Goal: Task Accomplishment & Management: Use online tool/utility

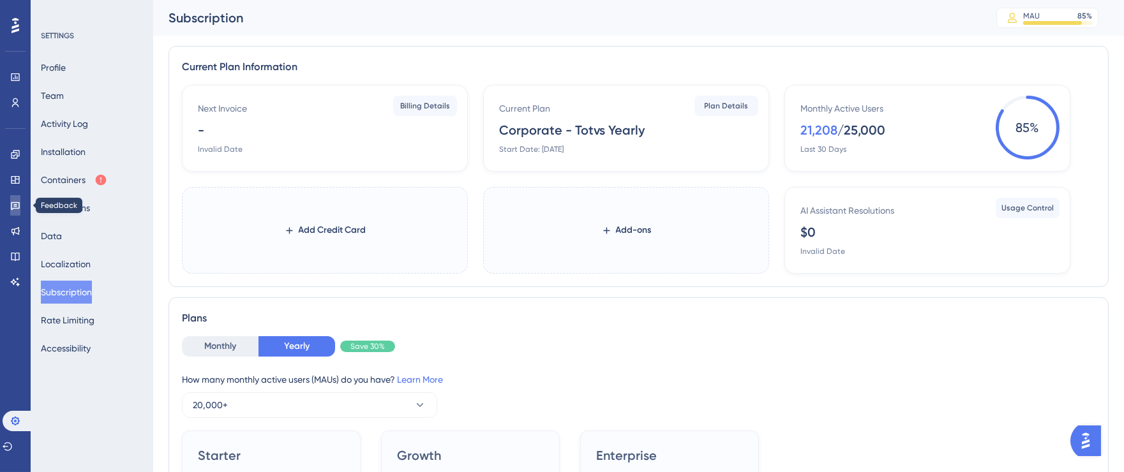
click at [12, 207] on icon at bounding box center [15, 205] width 10 height 10
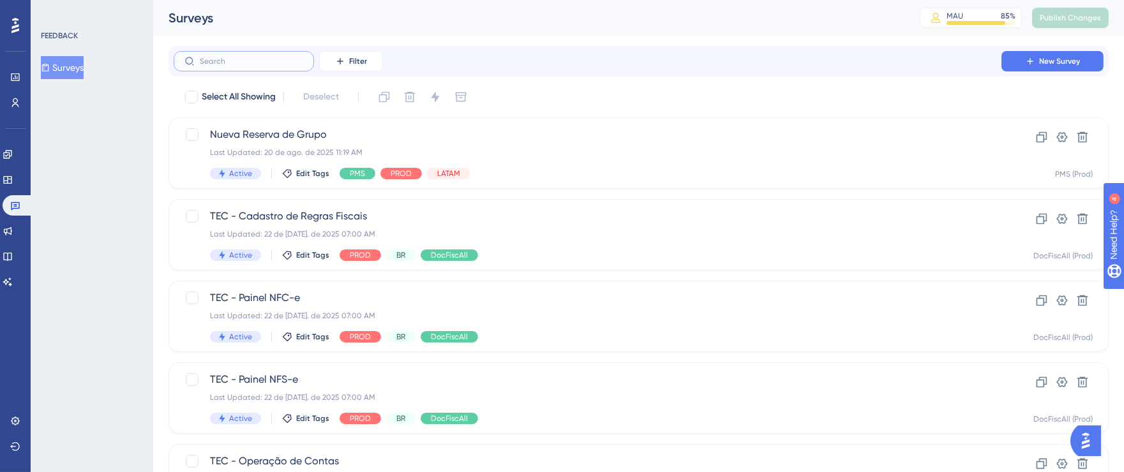
click at [271, 64] on input "text" at bounding box center [251, 61] width 103 height 9
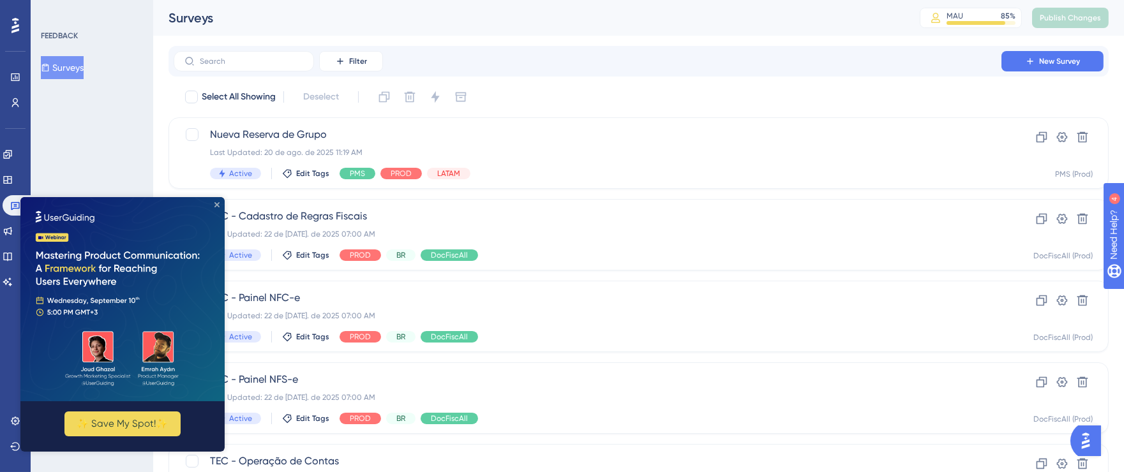
click at [216, 207] on div "✨ Save My Spot!✨" at bounding box center [122, 324] width 204 height 255
click at [220, 204] on img at bounding box center [122, 299] width 204 height 204
click at [133, 140] on div "FEEDBACK Surveys" at bounding box center [92, 236] width 123 height 472
click at [218, 201] on img at bounding box center [122, 299] width 204 height 204
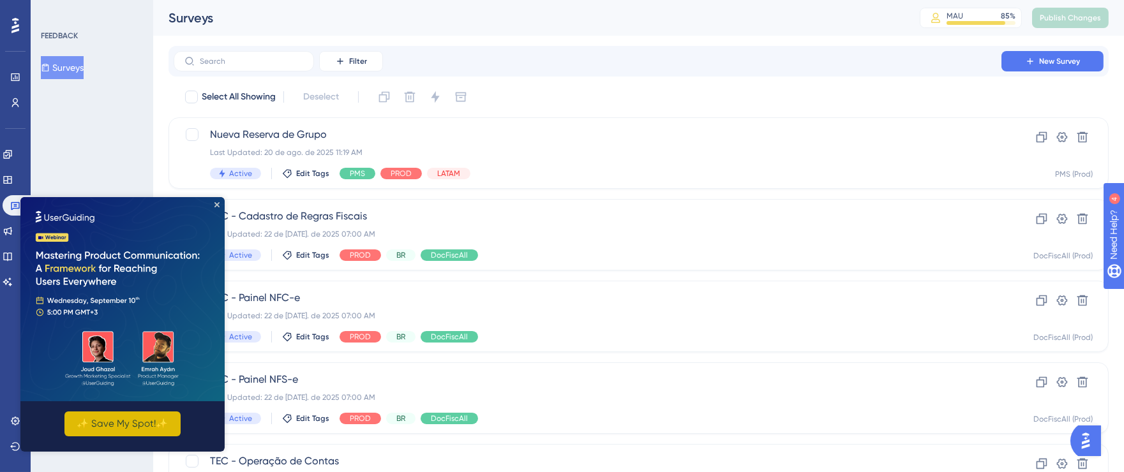
click at [137, 417] on button "✨ Save My Spot!✨" at bounding box center [122, 424] width 116 height 25
click at [218, 206] on icon "Close Preview" at bounding box center [216, 204] width 5 height 5
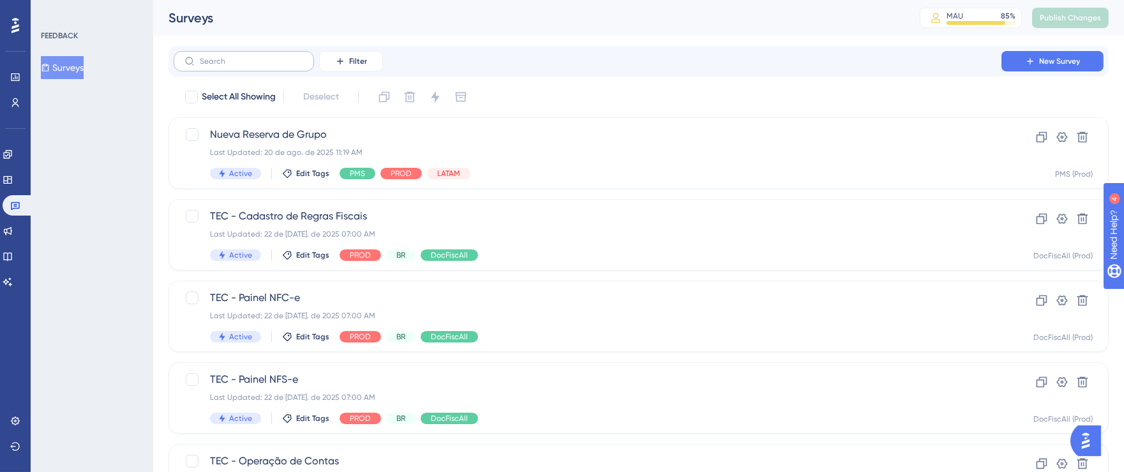
click at [264, 68] on label at bounding box center [244, 61] width 140 height 20
click at [264, 66] on input "text" at bounding box center [251, 61] width 103 height 9
drag, startPoint x: 385, startPoint y: 61, endPoint x: 377, endPoint y: 63, distance: 7.8
click at [385, 62] on div "Filter New Survey" at bounding box center [639, 61] width 930 height 20
click at [360, 64] on span "Filter" at bounding box center [358, 61] width 18 height 10
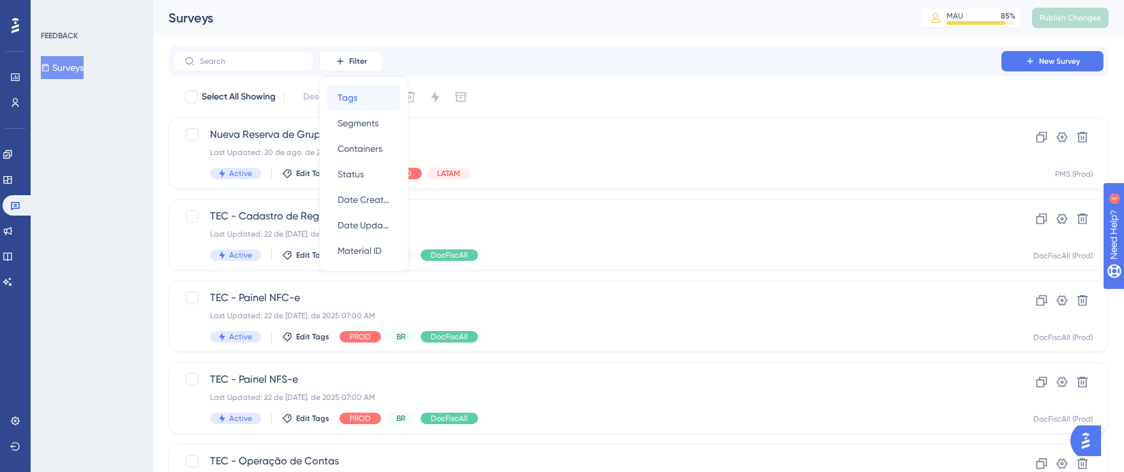
click at [364, 102] on div "Tags Tags" at bounding box center [364, 98] width 52 height 26
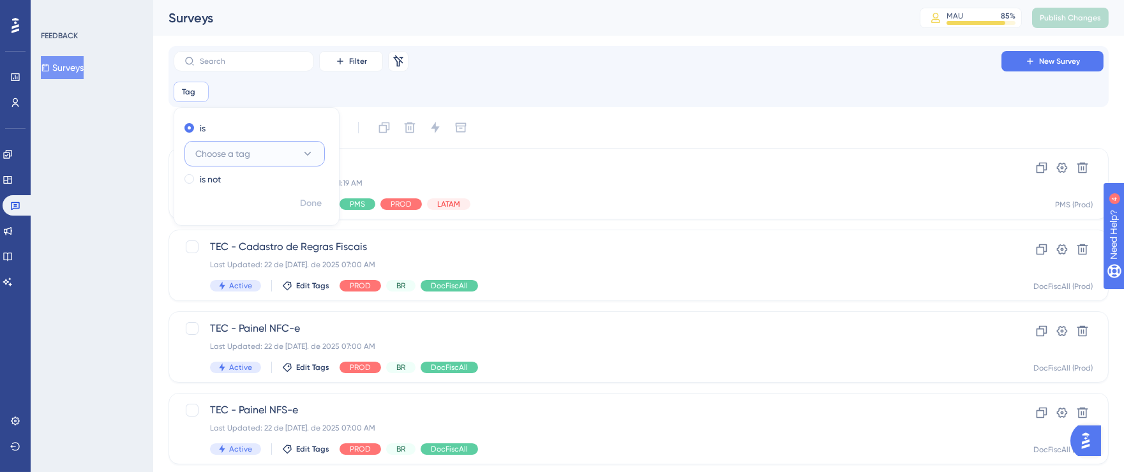
click at [308, 149] on icon at bounding box center [307, 153] width 13 height 13
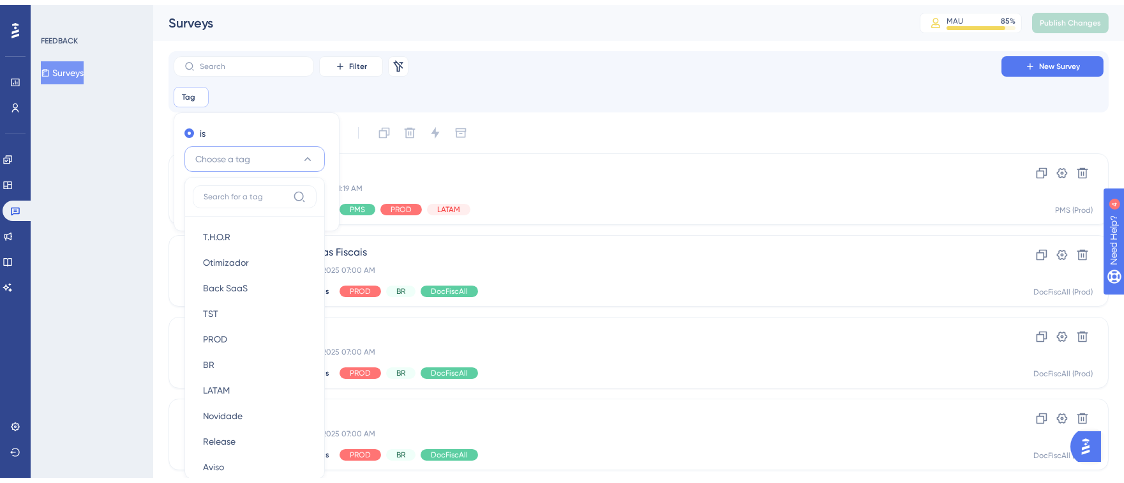
scroll to position [84, 0]
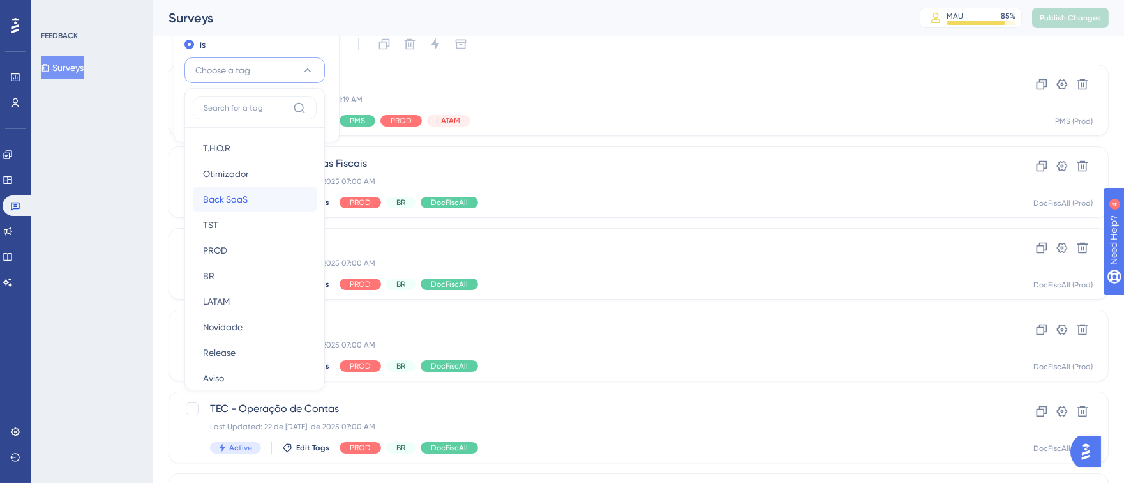
click at [245, 193] on span "Back SaaS" at bounding box center [225, 198] width 45 height 15
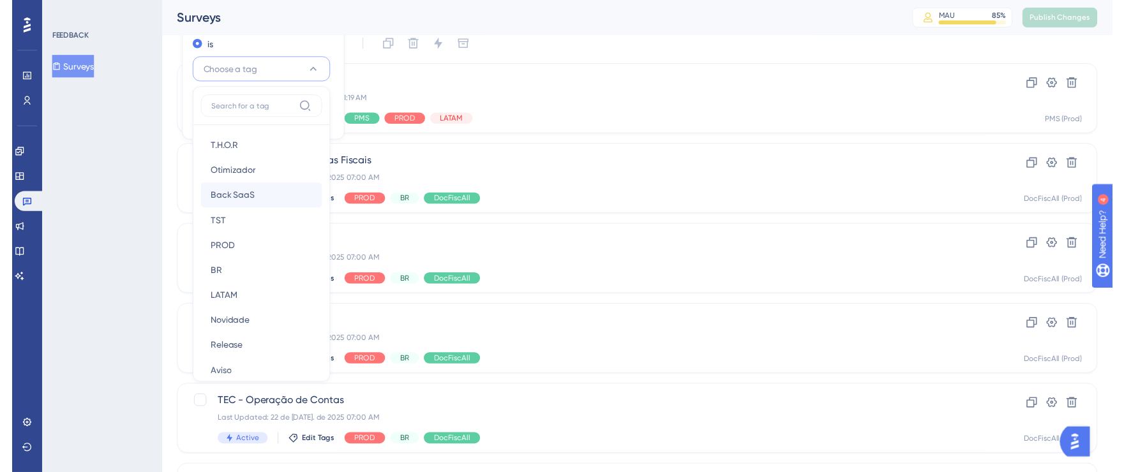
scroll to position [22, 0]
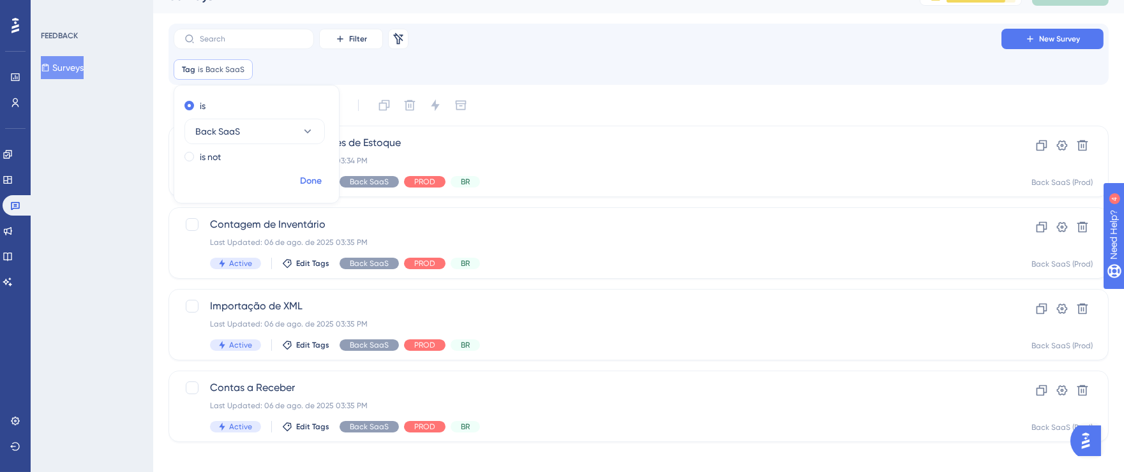
click at [319, 177] on span "Done" at bounding box center [311, 181] width 22 height 15
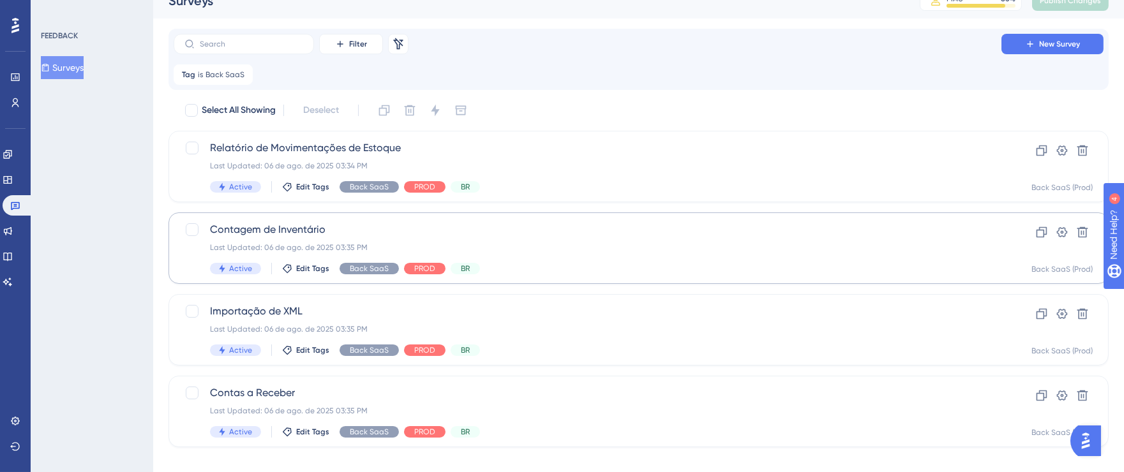
scroll to position [0, 0]
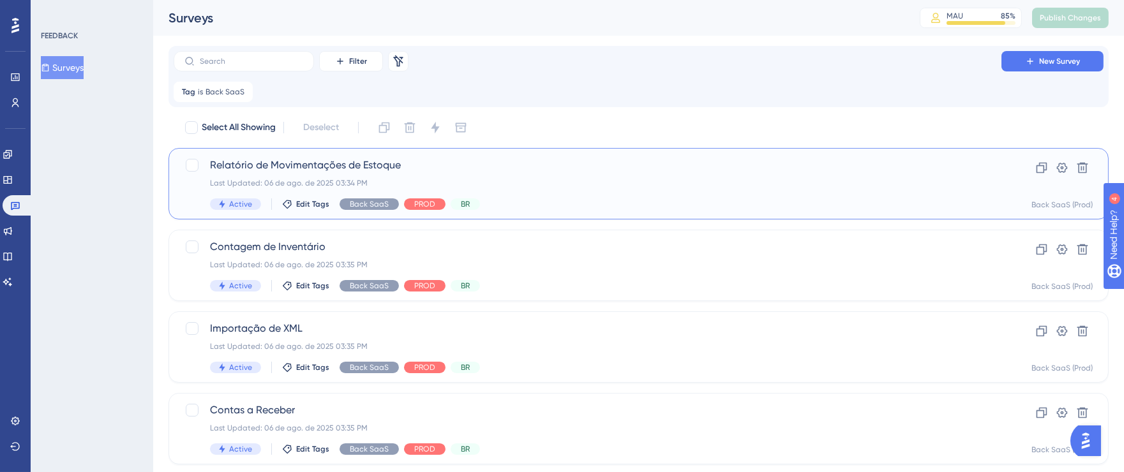
click at [749, 199] on div "Active Edit Tags Back SaaS PROD BR" at bounding box center [587, 204] width 755 height 11
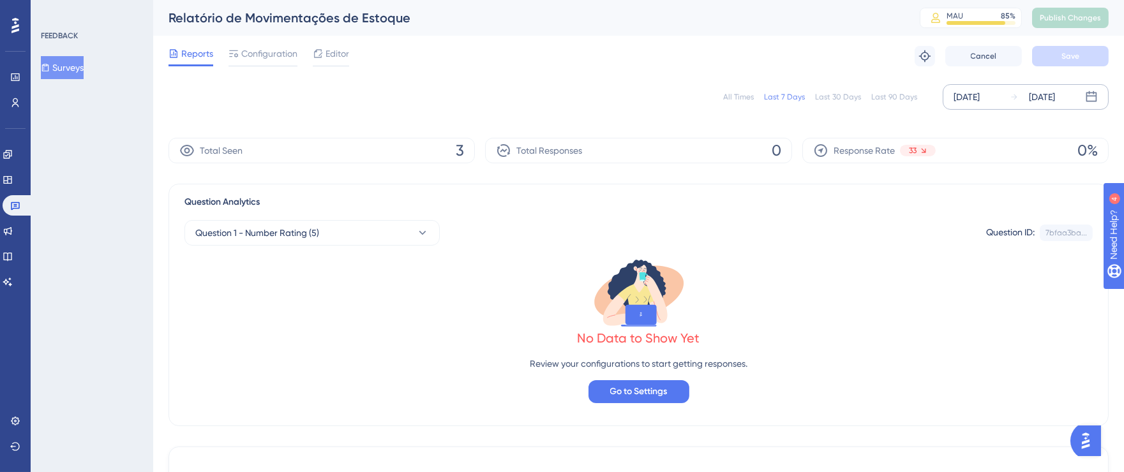
click at [980, 100] on div "[DATE]" at bounding box center [967, 96] width 26 height 15
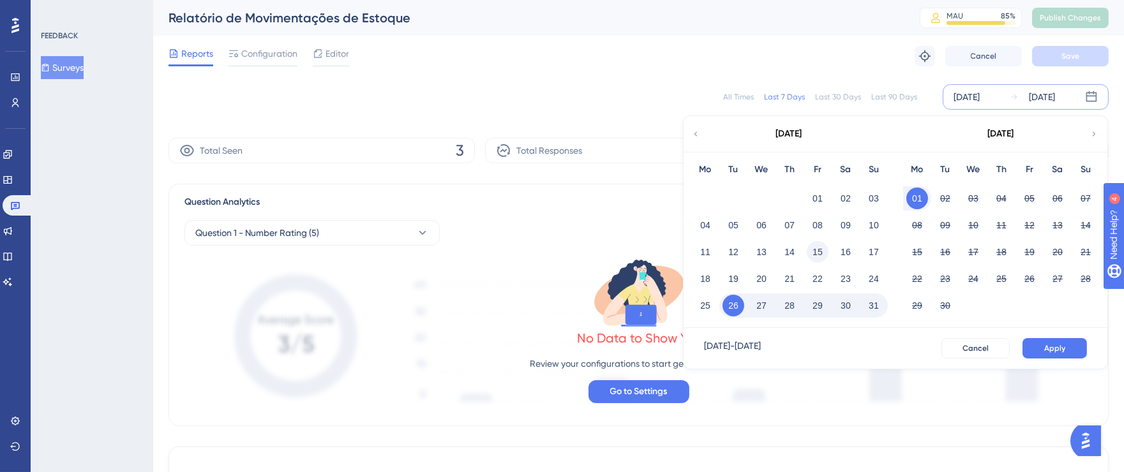
click at [820, 252] on button "15" at bounding box center [818, 252] width 22 height 22
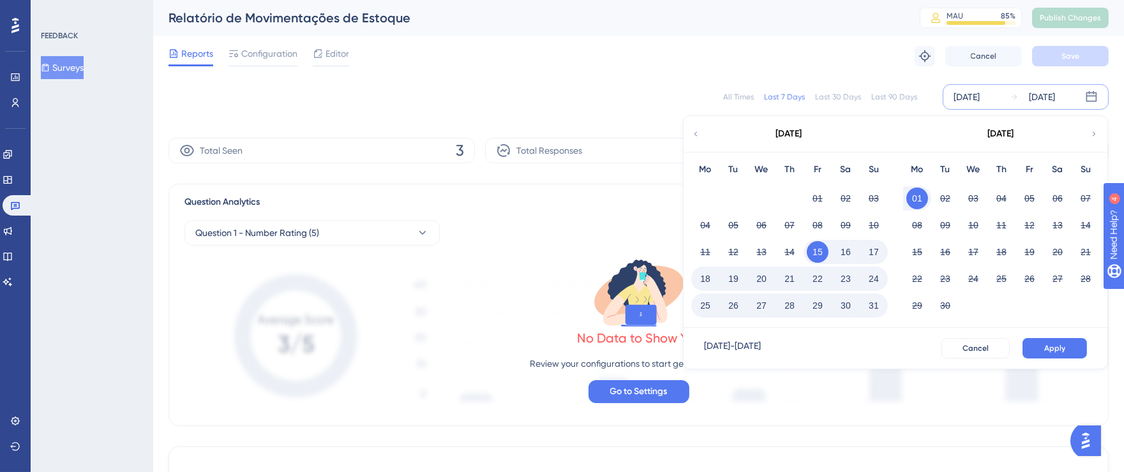
click at [874, 303] on button "31" at bounding box center [874, 306] width 22 height 22
click at [1041, 340] on button "Apply" at bounding box center [1055, 348] width 64 height 20
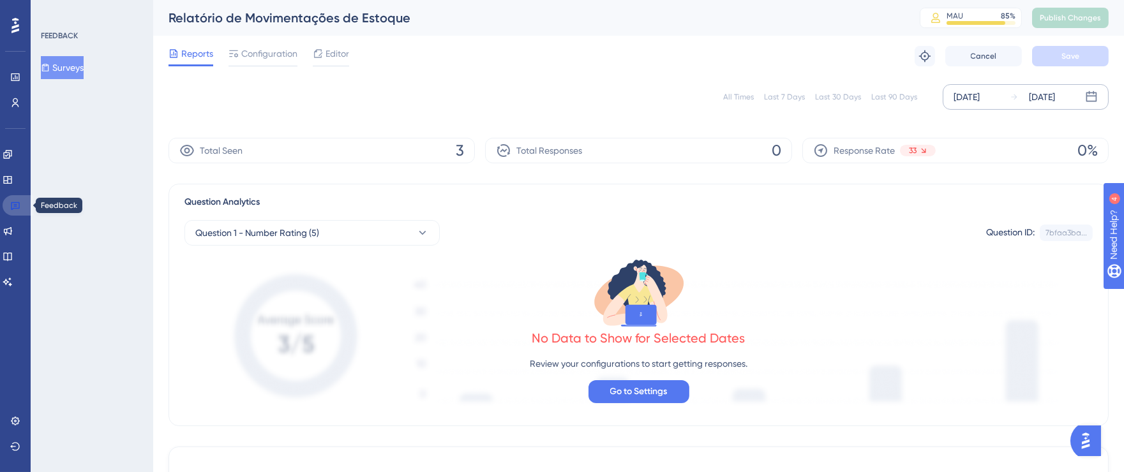
click at [9, 202] on link at bounding box center [18, 205] width 31 height 20
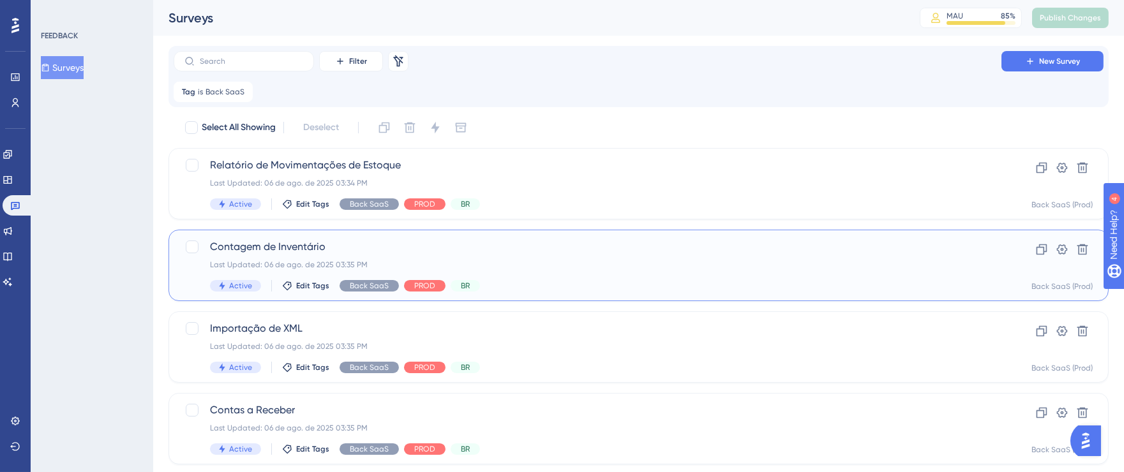
click at [630, 249] on span "Contagem de Inventário" at bounding box center [587, 246] width 755 height 15
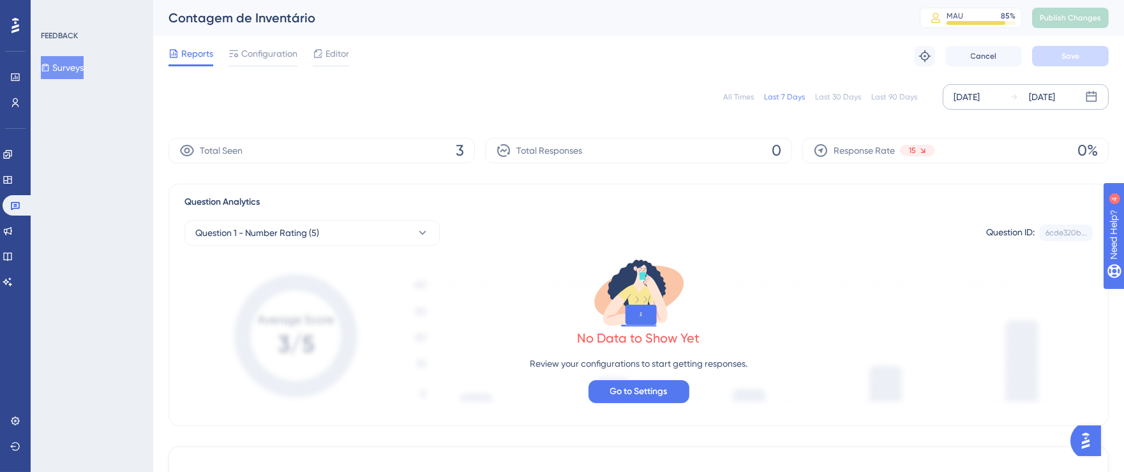
click at [980, 95] on div "[DATE]" at bounding box center [967, 96] width 26 height 15
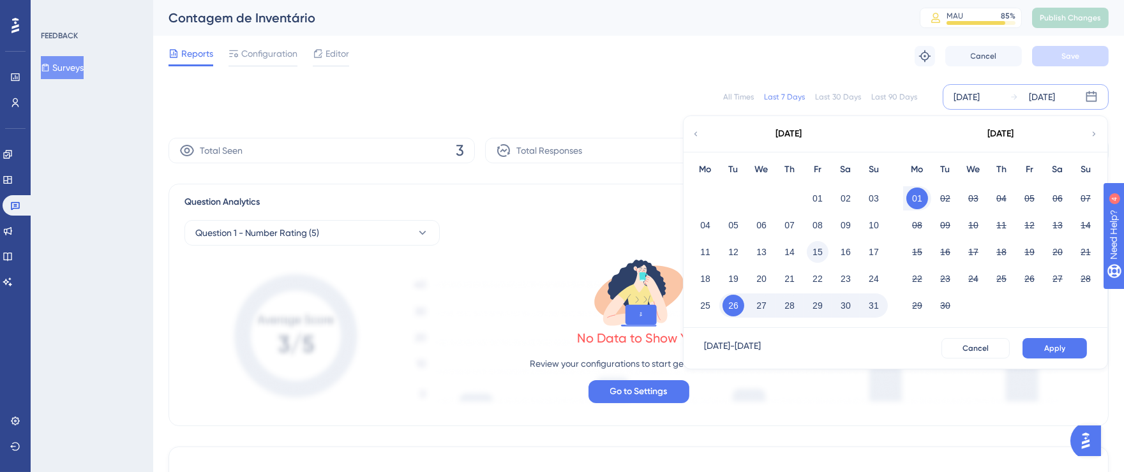
click at [817, 249] on button "15" at bounding box center [818, 252] width 22 height 22
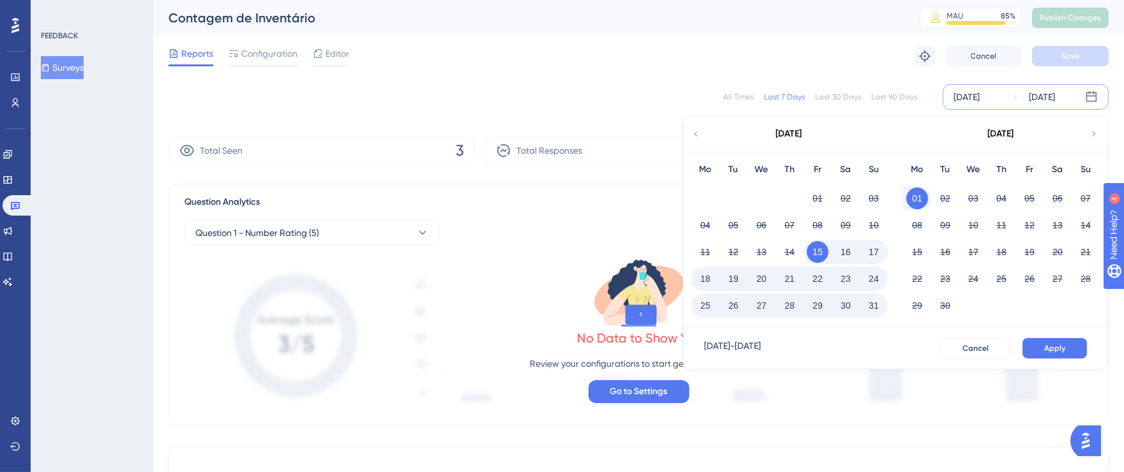
click at [732, 307] on button "26" at bounding box center [734, 306] width 22 height 22
click at [1058, 345] on span "Apply" at bounding box center [1054, 348] width 21 height 10
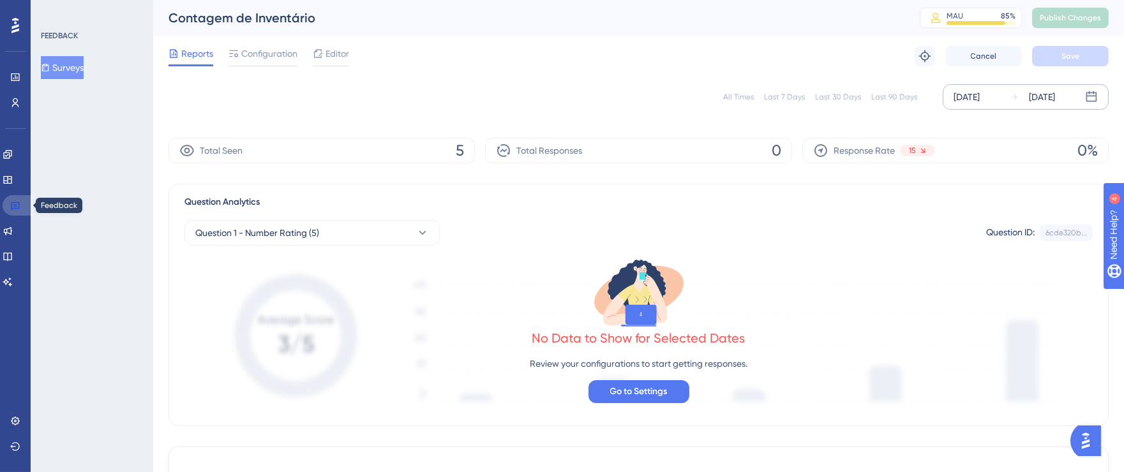
click at [23, 208] on link at bounding box center [18, 205] width 31 height 20
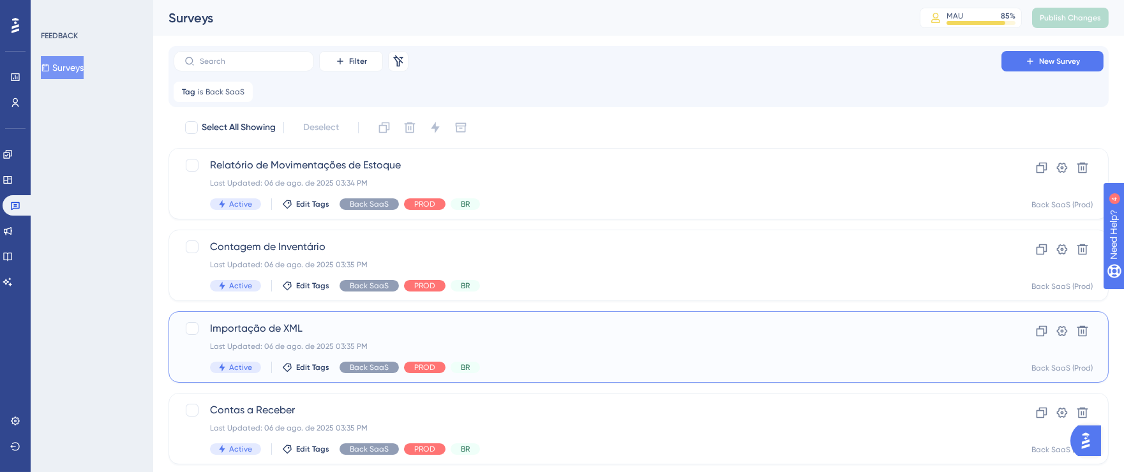
click at [595, 338] on div "Importação de XML Last Updated: 06 de ago. de 2025 03:35 PM Active Edit Tags Ba…" at bounding box center [587, 347] width 755 height 52
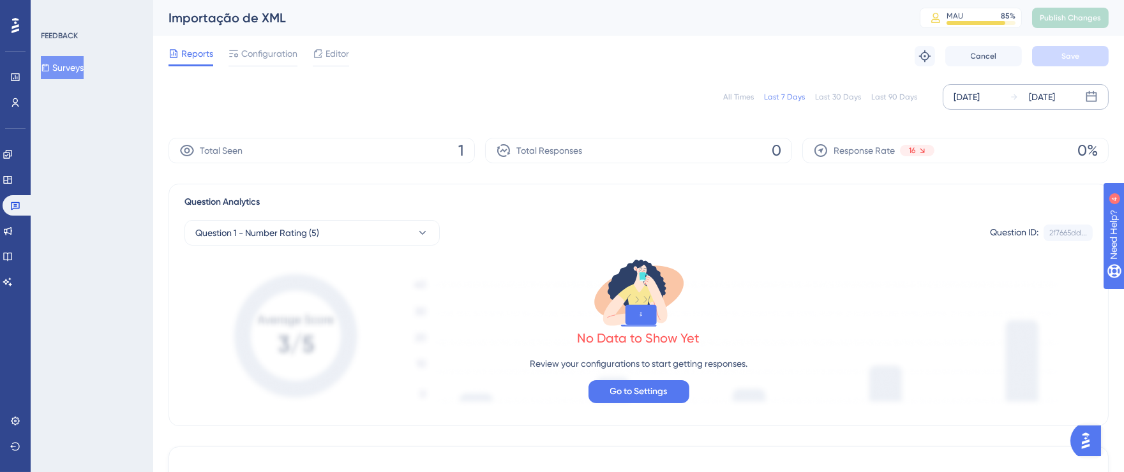
click at [977, 94] on div "[DATE]" at bounding box center [967, 96] width 26 height 15
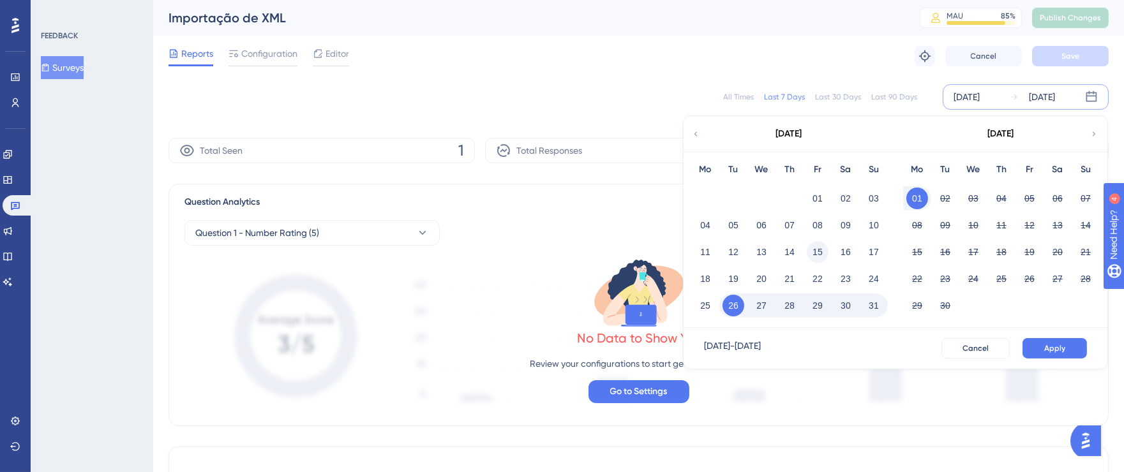
click at [819, 253] on button "15" at bounding box center [818, 252] width 22 height 22
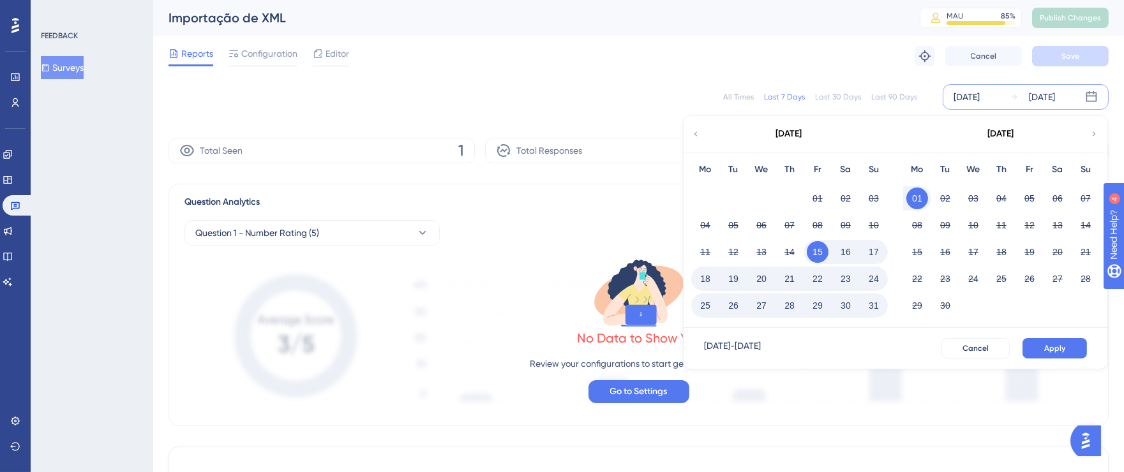
click at [875, 304] on button "31" at bounding box center [874, 306] width 22 height 22
click at [1053, 343] on span "Apply" at bounding box center [1054, 348] width 21 height 10
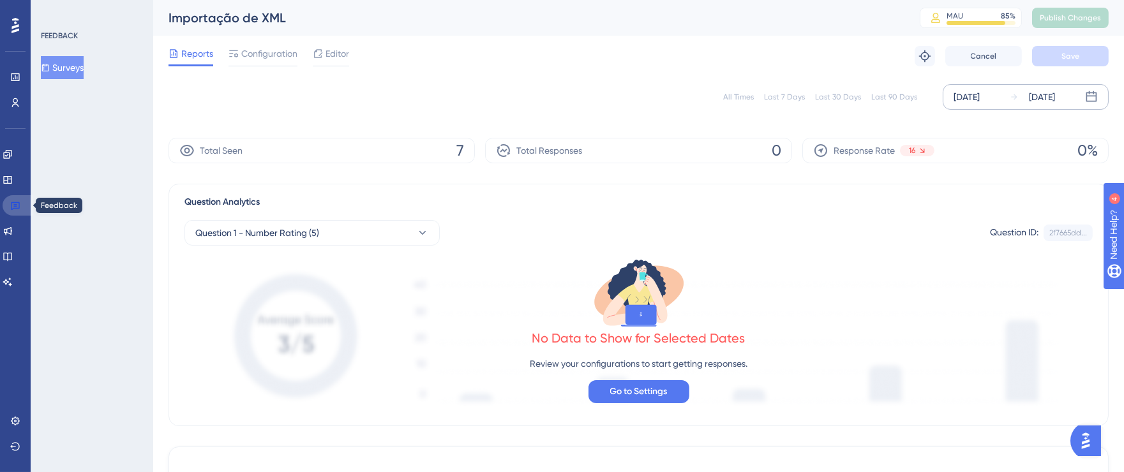
click at [12, 205] on icon at bounding box center [15, 205] width 10 height 10
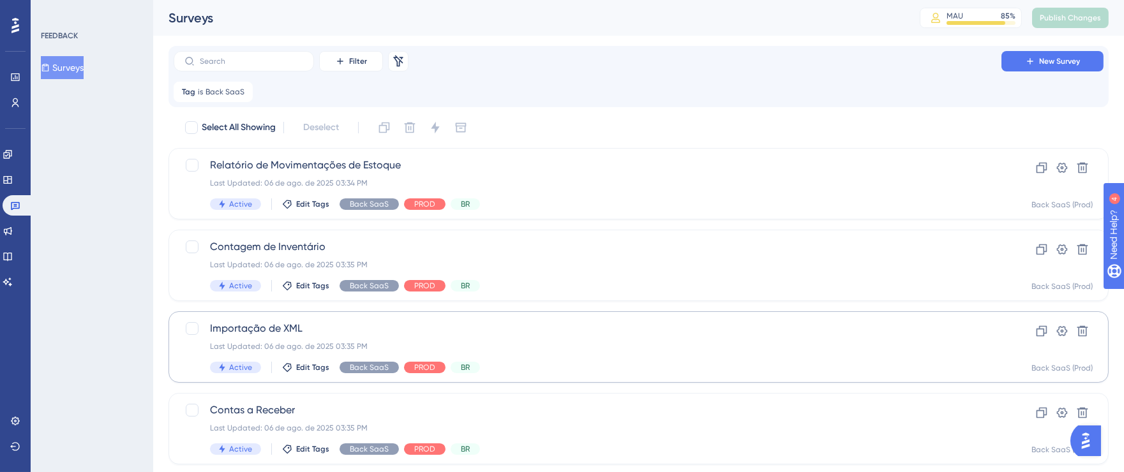
scroll to position [33, 0]
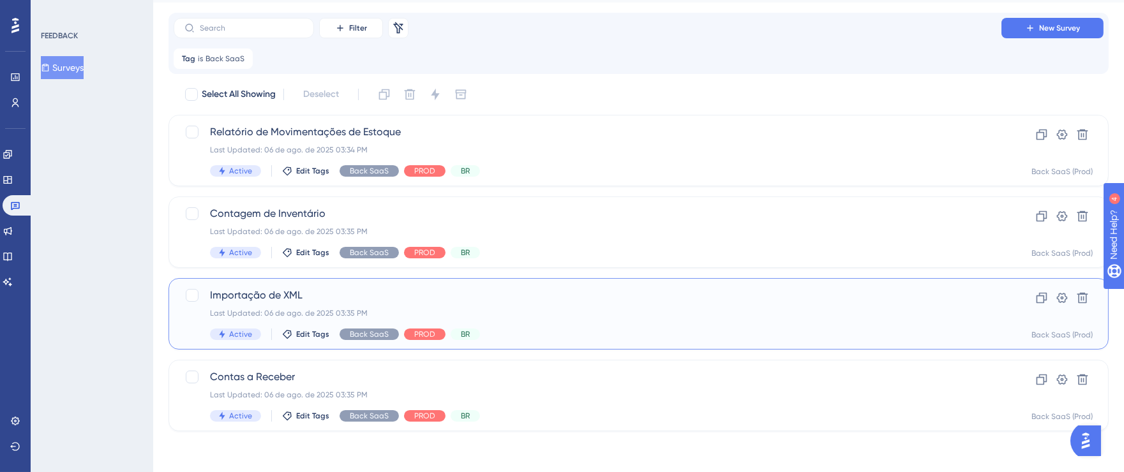
click at [640, 327] on div "Importação de XML Last Updated: 06 de ago. de 2025 03:35 PM Active Edit Tags Ba…" at bounding box center [587, 314] width 755 height 52
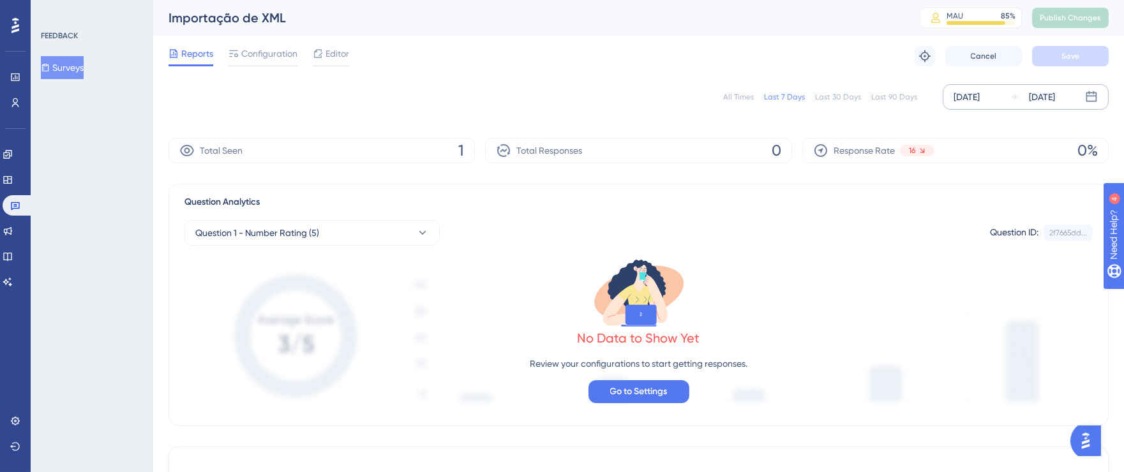
click at [974, 102] on div "[DATE]" at bounding box center [967, 96] width 26 height 15
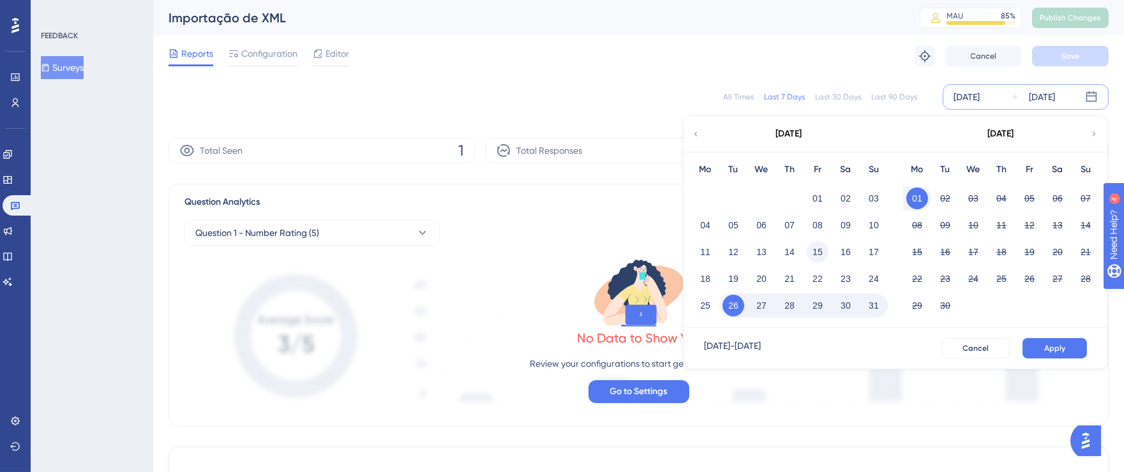
click at [822, 250] on button "15" at bounding box center [818, 252] width 22 height 22
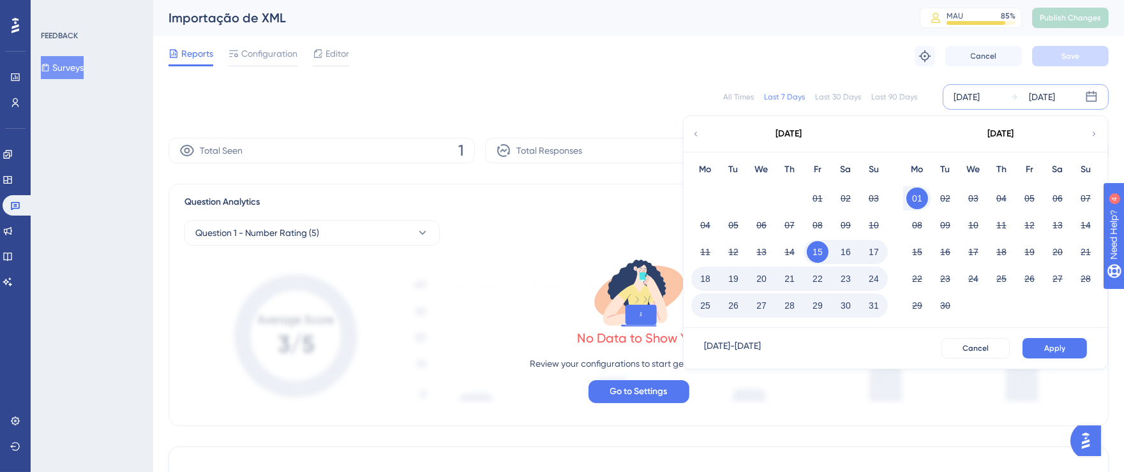
click at [737, 308] on button "26" at bounding box center [734, 306] width 22 height 22
click at [885, 303] on div "31" at bounding box center [874, 306] width 28 height 24
click at [984, 344] on span "Cancel" at bounding box center [976, 348] width 26 height 10
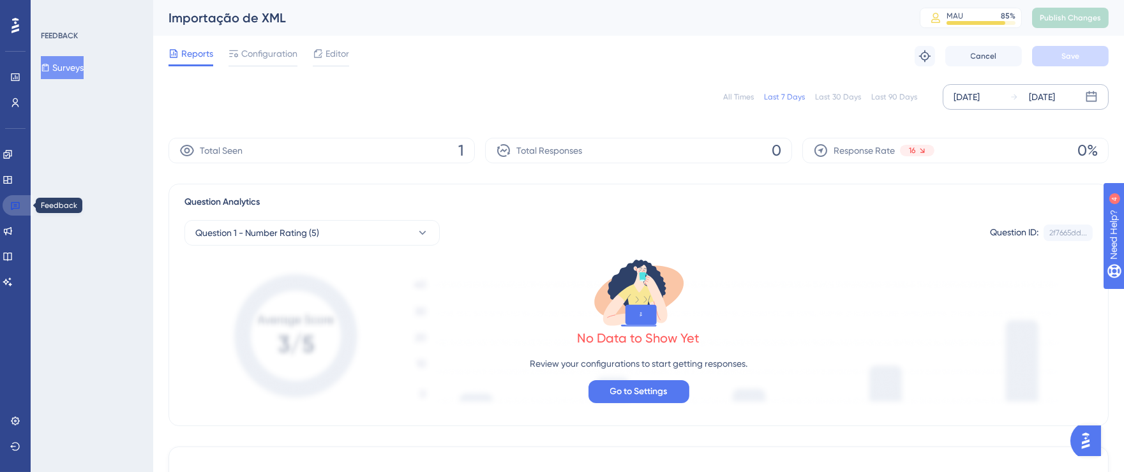
click at [15, 208] on icon at bounding box center [15, 206] width 9 height 8
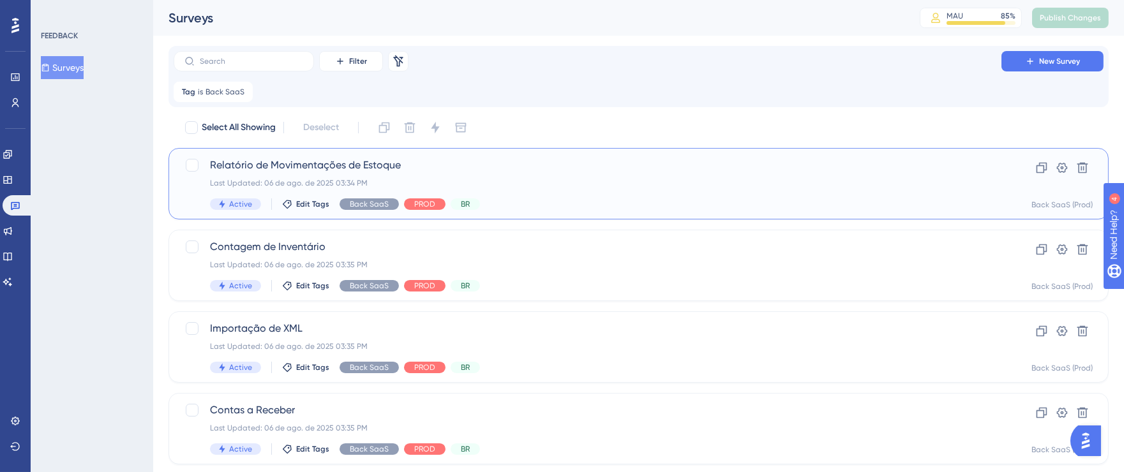
click at [718, 191] on div "Relatório de Movimentações de Estoque Last Updated: 06 de ago. de 2025 03:34 PM…" at bounding box center [587, 184] width 755 height 52
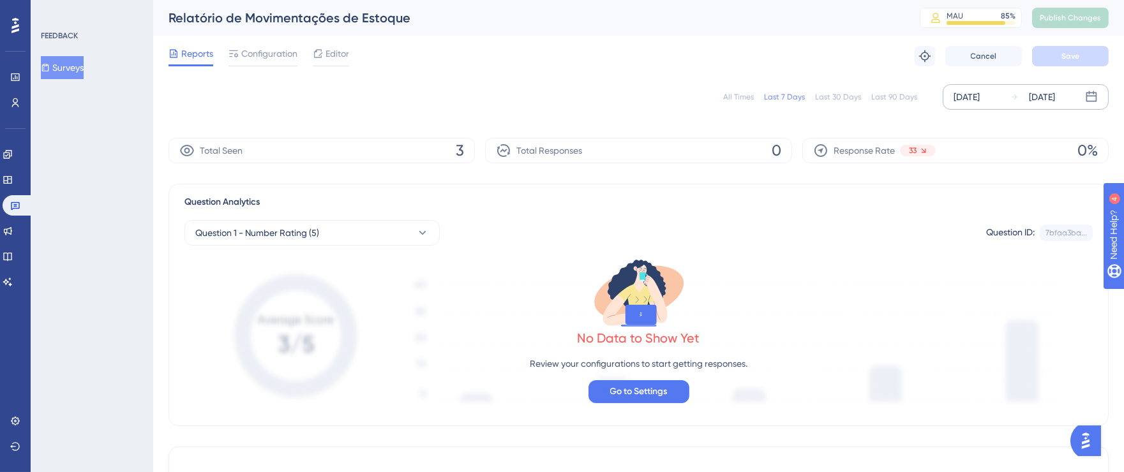
click at [980, 99] on div "[DATE]" at bounding box center [967, 96] width 26 height 15
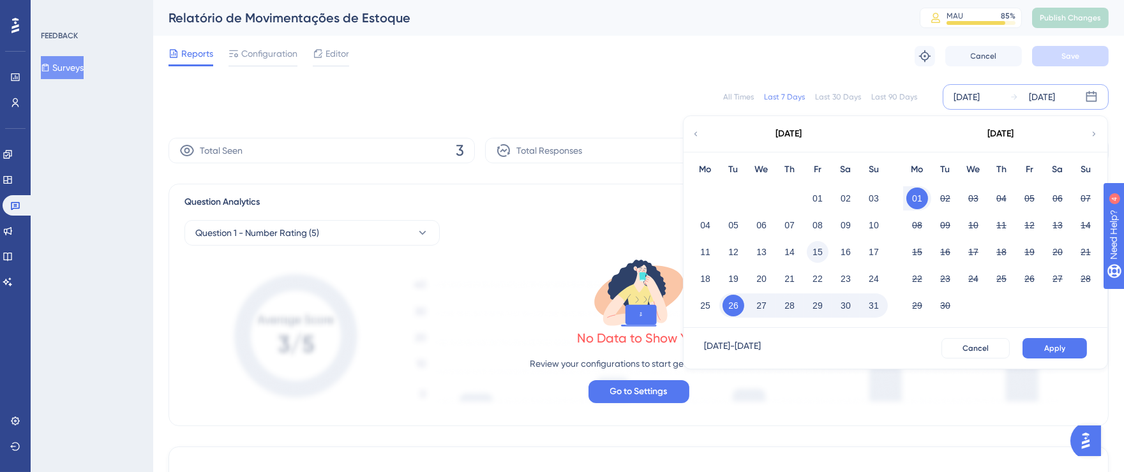
click at [816, 251] on button "15" at bounding box center [818, 252] width 22 height 22
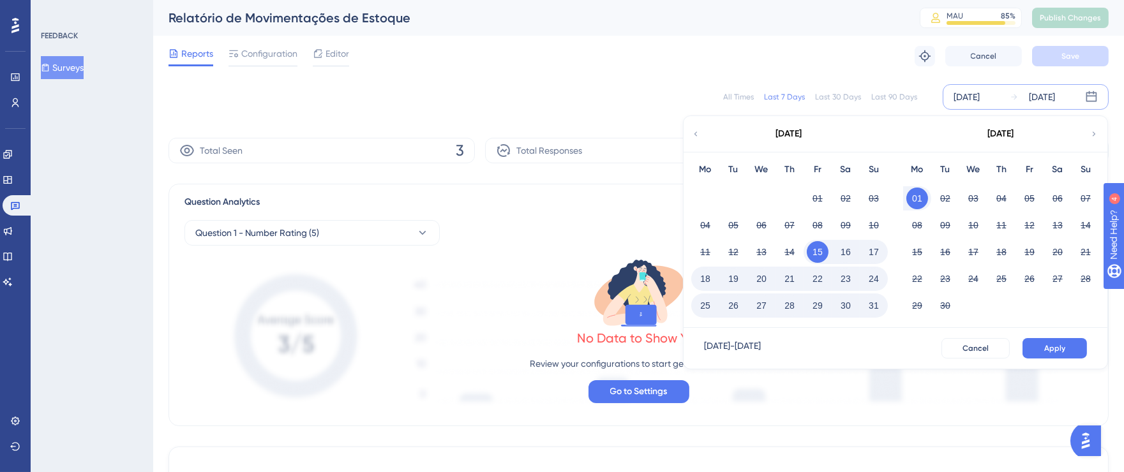
click at [876, 306] on button "31" at bounding box center [874, 306] width 22 height 22
click at [1037, 349] on button "Apply" at bounding box center [1055, 348] width 64 height 20
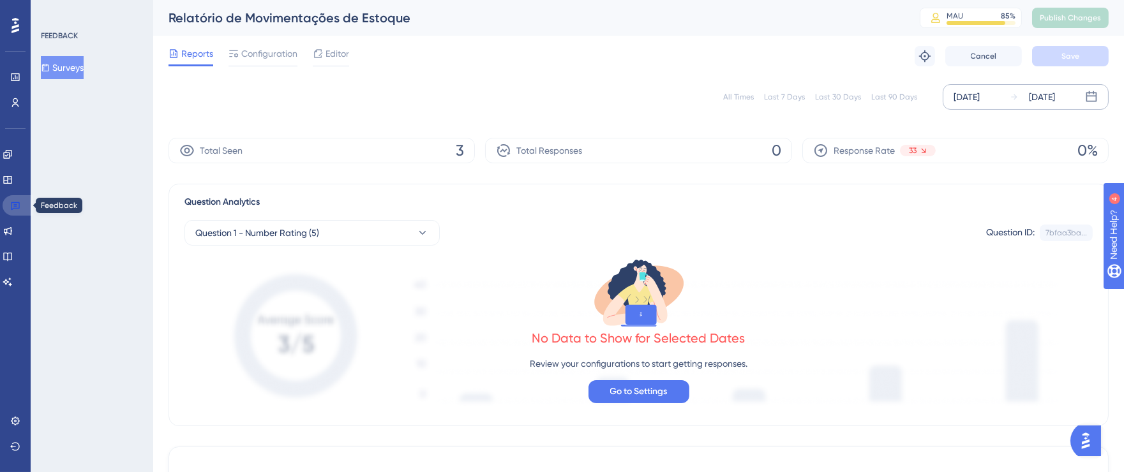
click at [11, 209] on icon at bounding box center [15, 206] width 9 height 8
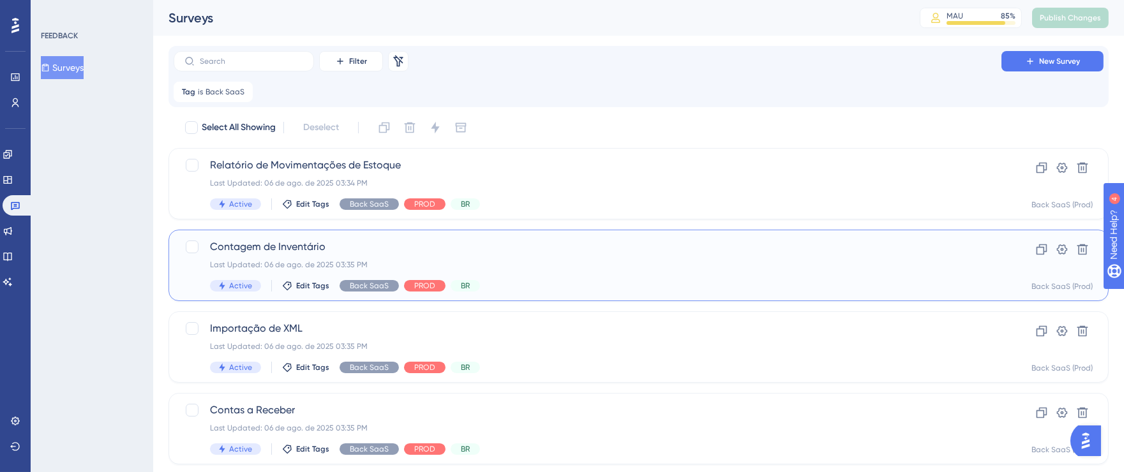
click at [589, 262] on div "Last Updated: 06 de ago. de 2025 03:35 PM" at bounding box center [587, 265] width 755 height 10
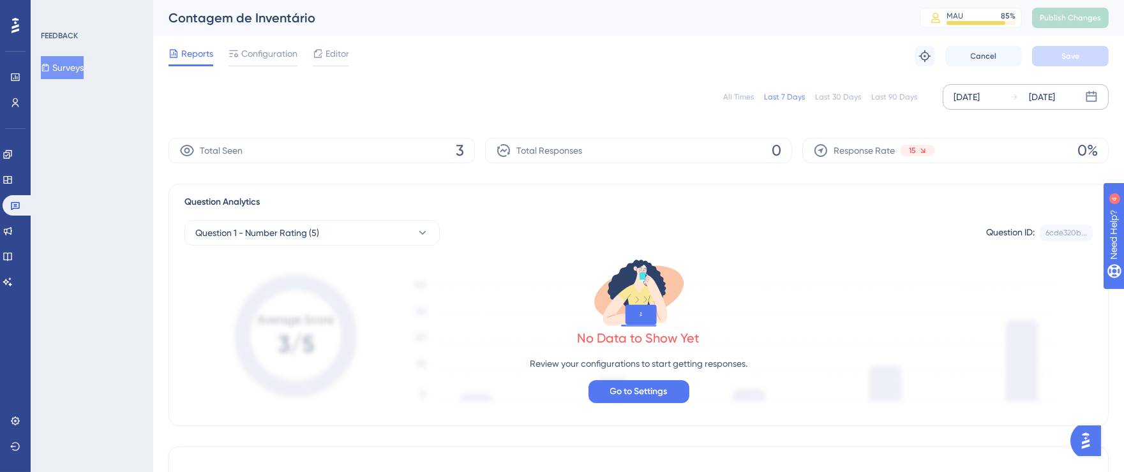
click at [962, 99] on div "[DATE]" at bounding box center [967, 96] width 26 height 15
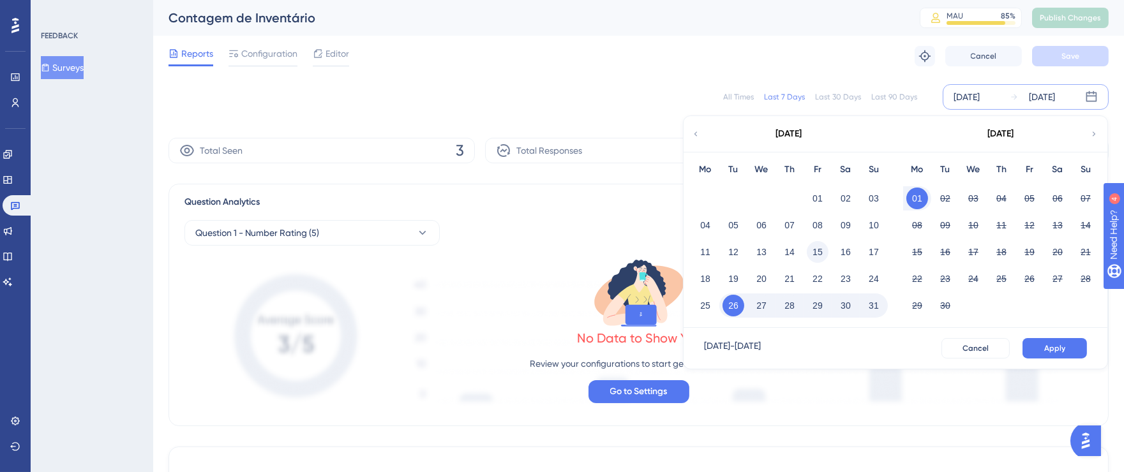
click at [816, 251] on button "15" at bounding box center [818, 252] width 22 height 22
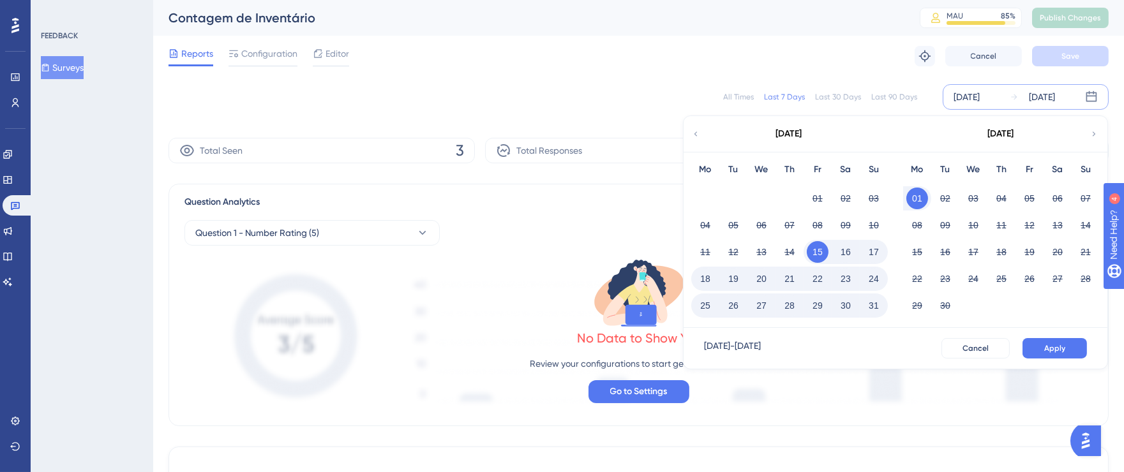
click at [871, 308] on button "31" at bounding box center [874, 306] width 22 height 22
click at [1042, 347] on button "Apply" at bounding box center [1055, 348] width 64 height 20
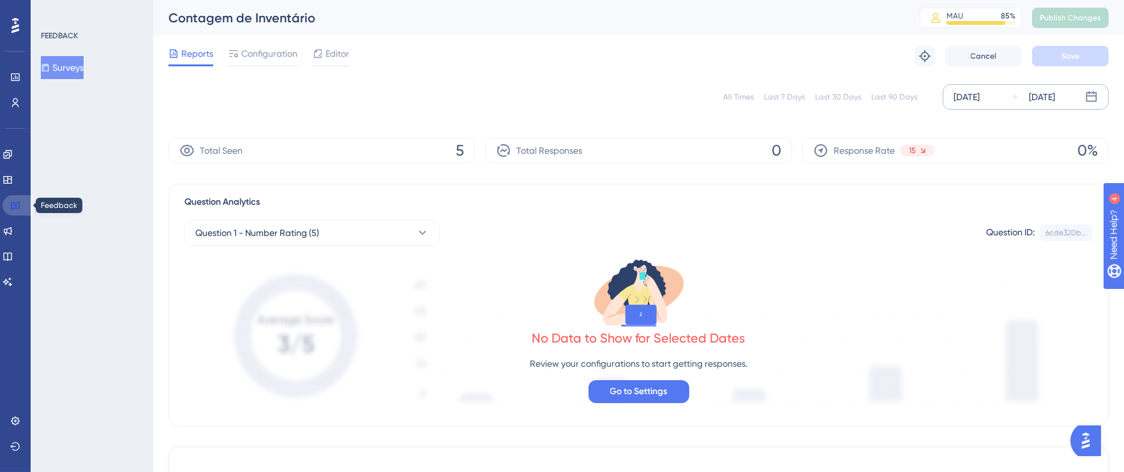
click at [13, 203] on icon at bounding box center [15, 205] width 10 height 10
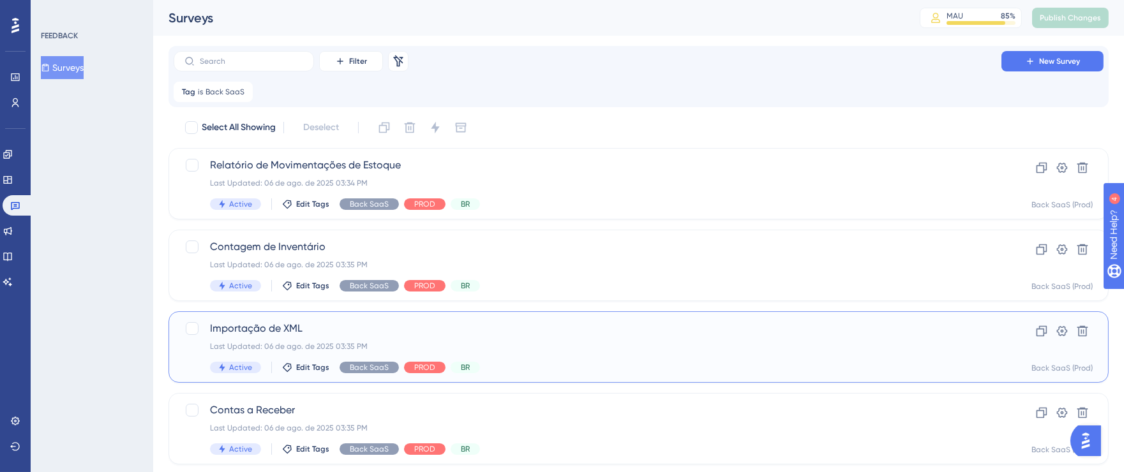
click at [674, 335] on span "Importação de XML" at bounding box center [587, 328] width 755 height 15
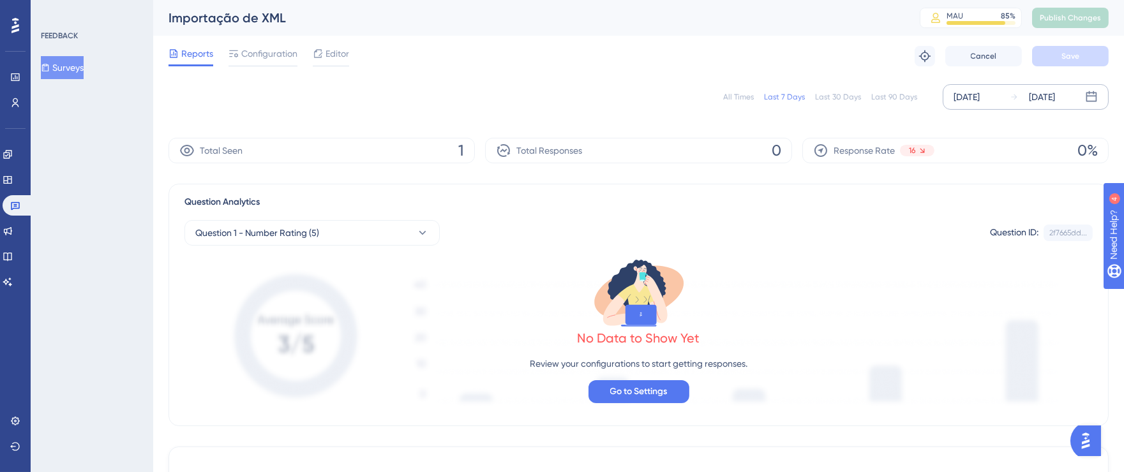
click at [966, 96] on div "[DATE]" at bounding box center [967, 96] width 26 height 15
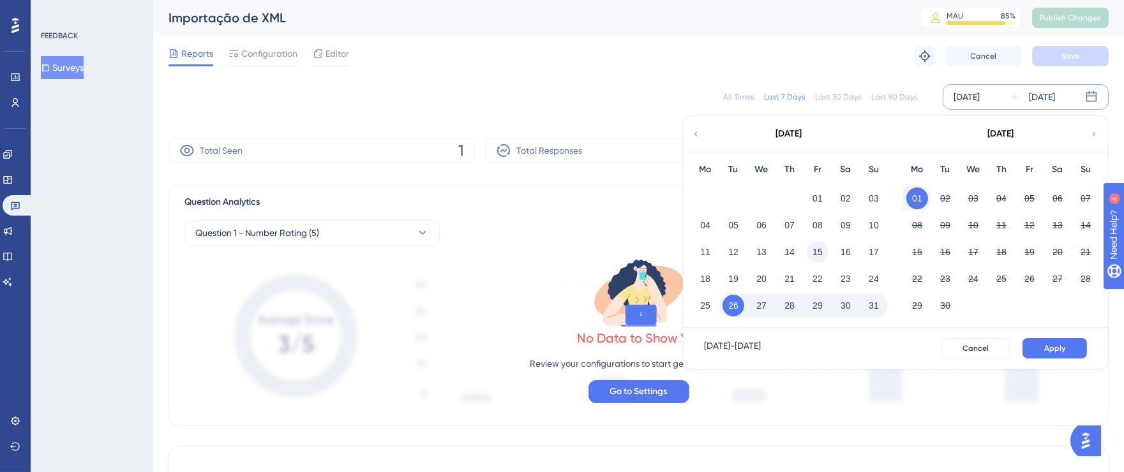
click at [818, 248] on button "15" at bounding box center [818, 252] width 22 height 22
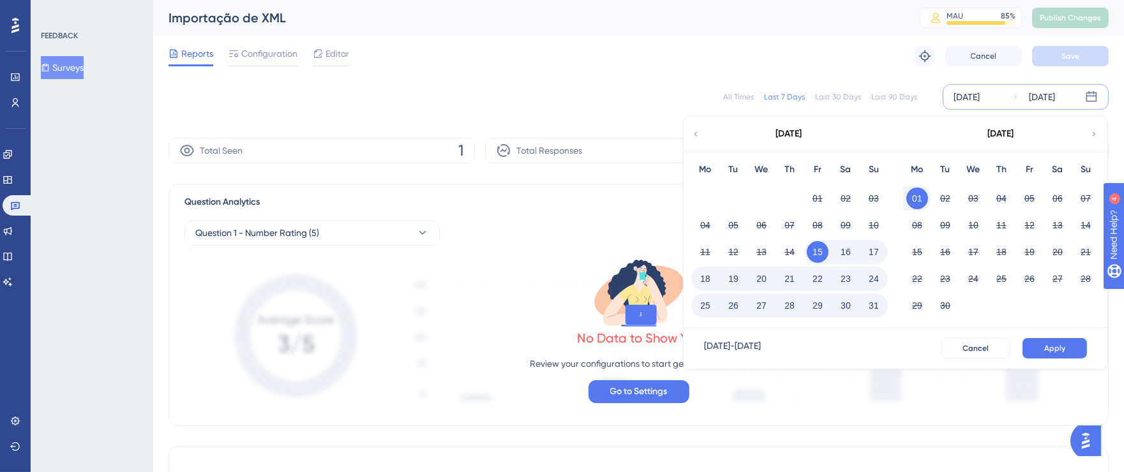
click at [874, 302] on button "31" at bounding box center [874, 306] width 22 height 22
click at [1058, 348] on span "Apply" at bounding box center [1054, 348] width 21 height 10
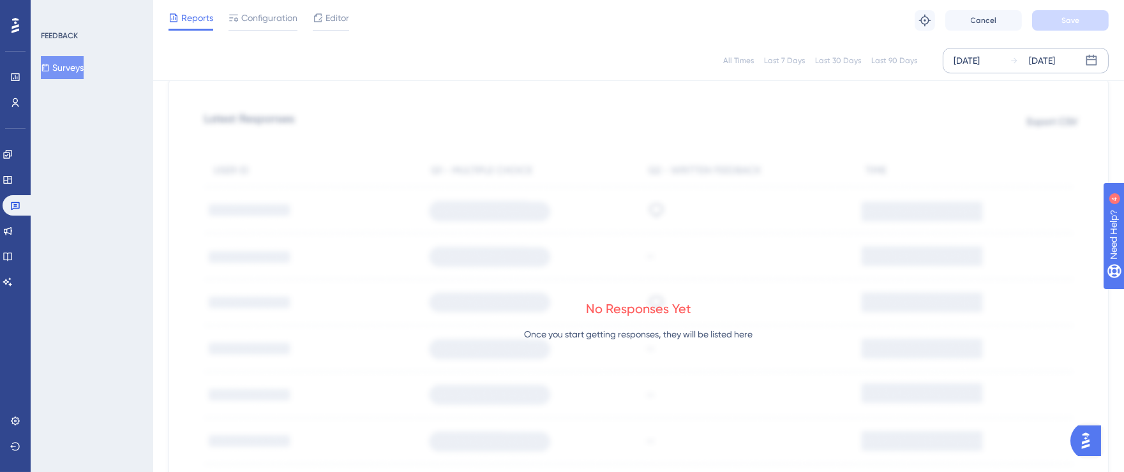
scroll to position [479, 0]
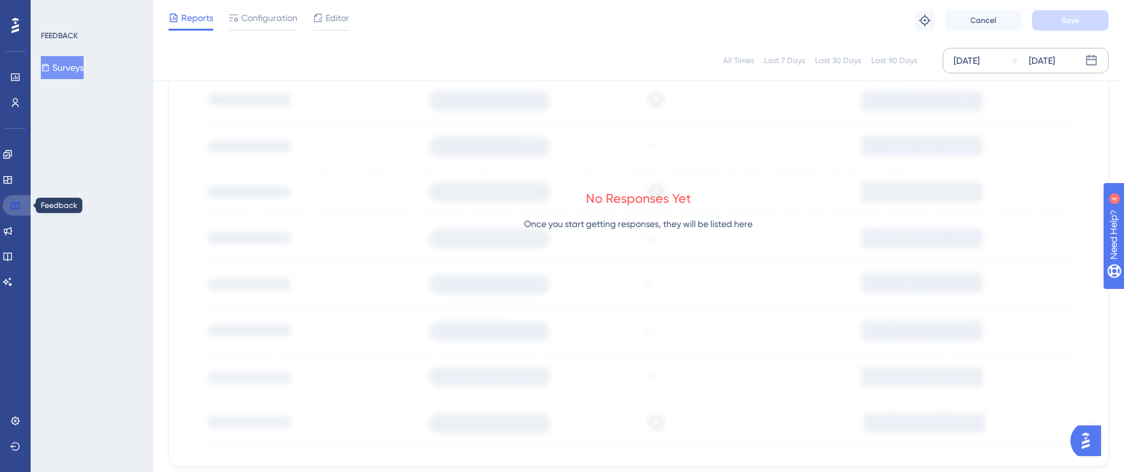
click at [18, 203] on icon at bounding box center [15, 205] width 10 height 10
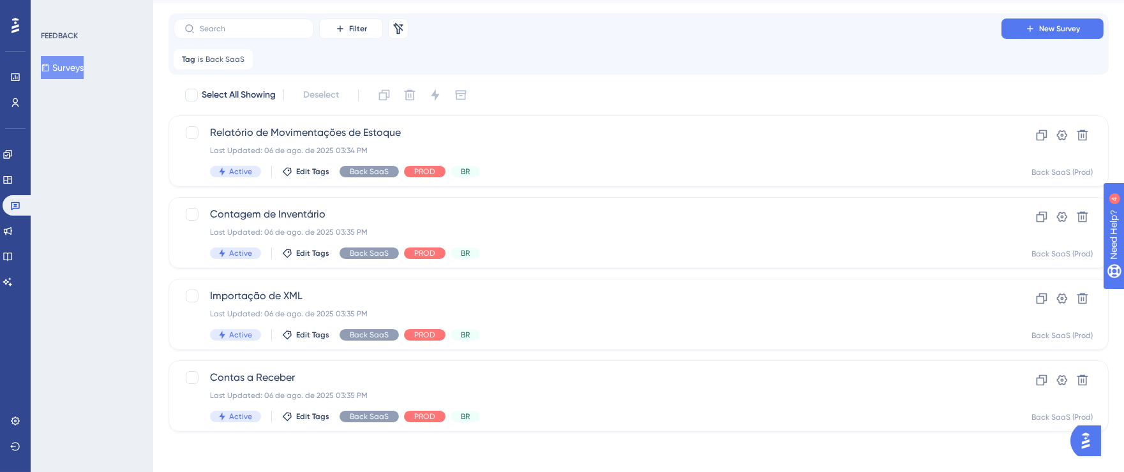
scroll to position [33, 0]
click at [622, 380] on span "Contas a Receber" at bounding box center [587, 377] width 755 height 15
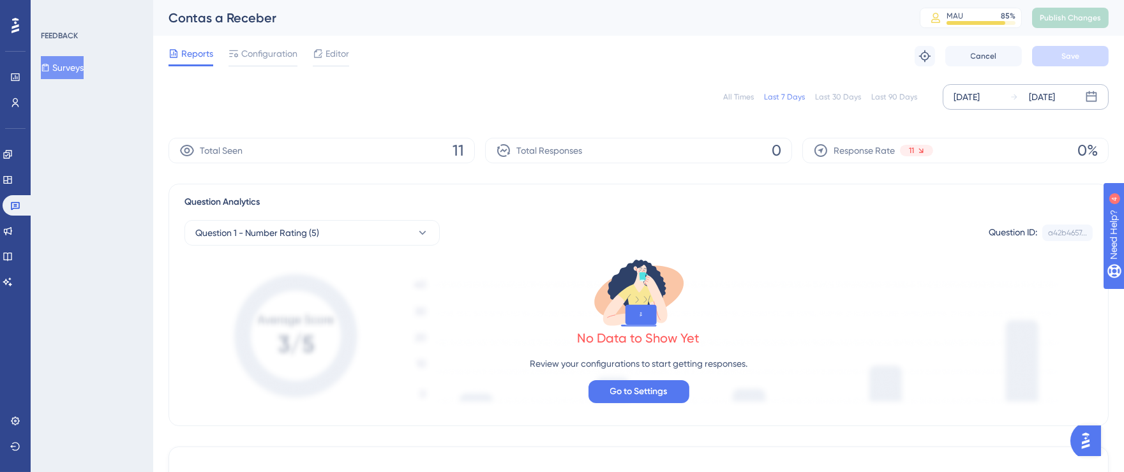
click at [973, 97] on div "[DATE]" at bounding box center [967, 96] width 26 height 15
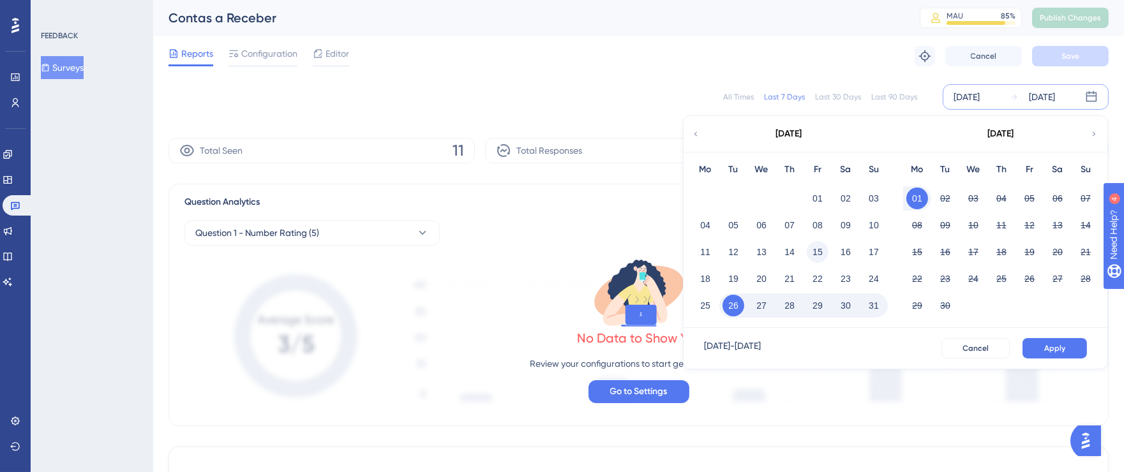
click at [813, 249] on button "15" at bounding box center [818, 252] width 22 height 22
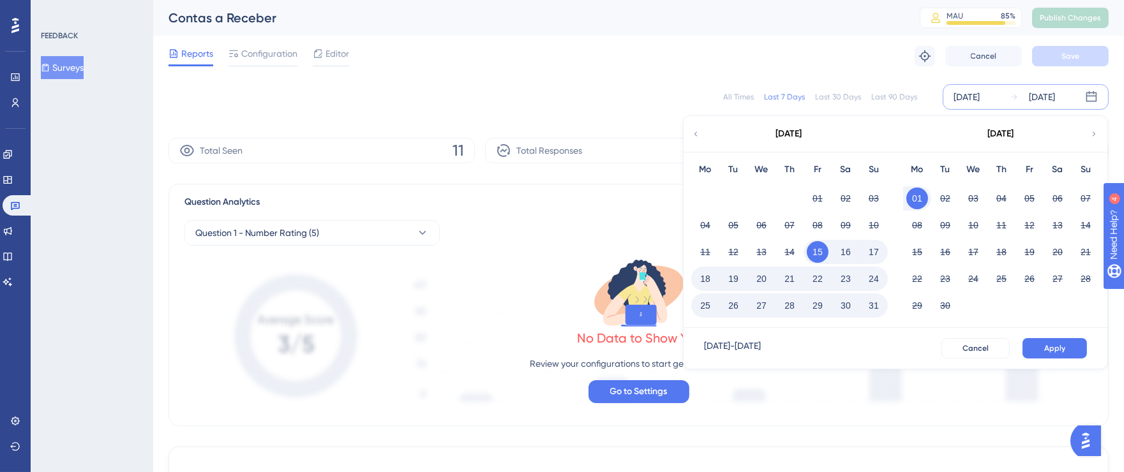
click at [873, 303] on button "31" at bounding box center [874, 306] width 22 height 22
click at [1037, 343] on button "Apply" at bounding box center [1055, 348] width 64 height 20
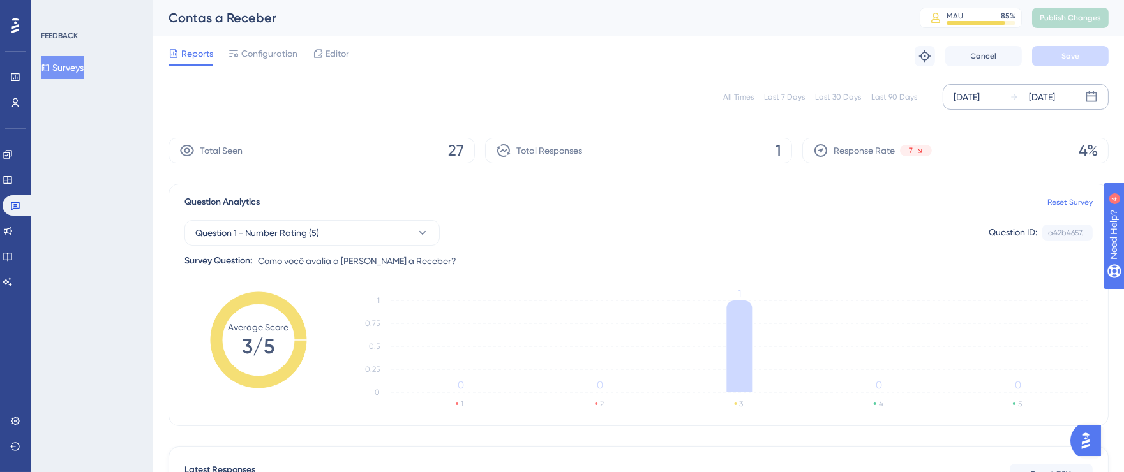
click at [965, 94] on div "[DATE]" at bounding box center [967, 96] width 26 height 15
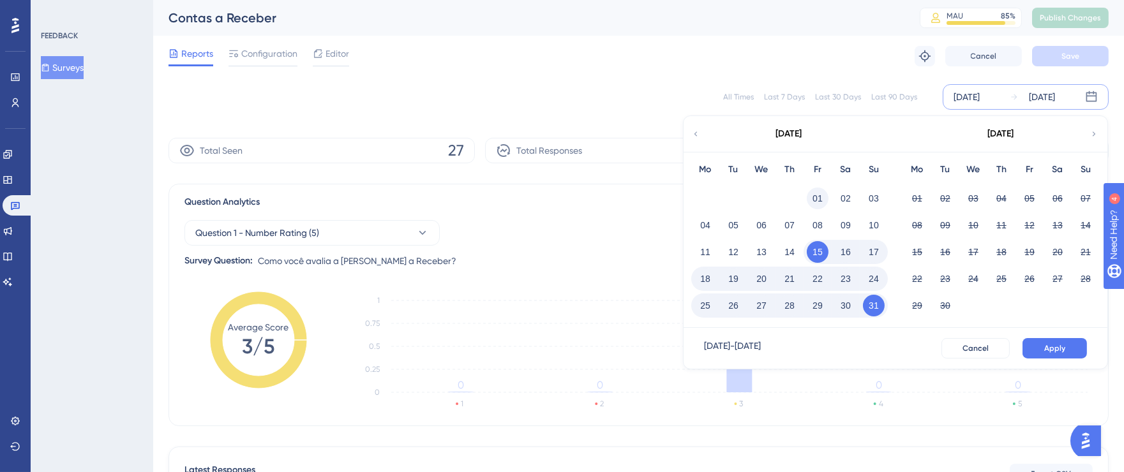
click at [820, 195] on button "01" at bounding box center [818, 199] width 22 height 22
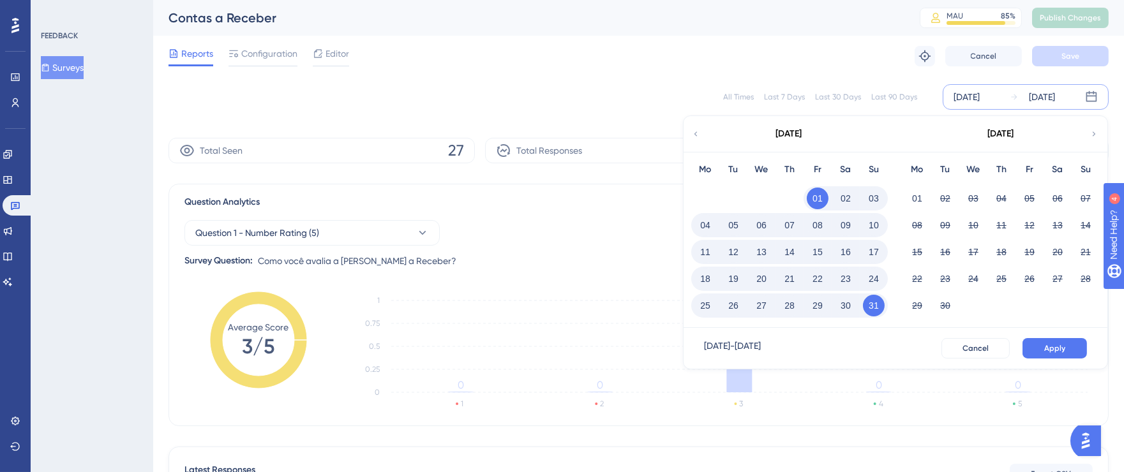
click at [880, 305] on button "31" at bounding box center [874, 306] width 22 height 22
click at [1041, 352] on button "Apply" at bounding box center [1055, 348] width 64 height 20
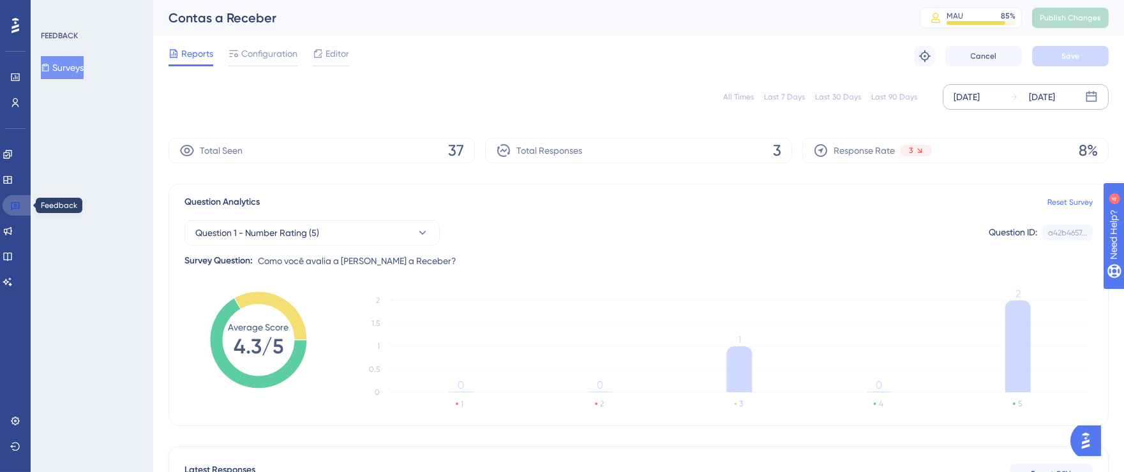
click at [22, 200] on link at bounding box center [18, 205] width 31 height 20
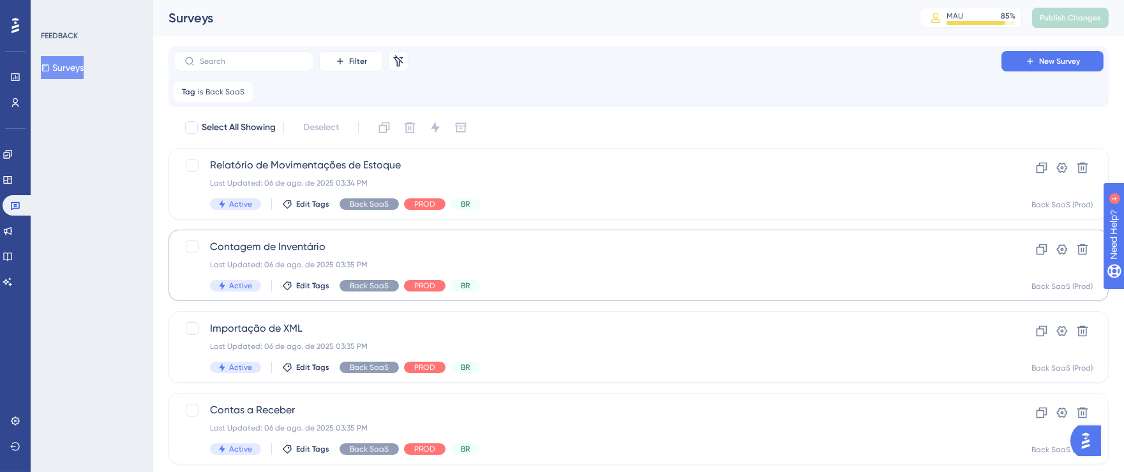
scroll to position [33, 0]
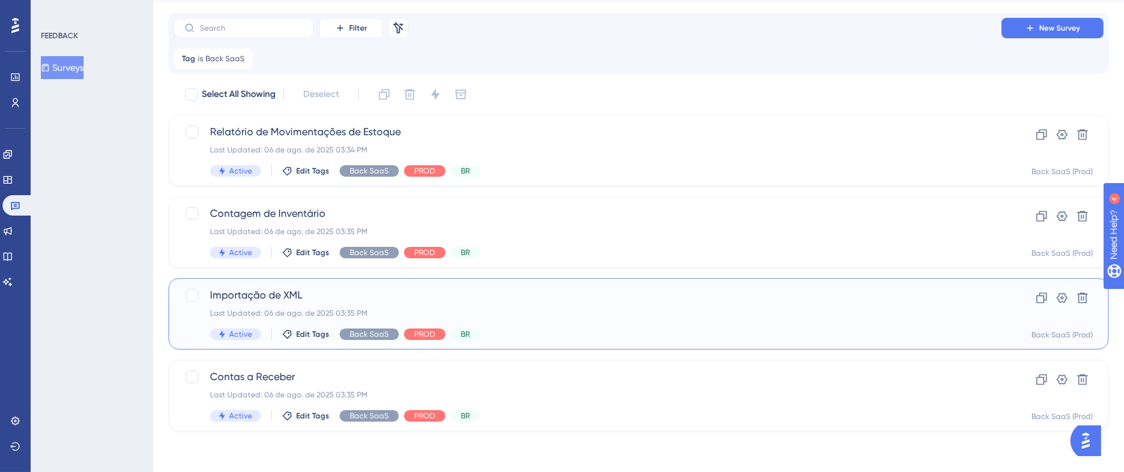
click at [517, 289] on span "Importação de XML" at bounding box center [587, 295] width 755 height 15
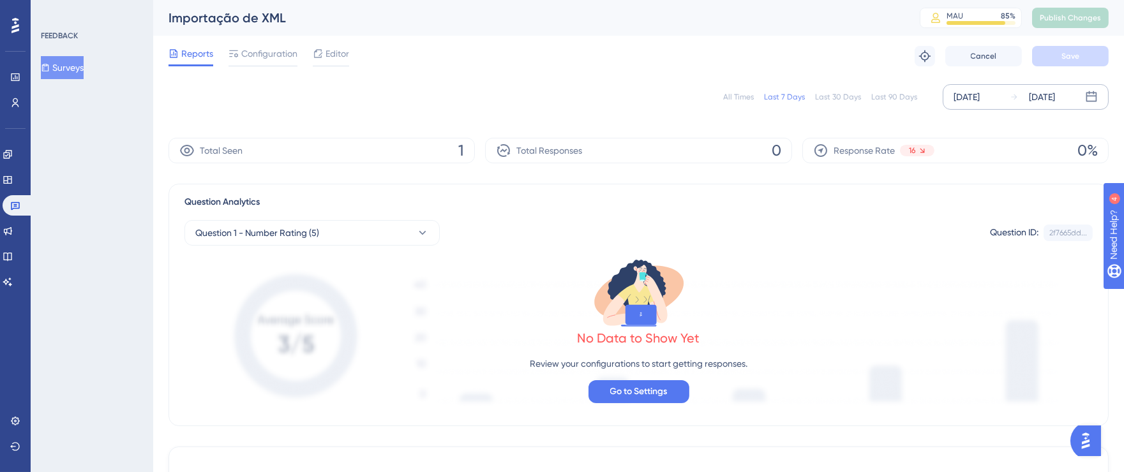
click at [975, 98] on div "[DATE]" at bounding box center [967, 96] width 26 height 15
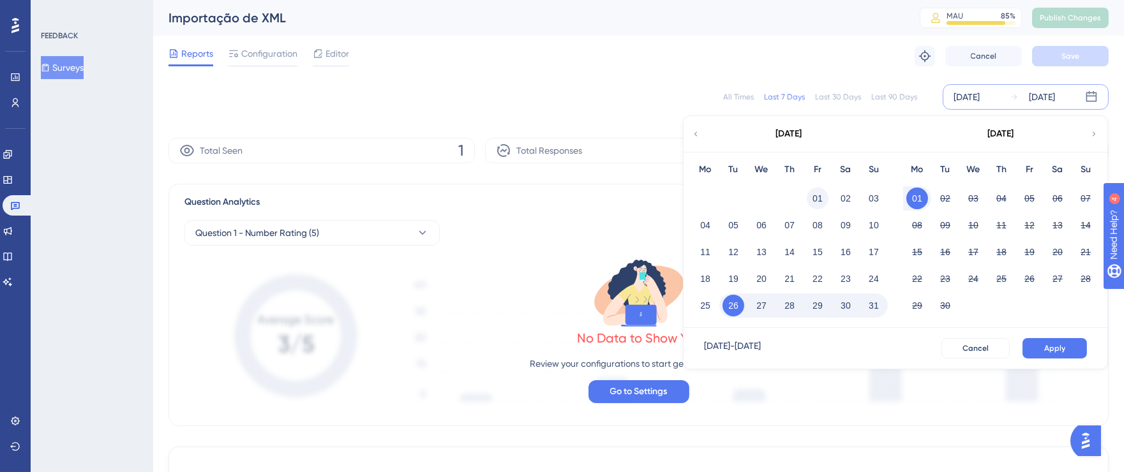
click at [815, 193] on button "01" at bounding box center [818, 199] width 22 height 22
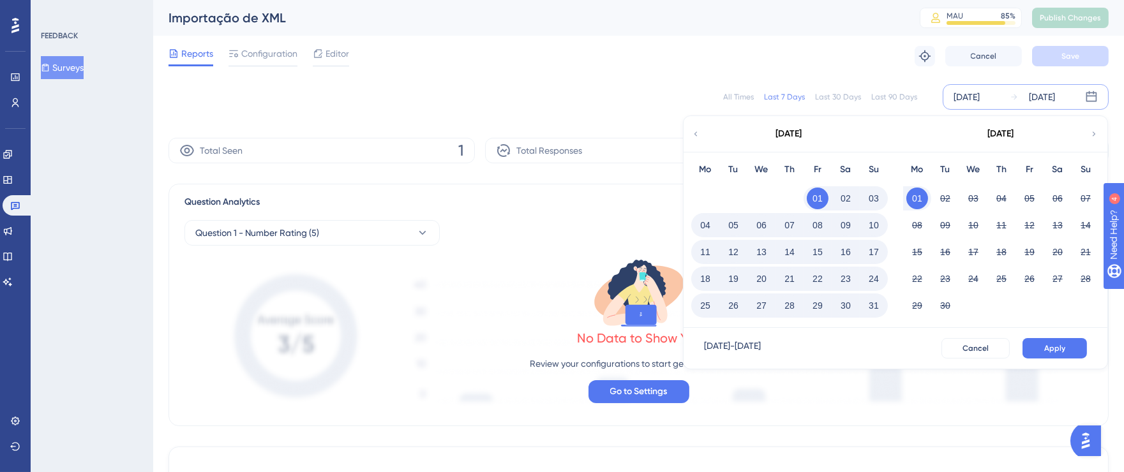
click at [882, 303] on button "31" at bounding box center [874, 306] width 22 height 22
click at [1053, 350] on span "Apply" at bounding box center [1054, 348] width 21 height 10
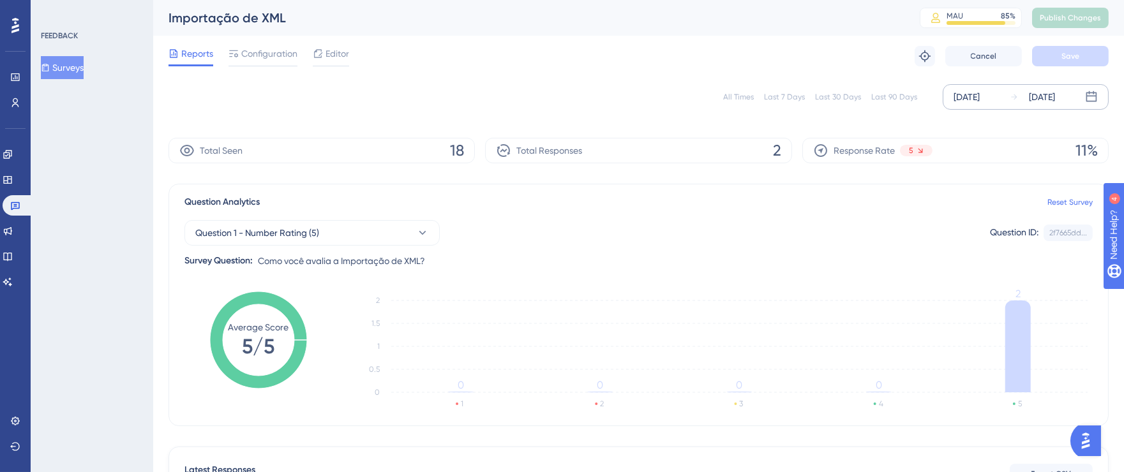
scroll to position [228, 0]
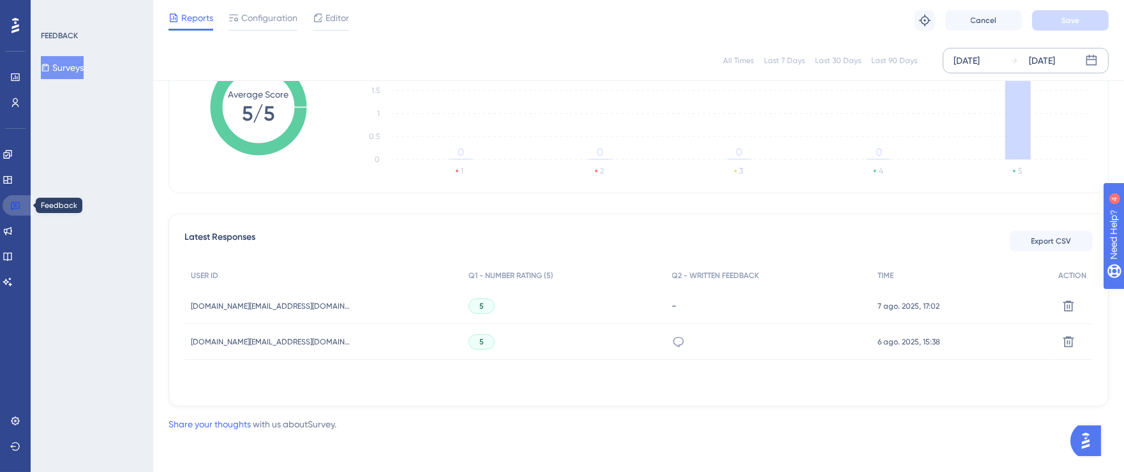
click at [13, 207] on icon at bounding box center [15, 205] width 10 height 10
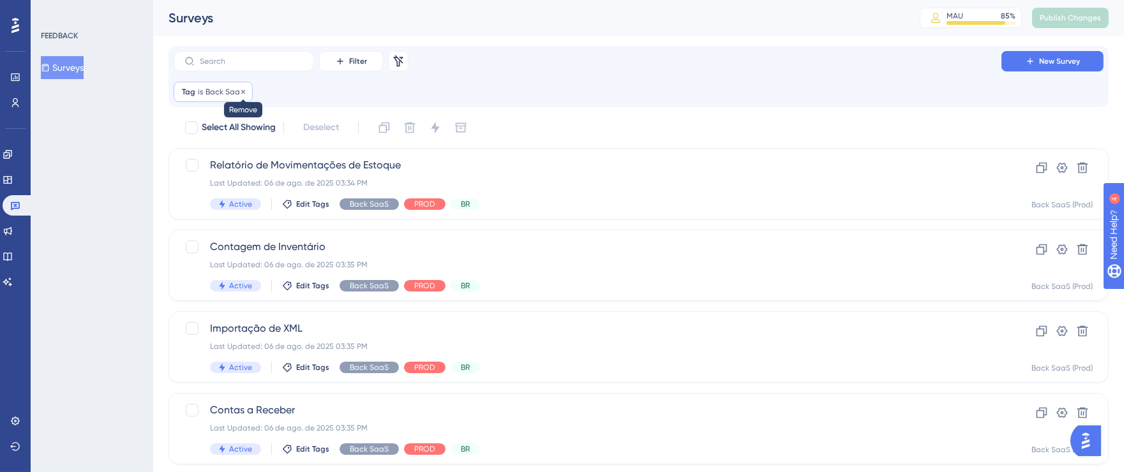
click at [243, 93] on icon at bounding box center [243, 92] width 8 height 8
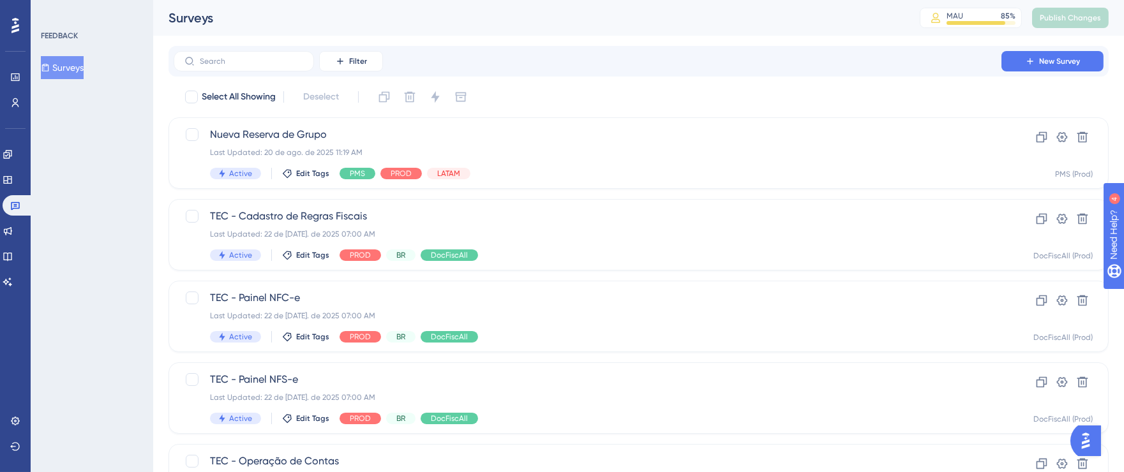
click at [385, 61] on div "Filter New Survey" at bounding box center [639, 61] width 930 height 20
drag, startPoint x: 347, startPoint y: 61, endPoint x: 362, endPoint y: 66, distance: 15.3
click at [347, 61] on button "Filter" at bounding box center [351, 61] width 64 height 20
click at [382, 95] on div "Tags Tags" at bounding box center [364, 98] width 52 height 26
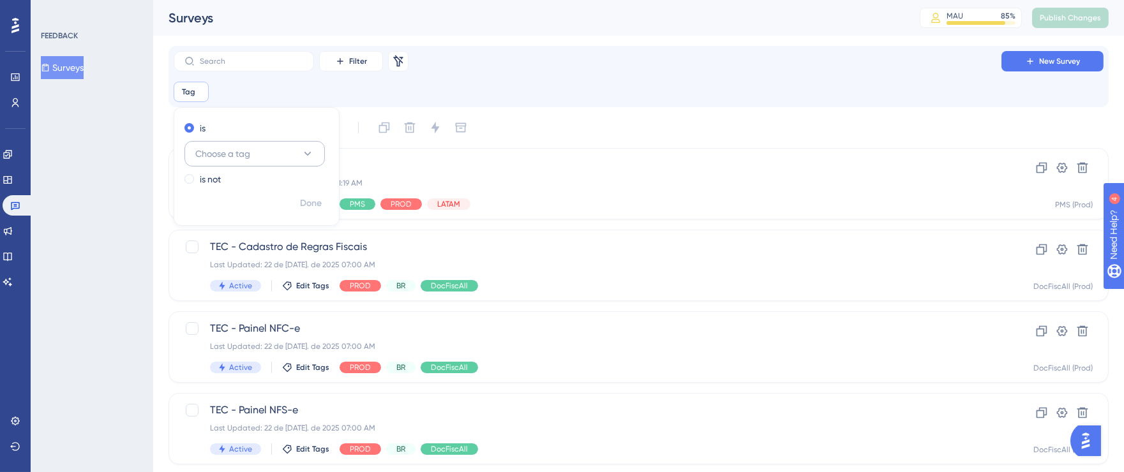
click at [271, 154] on button "Choose a tag" at bounding box center [254, 154] width 140 height 26
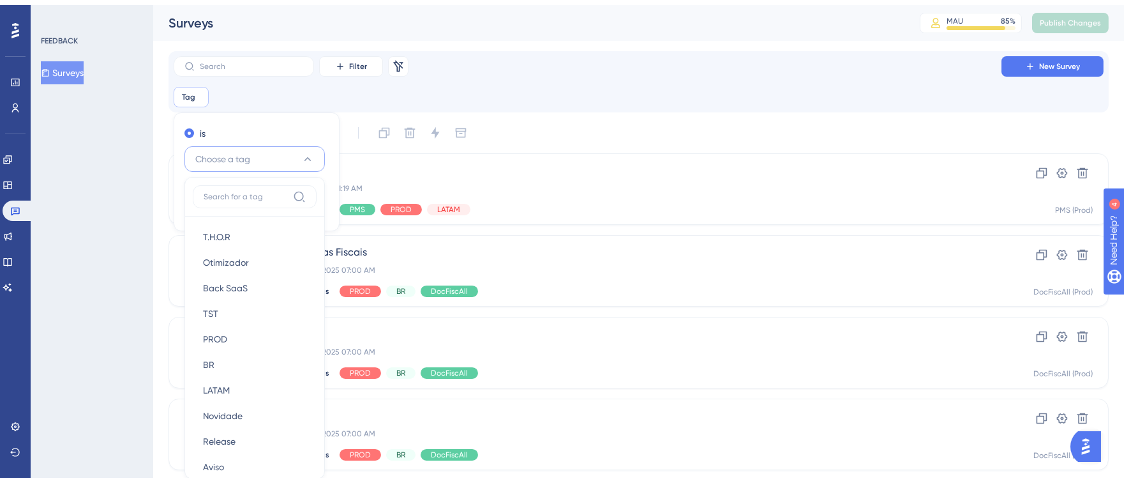
scroll to position [86, 0]
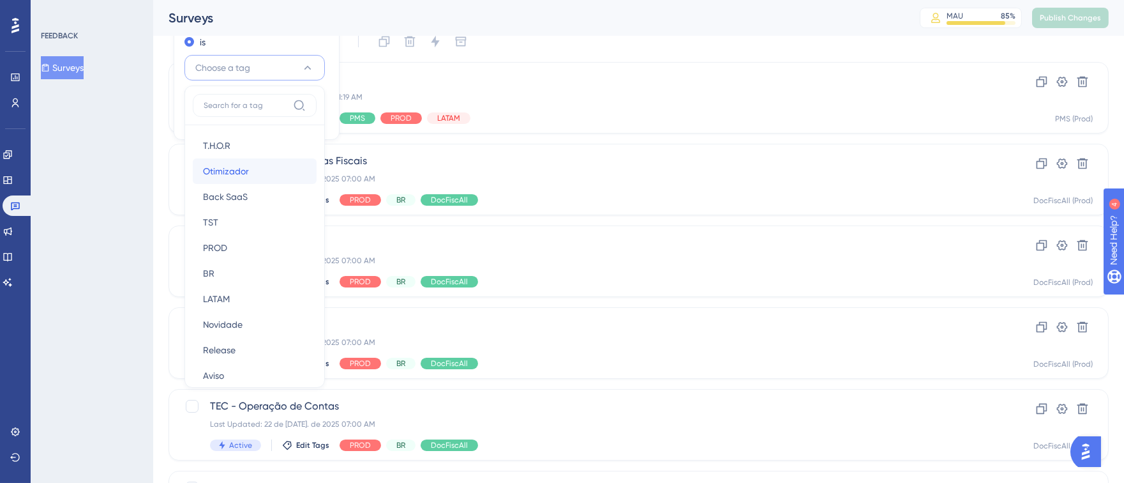
click at [263, 170] on div "Otimizador Otimizador" at bounding box center [254, 171] width 103 height 26
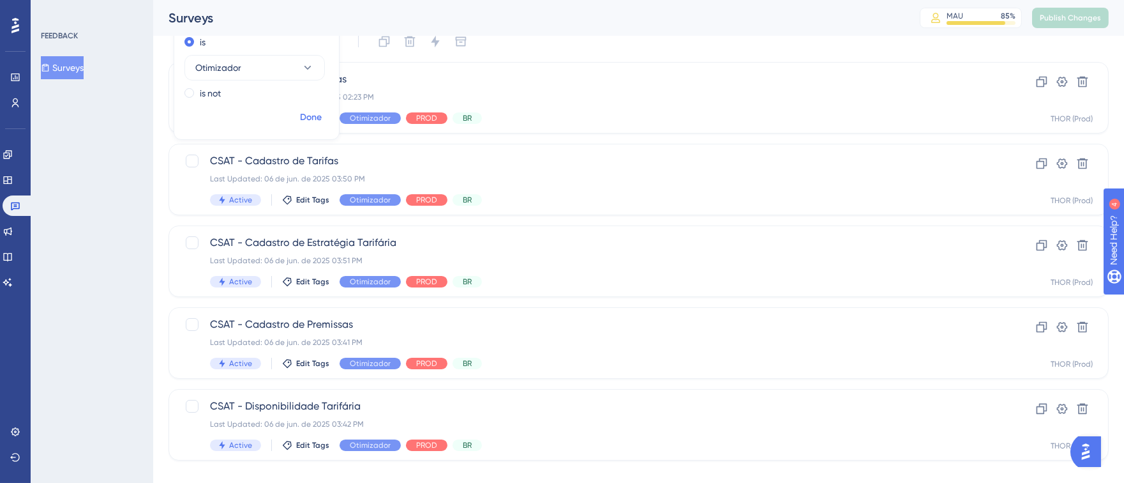
click at [316, 112] on span "Done" at bounding box center [311, 117] width 22 height 15
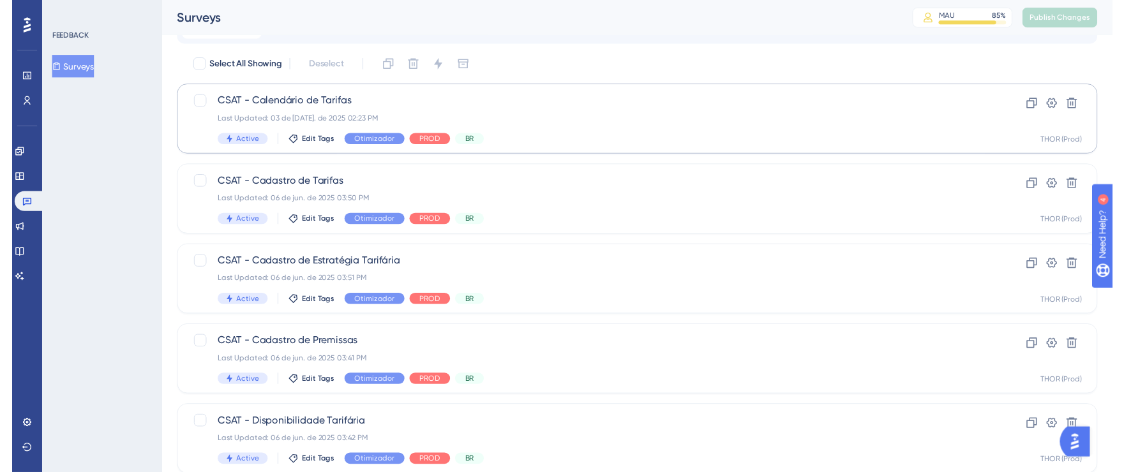
scroll to position [0, 0]
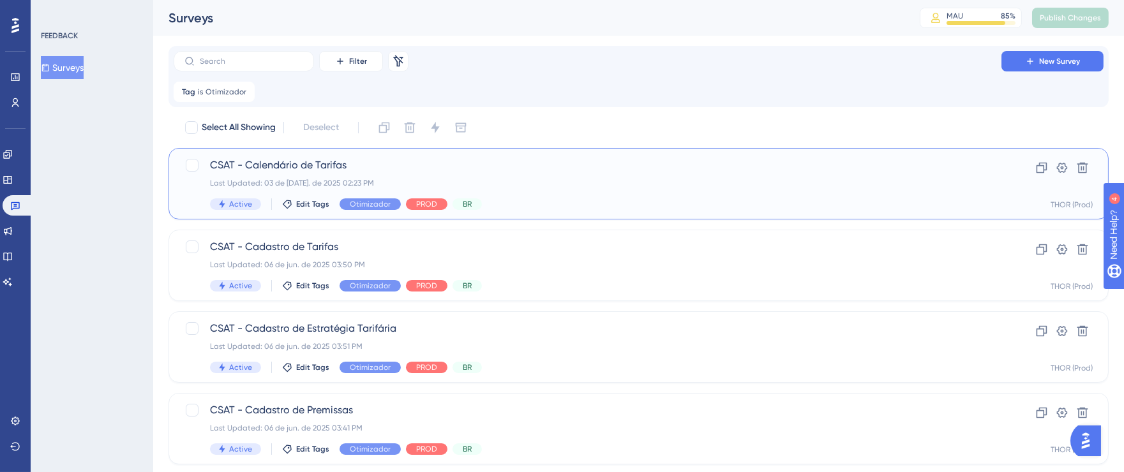
click at [569, 181] on div "Last Updated: 03 de [DATE]. de 2025 02:23 PM" at bounding box center [587, 183] width 755 height 10
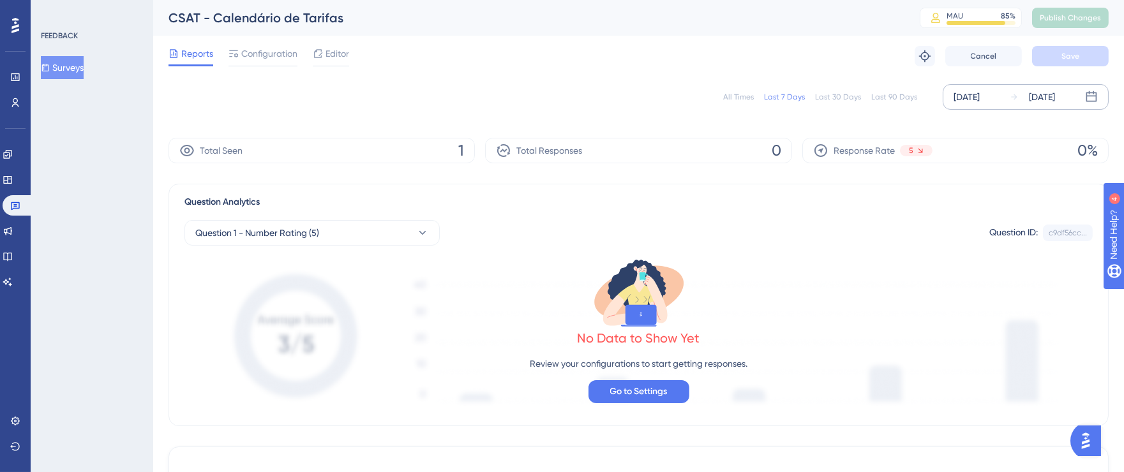
click at [973, 103] on div "[DATE]" at bounding box center [967, 96] width 26 height 15
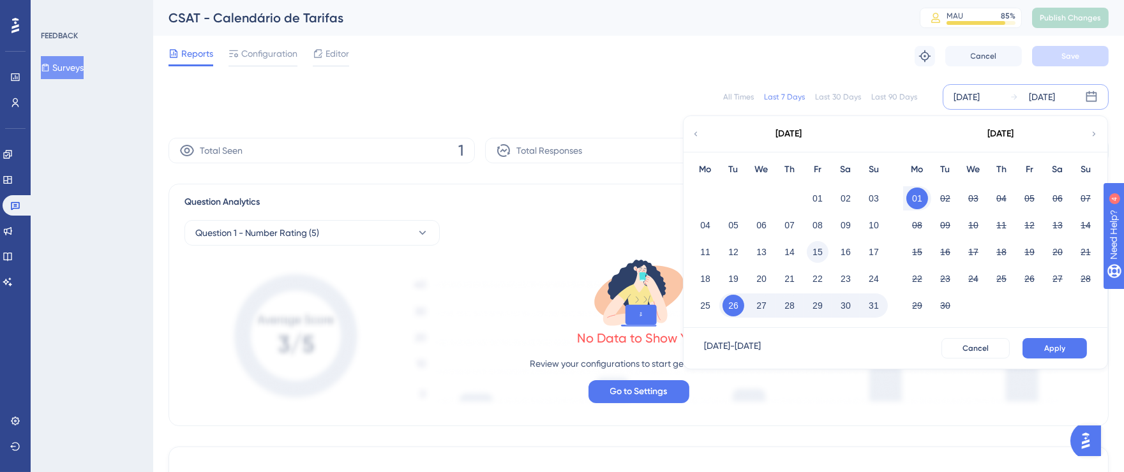
click at [815, 250] on button "15" at bounding box center [818, 252] width 22 height 22
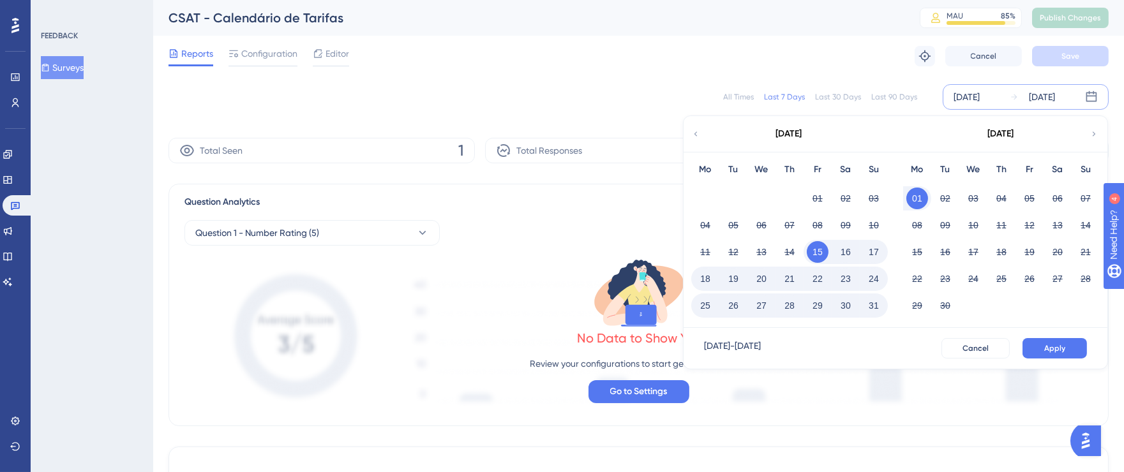
click at [867, 303] on button "31" at bounding box center [874, 306] width 22 height 22
click at [1053, 347] on span "Apply" at bounding box center [1054, 348] width 21 height 10
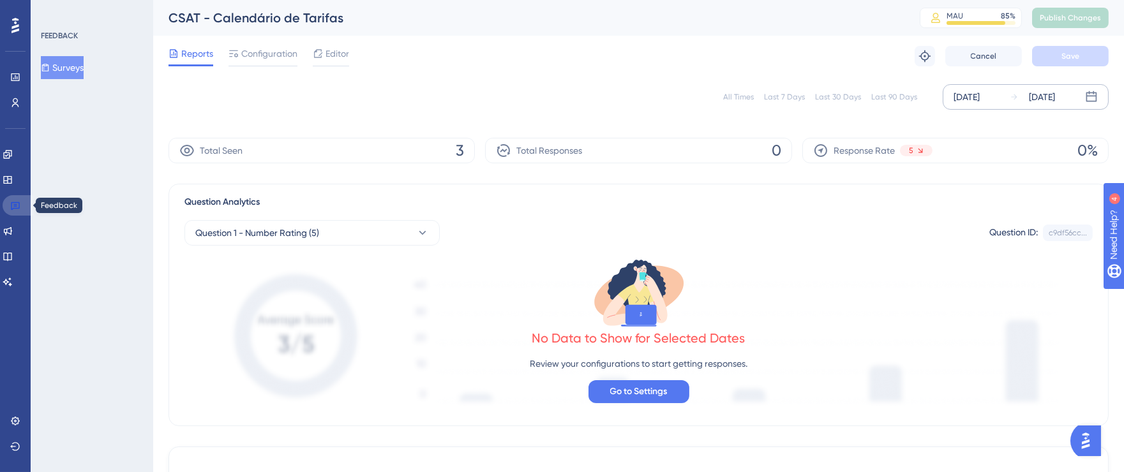
click at [13, 207] on icon at bounding box center [15, 205] width 10 height 10
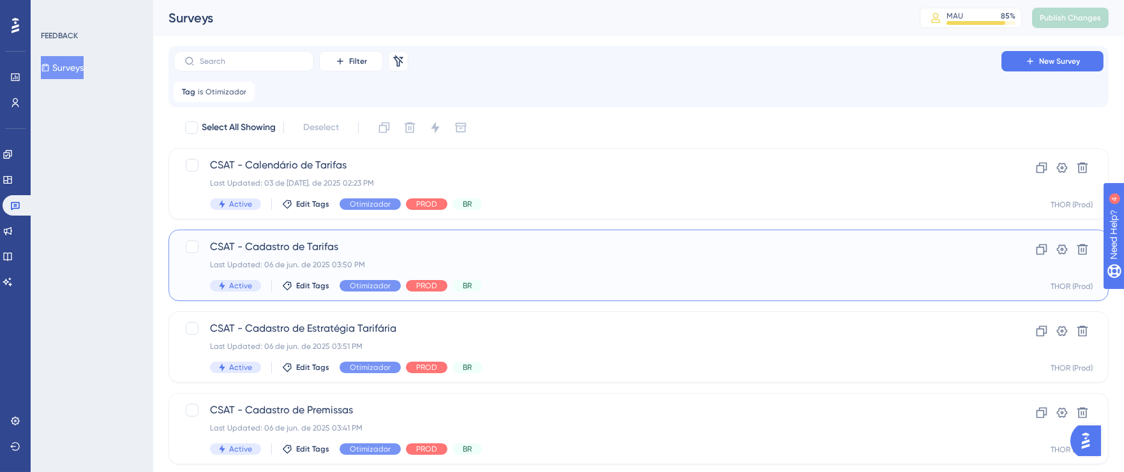
click at [662, 274] on div "CSAT - Cadastro de [PERSON_NAME] Last Updated: 06 de jun. de 2025 03:50 PM Acti…" at bounding box center [587, 265] width 755 height 52
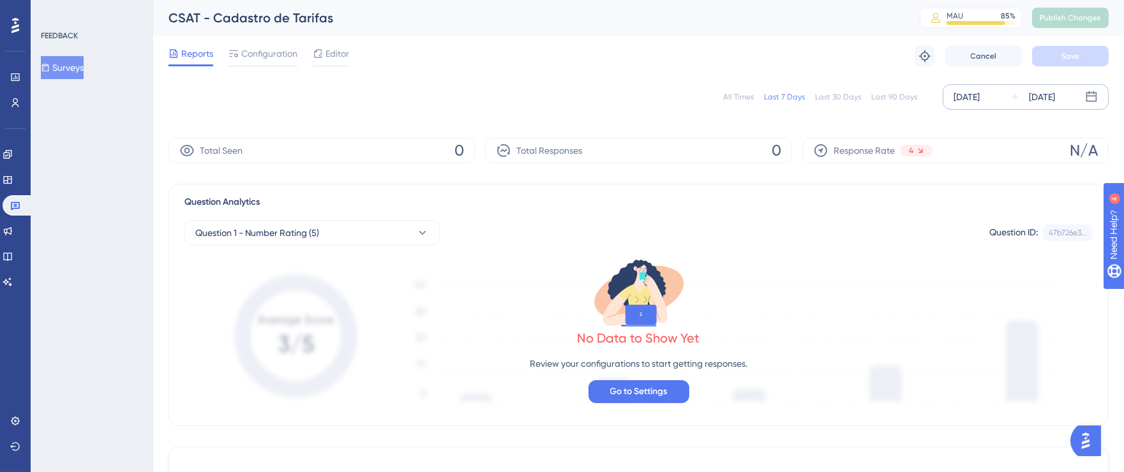
click at [980, 96] on div "[DATE]" at bounding box center [967, 96] width 26 height 15
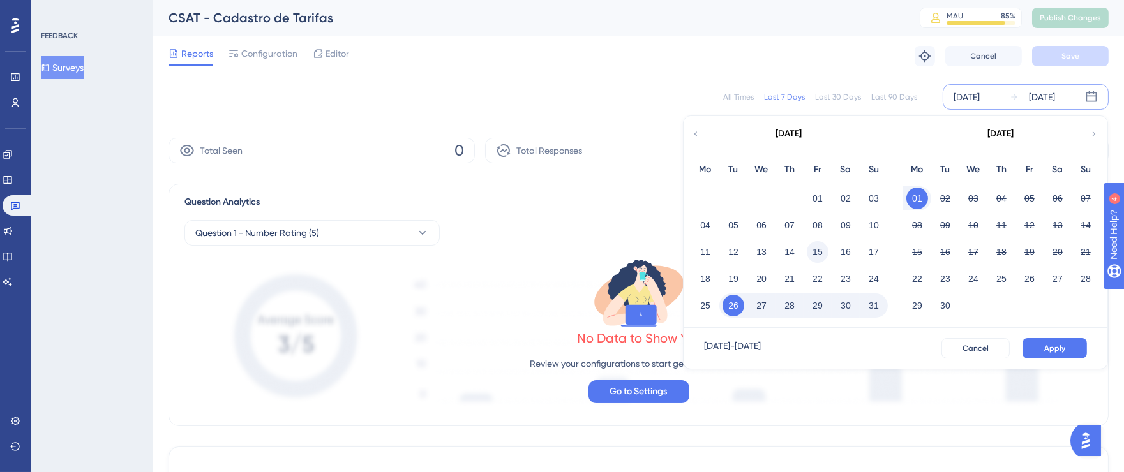
click at [815, 244] on button "15" at bounding box center [818, 252] width 22 height 22
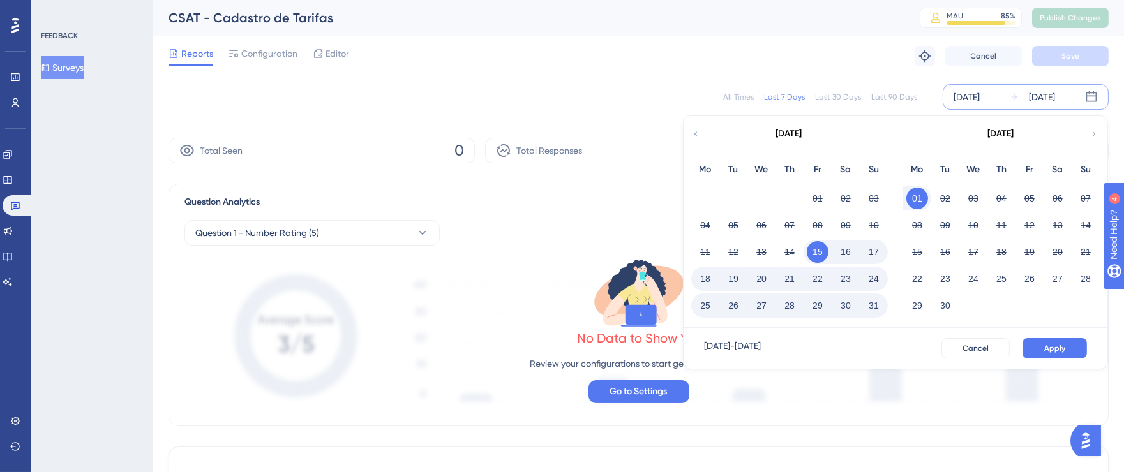
click at [879, 304] on button "31" at bounding box center [874, 306] width 22 height 22
click at [1060, 350] on span "Apply" at bounding box center [1054, 348] width 21 height 10
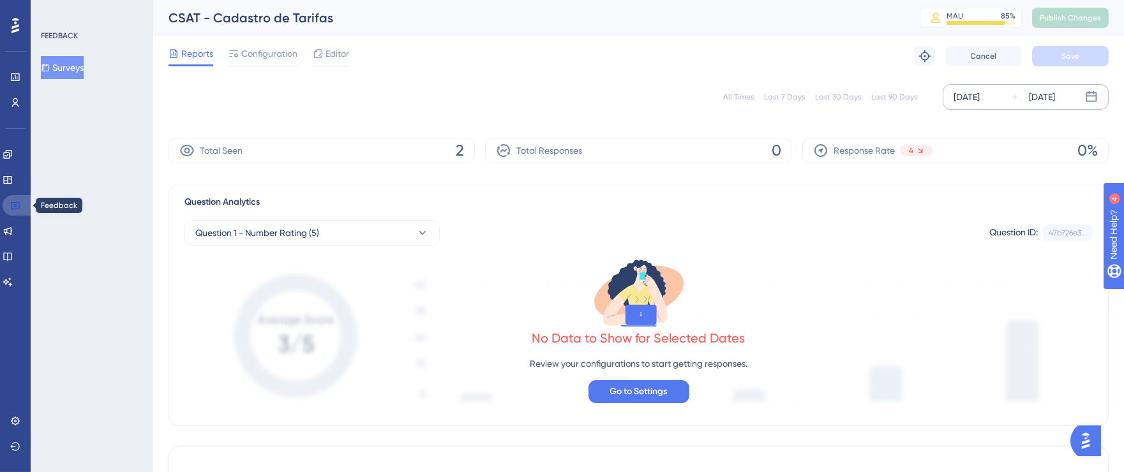
click at [13, 202] on icon at bounding box center [15, 206] width 9 height 8
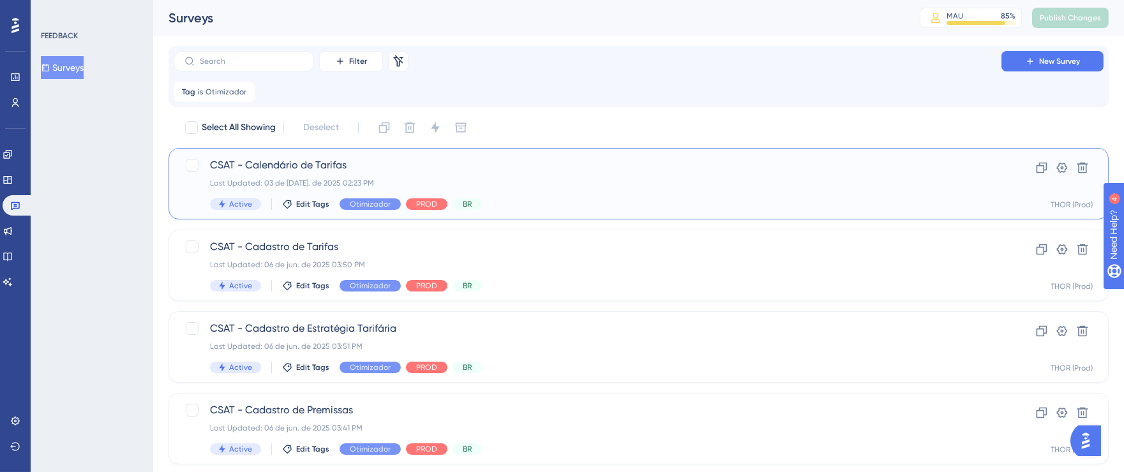
click at [695, 186] on div "Last Updated: 03 de [DATE]. de 2025 02:23 PM" at bounding box center [587, 183] width 755 height 10
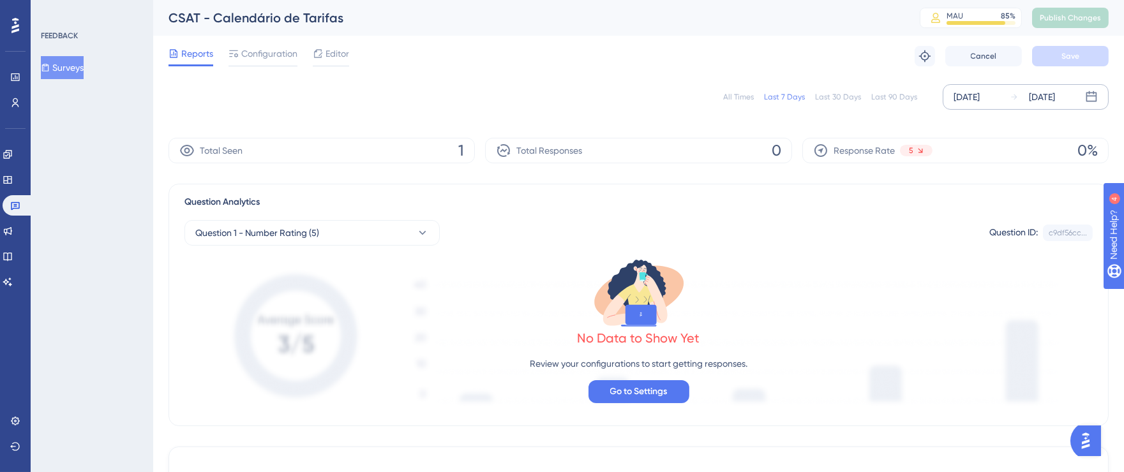
click at [965, 107] on div "[DATE] [DATE]" at bounding box center [1026, 97] width 166 height 26
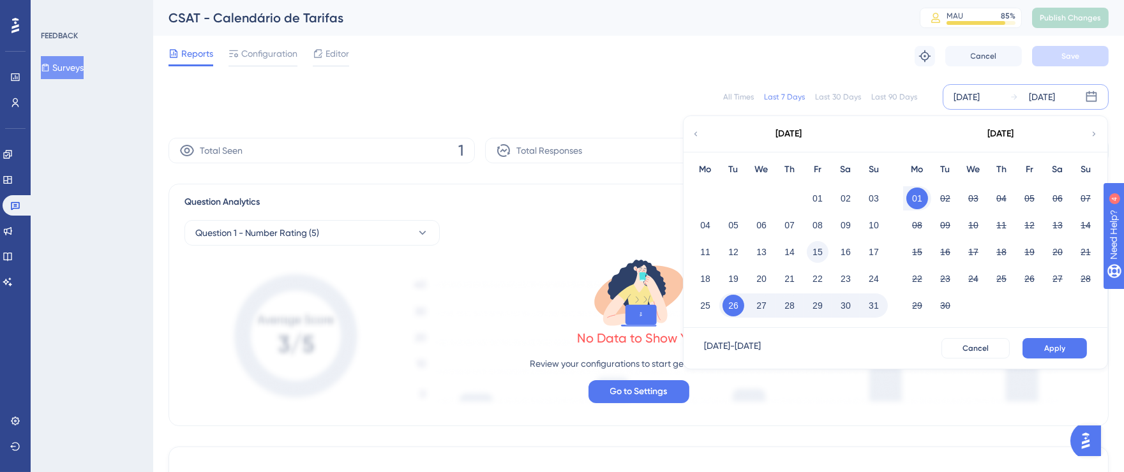
click at [820, 251] on button "15" at bounding box center [818, 252] width 22 height 22
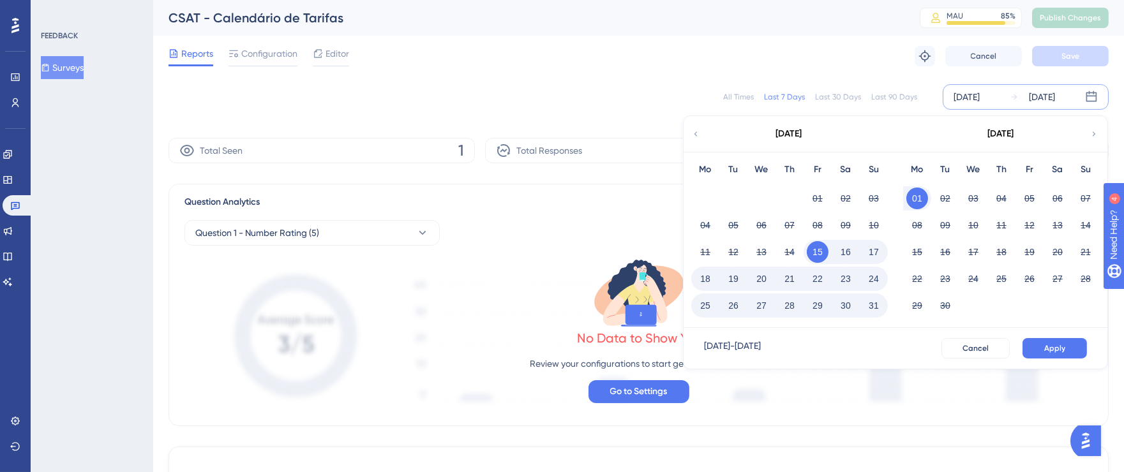
click at [874, 305] on button "31" at bounding box center [874, 306] width 22 height 22
click at [1052, 346] on span "Apply" at bounding box center [1054, 348] width 21 height 10
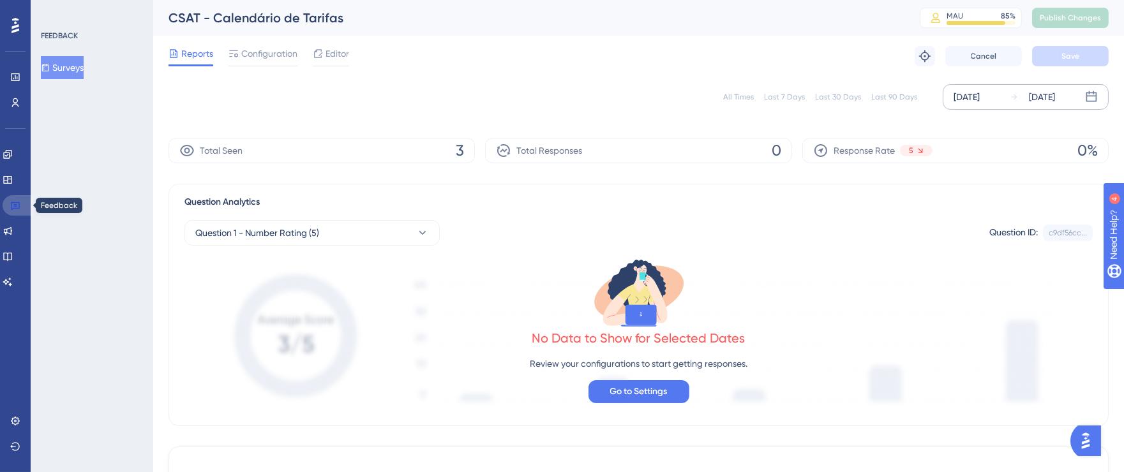
click at [17, 210] on icon at bounding box center [15, 205] width 10 height 10
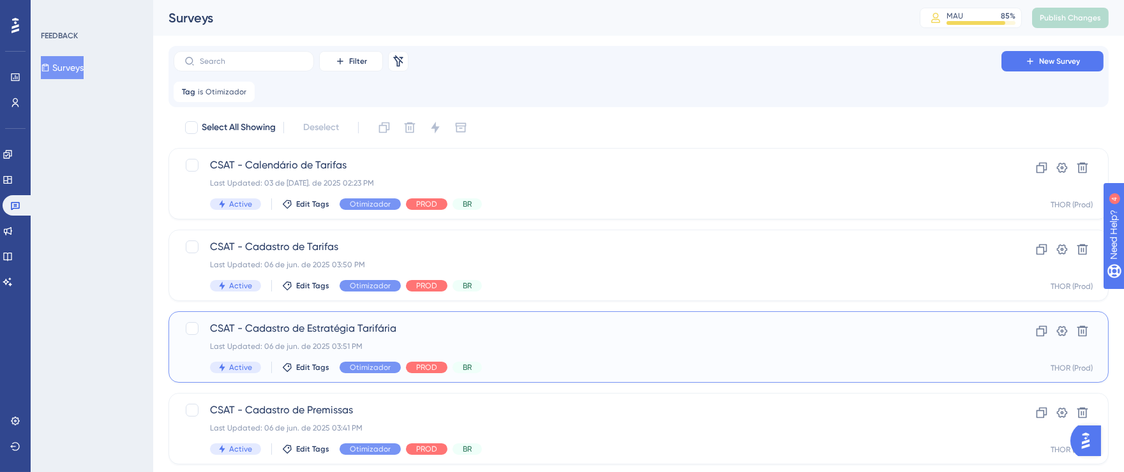
click at [506, 331] on span "CSAT - Cadastro de Estratégia Tarifária" at bounding box center [587, 328] width 755 height 15
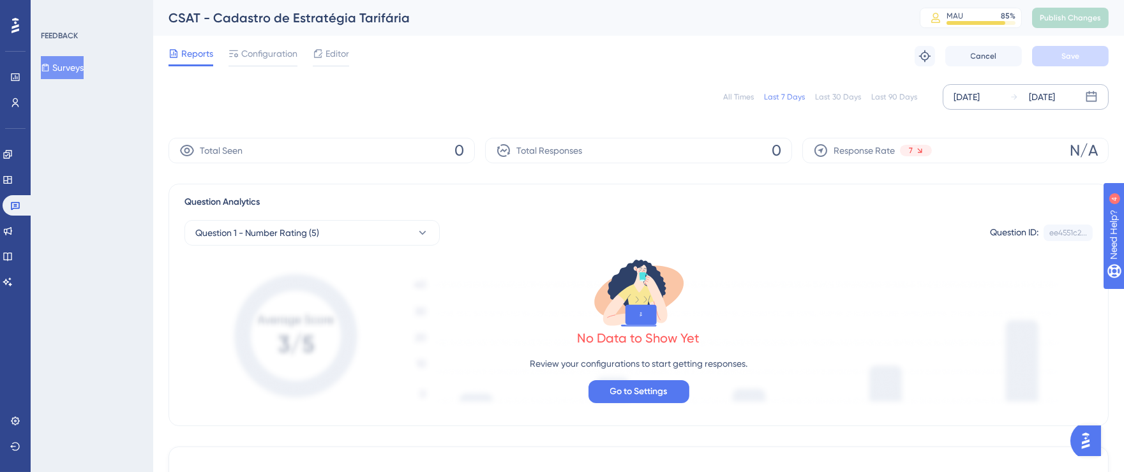
click at [949, 98] on div "[DATE] [DATE]" at bounding box center [1026, 97] width 166 height 26
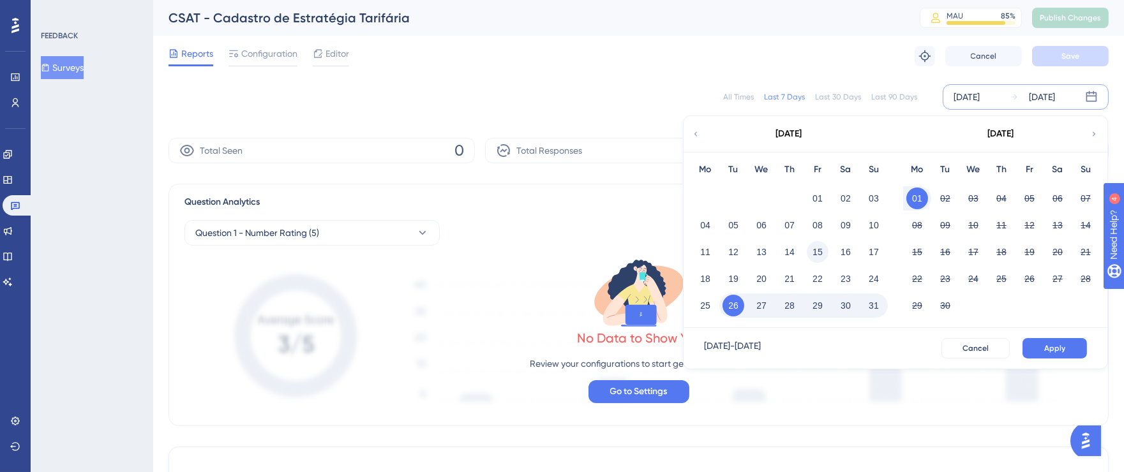
click at [818, 249] on button "15" at bounding box center [818, 252] width 22 height 22
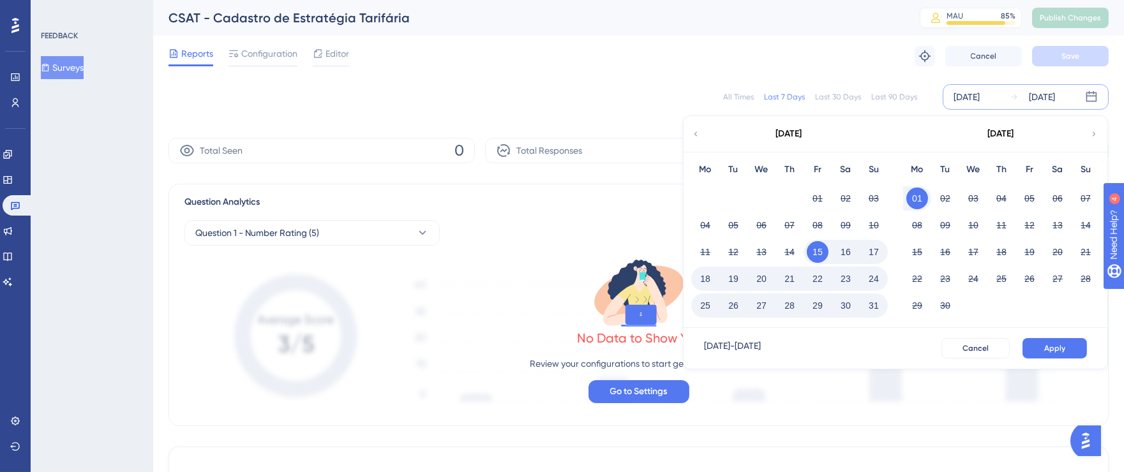
click at [869, 306] on button "31" at bounding box center [874, 306] width 22 height 22
click at [1051, 344] on span "Apply" at bounding box center [1054, 348] width 21 height 10
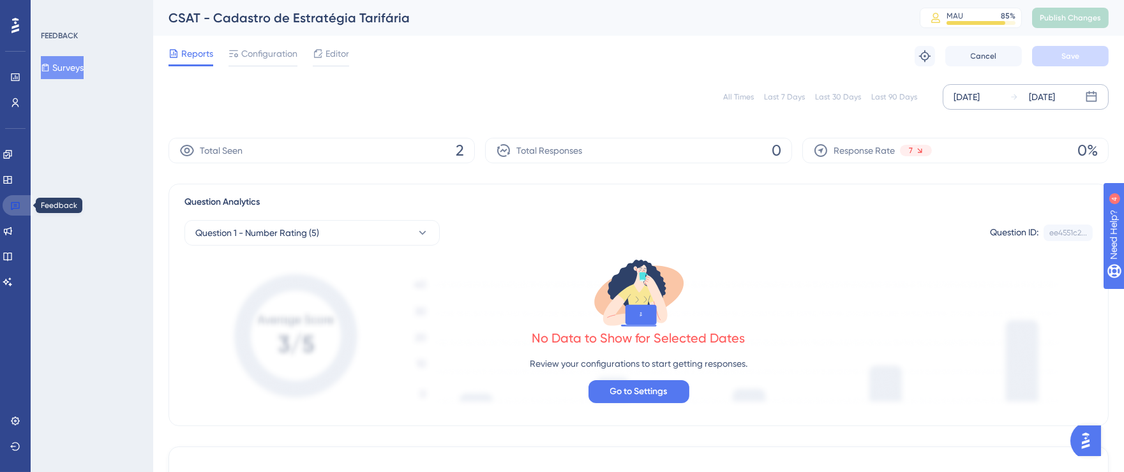
click at [21, 207] on link at bounding box center [18, 205] width 31 height 20
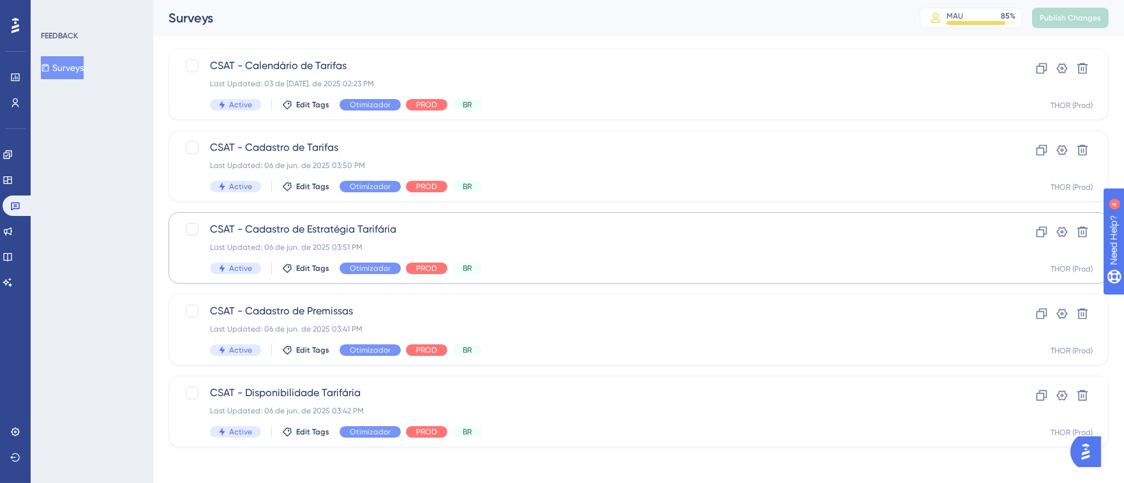
scroll to position [104, 0]
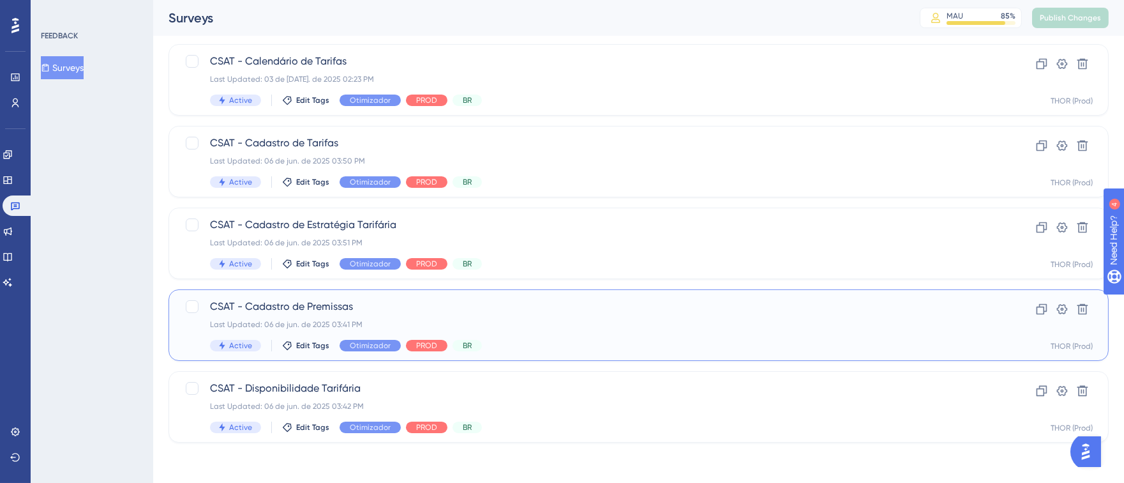
click at [639, 314] on div "CSAT - Cadastro de Premissas Last Updated: 06 de jun. de 2025 03:41 PM Active E…" at bounding box center [587, 325] width 755 height 52
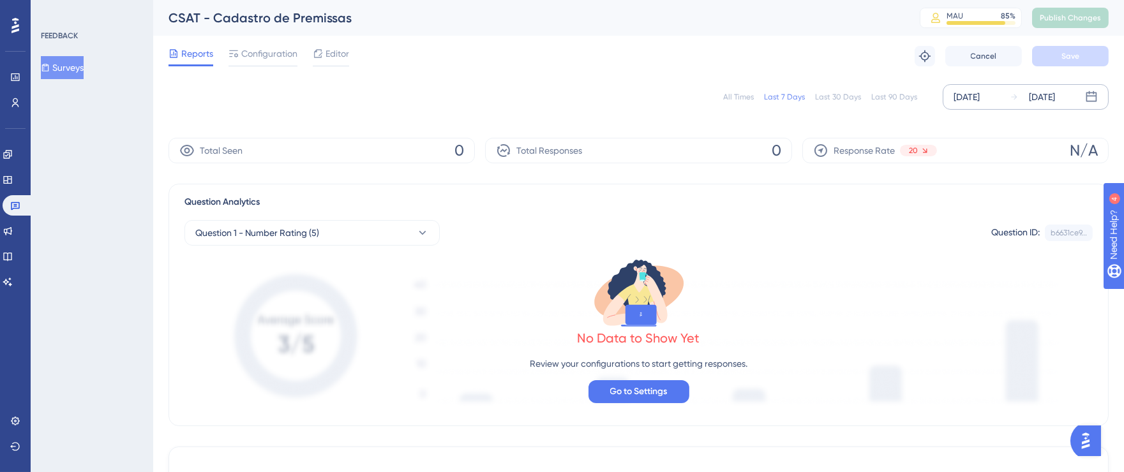
click at [968, 99] on div "[DATE]" at bounding box center [967, 96] width 26 height 15
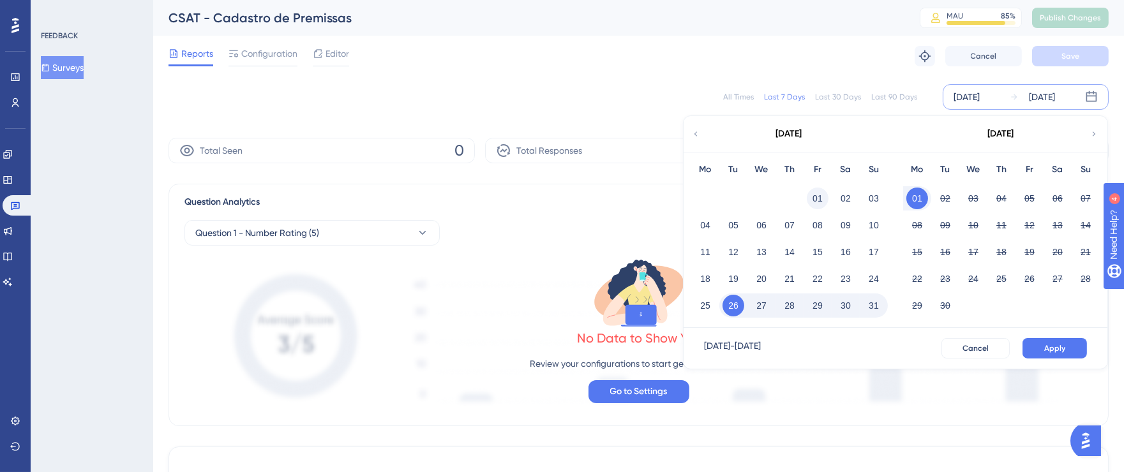
click at [816, 195] on button "01" at bounding box center [818, 199] width 22 height 22
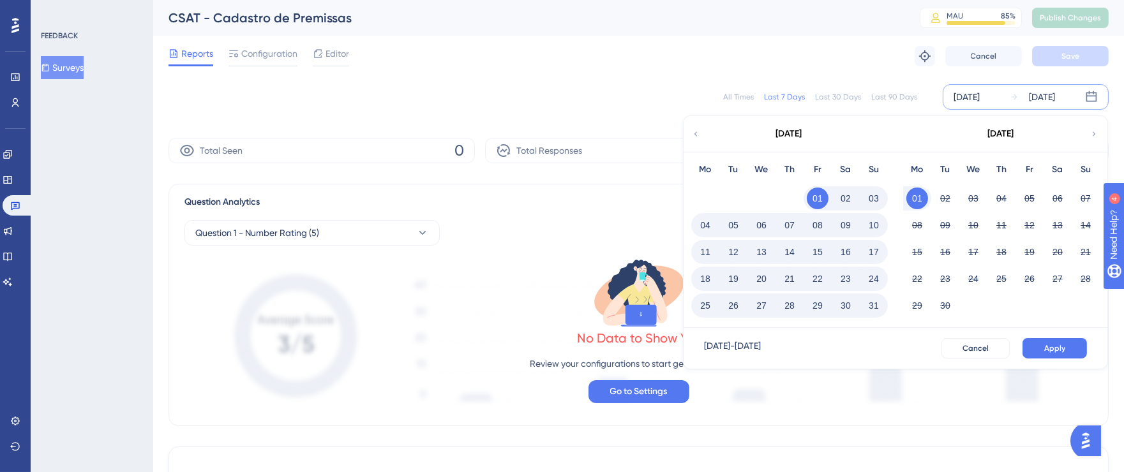
click at [818, 248] on button "15" at bounding box center [818, 252] width 22 height 22
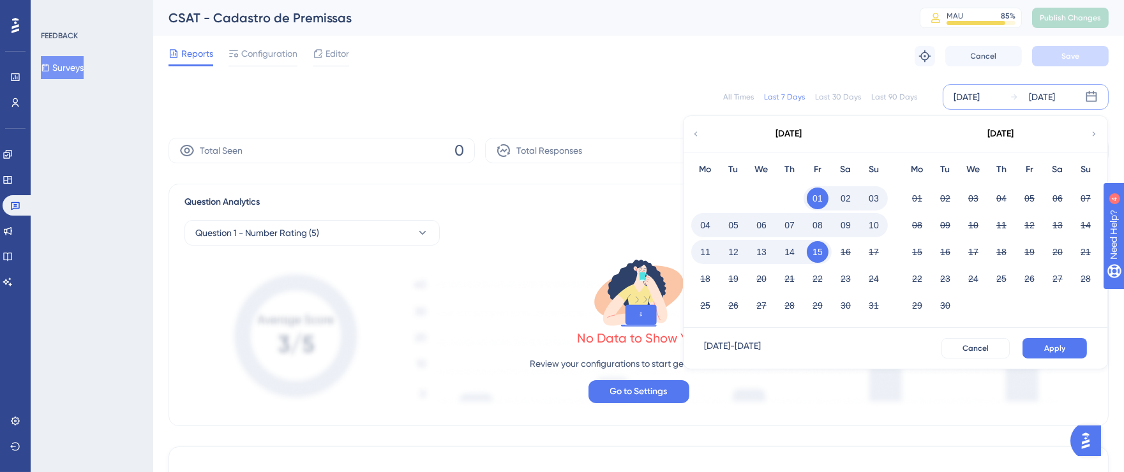
click at [820, 223] on button "08" at bounding box center [818, 225] width 22 height 22
click at [851, 276] on button "23" at bounding box center [846, 279] width 22 height 22
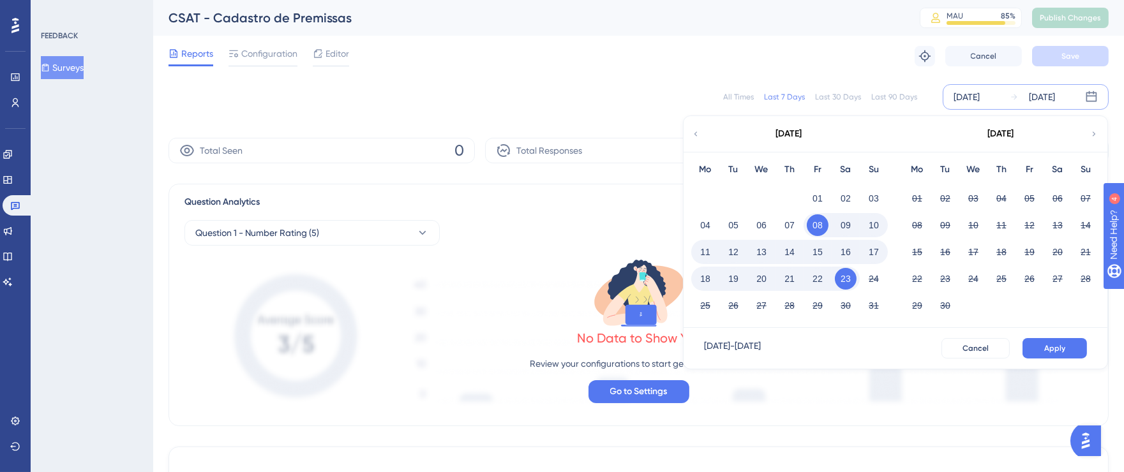
click at [820, 253] on button "15" at bounding box center [818, 252] width 22 height 22
click at [875, 306] on button "31" at bounding box center [874, 306] width 22 height 22
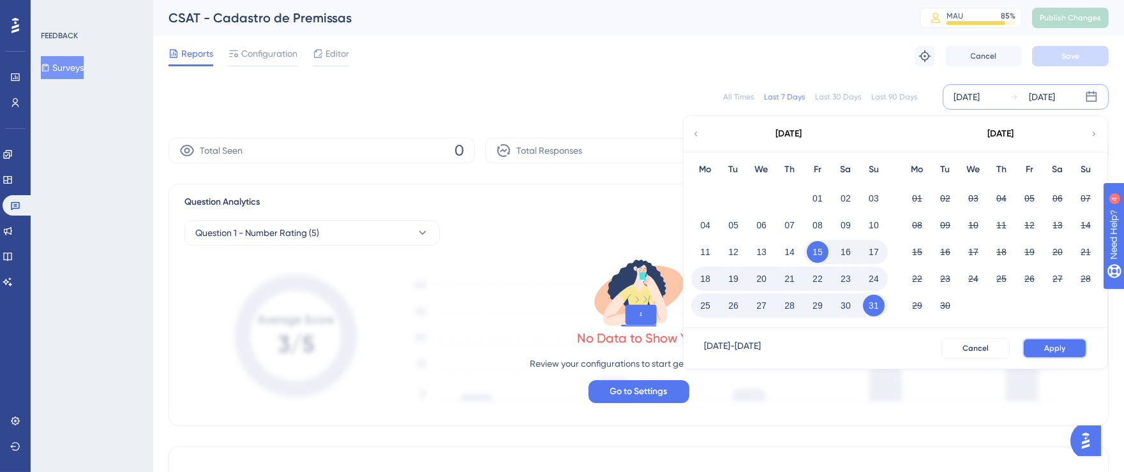
click at [1058, 343] on span "Apply" at bounding box center [1054, 348] width 21 height 10
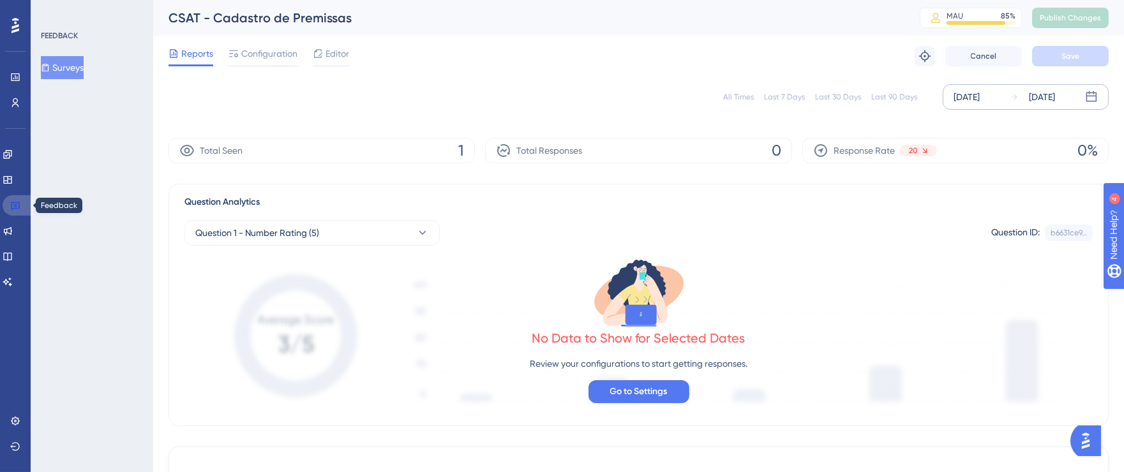
click at [13, 206] on icon at bounding box center [15, 206] width 9 height 8
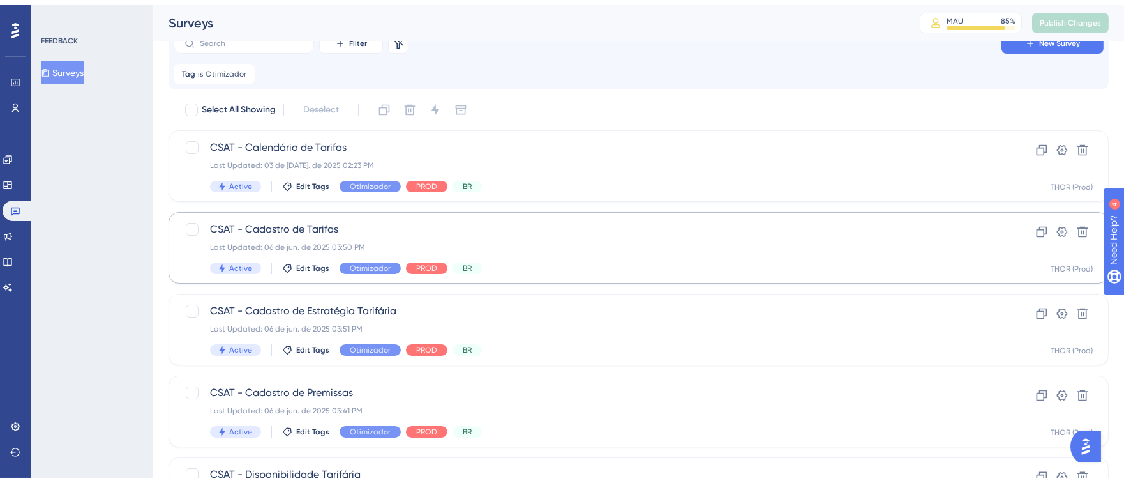
scroll to position [104, 0]
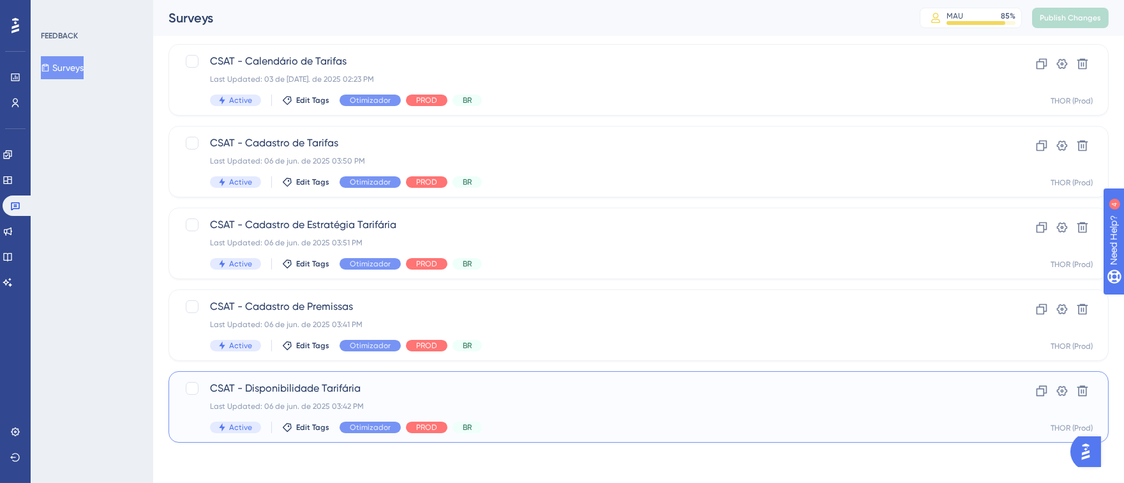
click at [606, 401] on div "Last Updated: 06 de jun. de 2025 03:42 PM" at bounding box center [587, 406] width 755 height 10
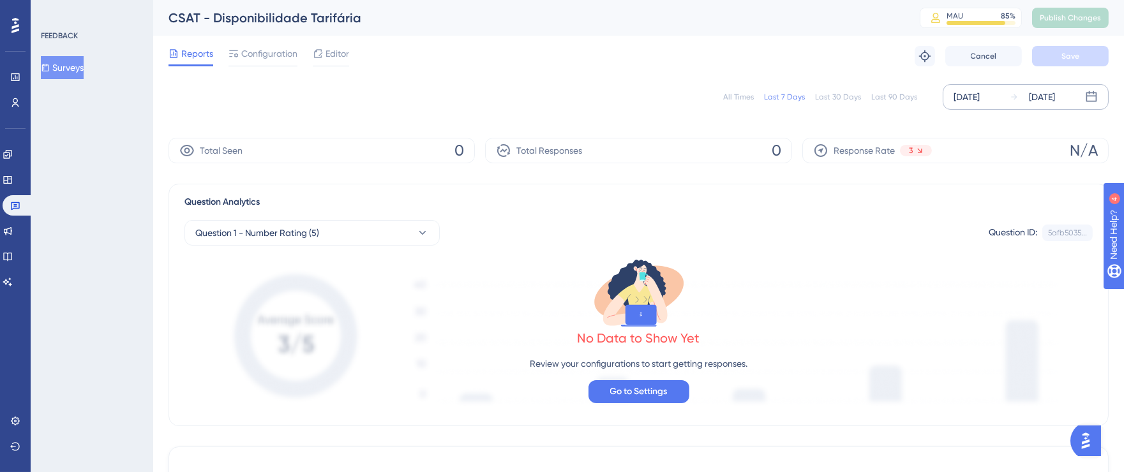
click at [967, 101] on div "[DATE]" at bounding box center [967, 96] width 26 height 15
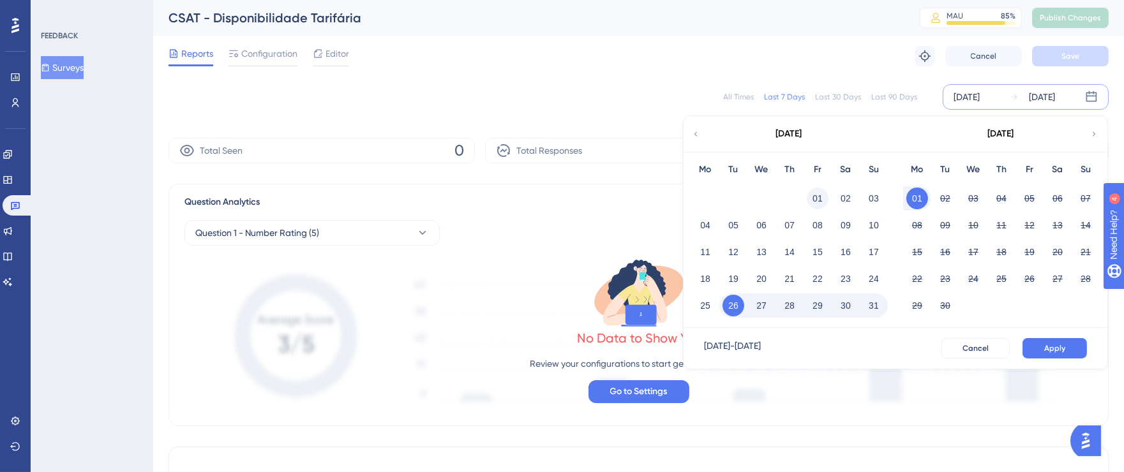
click at [814, 195] on button "01" at bounding box center [818, 199] width 22 height 22
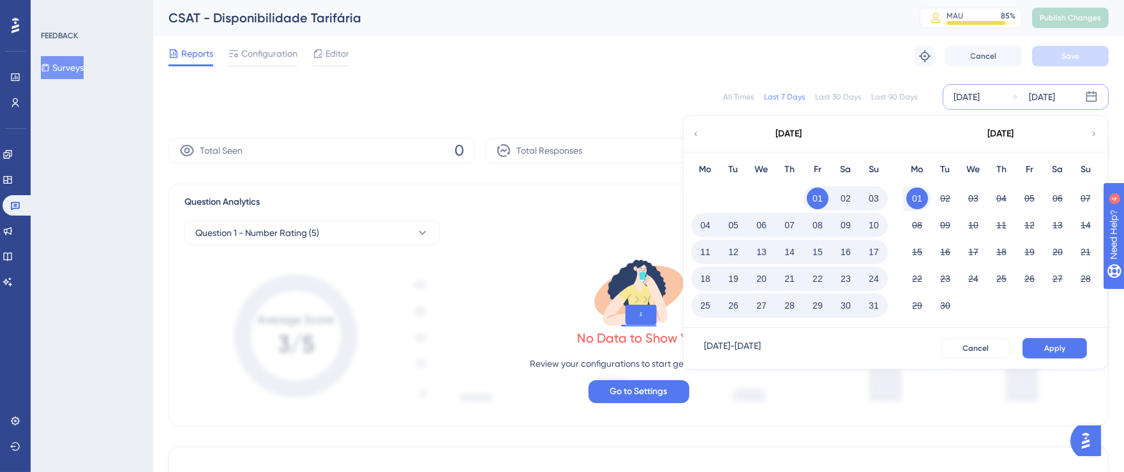
click at [822, 241] on div "15" at bounding box center [818, 252] width 28 height 24
click at [822, 251] on button "15" at bounding box center [818, 252] width 22 height 22
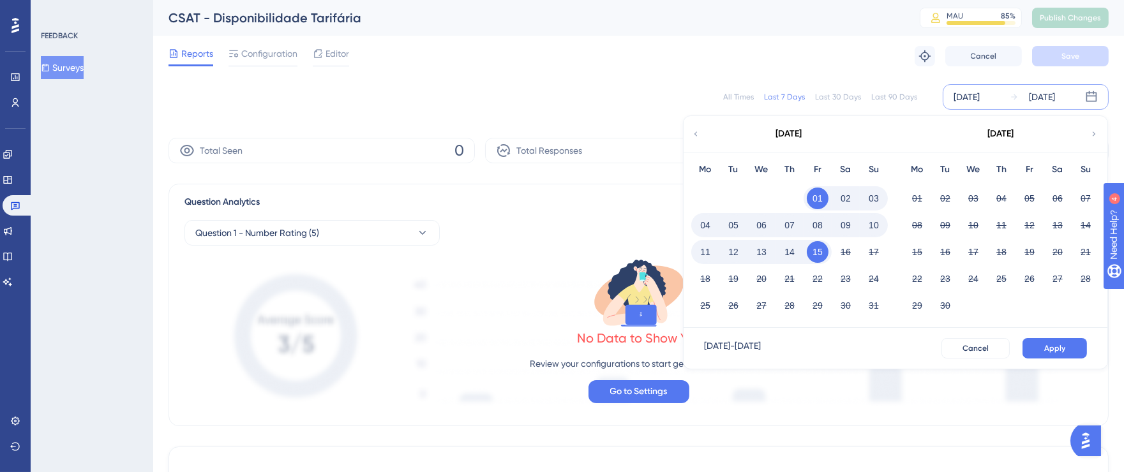
click at [795, 248] on button "14" at bounding box center [790, 252] width 22 height 22
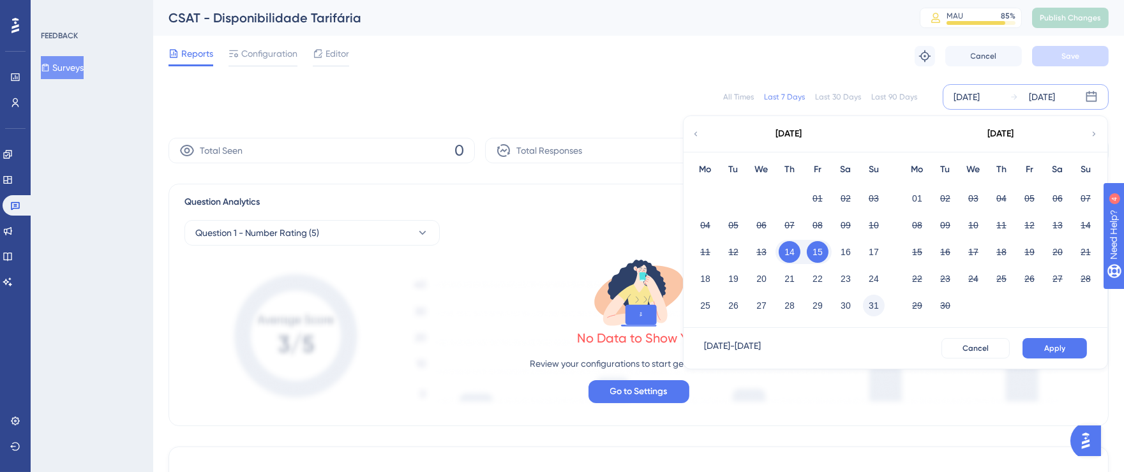
click at [874, 304] on button "31" at bounding box center [874, 306] width 22 height 22
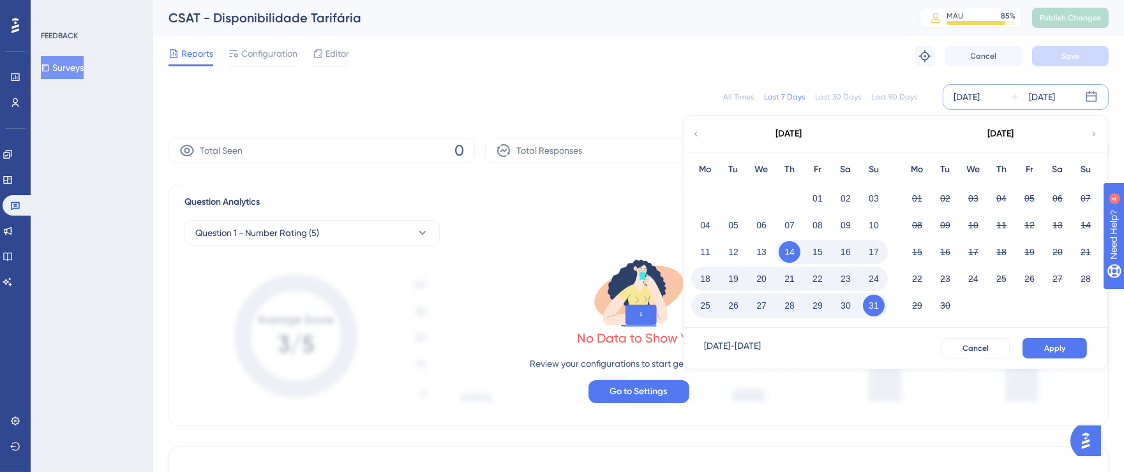
click at [790, 255] on button "14" at bounding box center [790, 252] width 22 height 22
click at [820, 255] on button "15" at bounding box center [818, 252] width 22 height 22
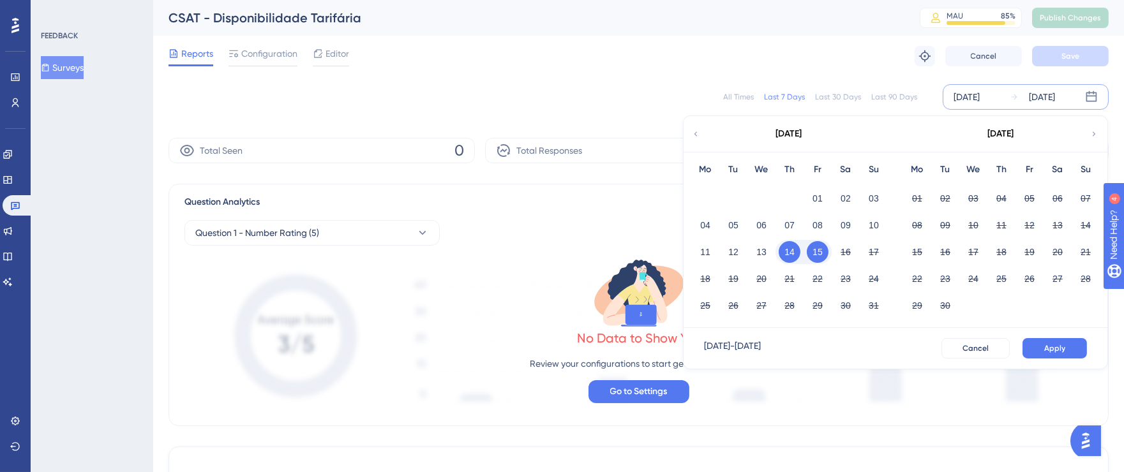
click at [862, 306] on div "31" at bounding box center [874, 306] width 28 height 24
click at [969, 341] on button "Cancel" at bounding box center [976, 348] width 68 height 20
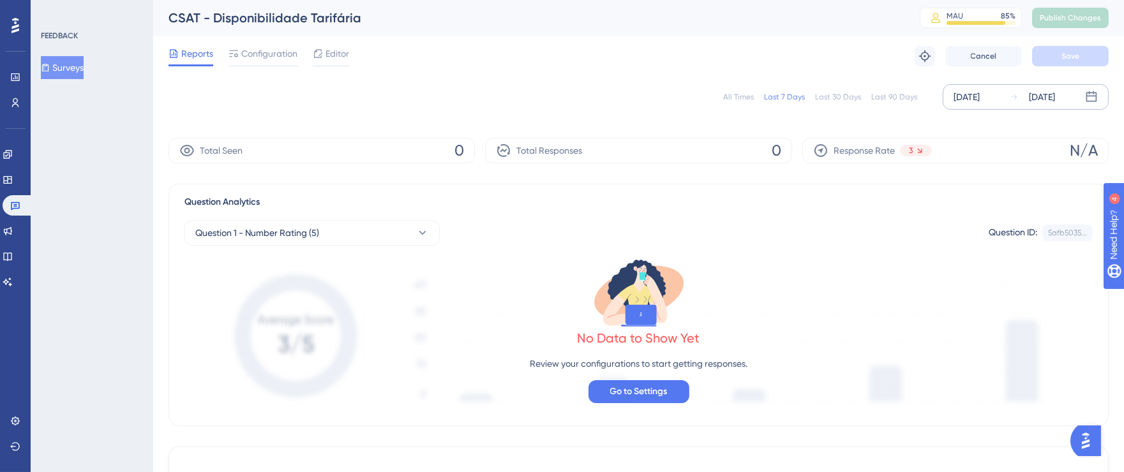
click at [977, 100] on div "[DATE]" at bounding box center [967, 96] width 26 height 15
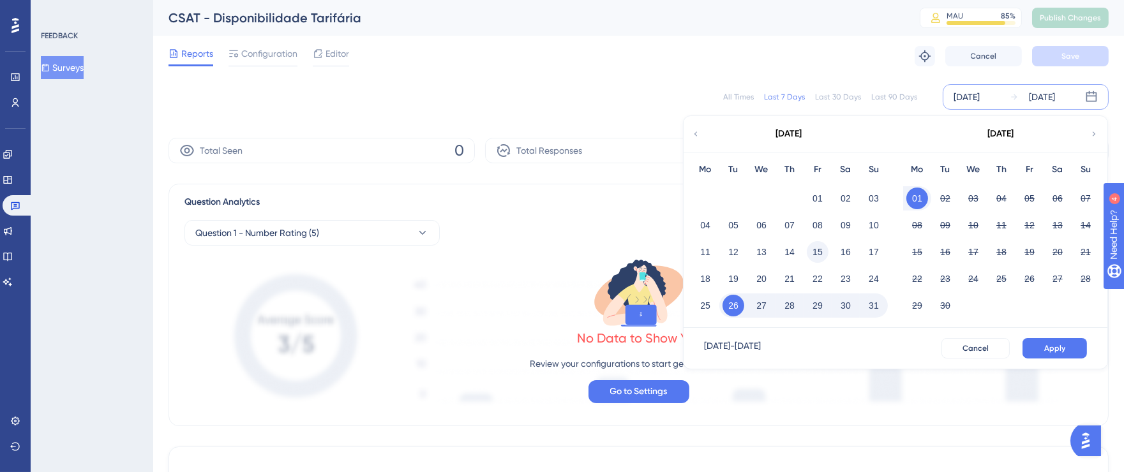
click at [825, 249] on button "15" at bounding box center [818, 252] width 22 height 22
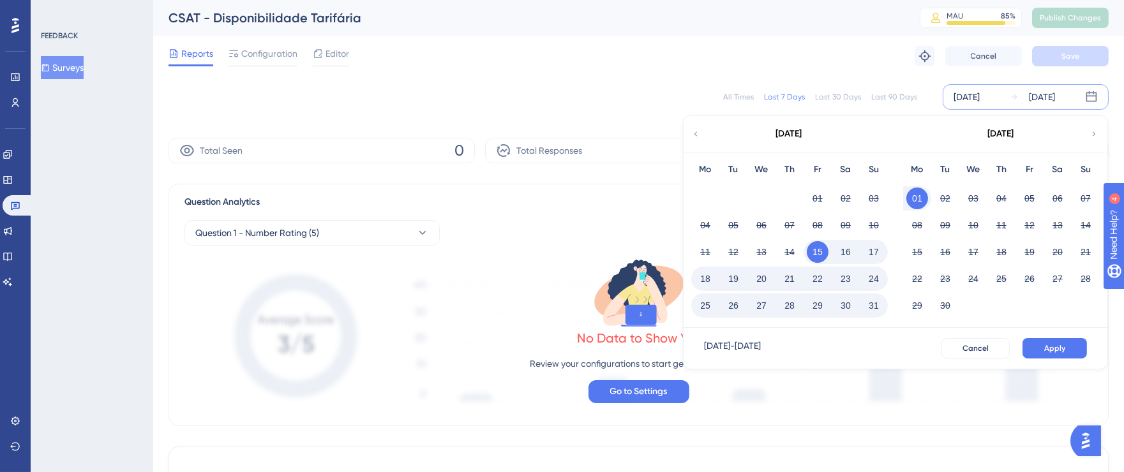
click at [876, 305] on button "31" at bounding box center [874, 306] width 22 height 22
click at [1042, 345] on button "Apply" at bounding box center [1055, 348] width 64 height 20
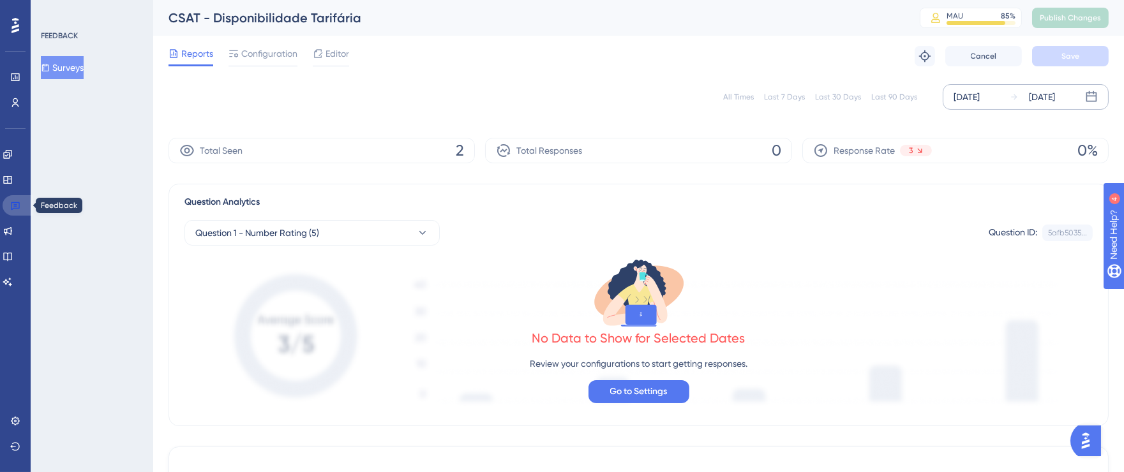
click at [20, 204] on link at bounding box center [18, 205] width 31 height 20
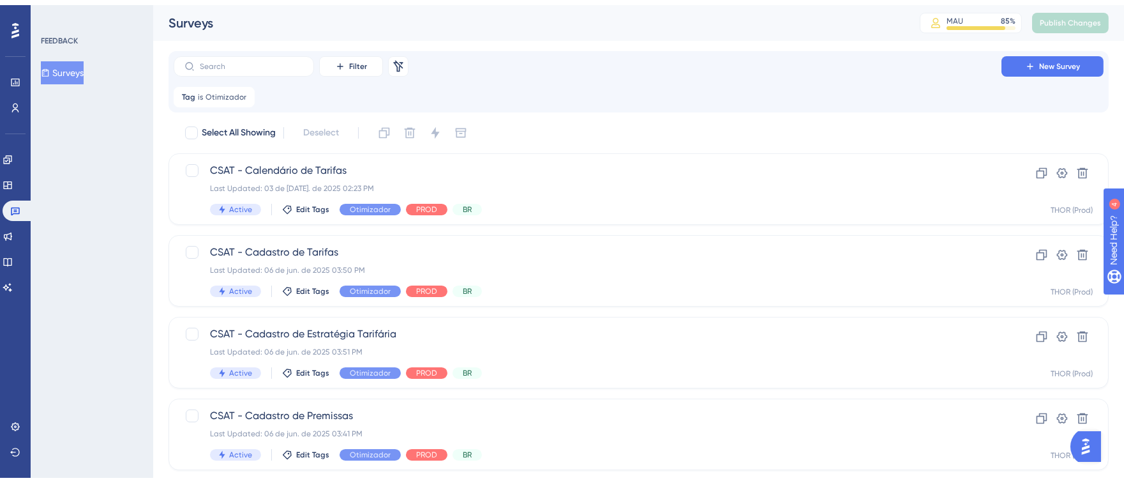
scroll to position [104, 0]
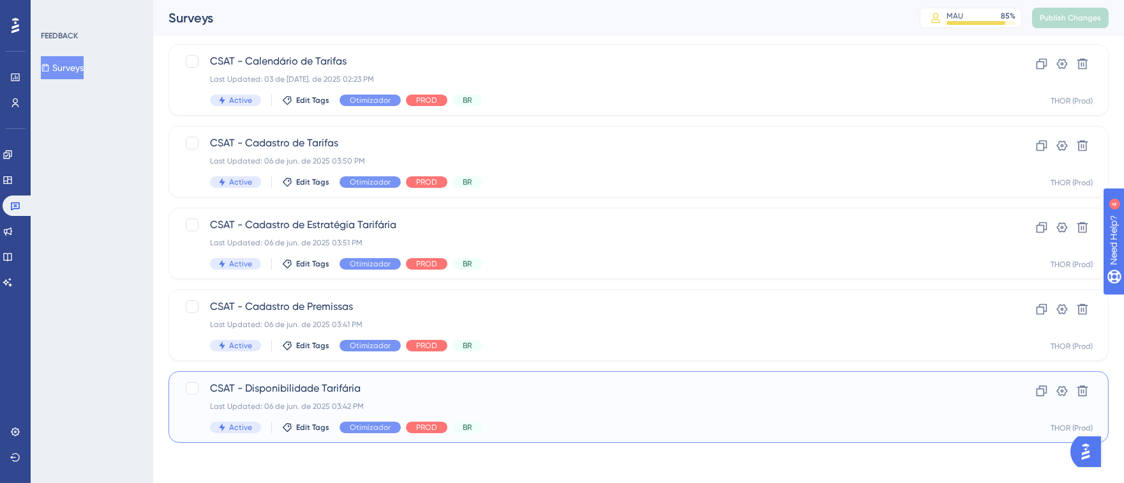
click at [502, 396] on div "CSAT - Disponibilidade Tarifária Last Updated: 06 de jun. de 2025 03:42 PM Acti…" at bounding box center [587, 406] width 755 height 52
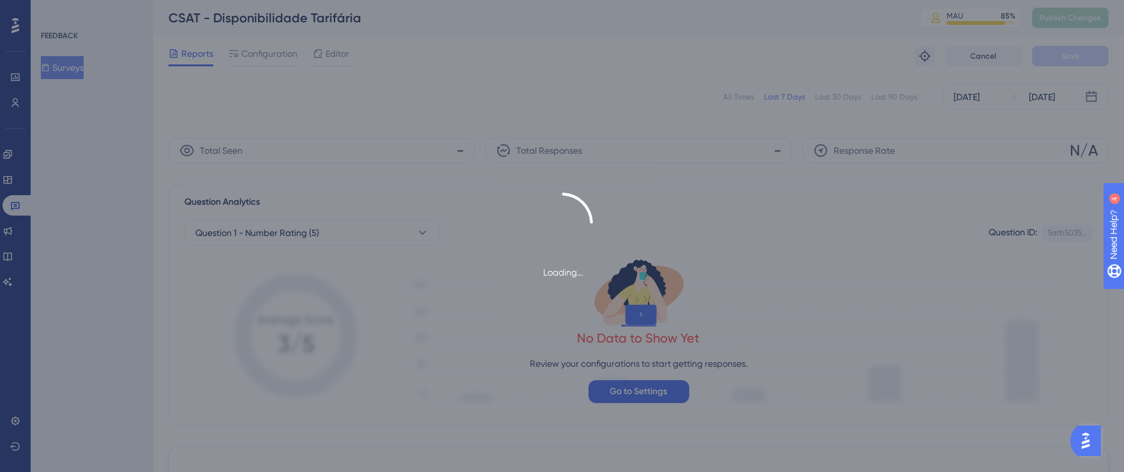
click at [978, 100] on div "Loading..." at bounding box center [562, 236] width 1124 height 472
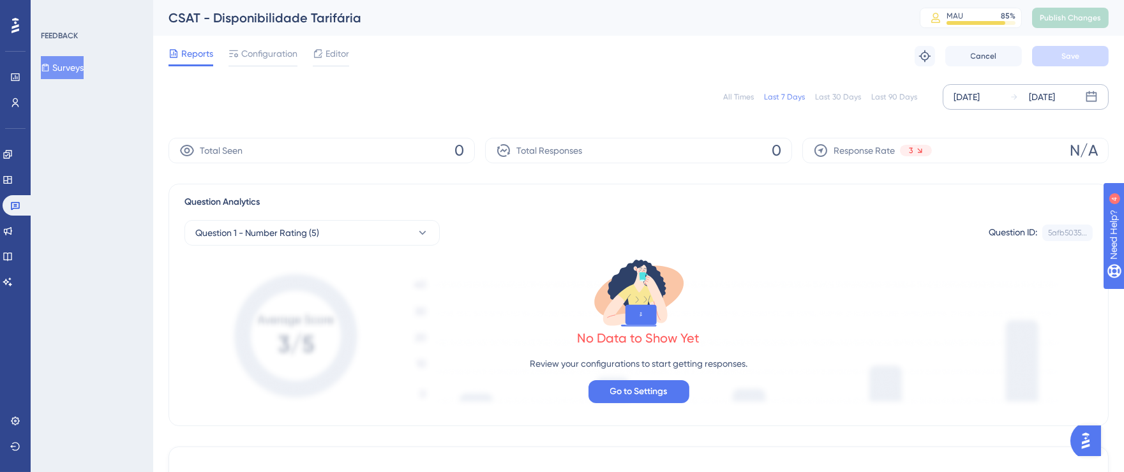
click at [969, 103] on div "[DATE]" at bounding box center [967, 96] width 26 height 15
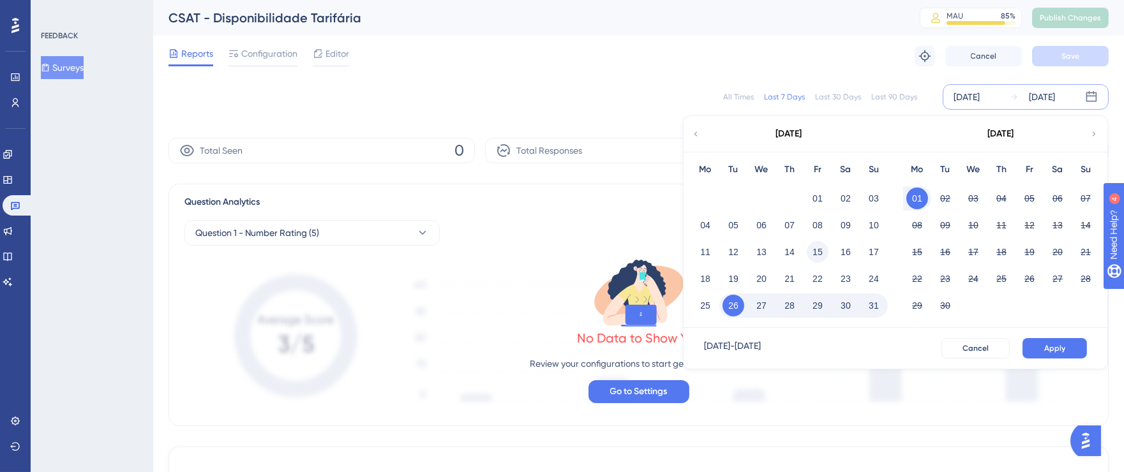
click at [816, 250] on button "15" at bounding box center [818, 252] width 22 height 22
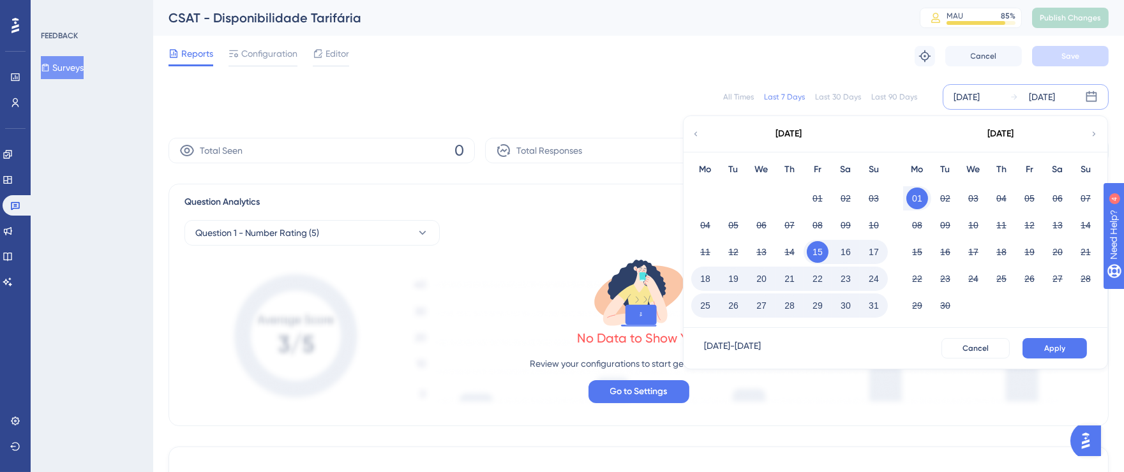
click at [868, 303] on button "31" at bounding box center [874, 306] width 22 height 22
click at [1051, 341] on button "Apply" at bounding box center [1055, 348] width 64 height 20
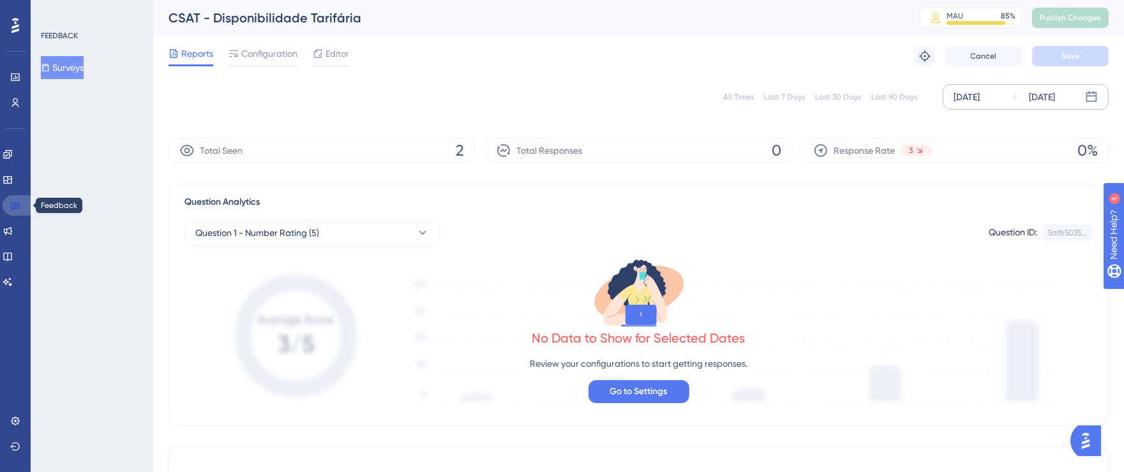
click at [12, 202] on icon at bounding box center [15, 206] width 9 height 8
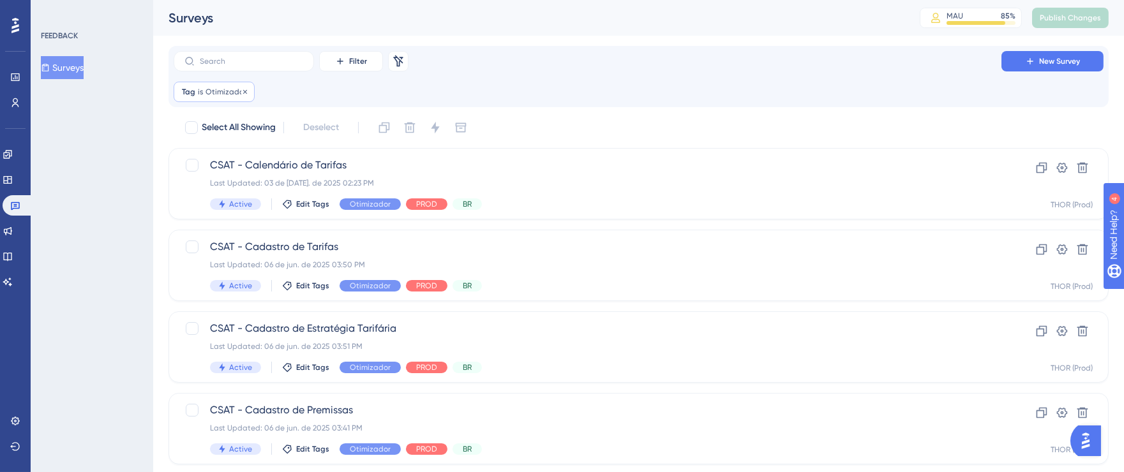
click at [210, 91] on span "Otimizador" at bounding box center [226, 92] width 41 height 10
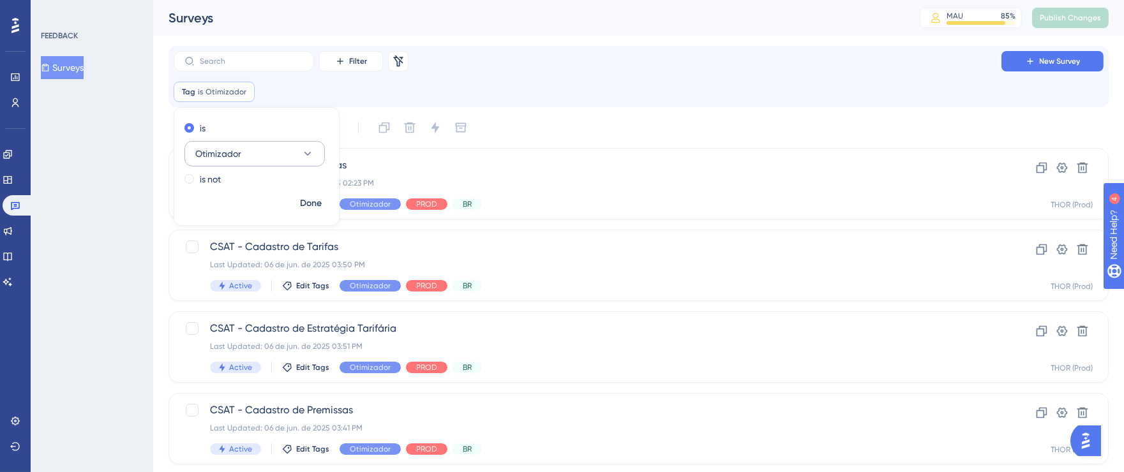
click at [311, 149] on icon at bounding box center [307, 153] width 13 height 13
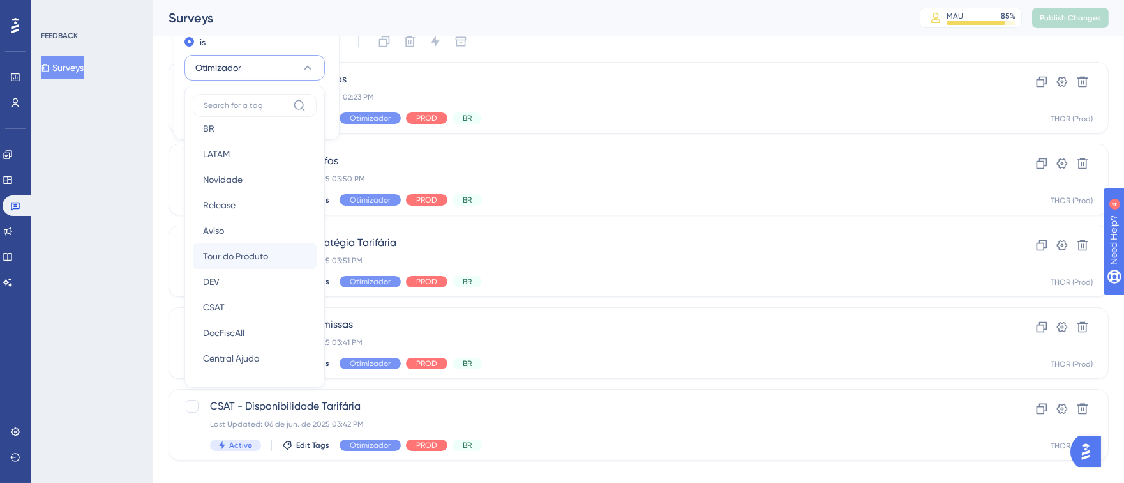
scroll to position [221, 0]
click at [242, 258] on span "DocFiscAll" at bounding box center [223, 256] width 41 height 15
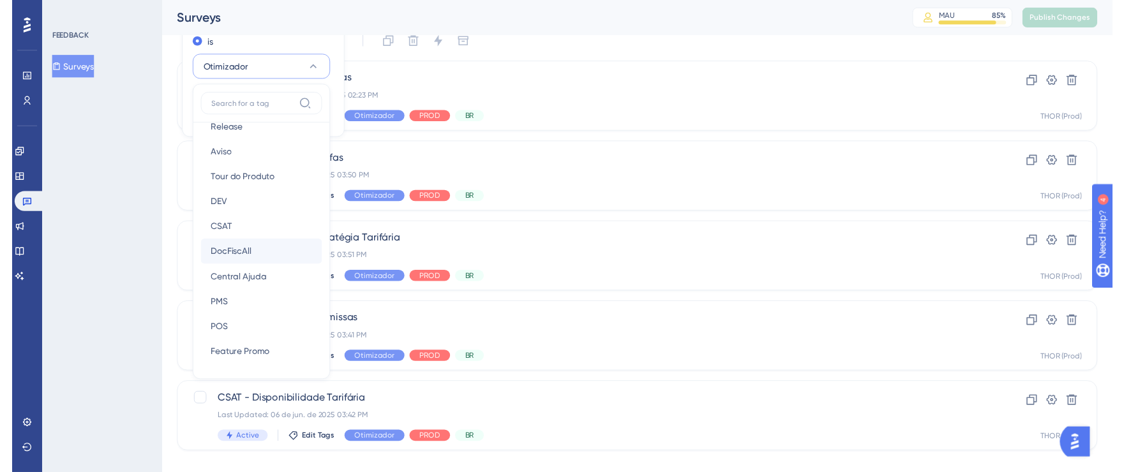
scroll to position [22, 0]
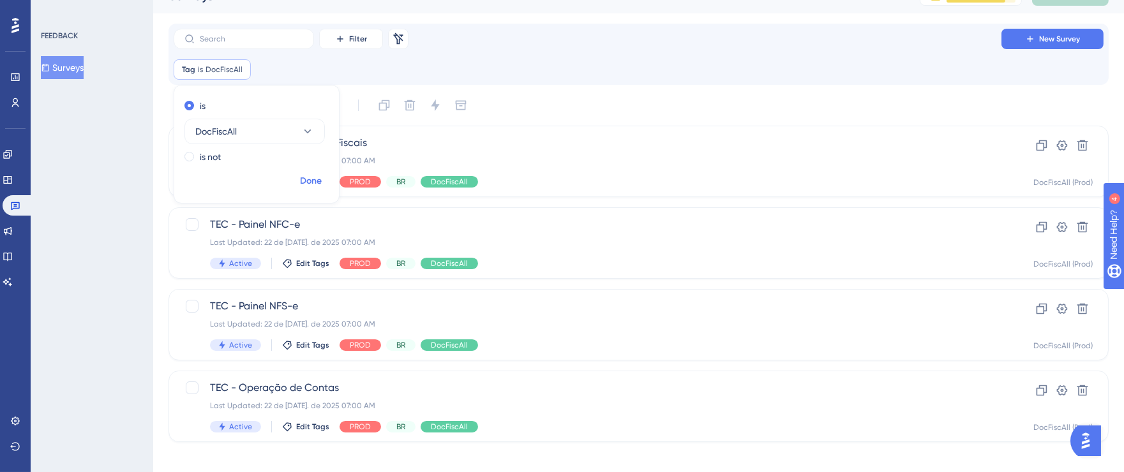
click at [309, 181] on span "Done" at bounding box center [311, 181] width 22 height 15
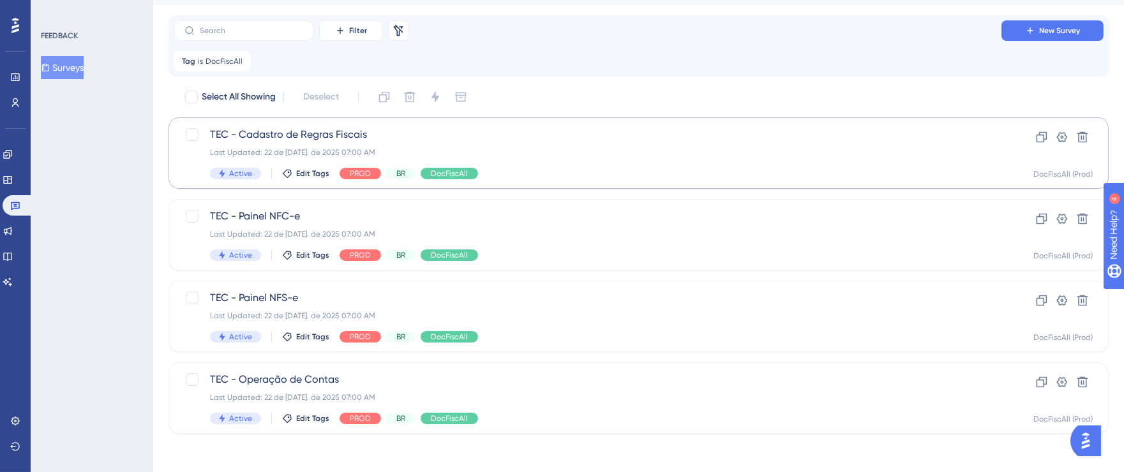
scroll to position [30, 0]
click at [714, 164] on div "TEC - Cadastro de Regras Fiscais Last Updated: 22 de [DATE]. de 2025 07:00 AM A…" at bounding box center [587, 154] width 755 height 52
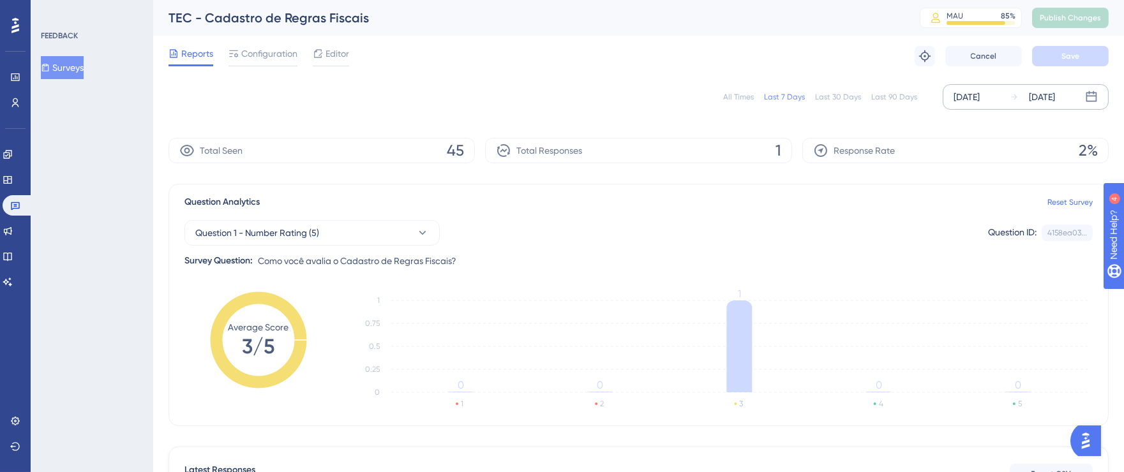
click at [978, 92] on div "[DATE]" at bounding box center [967, 96] width 26 height 15
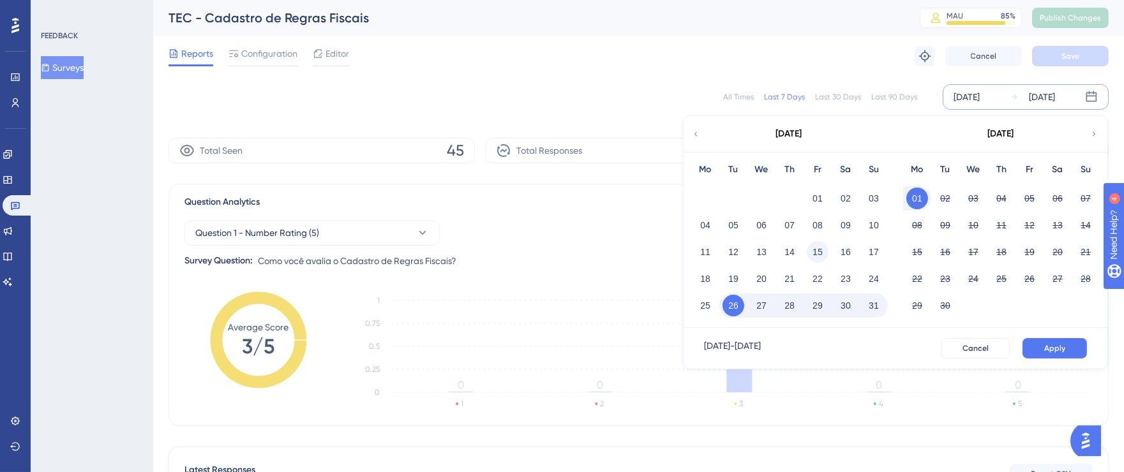
click at [820, 245] on button "15" at bounding box center [818, 252] width 22 height 22
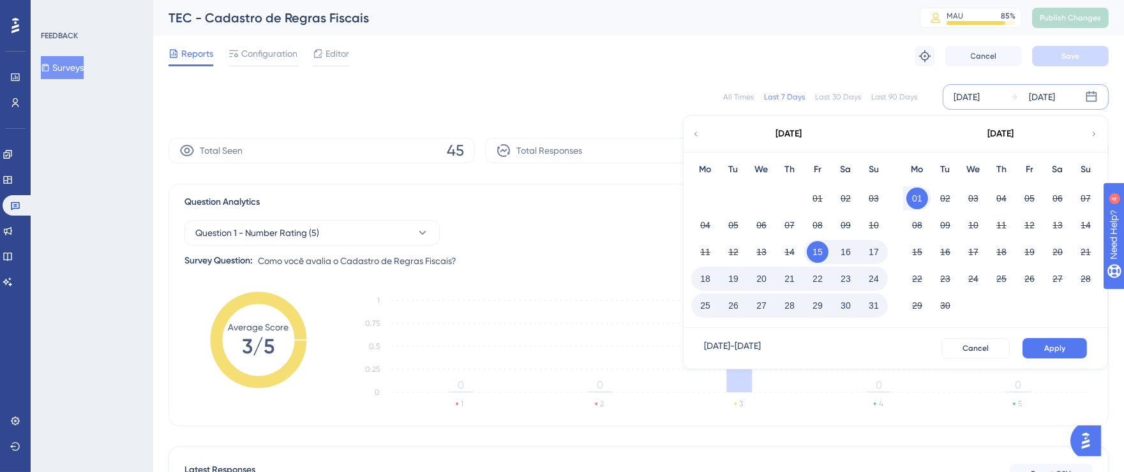
click at [876, 304] on button "31" at bounding box center [874, 306] width 22 height 22
click at [1051, 346] on span "Apply" at bounding box center [1054, 348] width 21 height 10
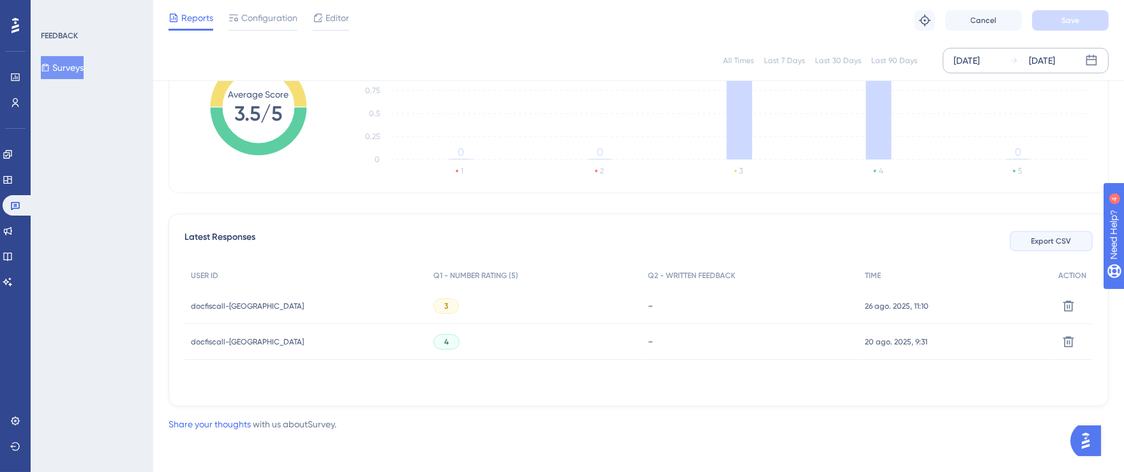
click at [1056, 244] on span "Export CSV" at bounding box center [1052, 241] width 40 height 10
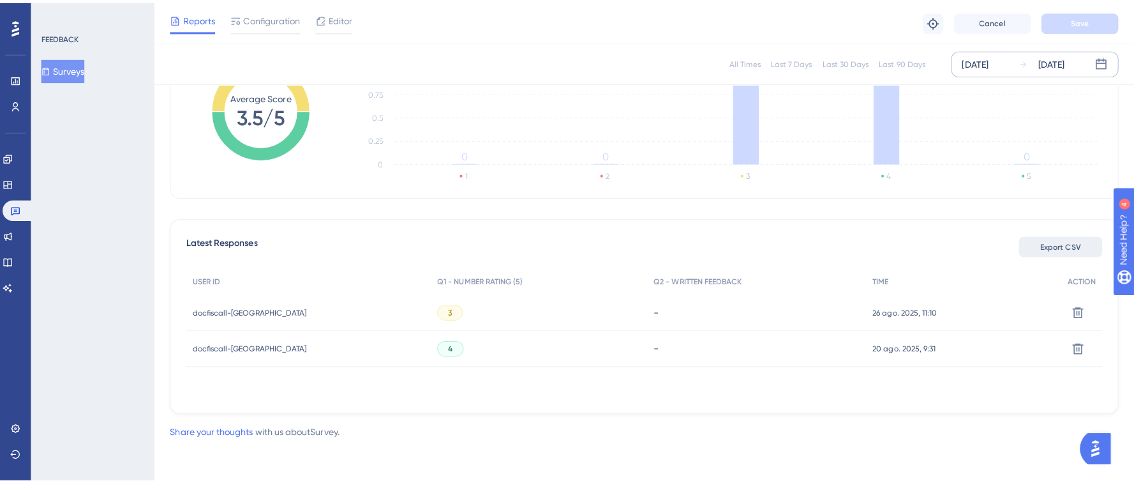
scroll to position [218, 0]
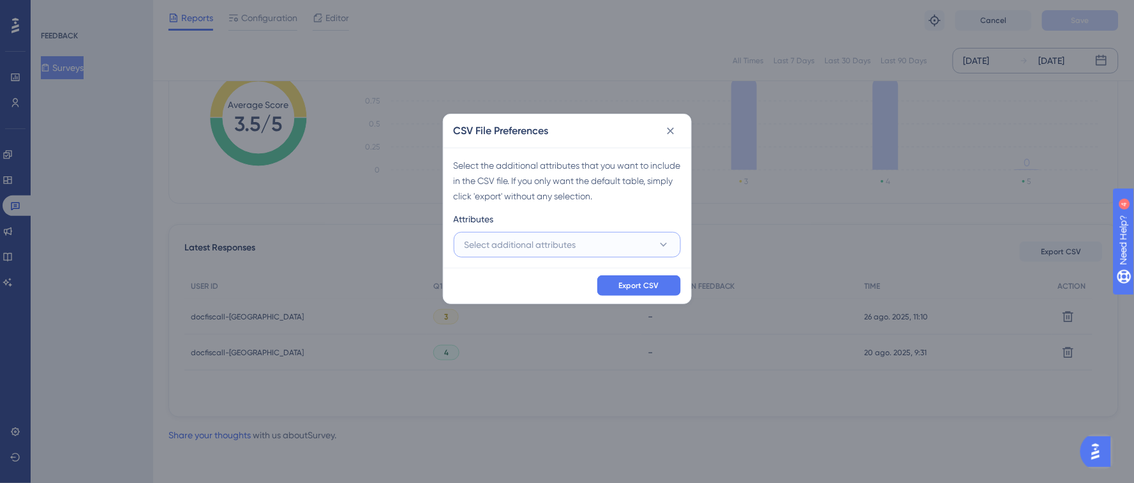
click at [536, 250] on span "Select additional attributes" at bounding box center [521, 244] width 112 height 15
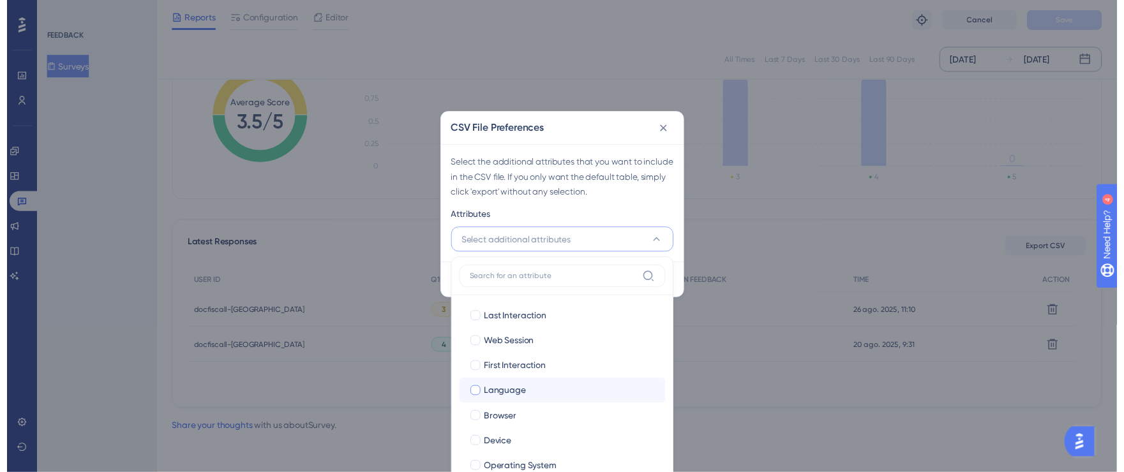
scroll to position [87, 0]
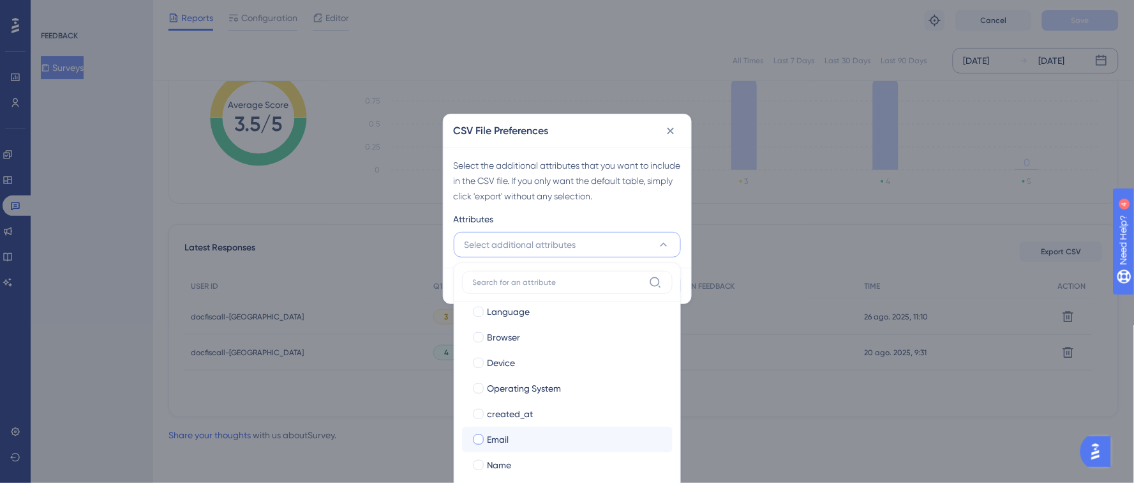
click at [481, 434] on div at bounding box center [479, 439] width 10 height 10
checkbox input "true"
click at [484, 465] on div at bounding box center [478, 464] width 13 height 13
checkbox input "true"
click at [679, 213] on div "Attributes" at bounding box center [567, 221] width 227 height 20
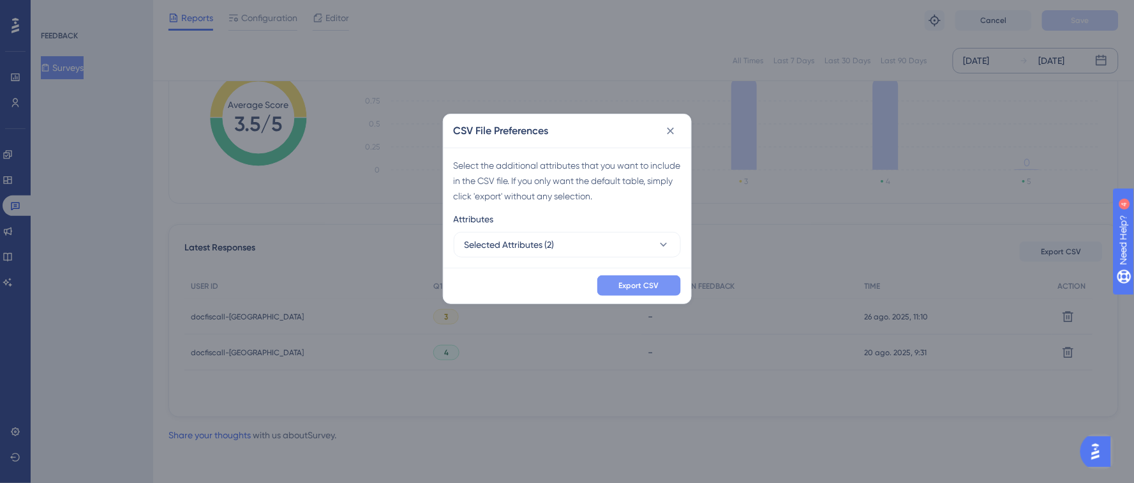
click at [651, 281] on span "Export CSV" at bounding box center [639, 285] width 40 height 10
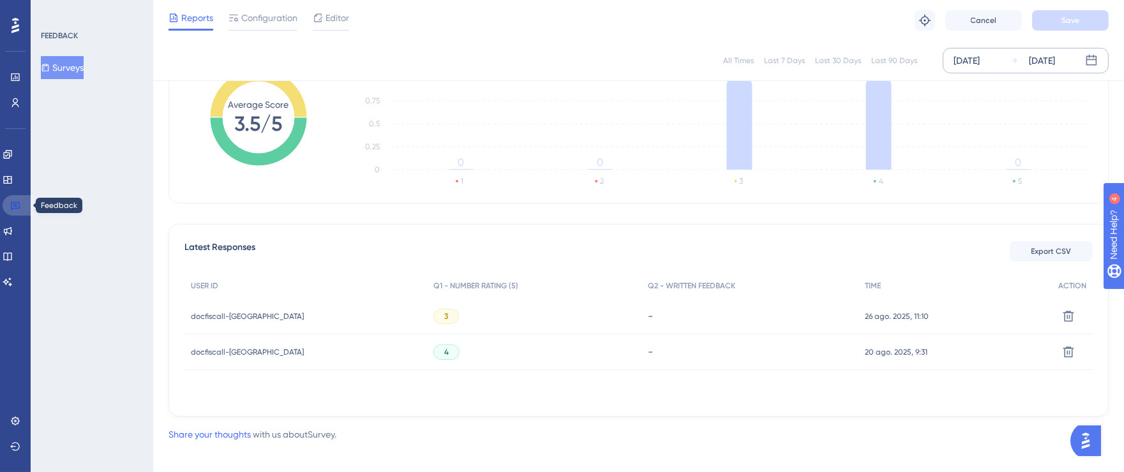
click at [17, 205] on icon at bounding box center [15, 206] width 9 height 8
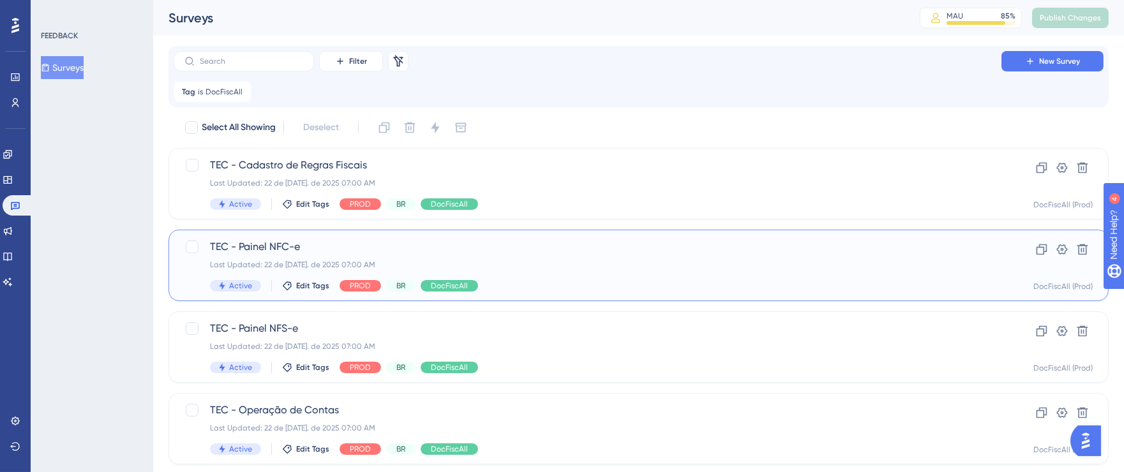
click at [612, 265] on div "Last Updated: 22 de [DATE]. de 2025 07:00 AM" at bounding box center [587, 265] width 755 height 10
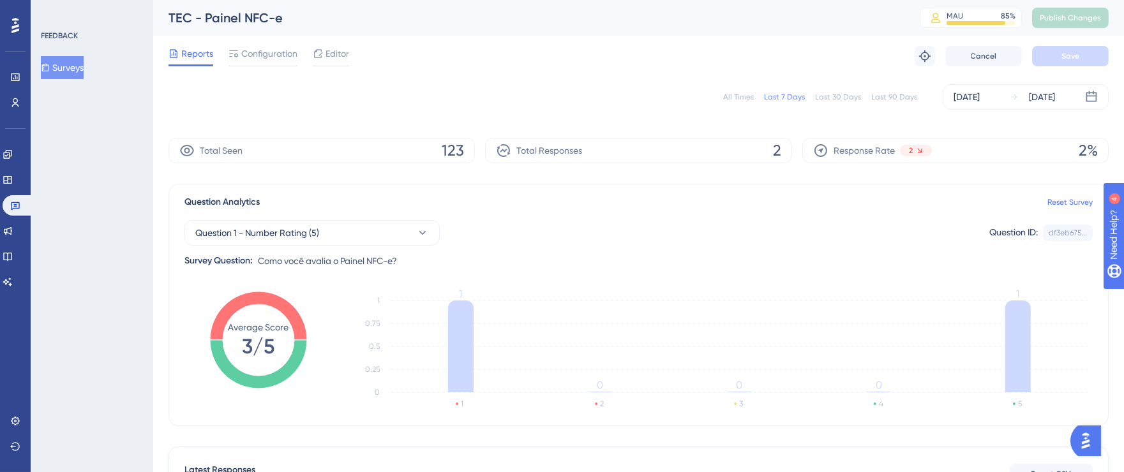
click at [980, 94] on div "[DATE]" at bounding box center [967, 96] width 26 height 15
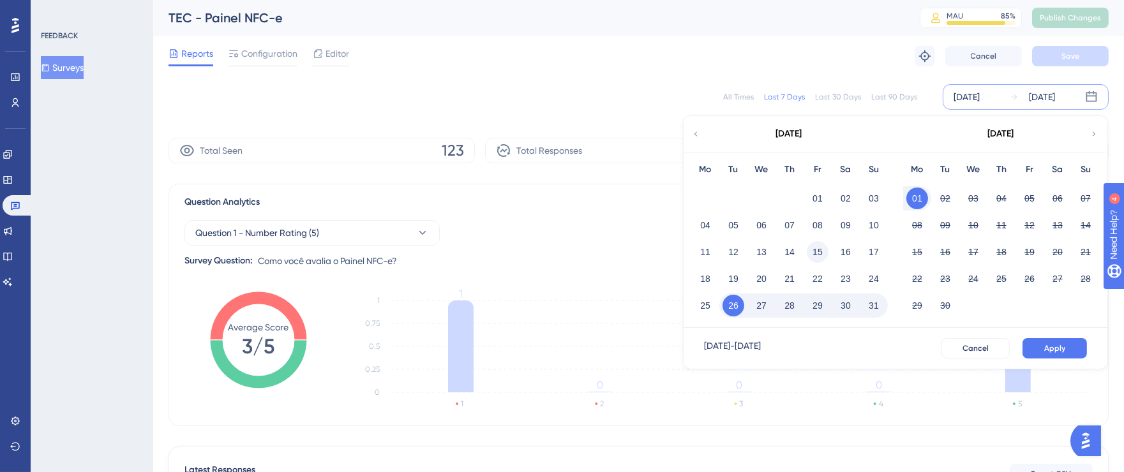
click at [818, 251] on button "15" at bounding box center [818, 252] width 22 height 22
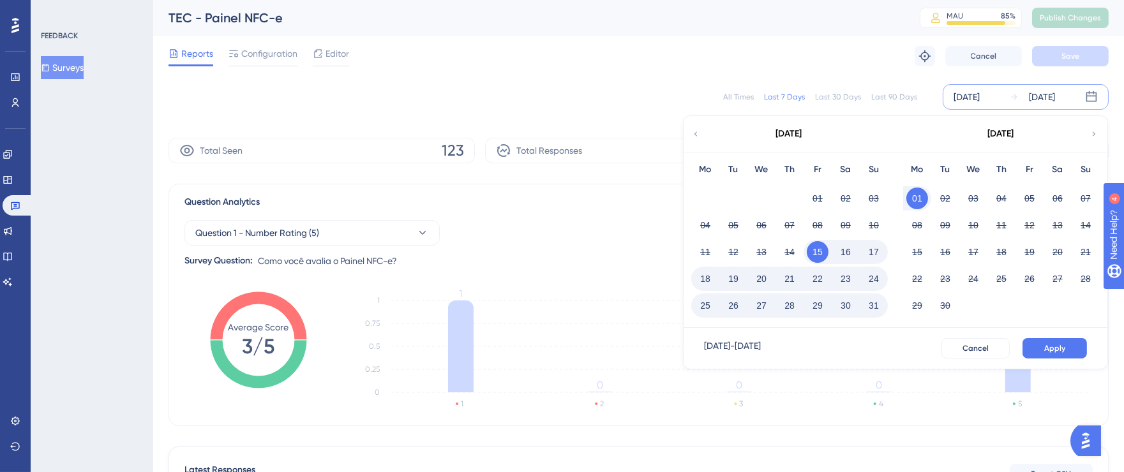
click at [869, 306] on button "31" at bounding box center [874, 306] width 22 height 22
click at [1055, 350] on span "Apply" at bounding box center [1054, 348] width 21 height 10
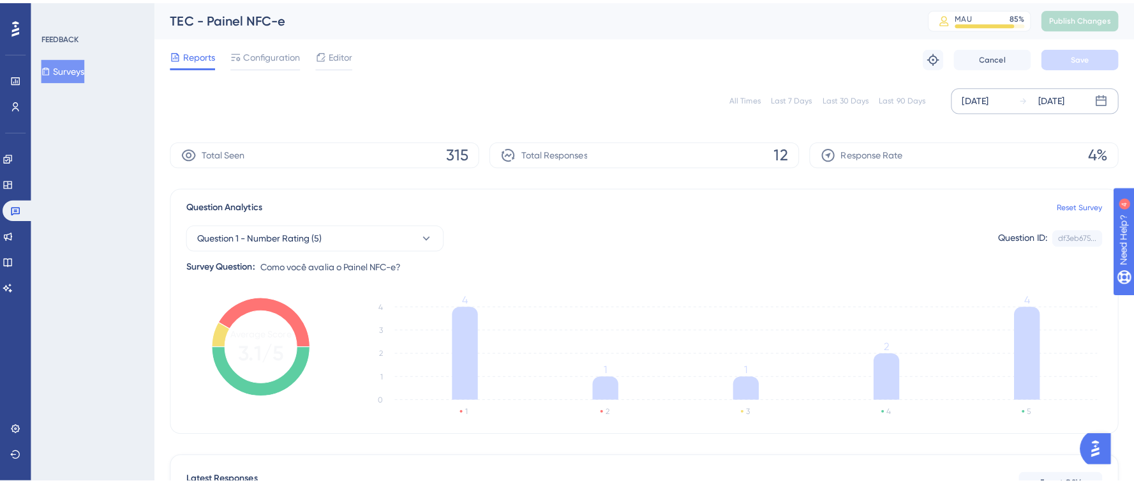
scroll to position [259, 0]
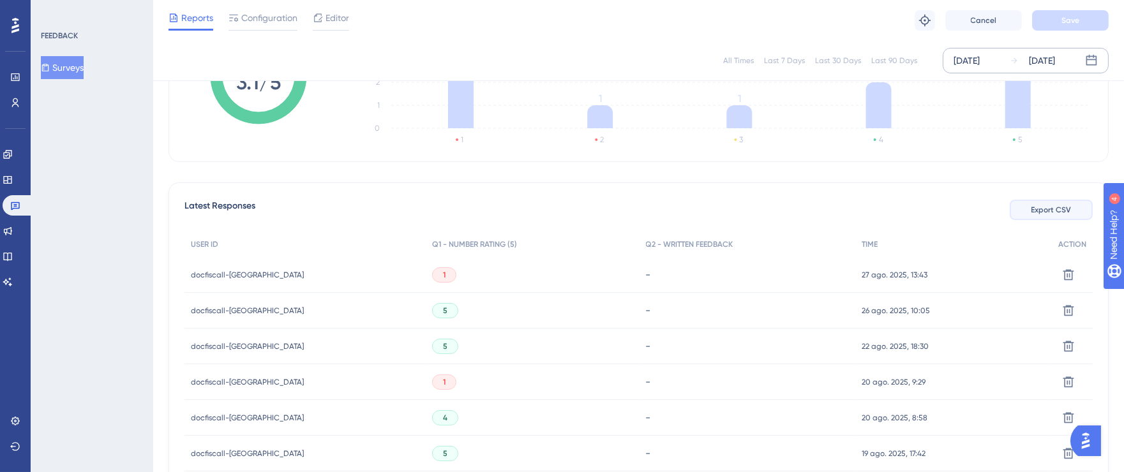
click at [1048, 214] on span "Export CSV" at bounding box center [1052, 210] width 40 height 10
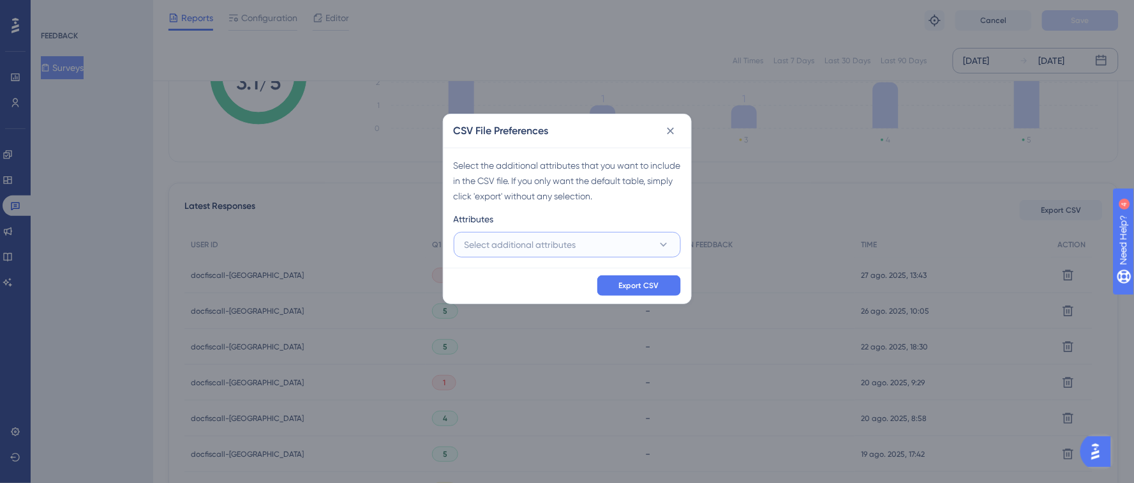
click at [490, 241] on span "Select additional attributes" at bounding box center [521, 244] width 112 height 15
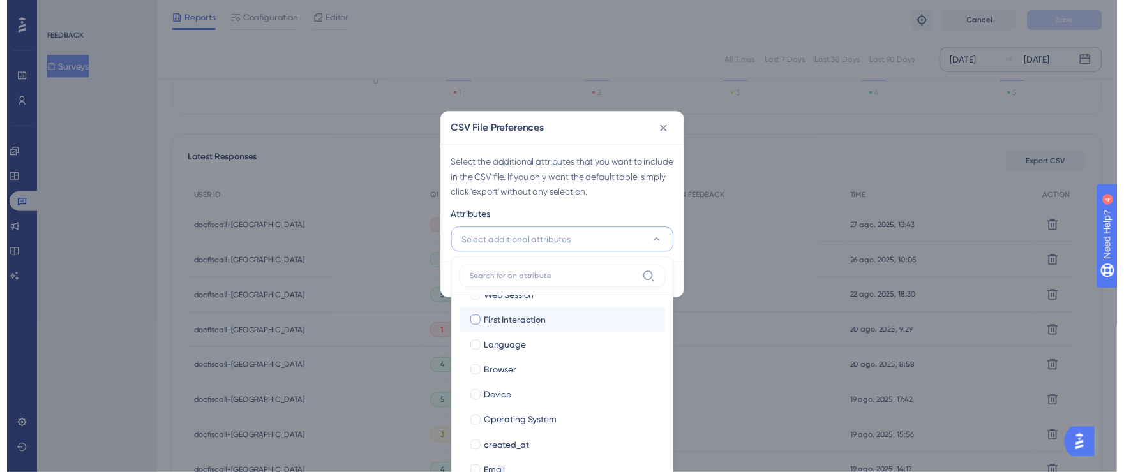
scroll to position [87, 0]
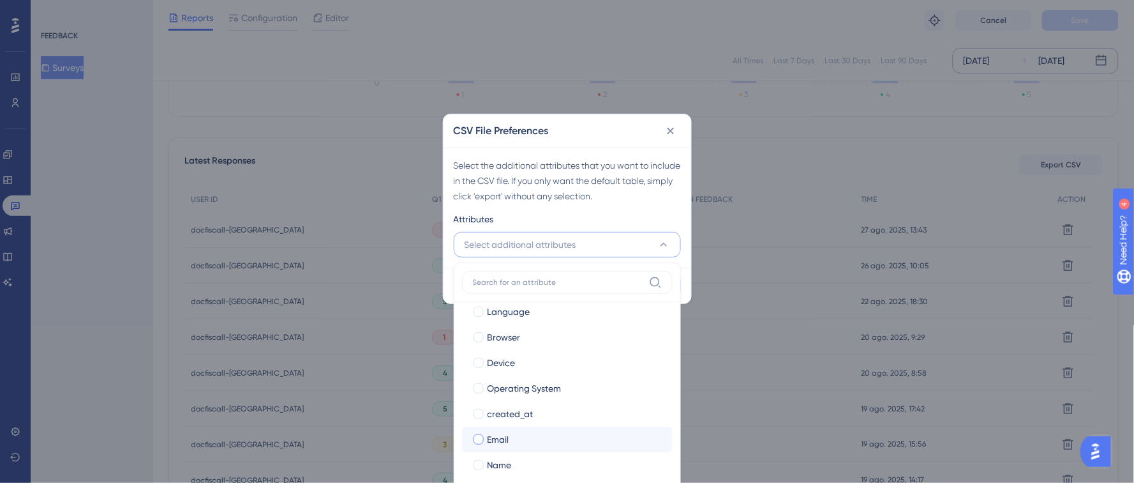
click at [476, 439] on div at bounding box center [479, 439] width 10 height 10
checkbox input "true"
click at [477, 467] on div at bounding box center [479, 465] width 10 height 10
checkbox input "true"
click at [649, 218] on div "Attributes" at bounding box center [567, 221] width 227 height 20
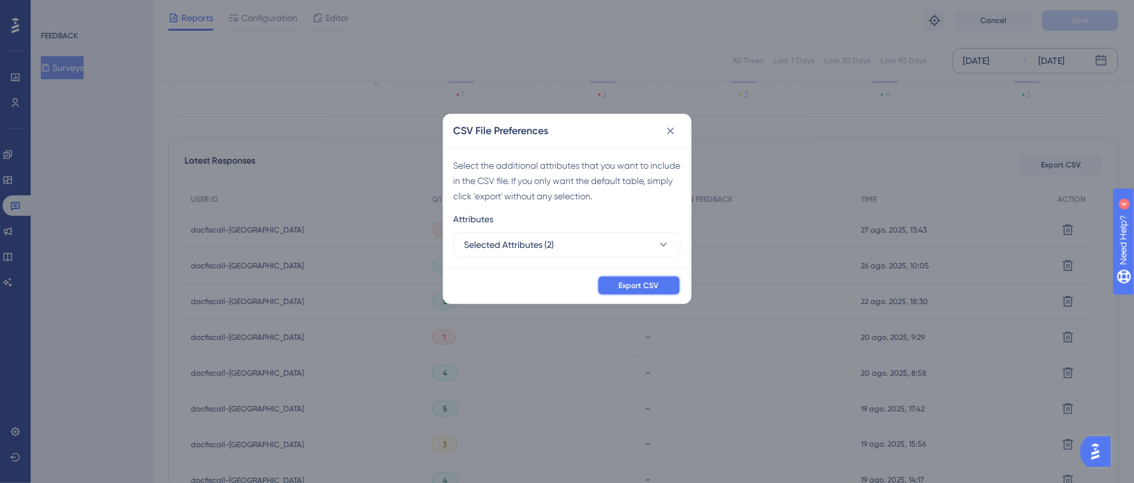
click at [641, 278] on button "Export CSV" at bounding box center [639, 285] width 84 height 20
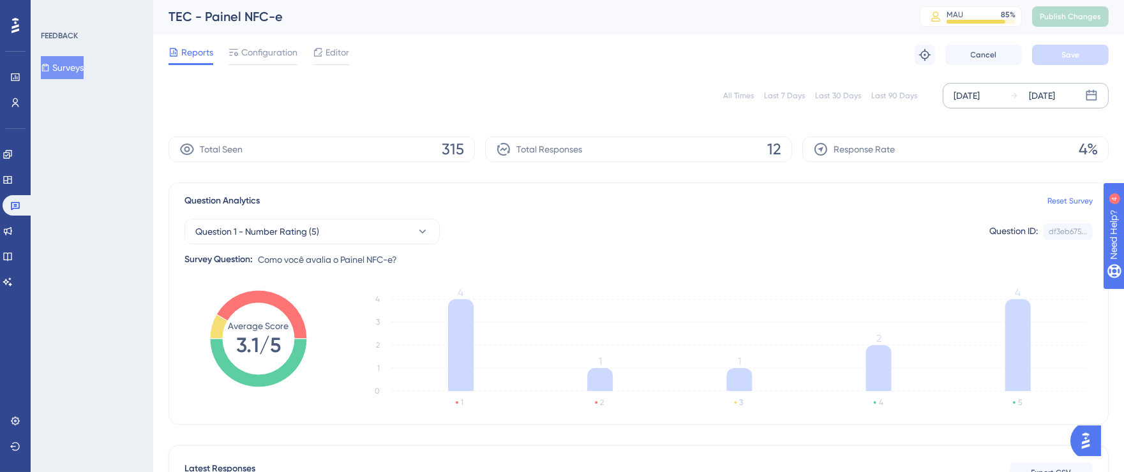
scroll to position [0, 0]
click at [13, 204] on icon at bounding box center [15, 206] width 9 height 8
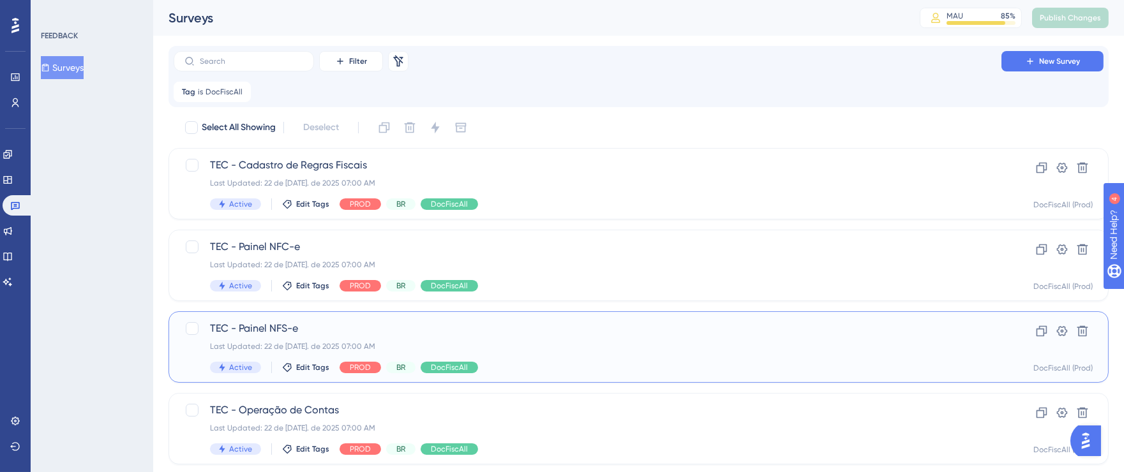
click at [728, 329] on span "TEC - Painel NFS-e" at bounding box center [587, 328] width 755 height 15
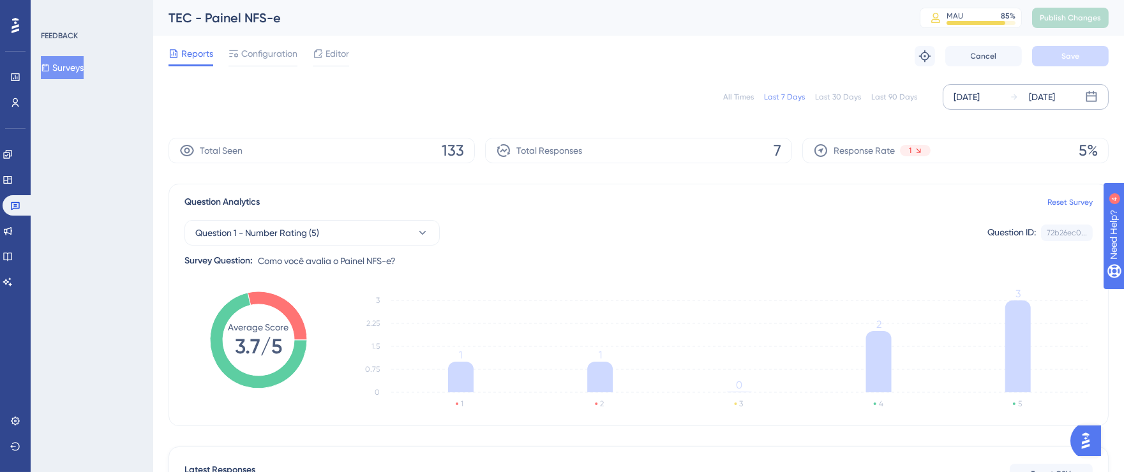
click at [973, 96] on div "[DATE]" at bounding box center [967, 96] width 26 height 15
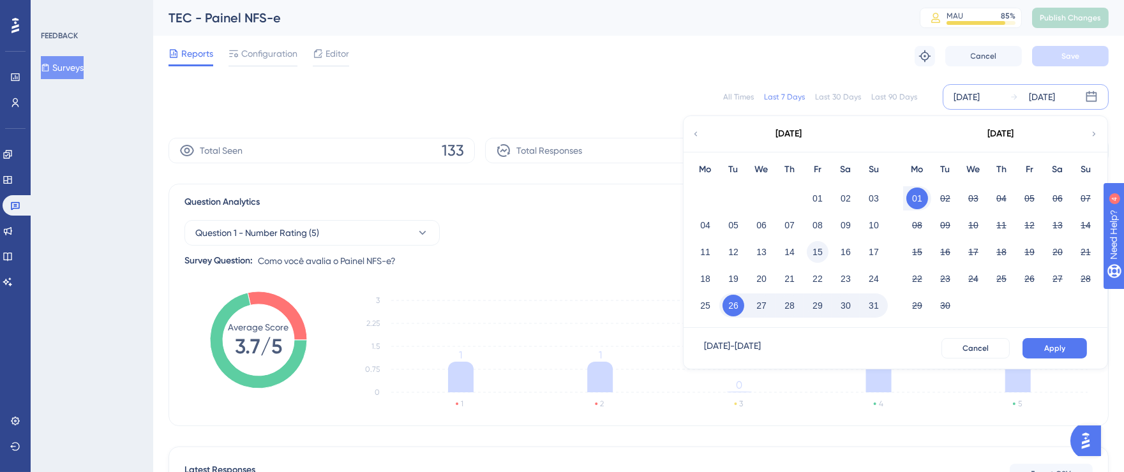
click at [823, 248] on button "15" at bounding box center [818, 252] width 22 height 22
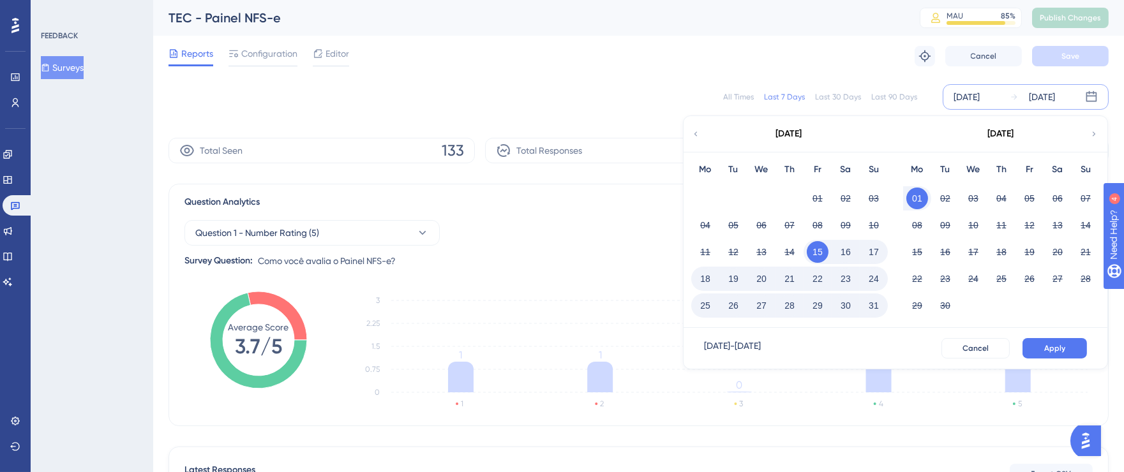
click at [870, 300] on button "31" at bounding box center [874, 306] width 22 height 22
click at [1059, 345] on span "Apply" at bounding box center [1054, 348] width 21 height 10
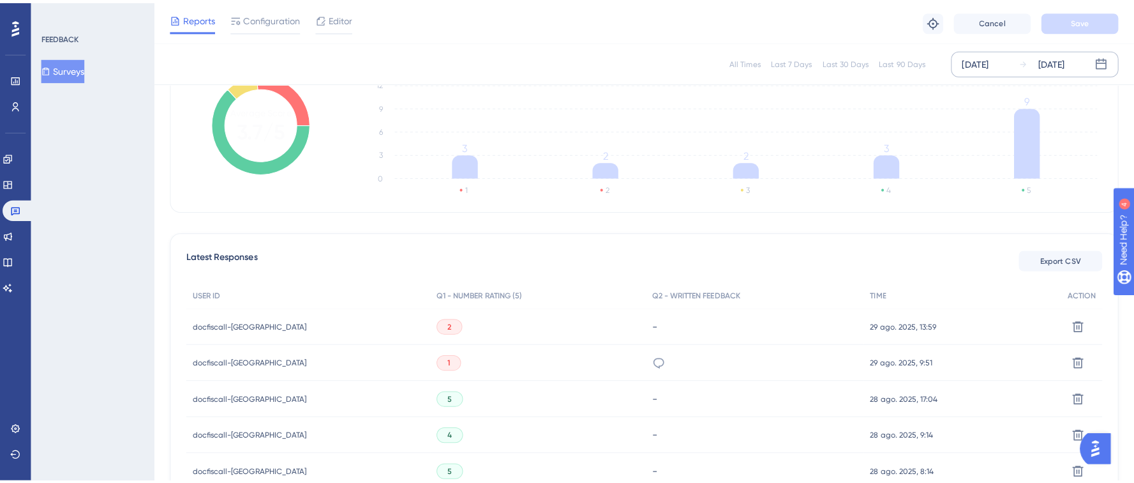
scroll to position [224, 0]
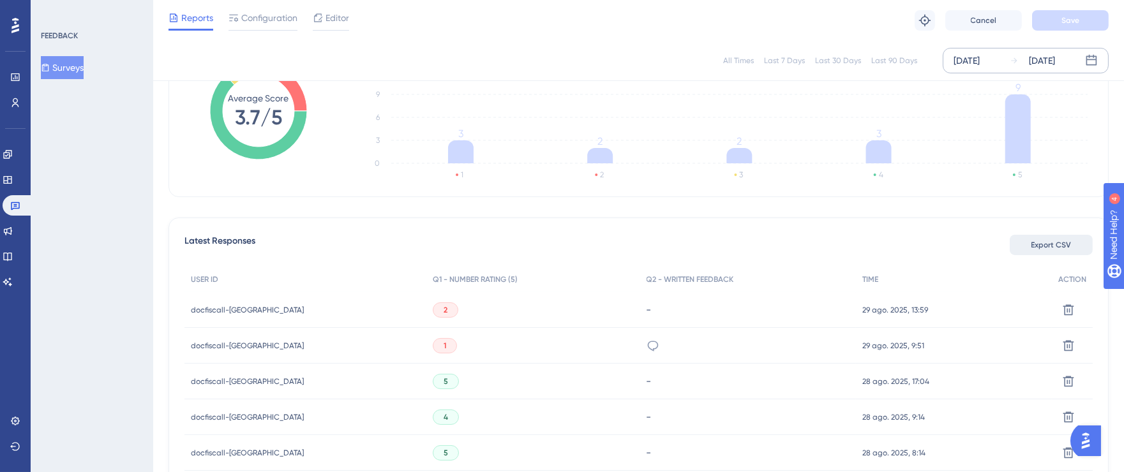
click at [1054, 249] on span "Export CSV" at bounding box center [1052, 245] width 40 height 10
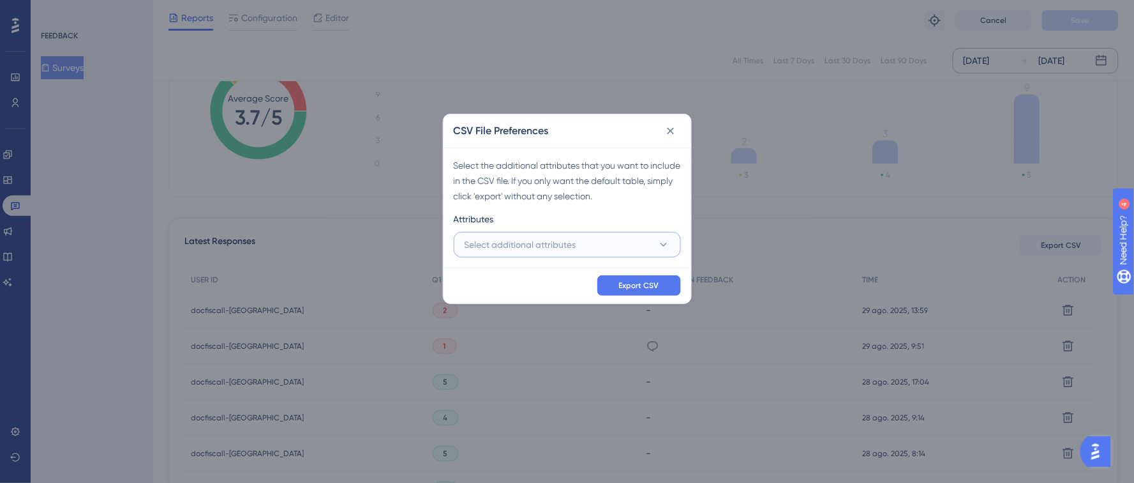
click at [546, 248] on span "Select additional attributes" at bounding box center [521, 244] width 112 height 15
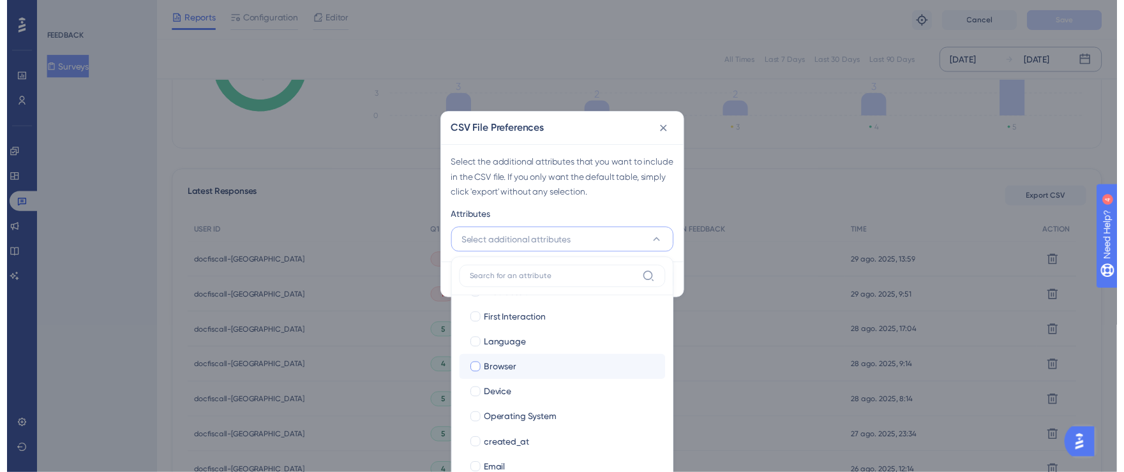
scroll to position [87, 0]
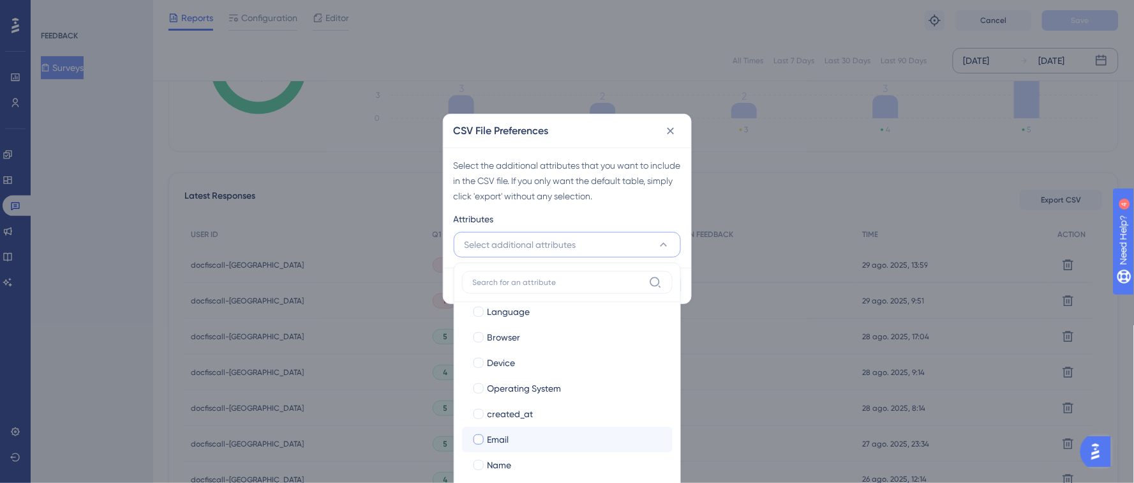
click at [478, 444] on div at bounding box center [479, 439] width 10 height 10
checkbox input "true"
click at [485, 463] on label "Name" at bounding box center [567, 464] width 190 height 15
checkbox input "true"
click at [643, 218] on div "Attributes" at bounding box center [567, 221] width 227 height 20
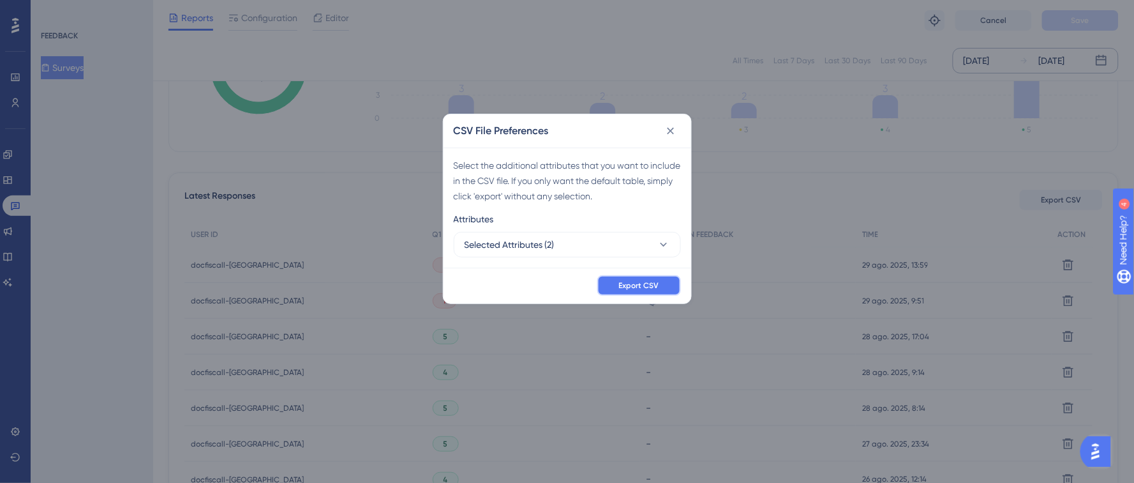
click at [652, 290] on button "Export CSV" at bounding box center [639, 285] width 84 height 20
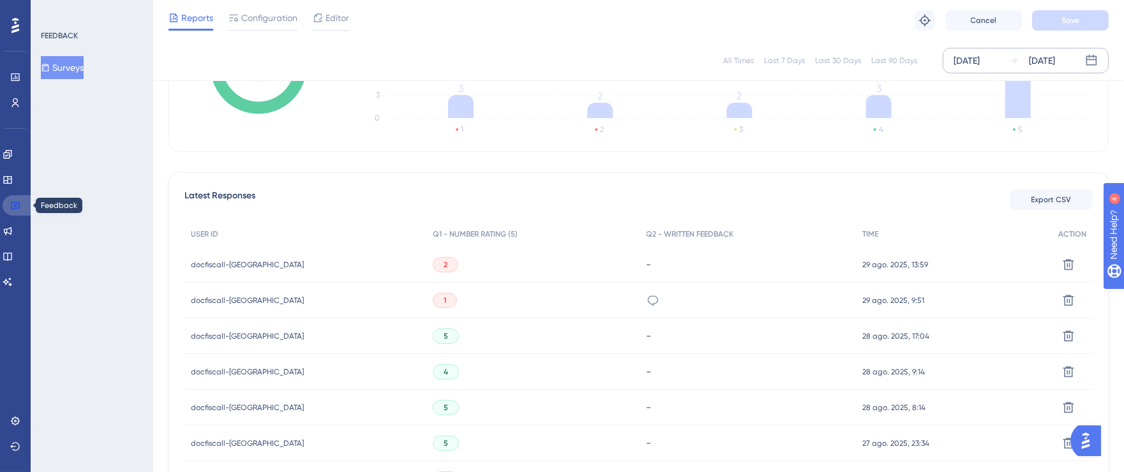
click at [12, 202] on icon at bounding box center [15, 205] width 10 height 10
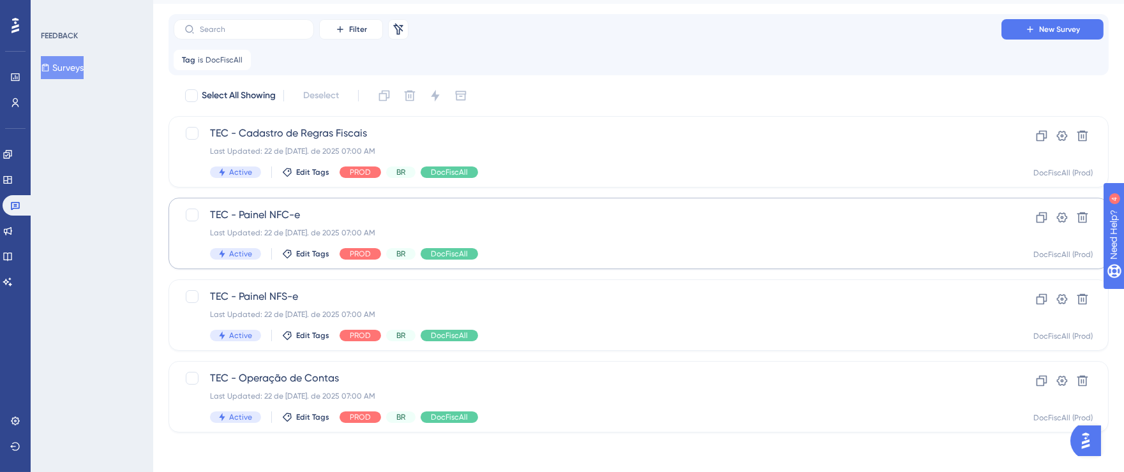
scroll to position [33, 0]
click at [604, 401] on div "TEC - Operação de Contas Last Updated: 22 de [DATE]. de 2025 07:00 AM Active Ed…" at bounding box center [587, 396] width 755 height 52
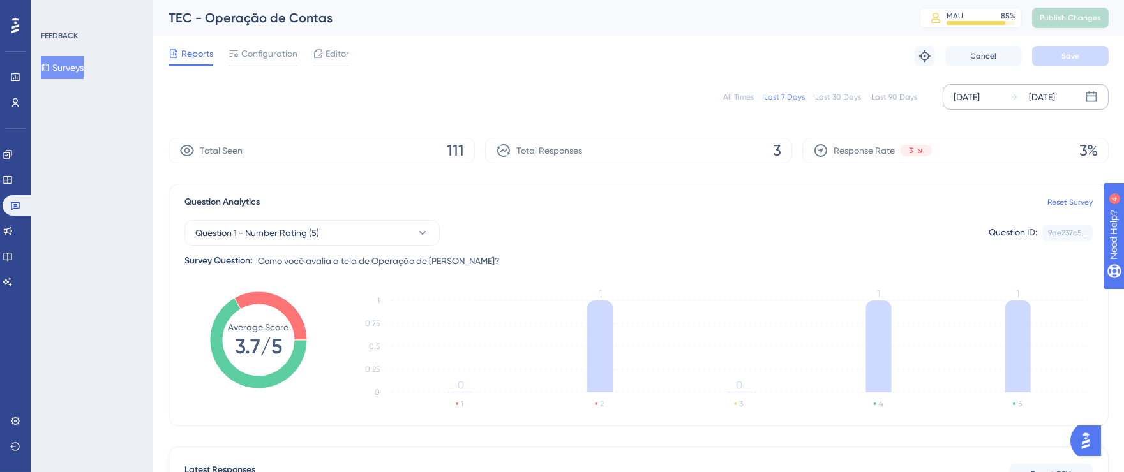
click at [976, 87] on div "[DATE] [DATE]" at bounding box center [1026, 97] width 166 height 26
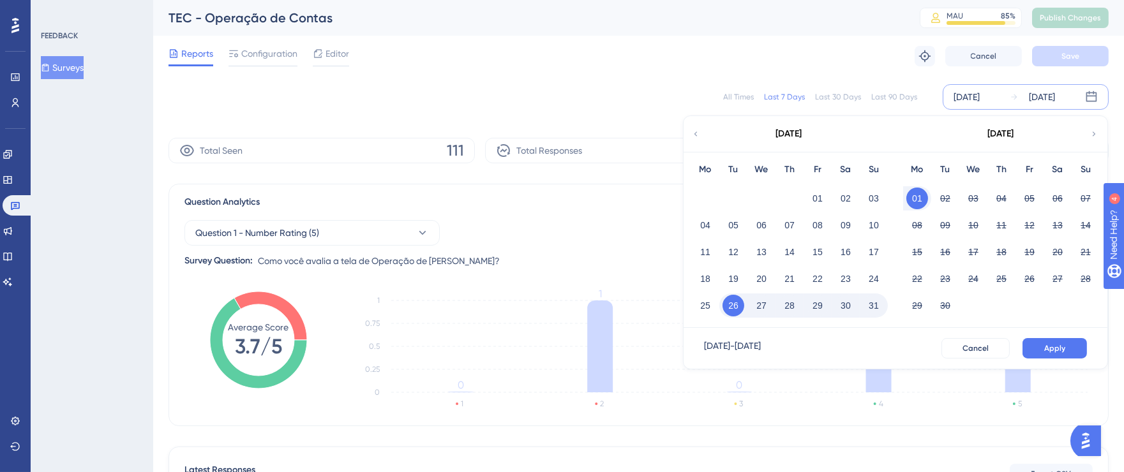
click at [827, 246] on div "15" at bounding box center [818, 252] width 28 height 24
click at [822, 248] on button "15" at bounding box center [818, 252] width 22 height 22
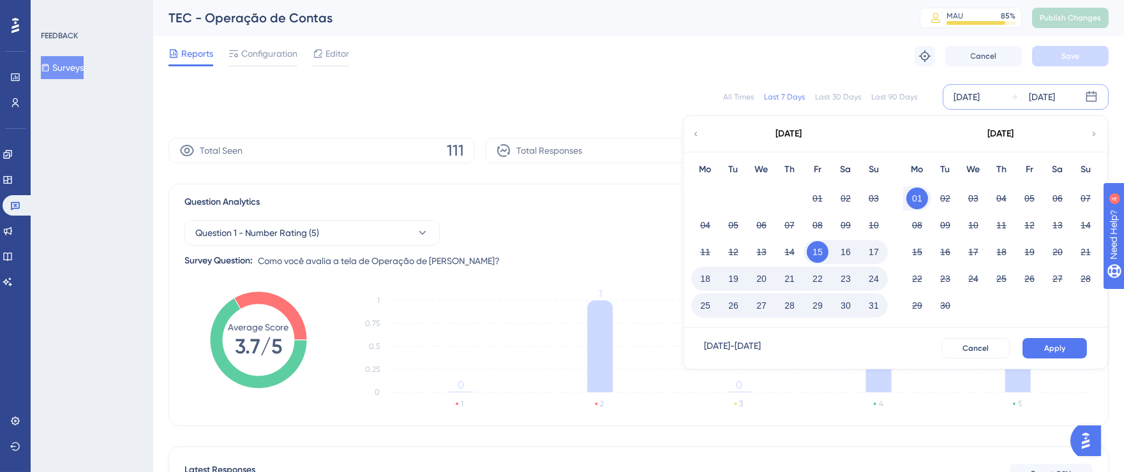
click at [871, 308] on button "31" at bounding box center [874, 306] width 22 height 22
click at [1055, 345] on span "Apply" at bounding box center [1054, 348] width 21 height 10
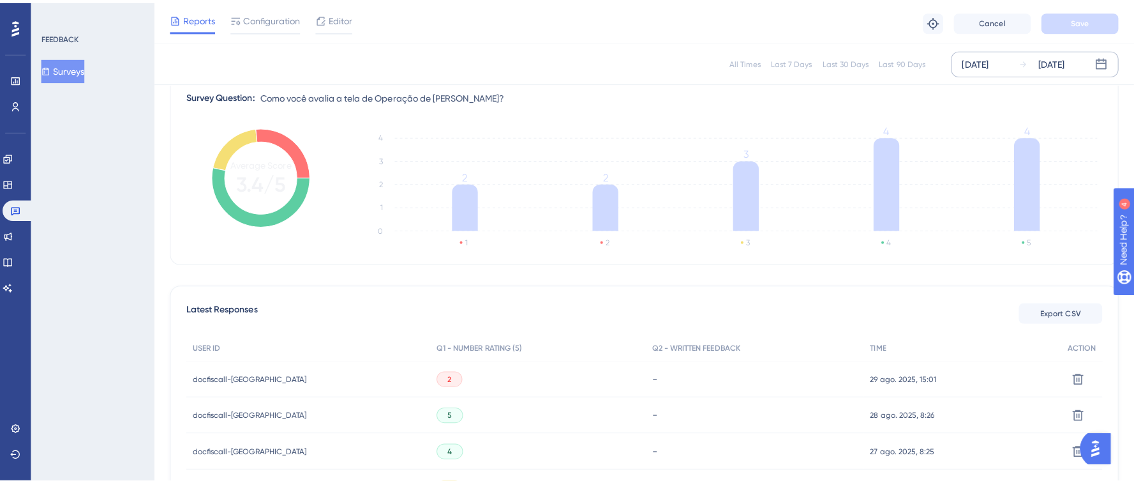
scroll to position [230, 0]
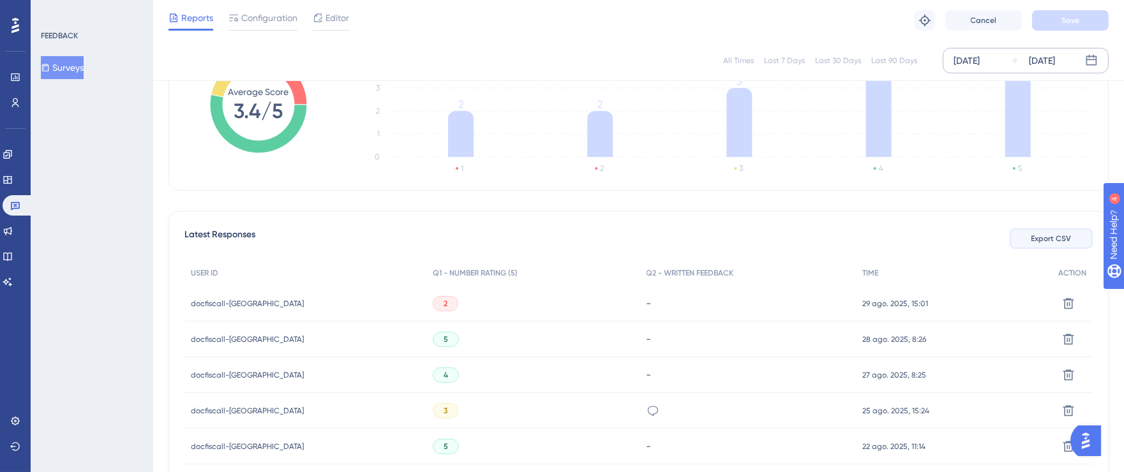
click at [1052, 237] on span "Export CSV" at bounding box center [1052, 239] width 40 height 10
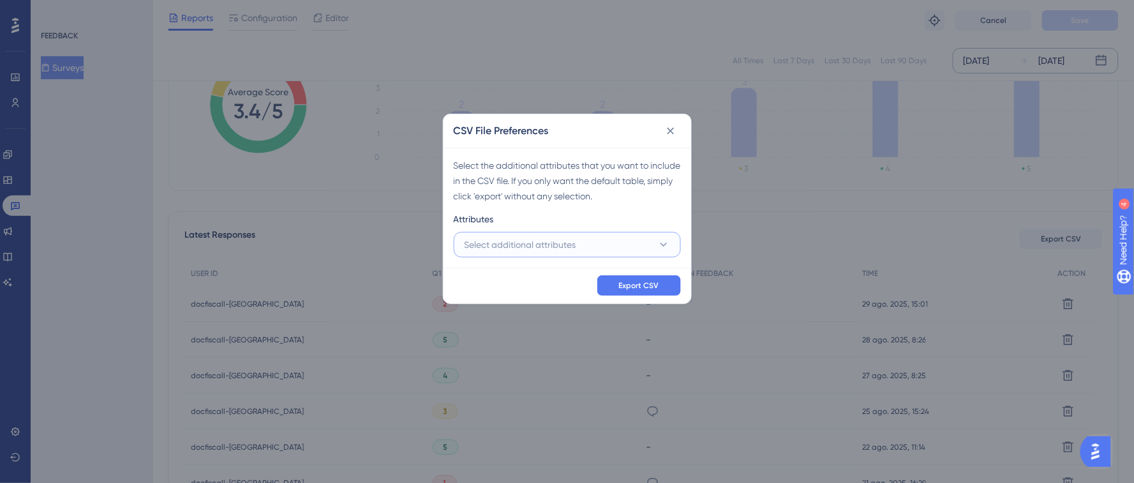
click at [560, 247] on span "Select additional attributes" at bounding box center [521, 244] width 112 height 15
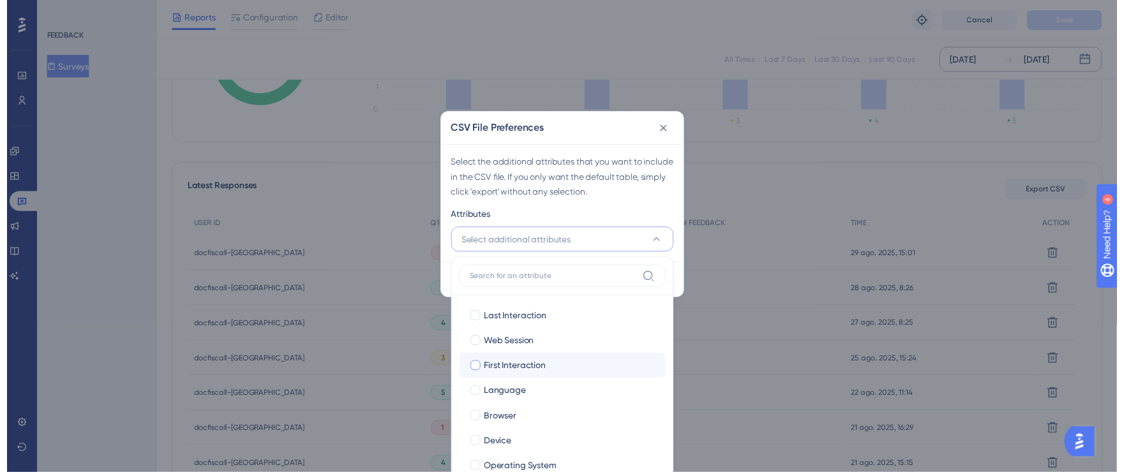
scroll to position [87, 0]
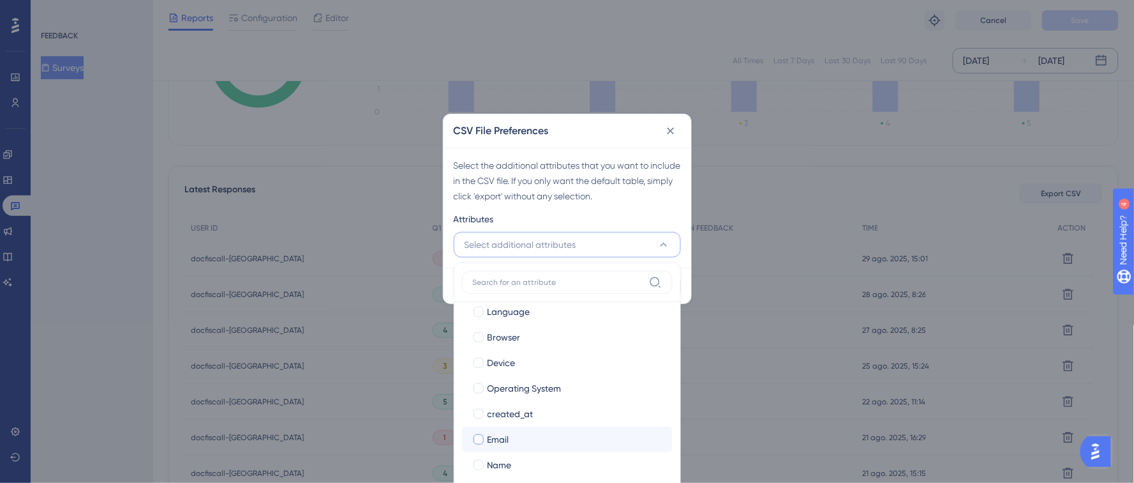
click at [484, 435] on div at bounding box center [478, 439] width 13 height 13
checkbox input "true"
click at [479, 461] on div at bounding box center [479, 465] width 10 height 10
checkbox input "true"
click at [604, 219] on div "Attributes" at bounding box center [567, 221] width 227 height 20
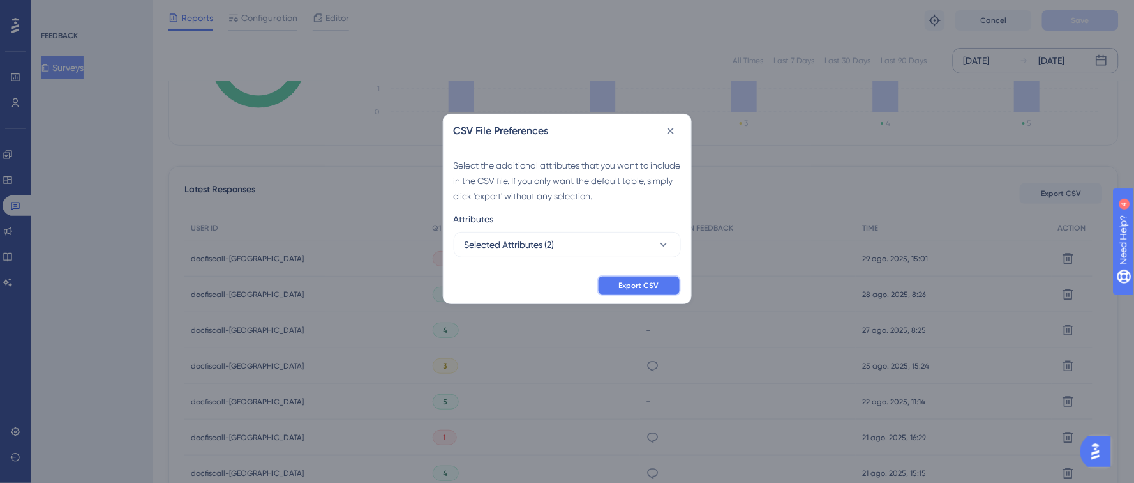
click at [634, 289] on span "Export CSV" at bounding box center [639, 285] width 40 height 10
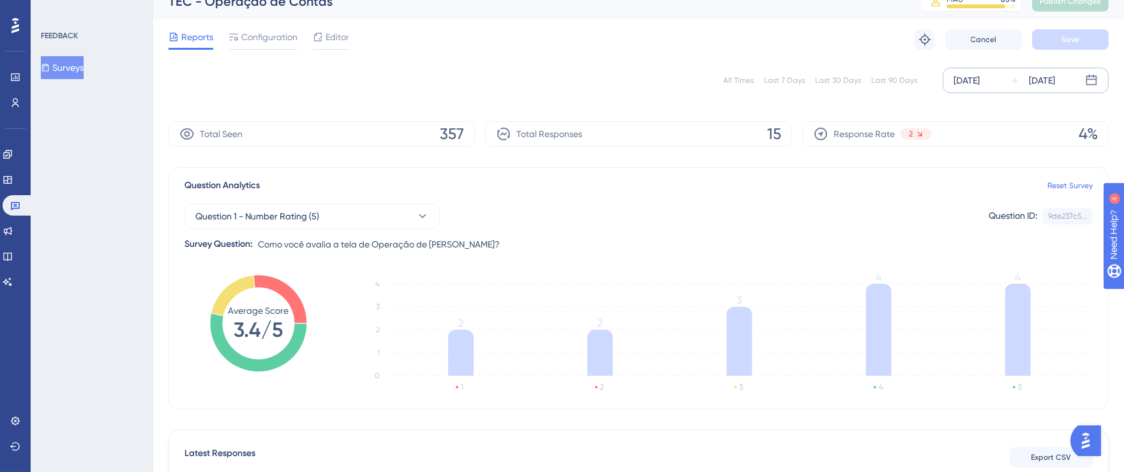
scroll to position [0, 0]
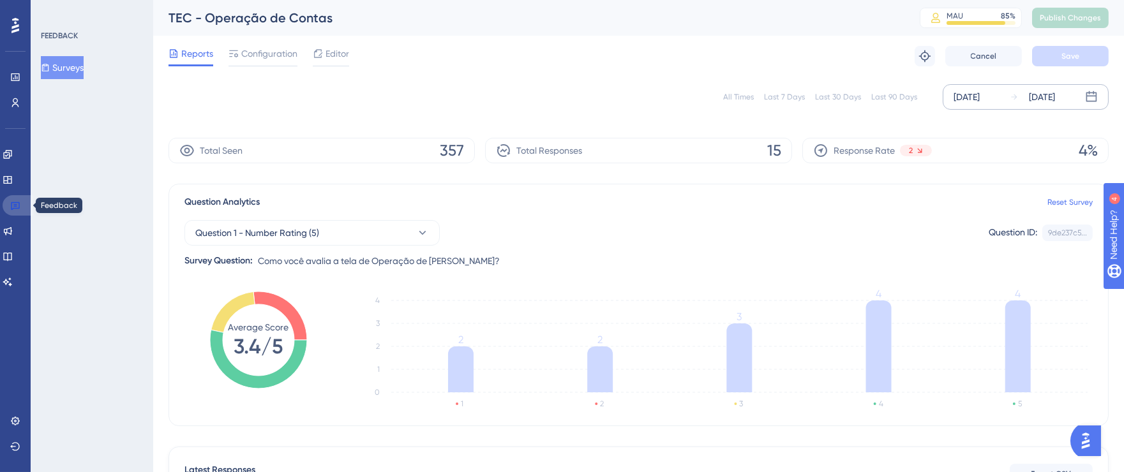
click at [8, 208] on link at bounding box center [18, 205] width 31 height 20
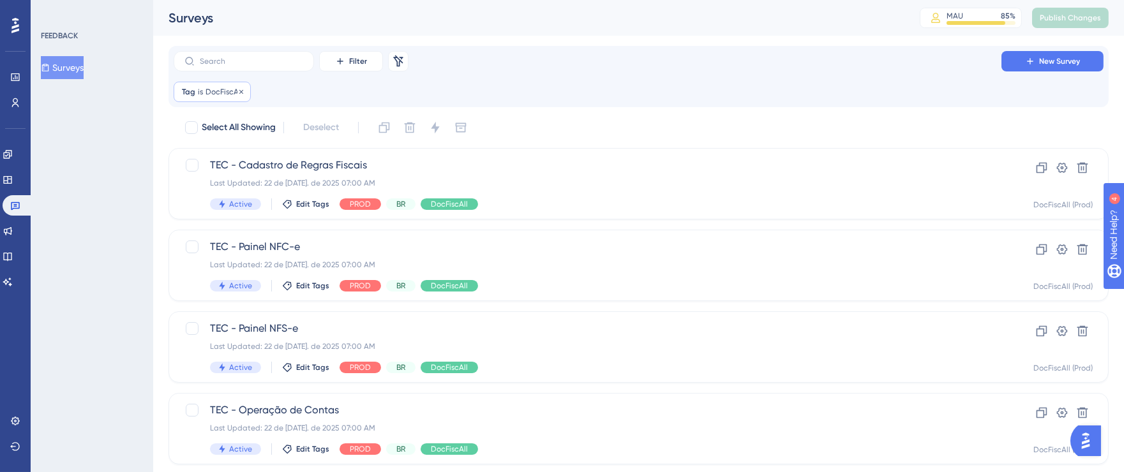
click at [217, 92] on span "DocFiscAll" at bounding box center [224, 92] width 37 height 10
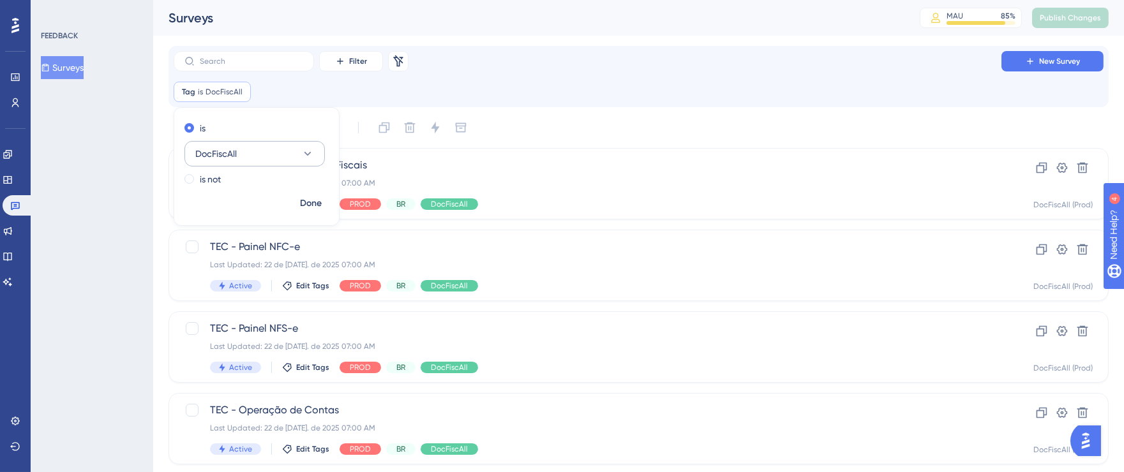
click at [285, 151] on button "DocFiscAll" at bounding box center [254, 154] width 140 height 26
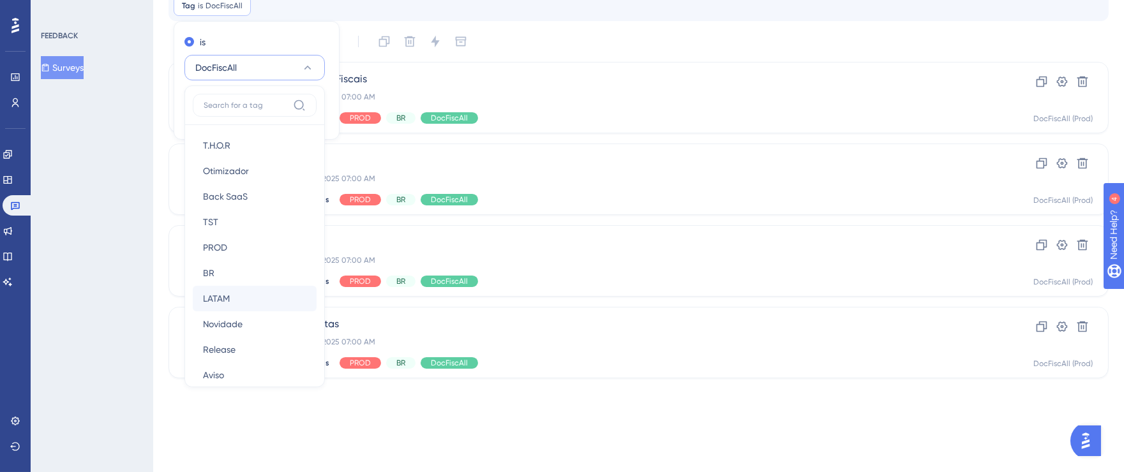
scroll to position [221, 0]
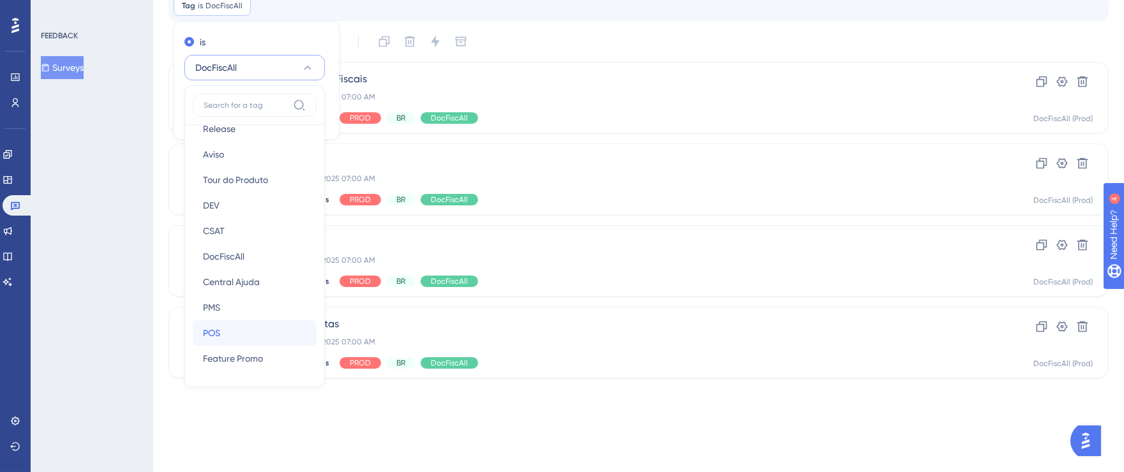
click at [220, 335] on span "POS" at bounding box center [211, 333] width 17 height 15
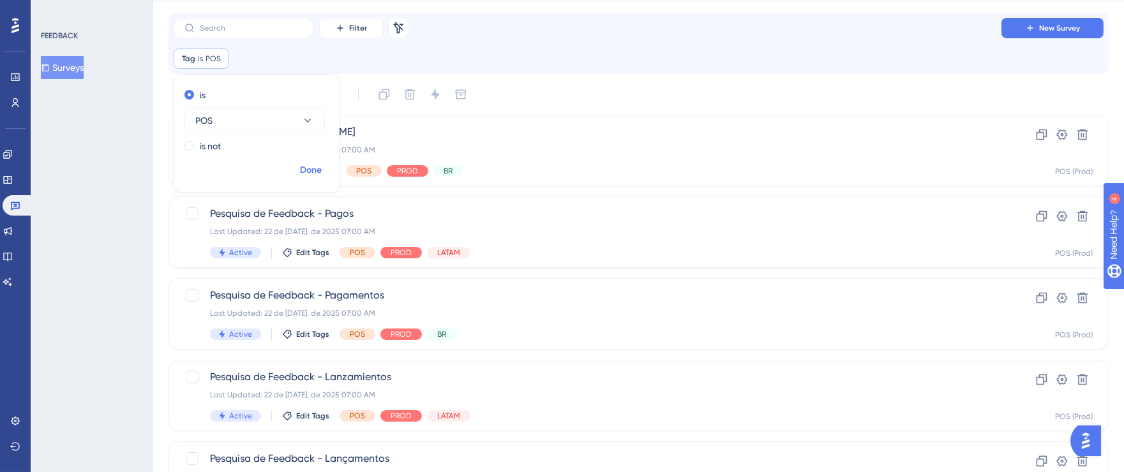
click at [308, 170] on span "Done" at bounding box center [311, 170] width 22 height 15
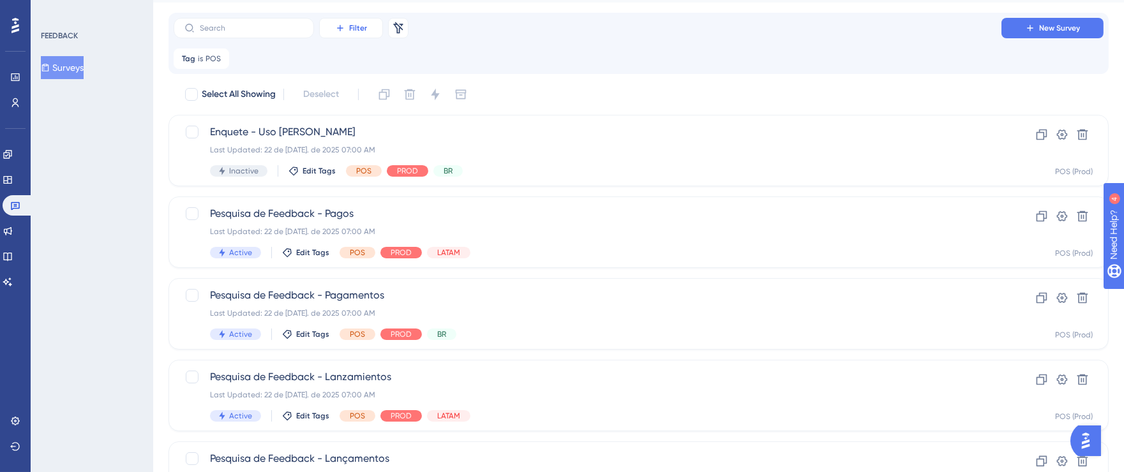
click at [340, 33] on icon at bounding box center [340, 28] width 10 height 10
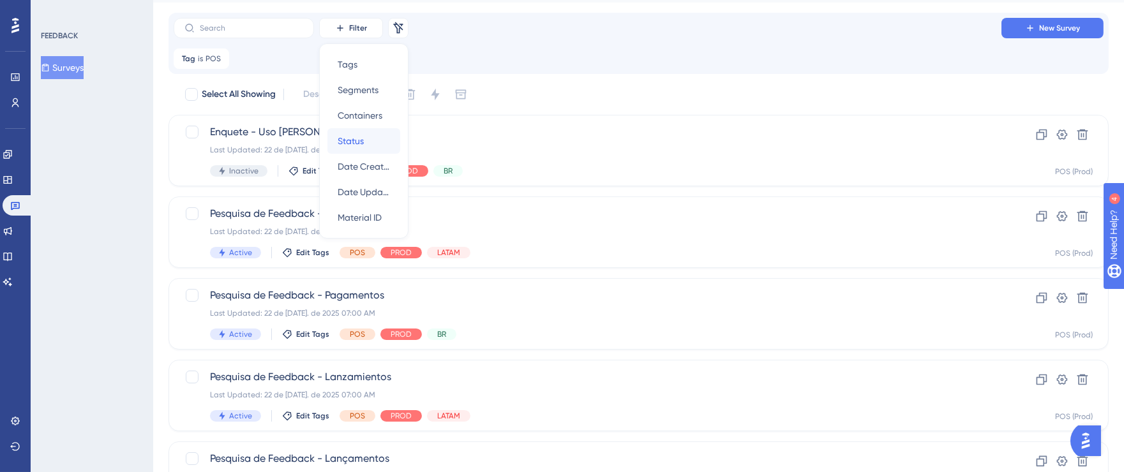
click at [361, 136] on span "Status" at bounding box center [351, 140] width 26 height 15
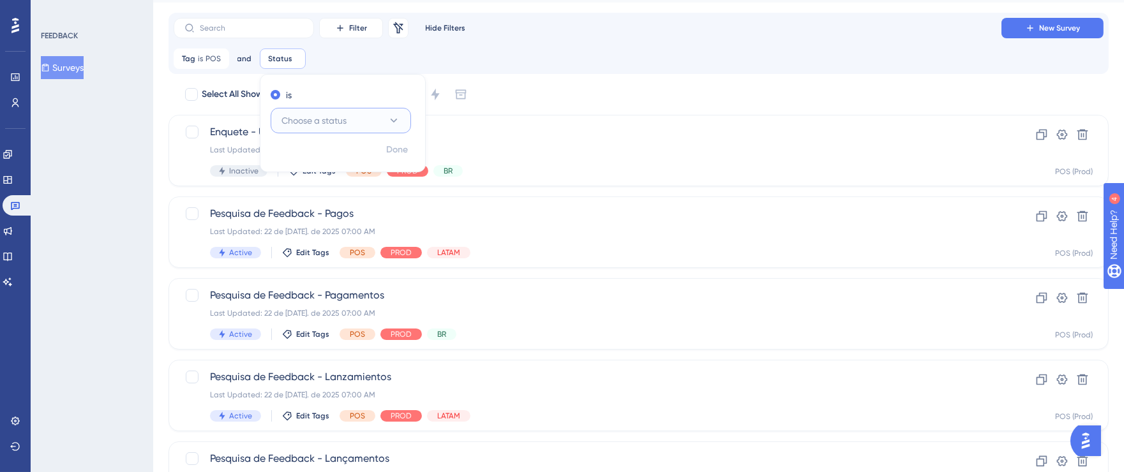
click at [301, 115] on span "Choose a status" at bounding box center [313, 120] width 65 height 15
click at [303, 158] on span "Active" at bounding box center [302, 159] width 26 height 15
click at [391, 158] on button "Done" at bounding box center [397, 150] width 36 height 23
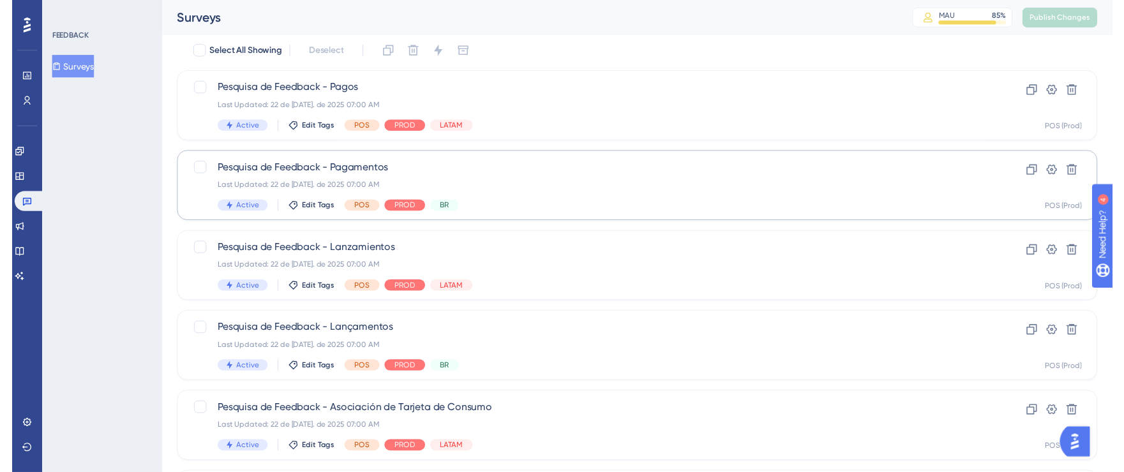
scroll to position [0, 0]
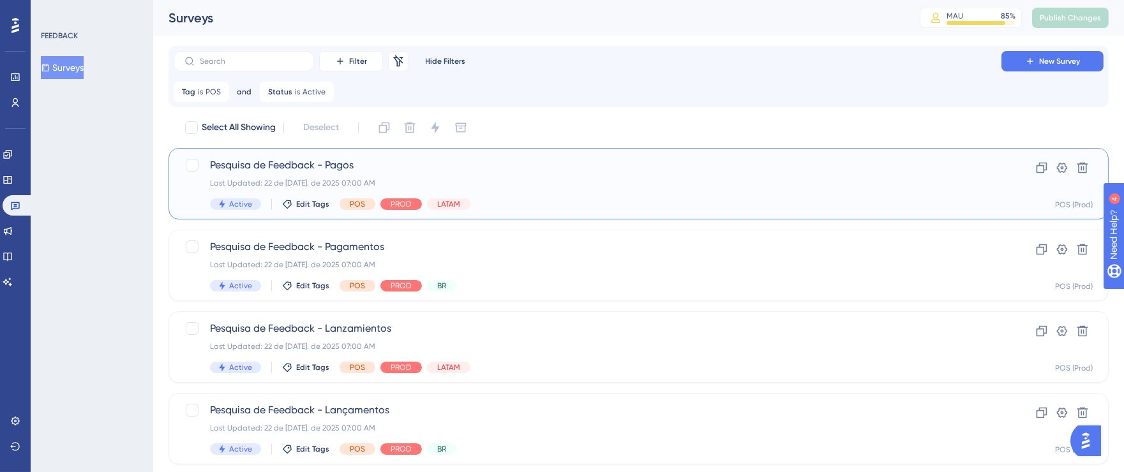
click at [735, 202] on div "Active Edit Tags POS PROD LATAM" at bounding box center [587, 204] width 755 height 11
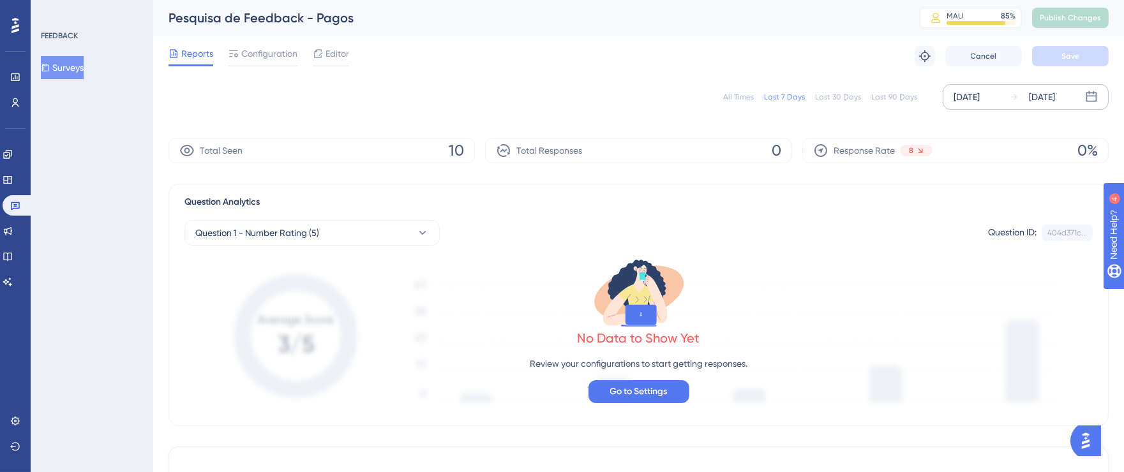
click at [980, 91] on div "[DATE]" at bounding box center [967, 96] width 26 height 15
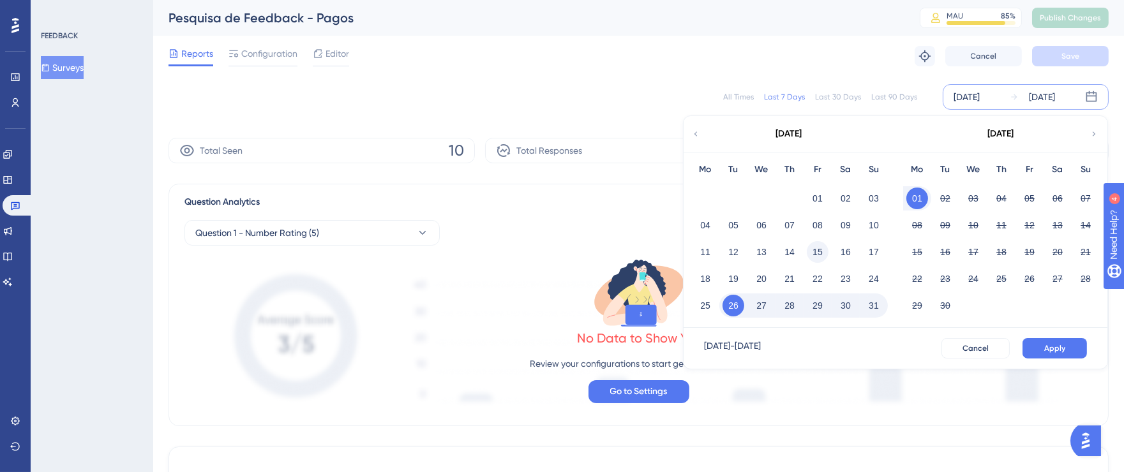
click at [826, 250] on button "15" at bounding box center [818, 252] width 22 height 22
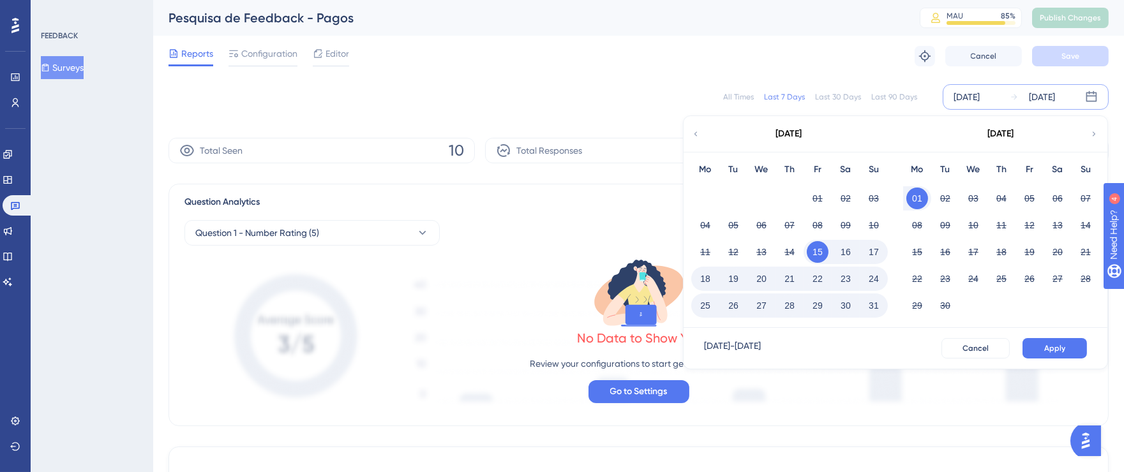
click at [874, 302] on button "31" at bounding box center [874, 306] width 22 height 22
click at [1054, 346] on span "Apply" at bounding box center [1054, 348] width 21 height 10
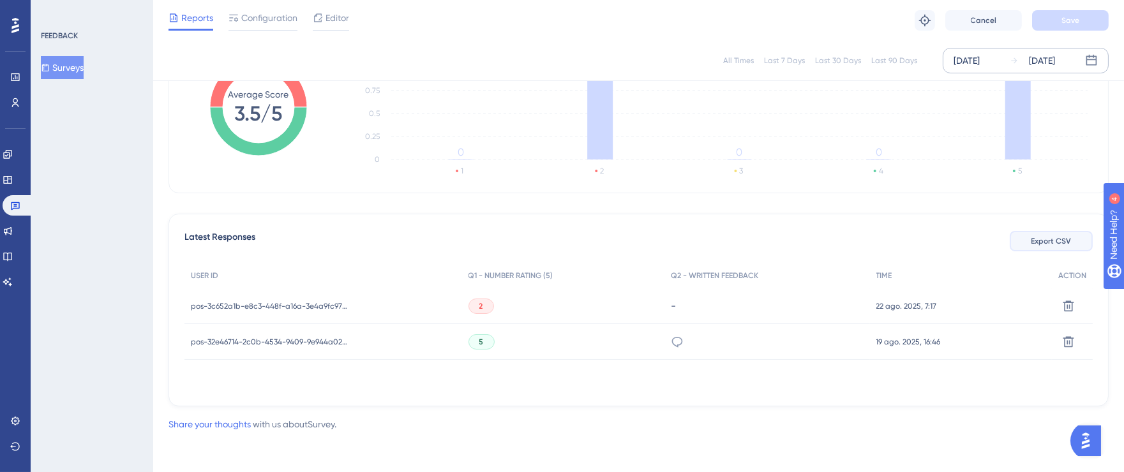
click at [1054, 237] on span "Export CSV" at bounding box center [1052, 241] width 40 height 10
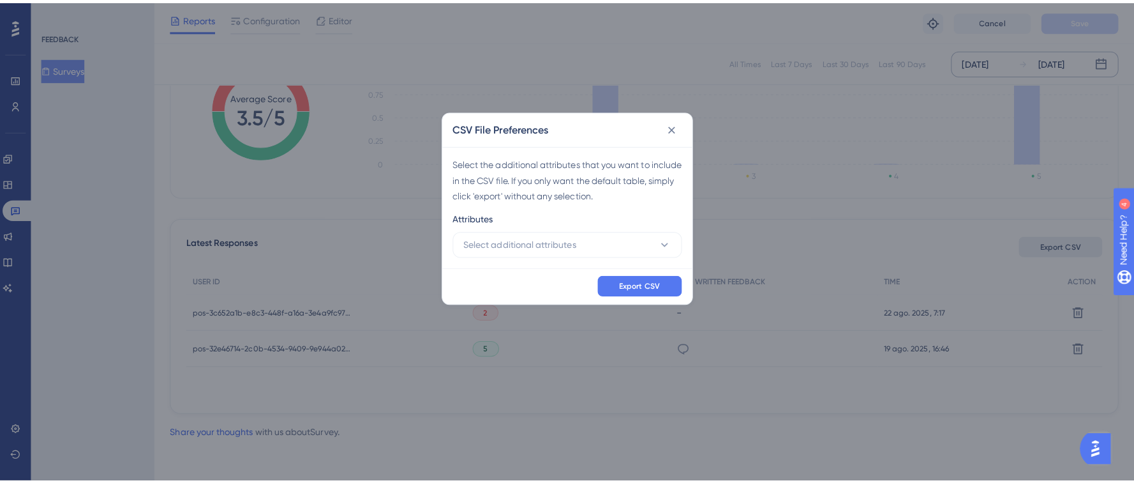
scroll to position [218, 0]
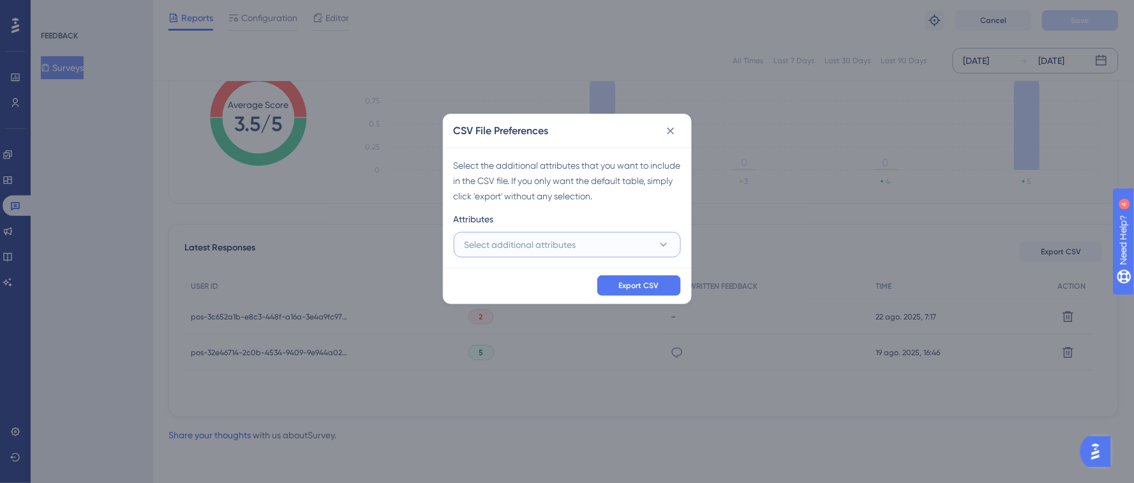
click at [532, 241] on span "Select additional attributes" at bounding box center [521, 244] width 112 height 15
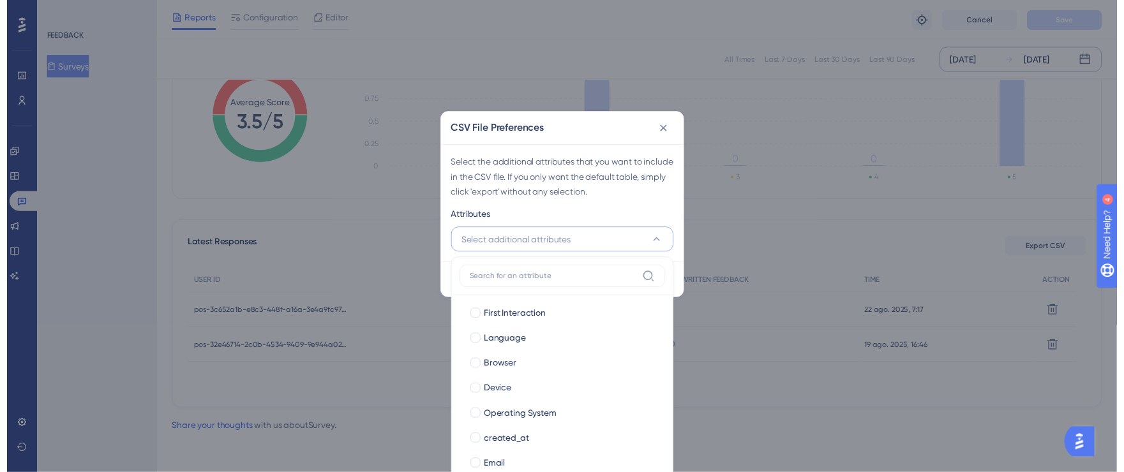
scroll to position [87, 0]
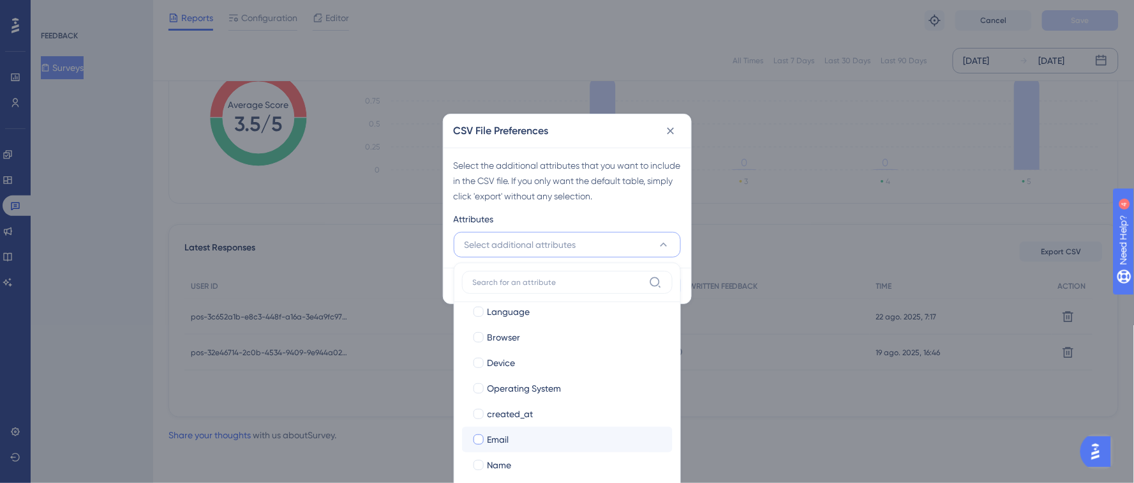
click at [481, 443] on div at bounding box center [479, 439] width 10 height 10
checkbox input "true"
click at [483, 462] on div at bounding box center [479, 465] width 10 height 10
checkbox input "true"
click at [634, 218] on div "Attributes" at bounding box center [567, 221] width 227 height 20
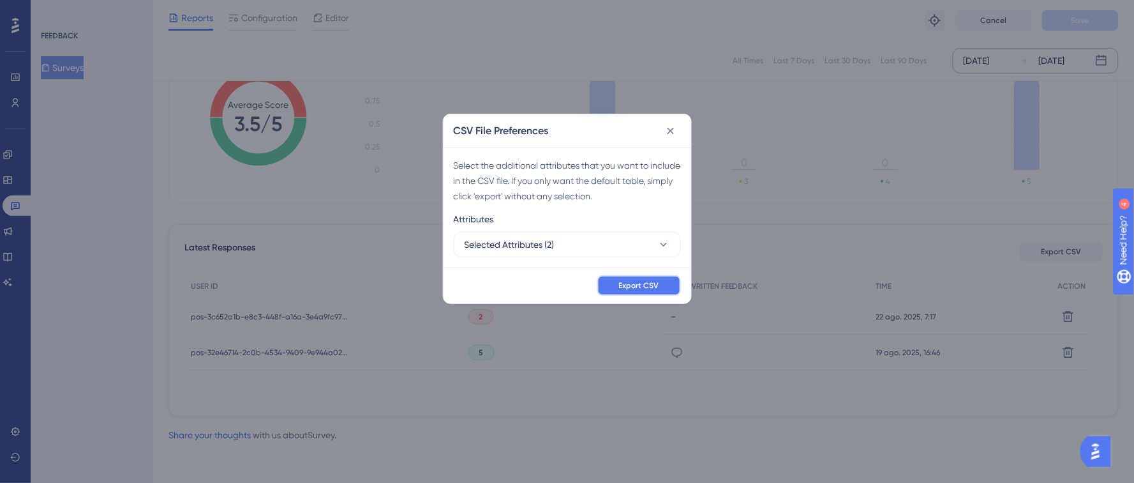
click at [650, 283] on span "Export CSV" at bounding box center [639, 285] width 40 height 10
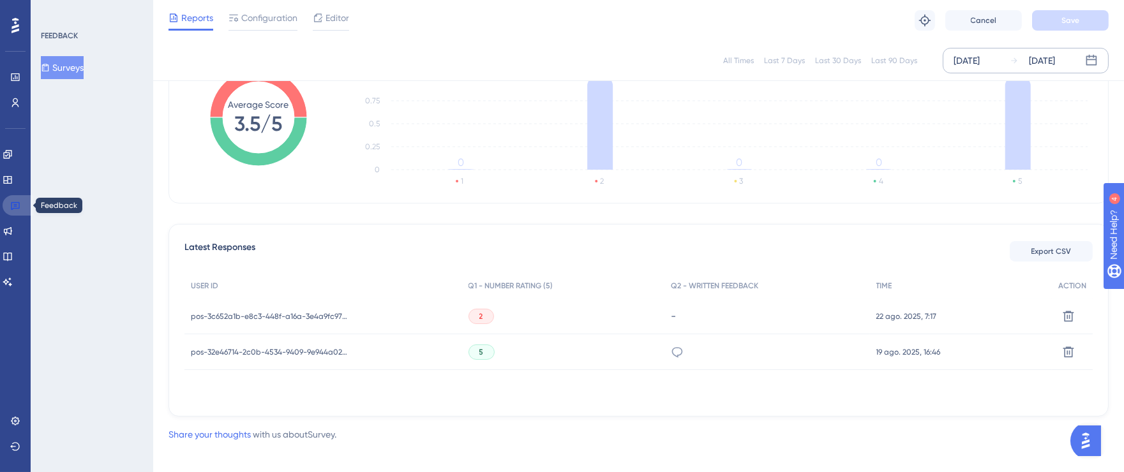
click at [26, 207] on link at bounding box center [18, 205] width 31 height 20
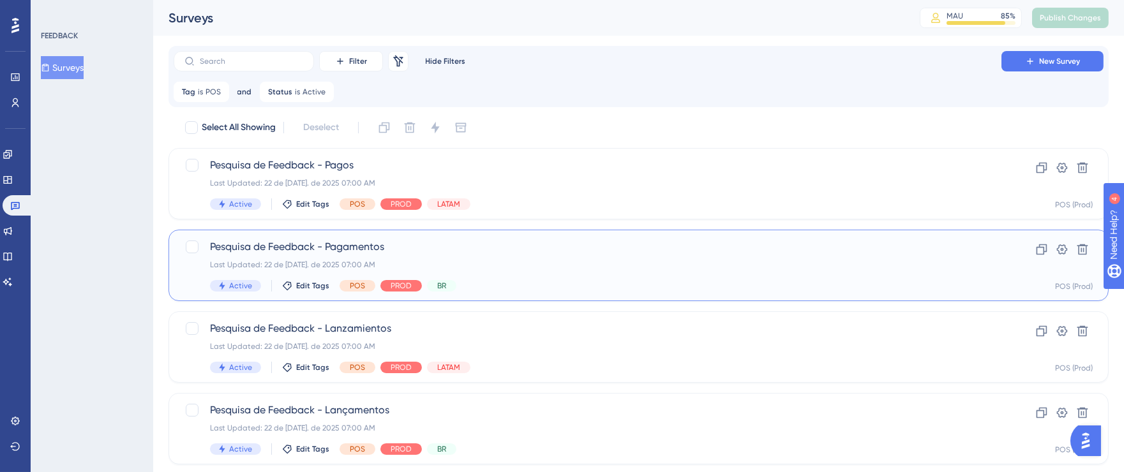
click at [612, 254] on span "Pesquisa de Feedback - Pagamentos" at bounding box center [587, 246] width 755 height 15
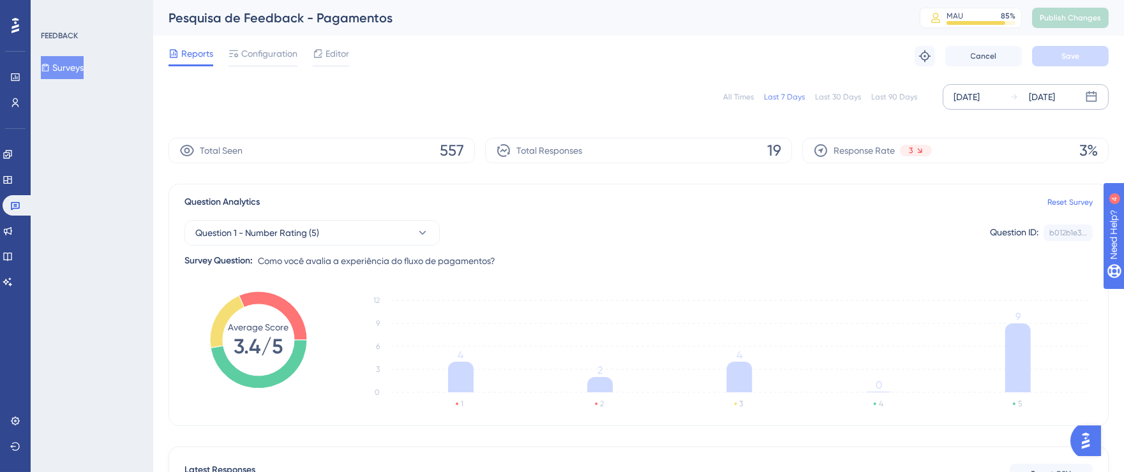
click at [970, 96] on div "[DATE]" at bounding box center [967, 96] width 26 height 15
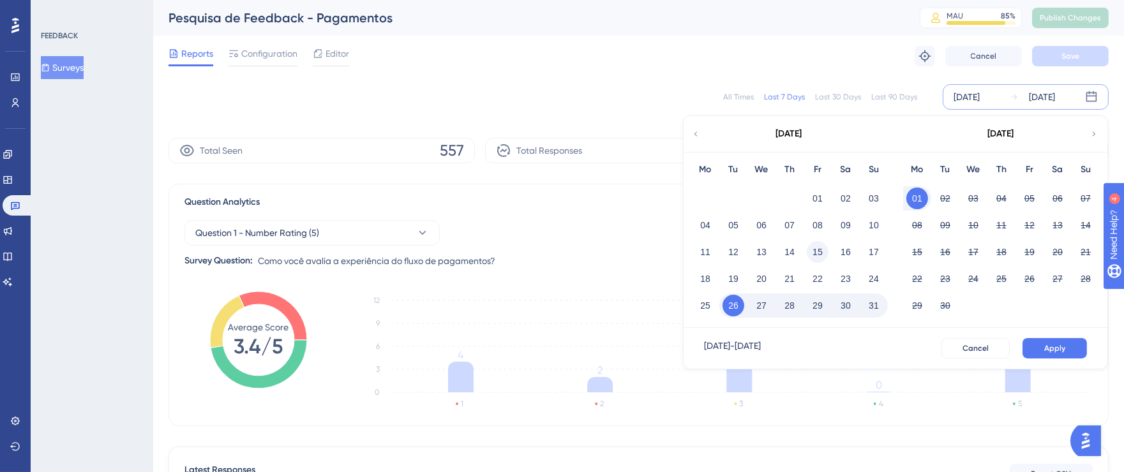
click at [814, 255] on button "15" at bounding box center [818, 252] width 22 height 22
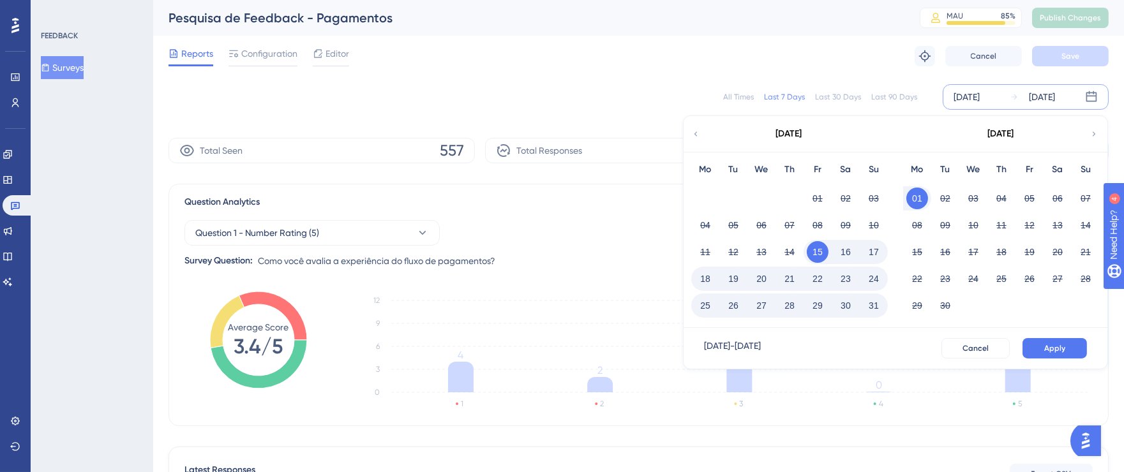
click at [879, 304] on button "31" at bounding box center [874, 306] width 22 height 22
click at [1054, 341] on button "Apply" at bounding box center [1055, 348] width 64 height 20
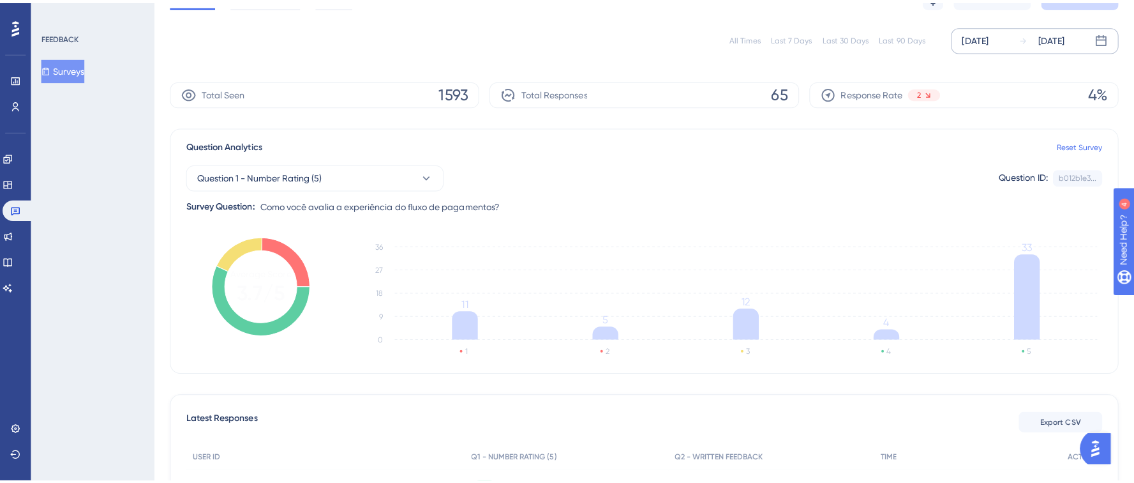
scroll to position [130, 0]
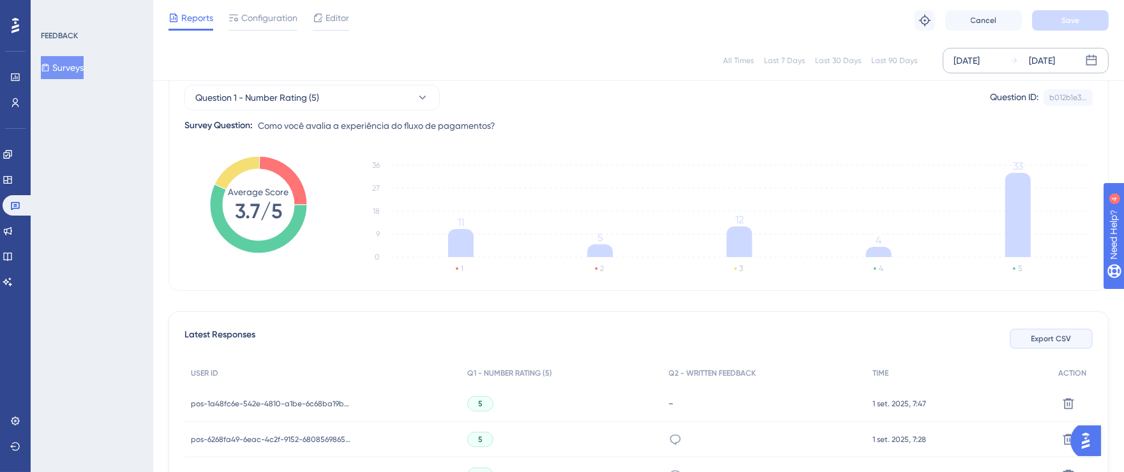
click at [1061, 334] on span "Export CSV" at bounding box center [1052, 339] width 40 height 10
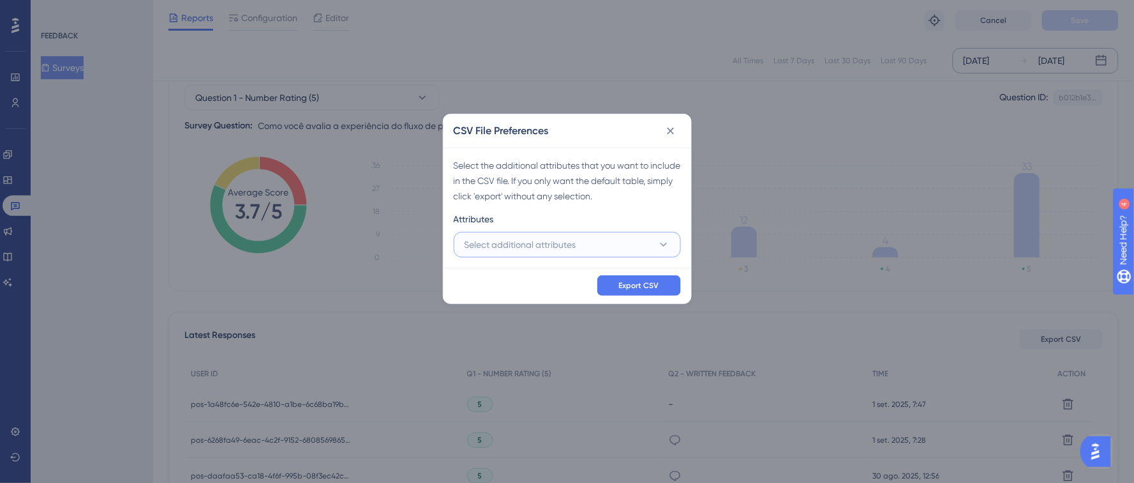
click at [511, 251] on span "Select additional attributes" at bounding box center [521, 244] width 112 height 15
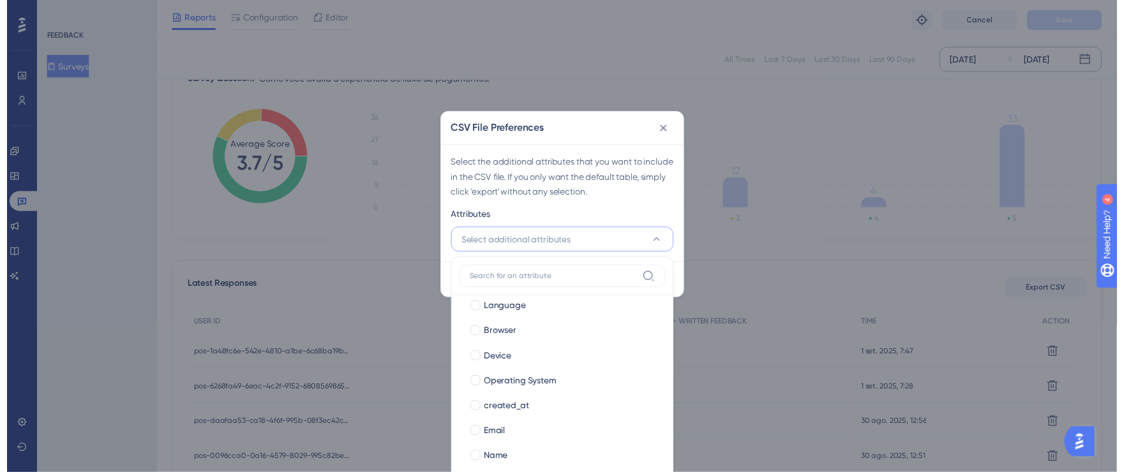
scroll to position [87, 0]
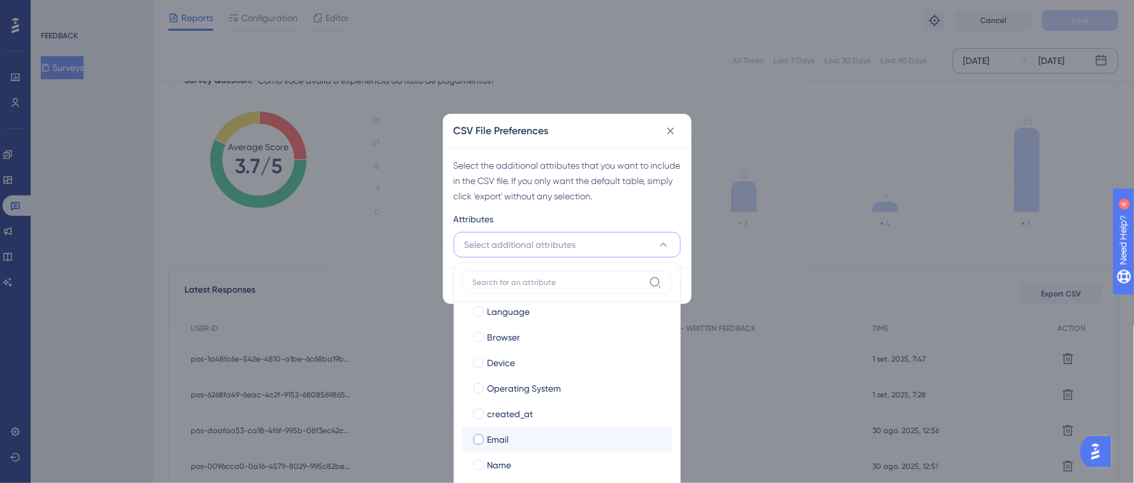
click at [476, 438] on div at bounding box center [479, 439] width 10 height 10
checkbox input "true"
click at [478, 466] on div at bounding box center [479, 465] width 10 height 10
checkbox input "true"
click at [653, 215] on div "Attributes" at bounding box center [567, 221] width 227 height 20
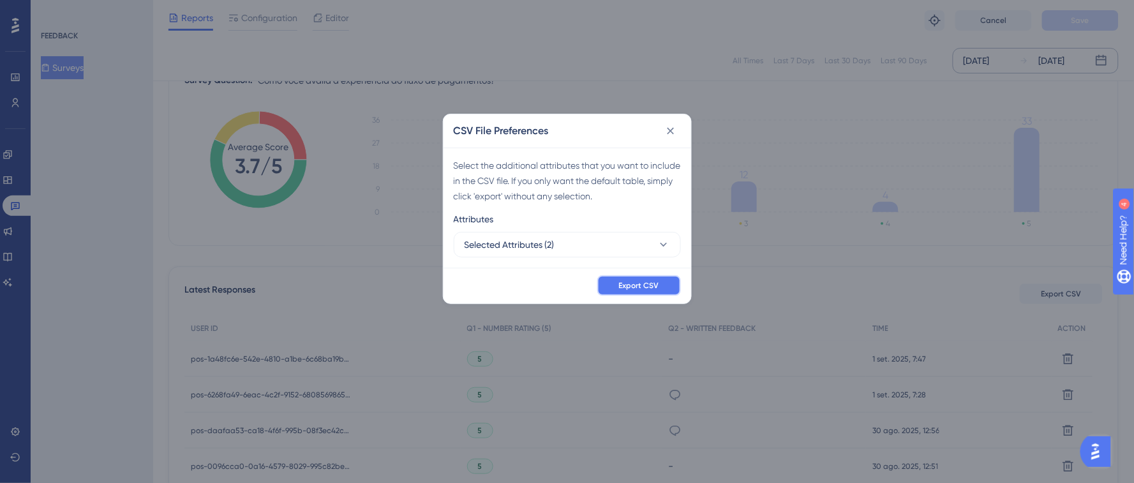
click at [652, 285] on span "Export CSV" at bounding box center [639, 285] width 40 height 10
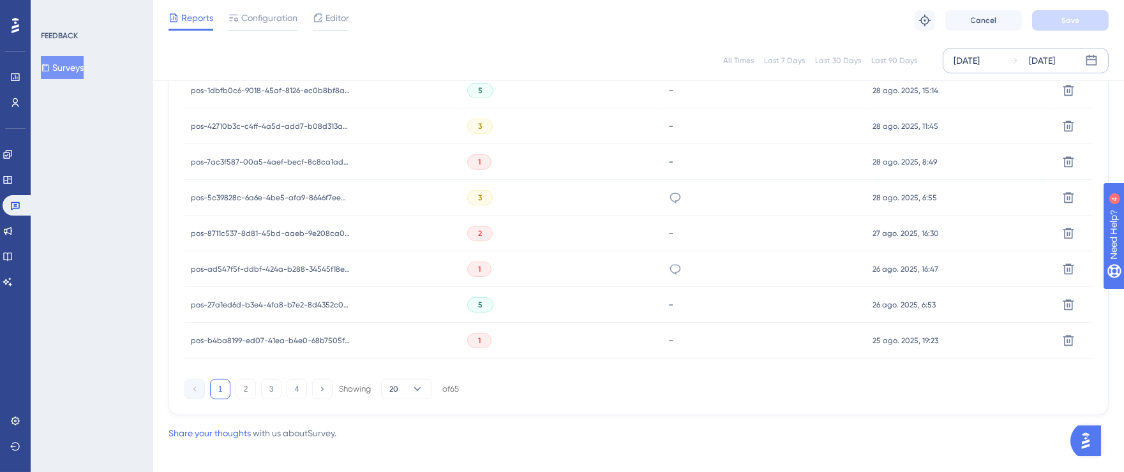
scroll to position [882, 0]
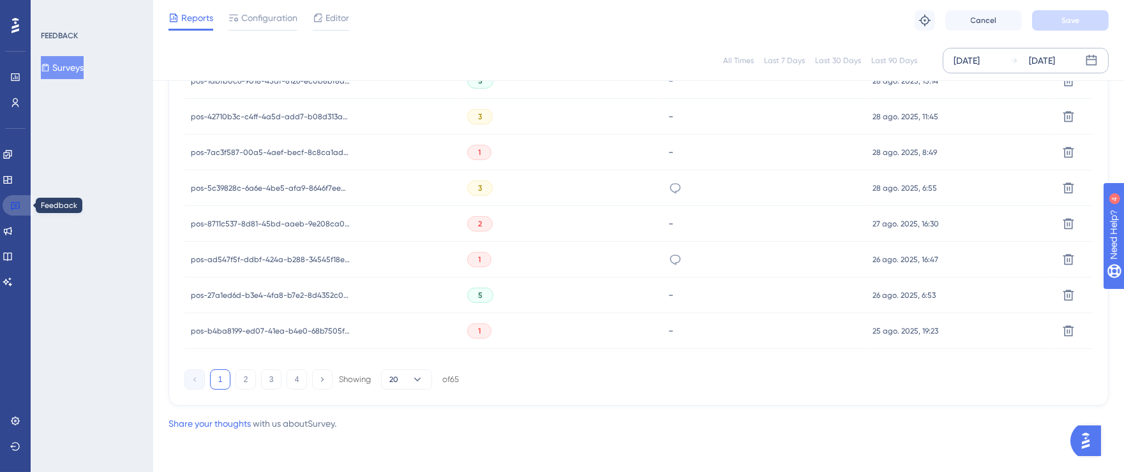
click at [17, 209] on icon at bounding box center [15, 205] width 10 height 10
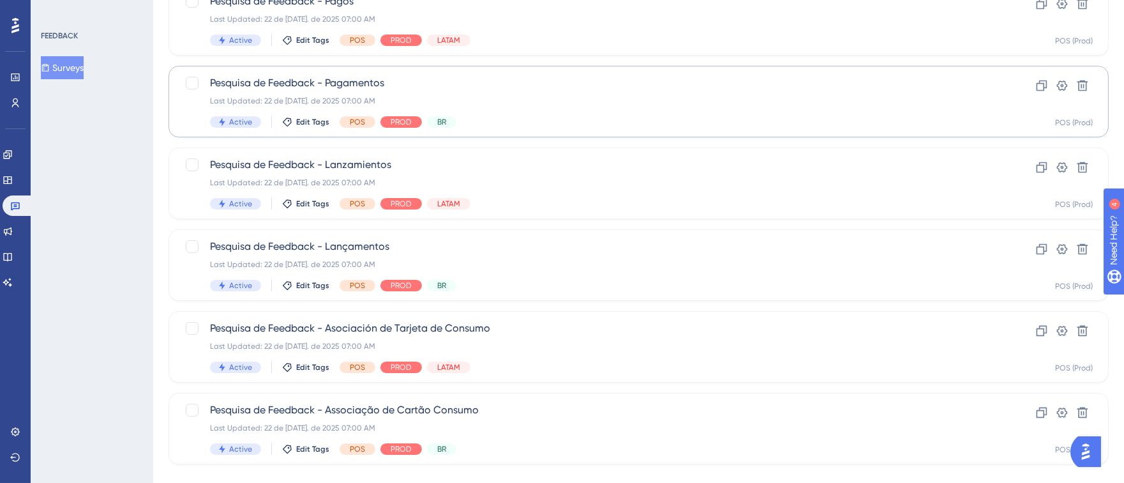
scroll to position [186, 0]
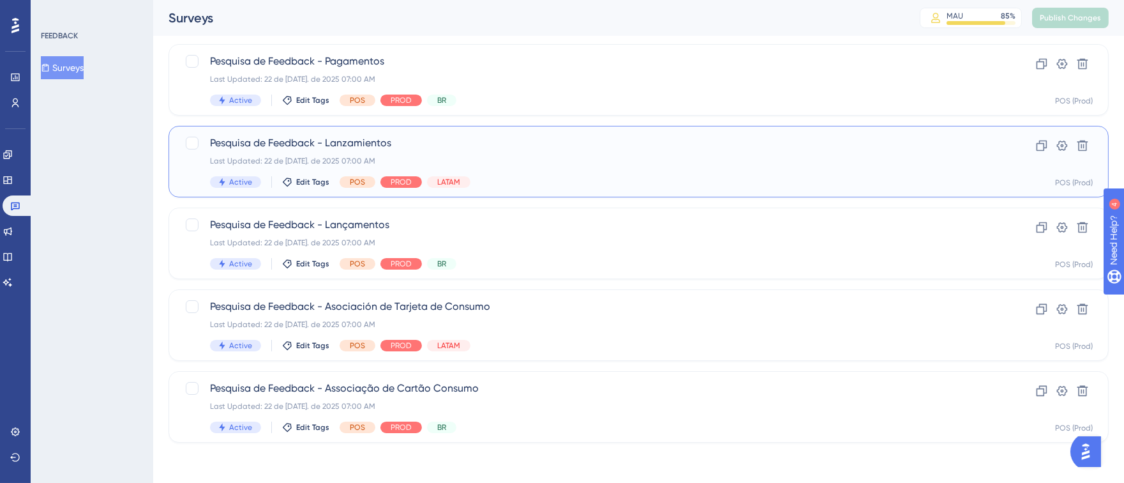
click at [695, 163] on div "Last Updated: 22 de [DATE]. de 2025 07:00 AM" at bounding box center [587, 161] width 755 height 10
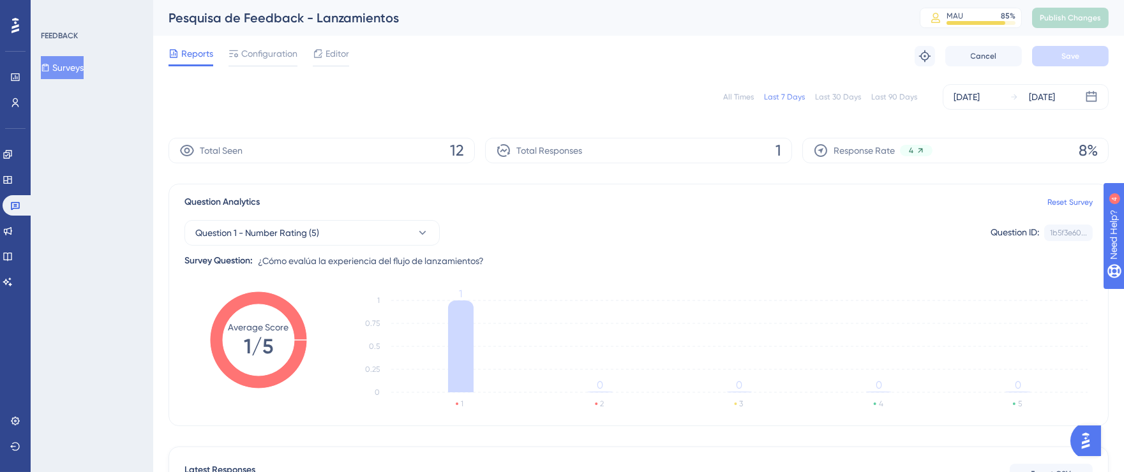
click at [975, 96] on div "[DATE]" at bounding box center [967, 96] width 26 height 15
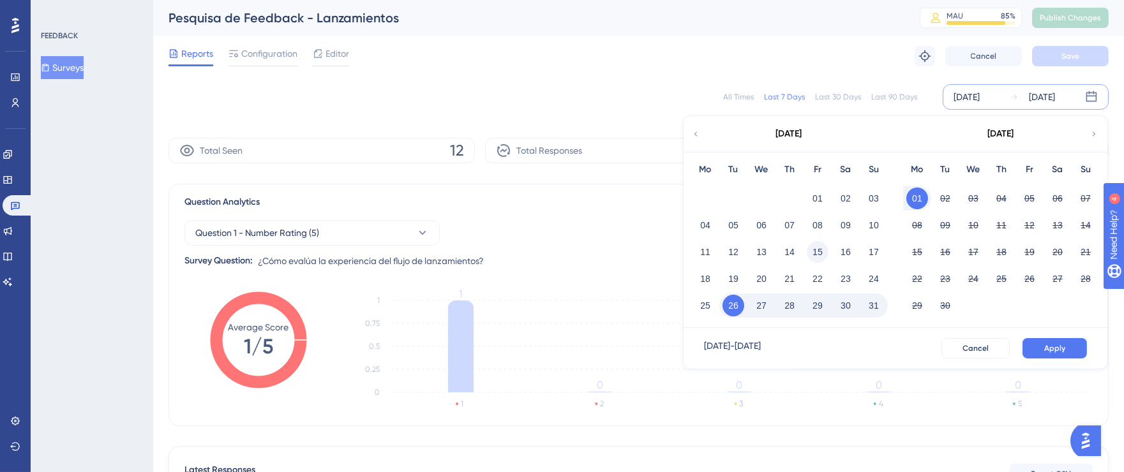
click at [819, 255] on button "15" at bounding box center [818, 252] width 22 height 22
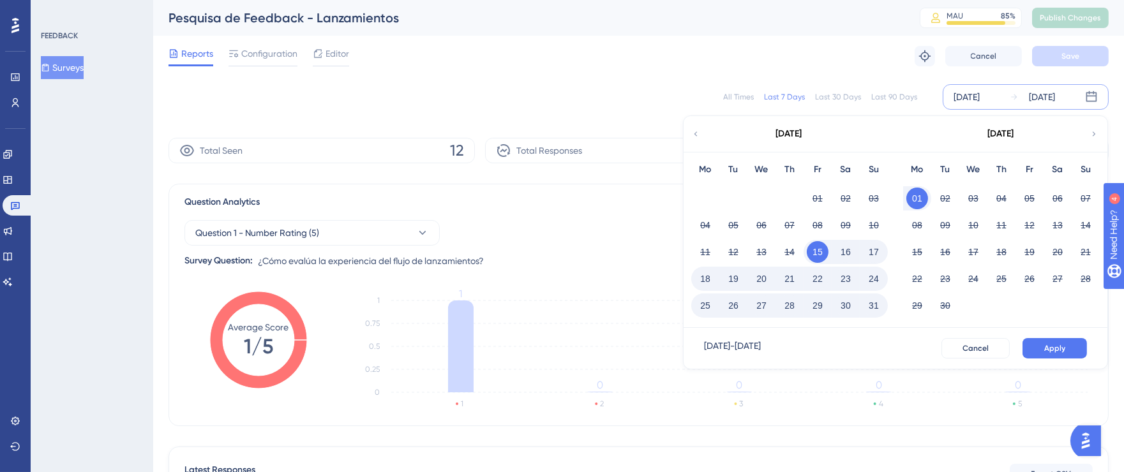
click at [872, 303] on button "31" at bounding box center [874, 306] width 22 height 22
click at [1048, 344] on span "Apply" at bounding box center [1054, 348] width 21 height 10
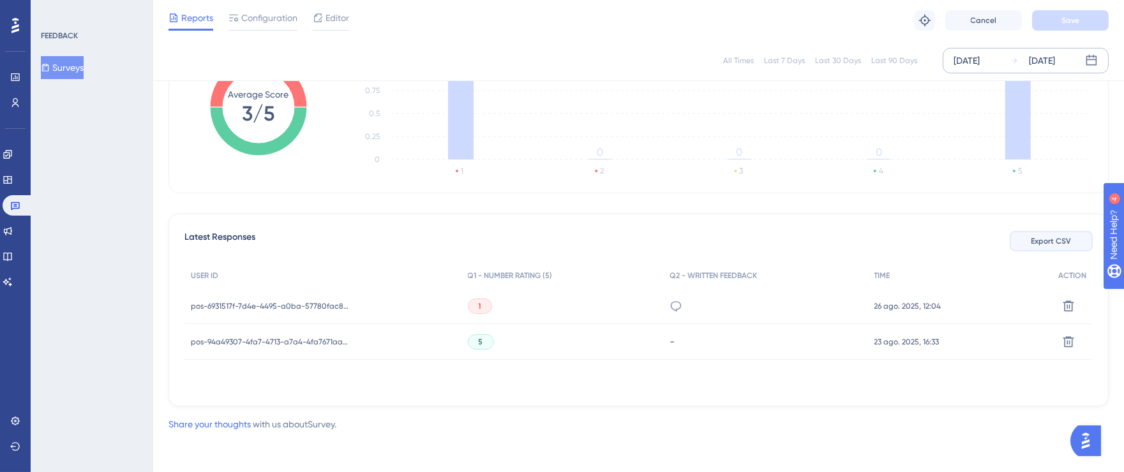
click at [1042, 233] on button "Export CSV" at bounding box center [1051, 241] width 83 height 20
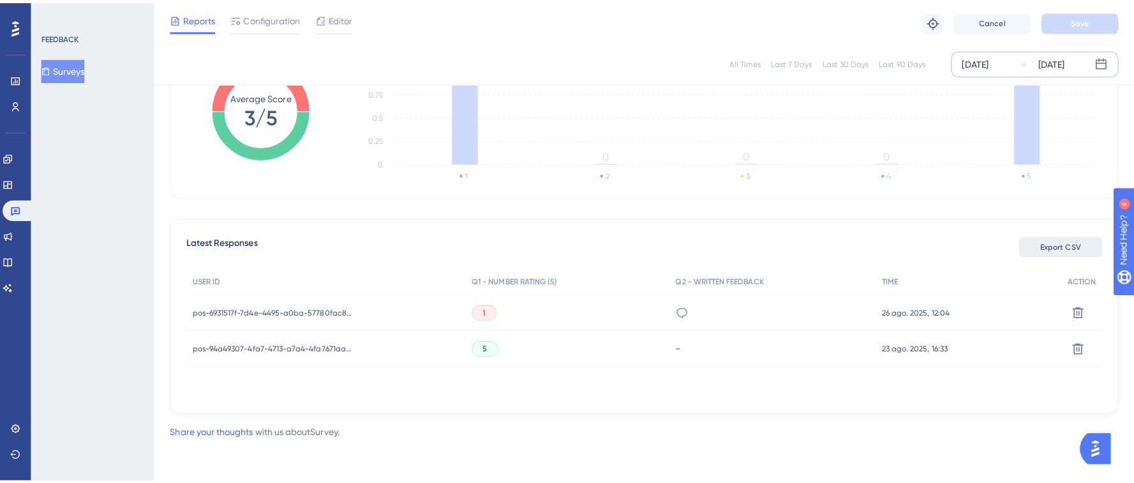
scroll to position [218, 0]
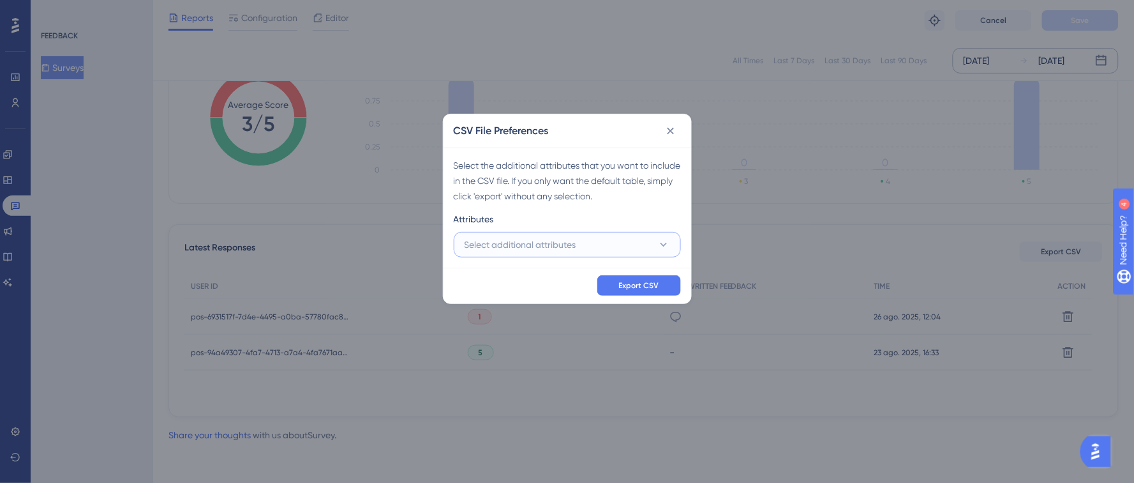
click at [544, 249] on span "Select additional attributes" at bounding box center [521, 244] width 112 height 15
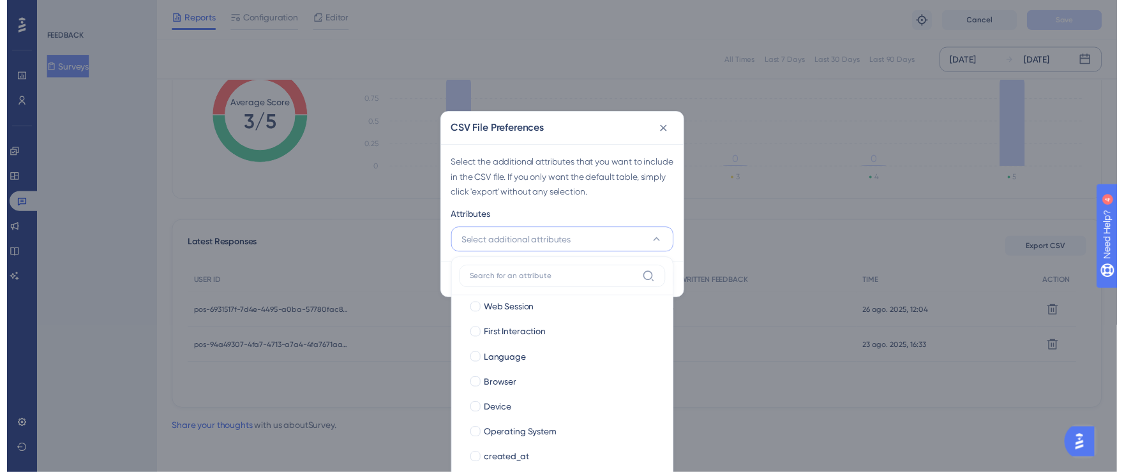
scroll to position [87, 0]
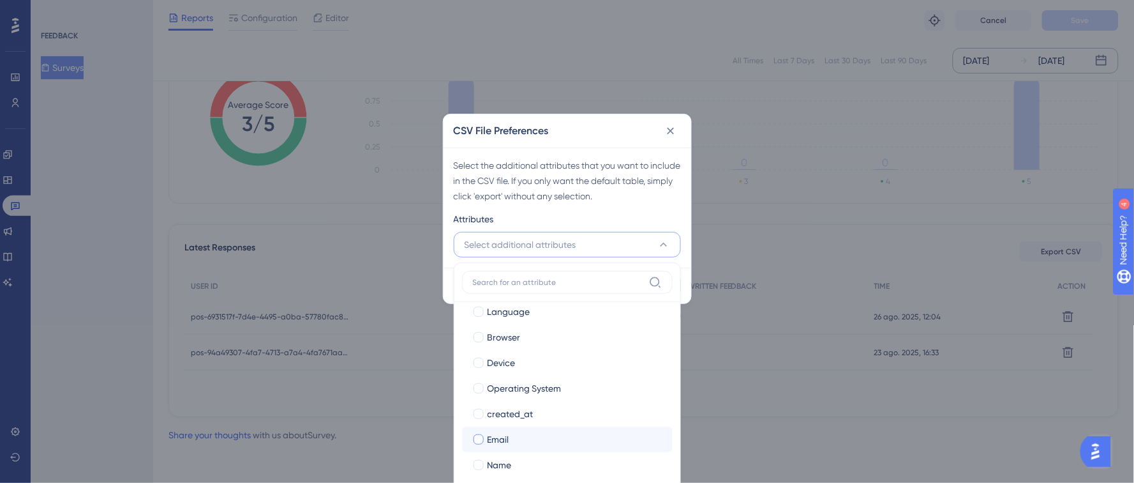
click at [476, 437] on div at bounding box center [479, 439] width 10 height 10
checkbox input "true"
click at [479, 467] on div at bounding box center [479, 465] width 10 height 10
checkbox input "true"
click at [647, 211] on div "Attributes" at bounding box center [567, 221] width 227 height 20
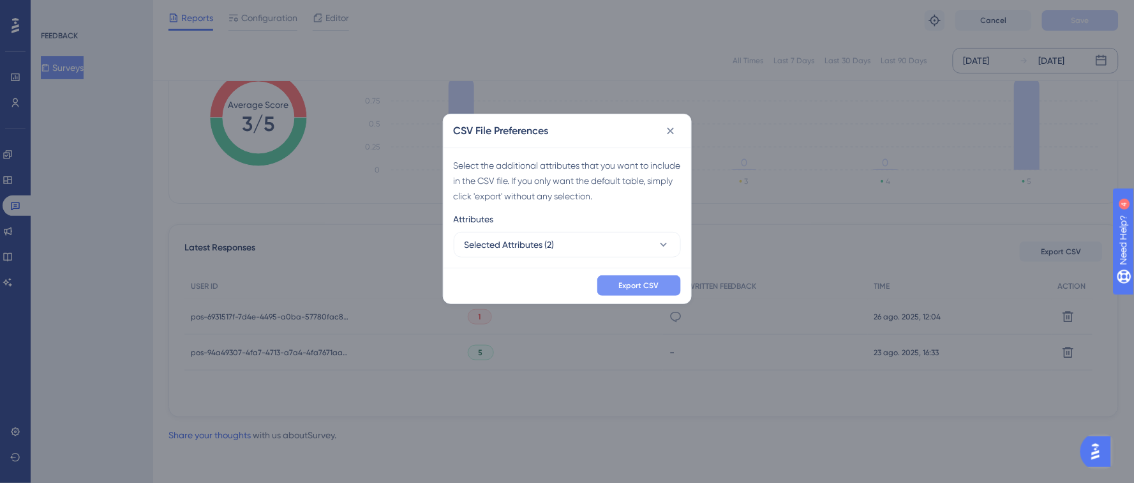
click at [645, 280] on span "Export CSV" at bounding box center [639, 285] width 40 height 10
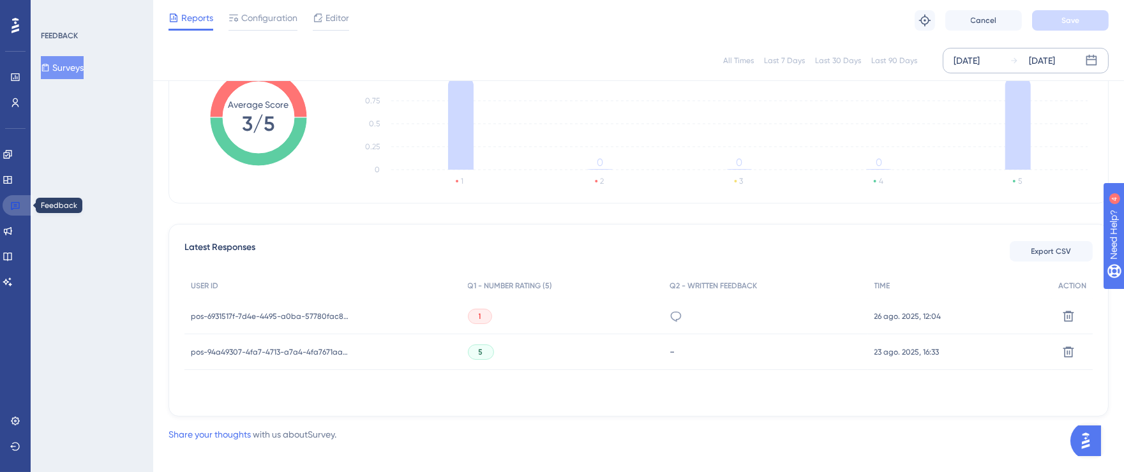
click at [15, 206] on icon at bounding box center [15, 205] width 10 height 10
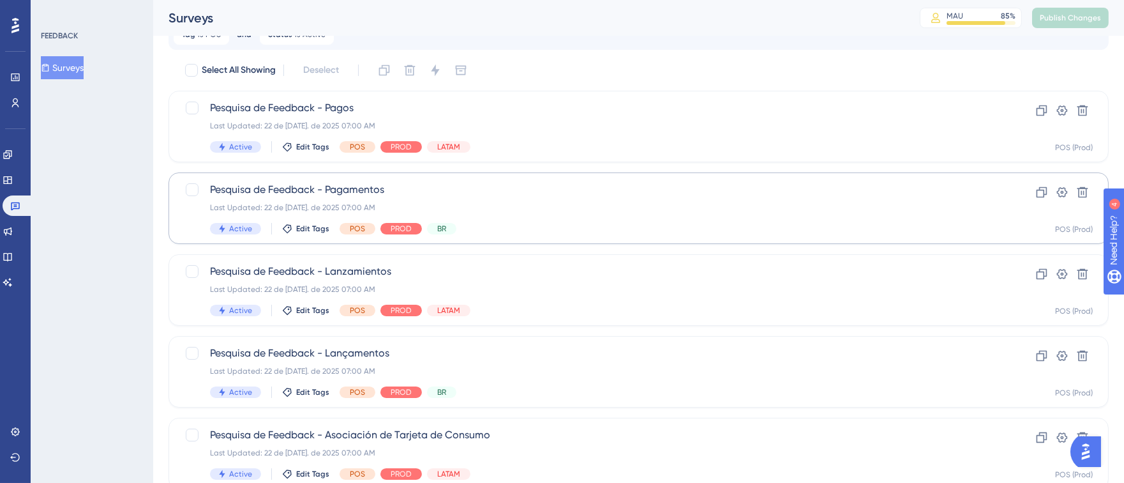
scroll to position [124, 0]
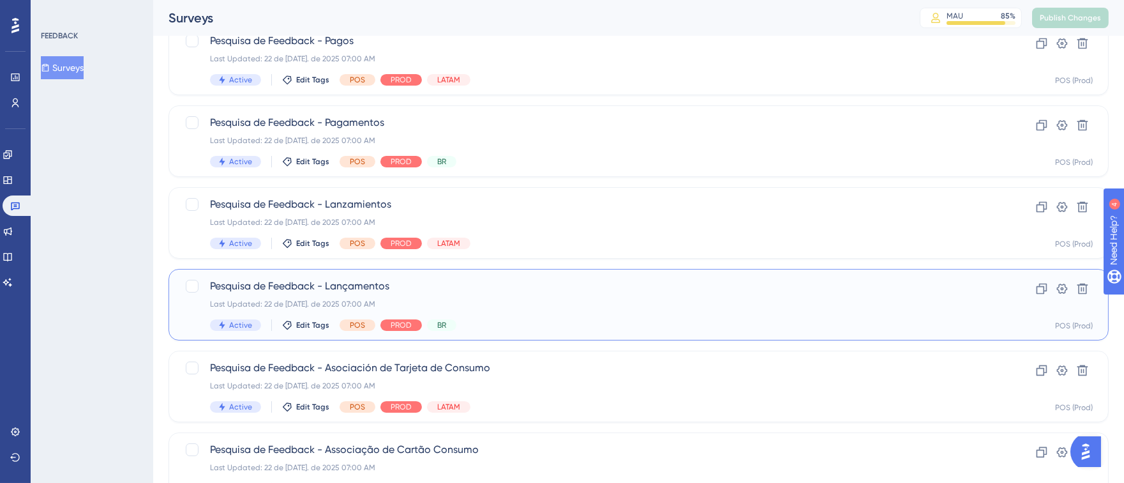
click at [813, 300] on div "Last Updated: 22 de [DATE]. de 2025 07:00 AM" at bounding box center [587, 304] width 755 height 10
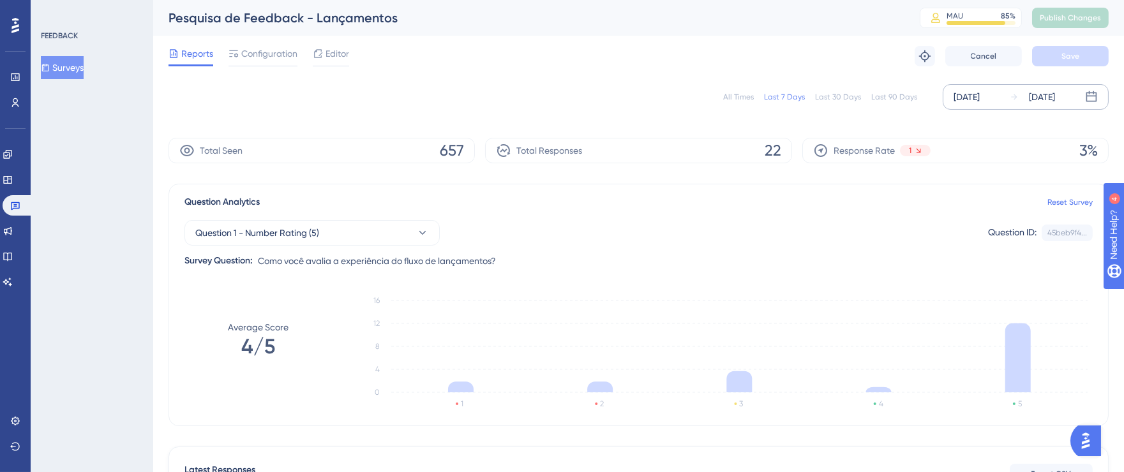
click at [980, 94] on div "[DATE]" at bounding box center [967, 96] width 26 height 15
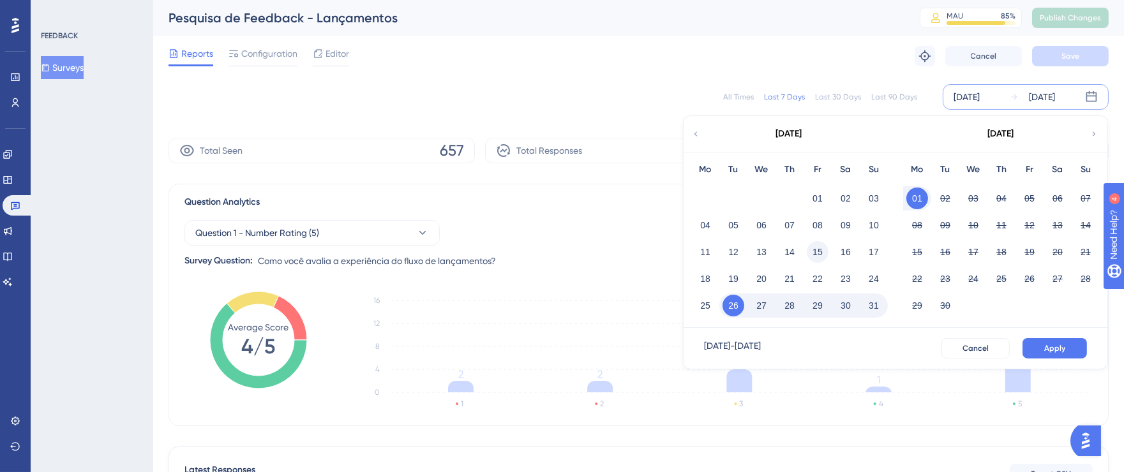
click at [822, 250] on button "15" at bounding box center [818, 252] width 22 height 22
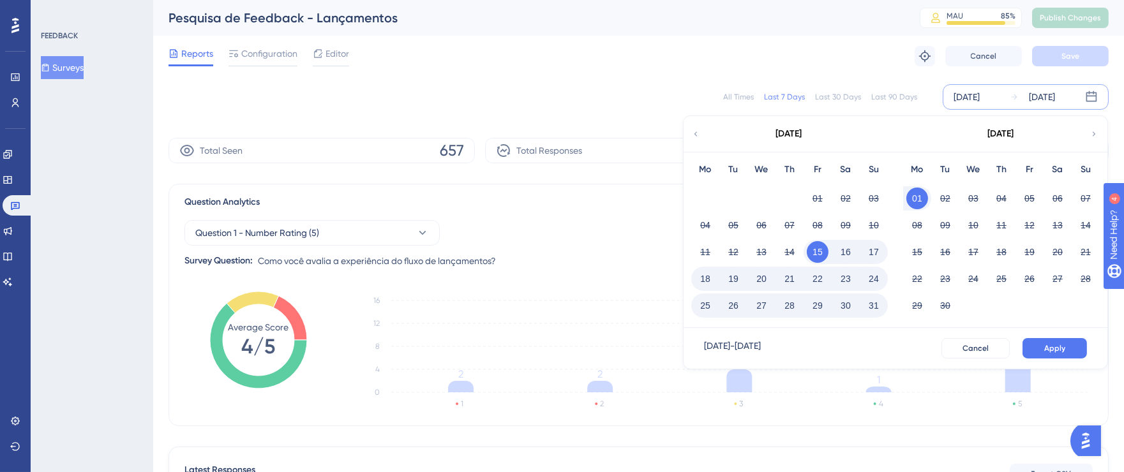
click at [878, 301] on button "31" at bounding box center [874, 306] width 22 height 22
click at [1065, 341] on button "Apply" at bounding box center [1055, 348] width 64 height 20
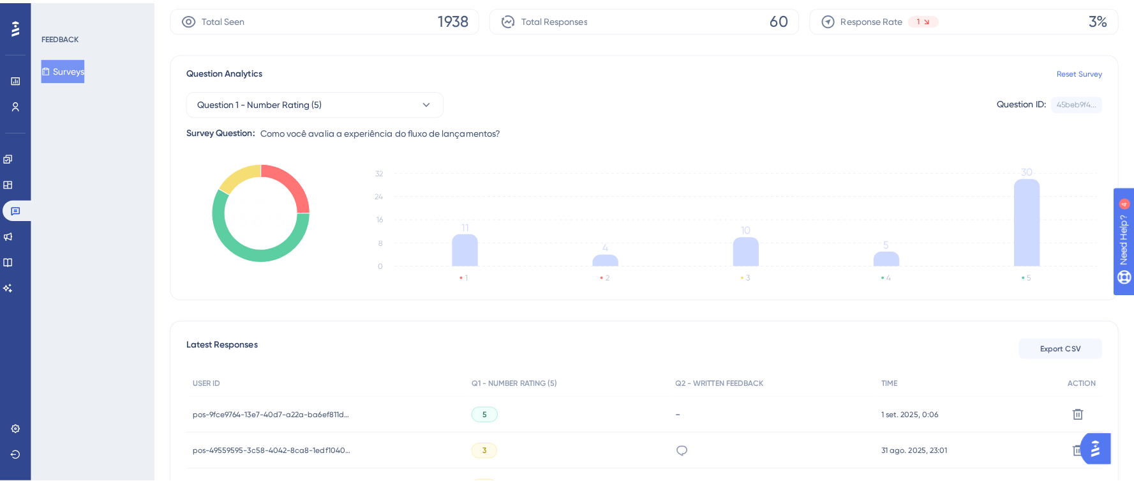
scroll to position [187, 0]
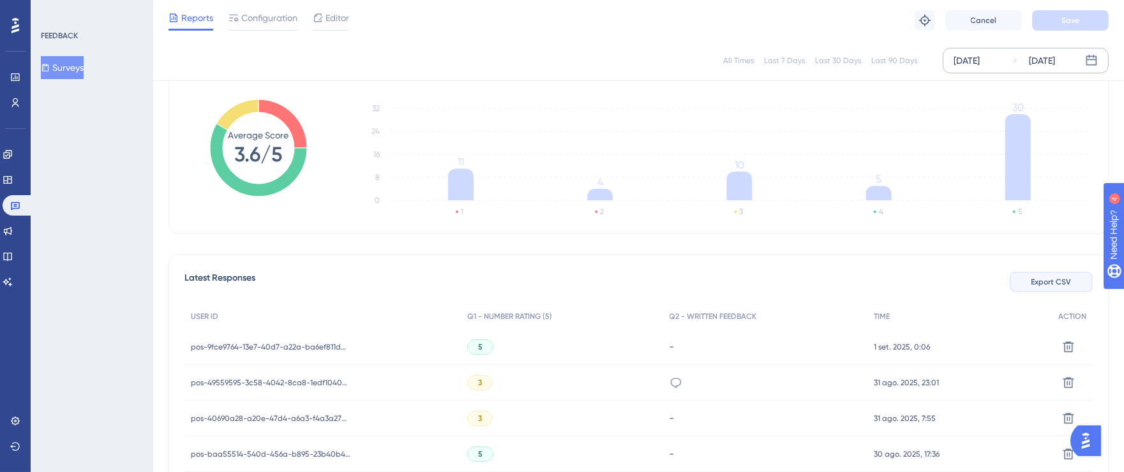
click at [1061, 283] on span "Export CSV" at bounding box center [1052, 282] width 40 height 10
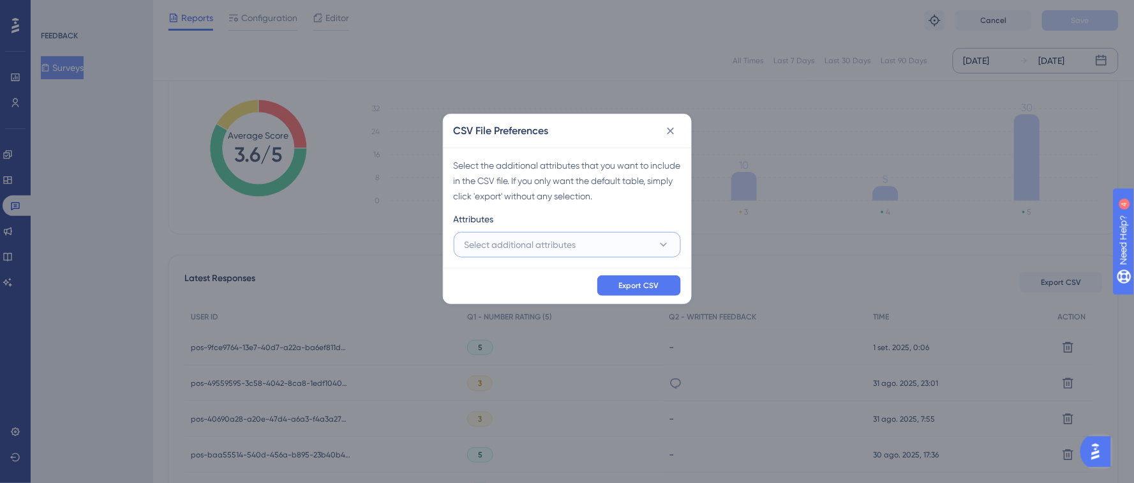
click at [492, 239] on span "Select additional attributes" at bounding box center [521, 244] width 112 height 15
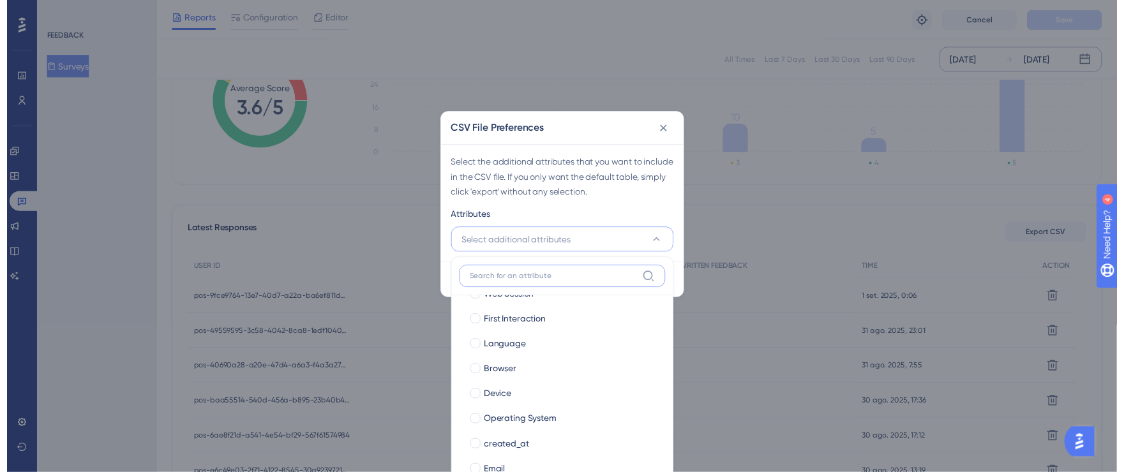
scroll to position [87, 0]
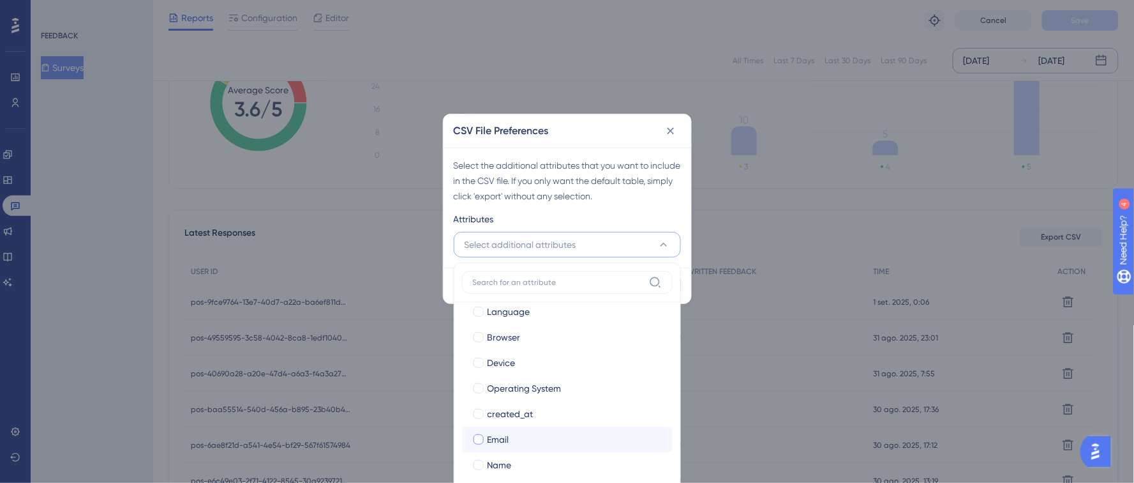
click at [475, 443] on div at bounding box center [479, 439] width 10 height 10
checkbox input "true"
click at [481, 460] on div at bounding box center [479, 465] width 10 height 10
checkbox input "true"
click at [629, 228] on div "Attributes" at bounding box center [567, 221] width 227 height 20
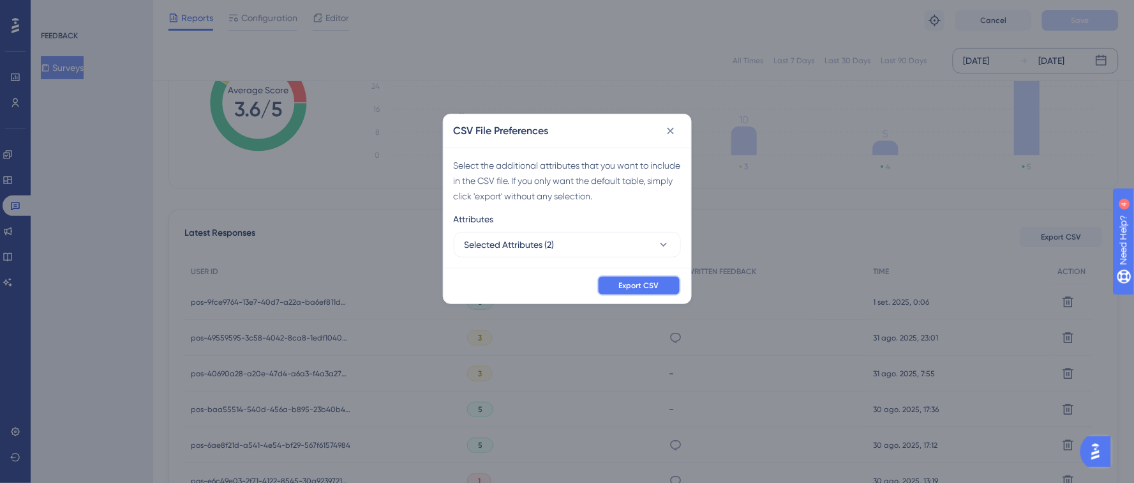
click at [645, 284] on span "Export CSV" at bounding box center [639, 285] width 40 height 10
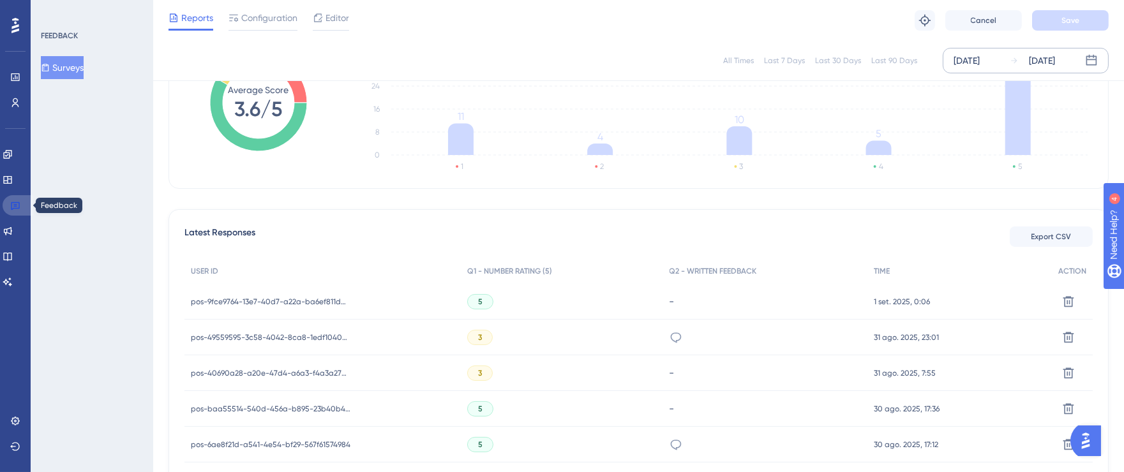
click at [20, 207] on icon at bounding box center [15, 205] width 10 height 10
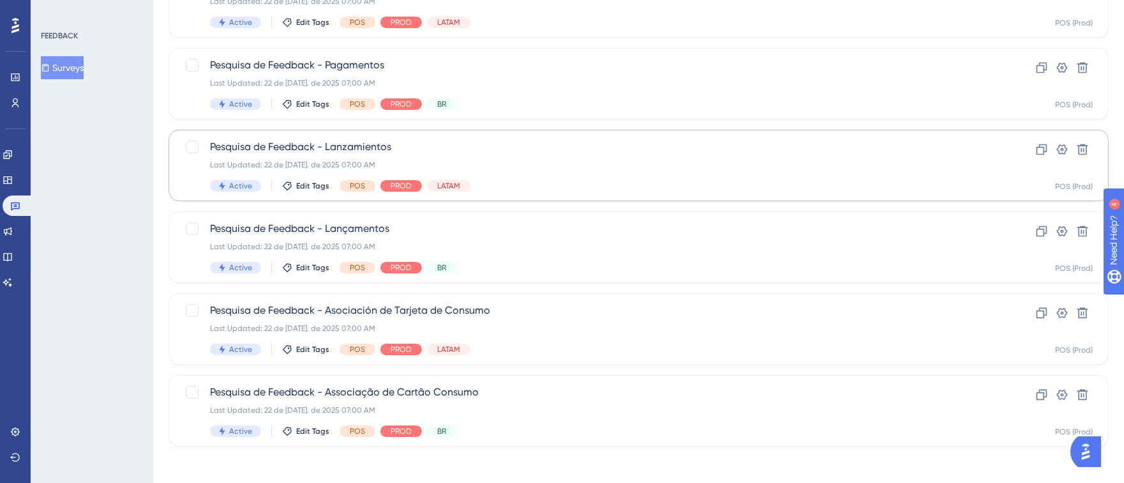
scroll to position [186, 0]
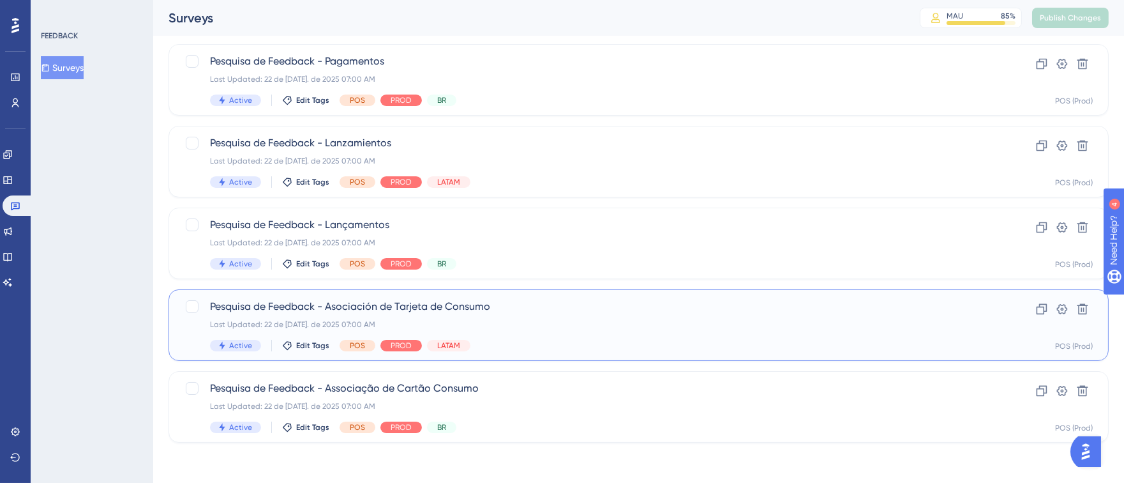
click at [749, 313] on span "Pesquisa de Feedback - Asociación de Tarjeta de Consumo" at bounding box center [587, 306] width 755 height 15
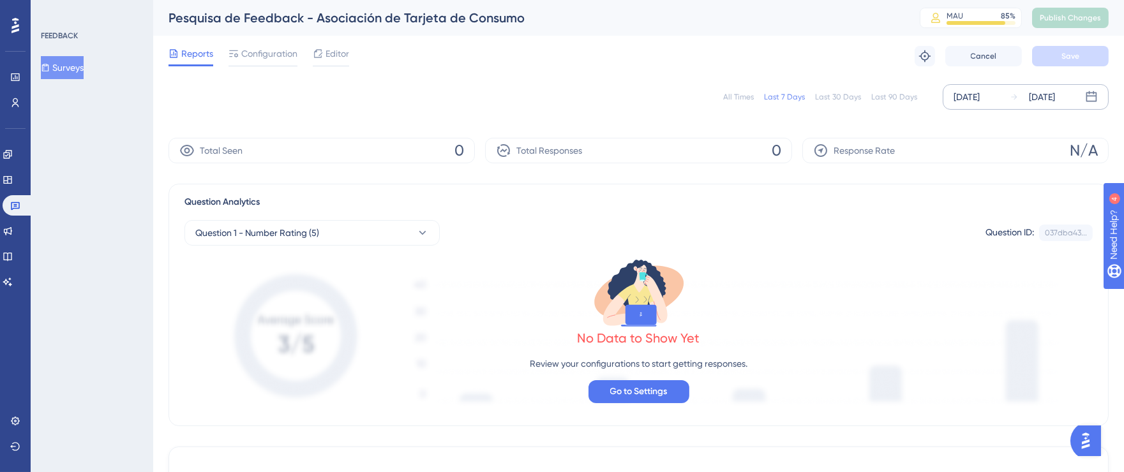
click at [980, 98] on div "[DATE]" at bounding box center [967, 96] width 26 height 15
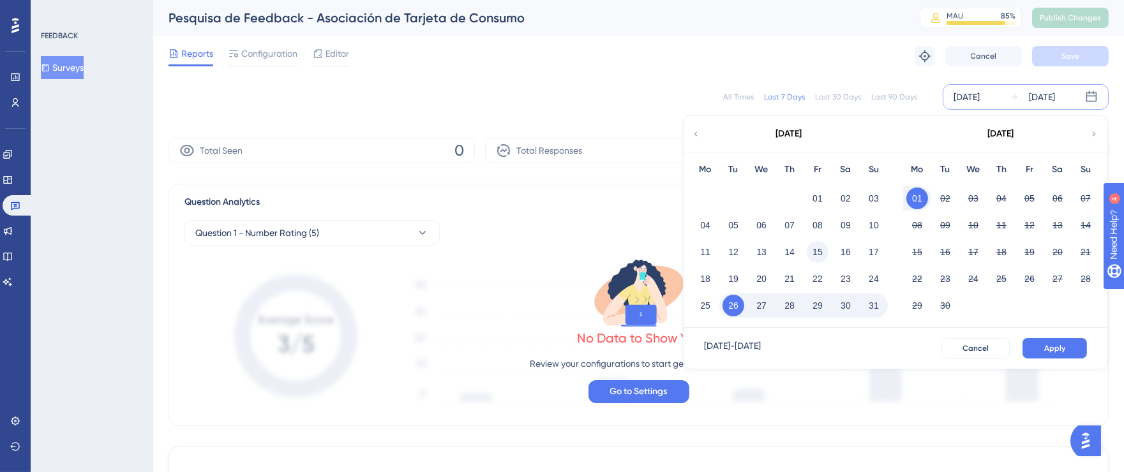
click at [822, 251] on button "15" at bounding box center [818, 252] width 22 height 22
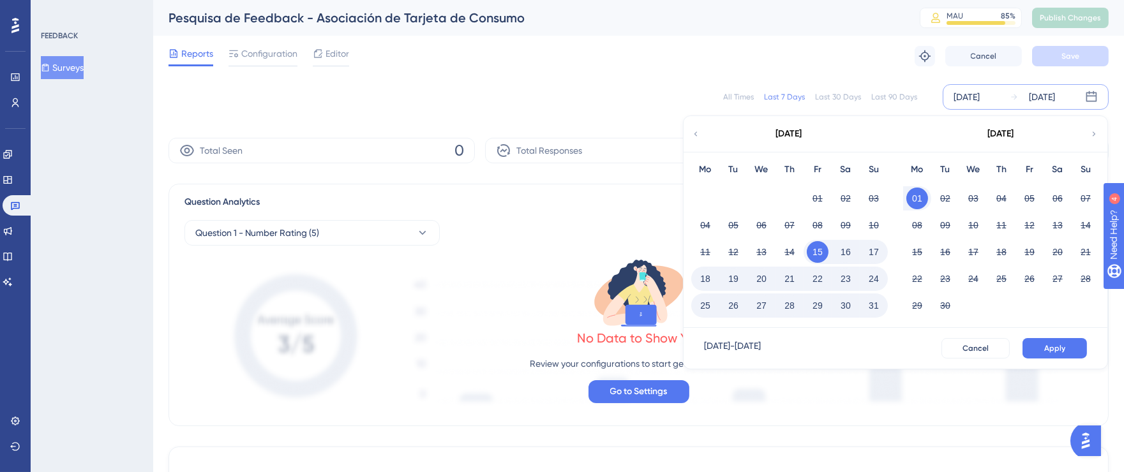
click at [873, 303] on button "31" at bounding box center [874, 306] width 22 height 22
click at [1072, 350] on button "Apply" at bounding box center [1055, 348] width 64 height 20
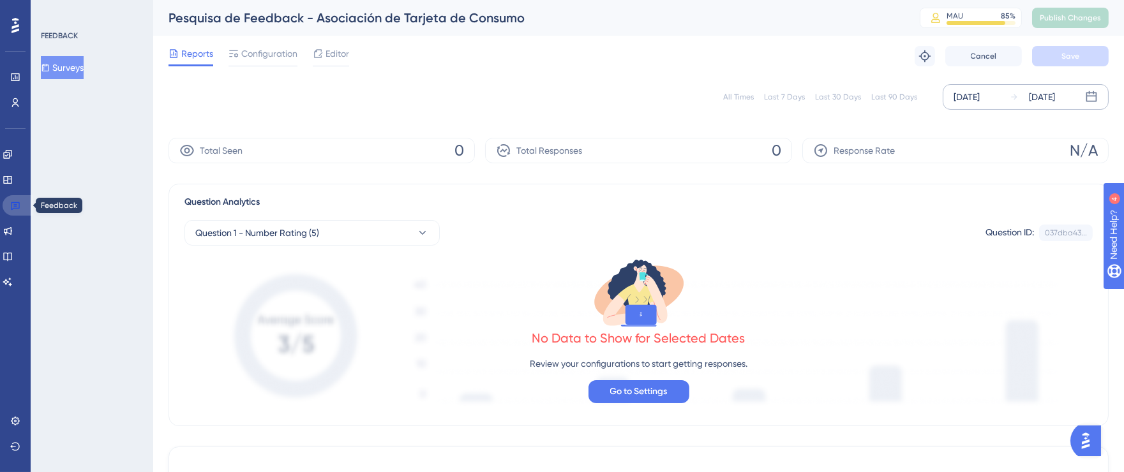
click at [23, 207] on link at bounding box center [18, 205] width 31 height 20
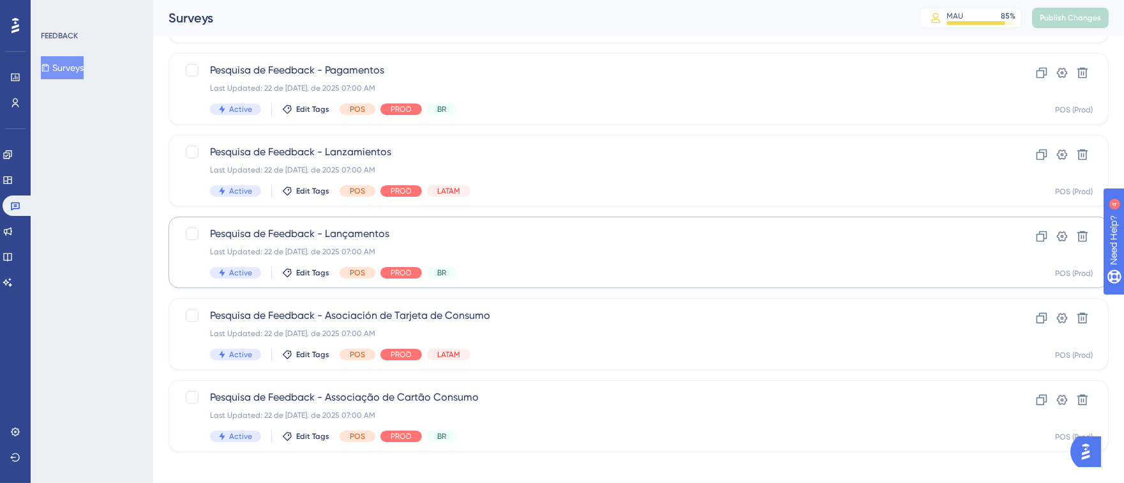
scroll to position [186, 0]
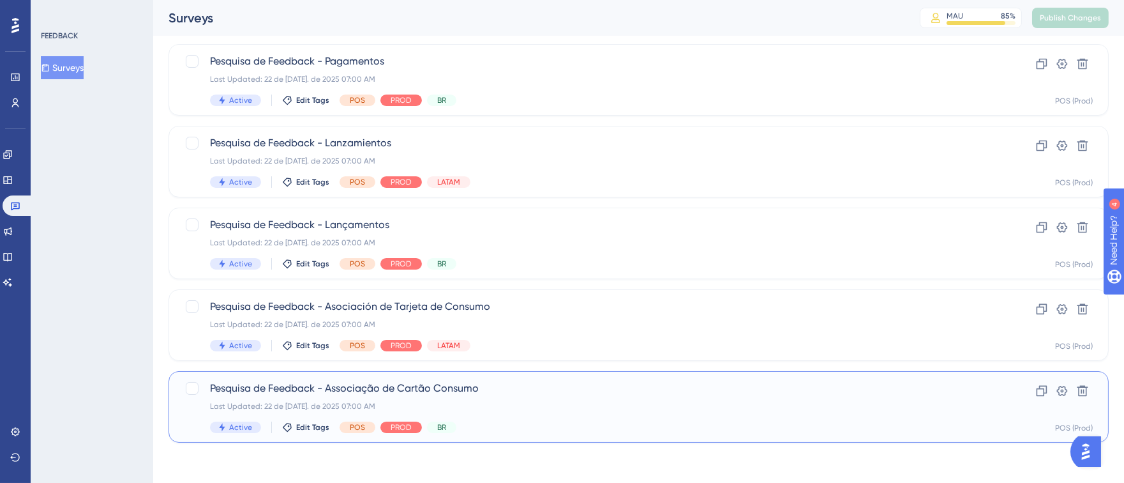
click at [638, 389] on span "Pesquisa de Feedback - Associação de Cartão Consumo" at bounding box center [587, 387] width 755 height 15
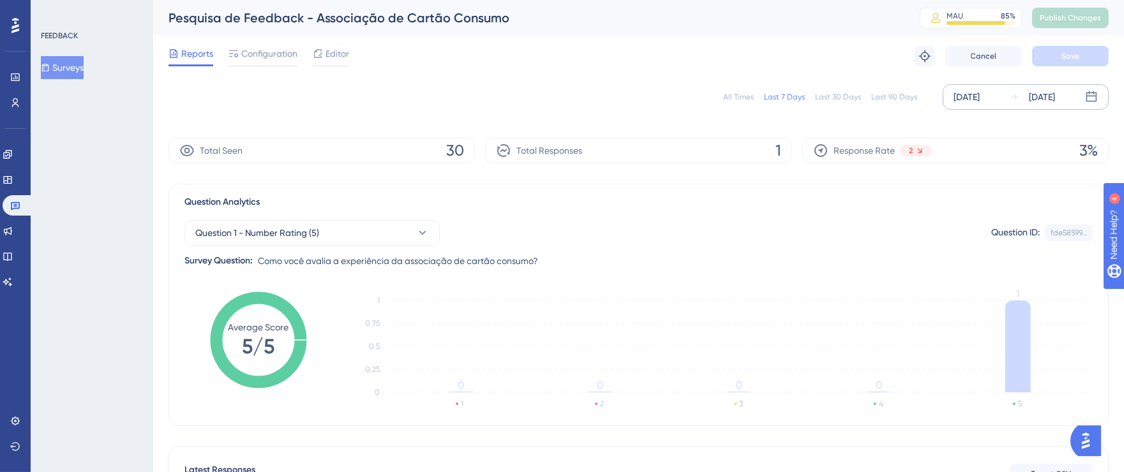
click at [977, 100] on div "[DATE]" at bounding box center [967, 96] width 26 height 15
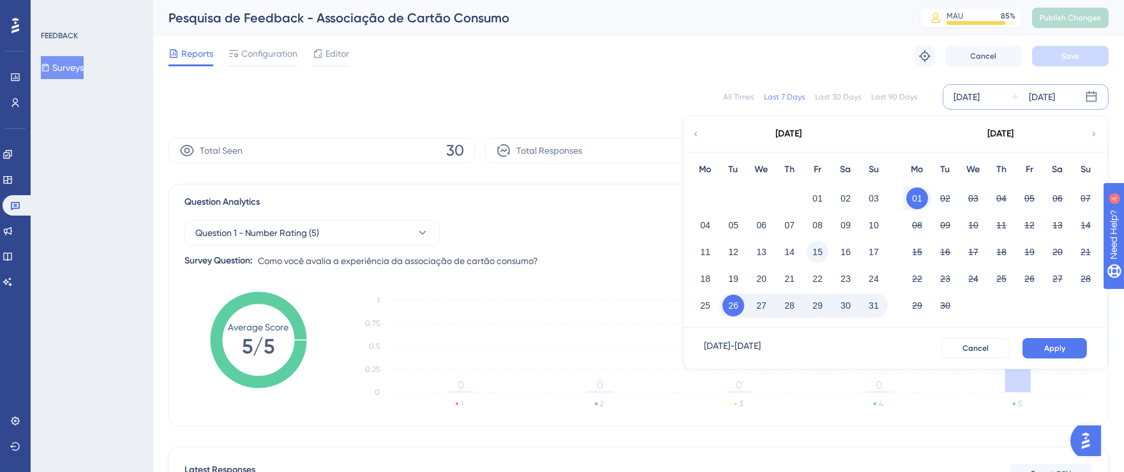
click at [814, 246] on button "15" at bounding box center [818, 252] width 22 height 22
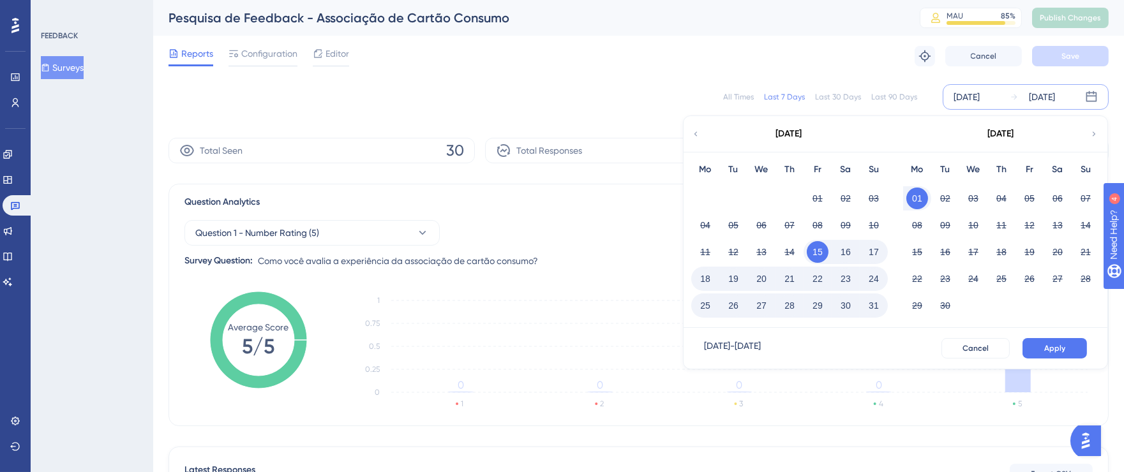
click at [879, 303] on button "31" at bounding box center [874, 306] width 22 height 22
click at [1085, 350] on button "Apply" at bounding box center [1055, 348] width 64 height 20
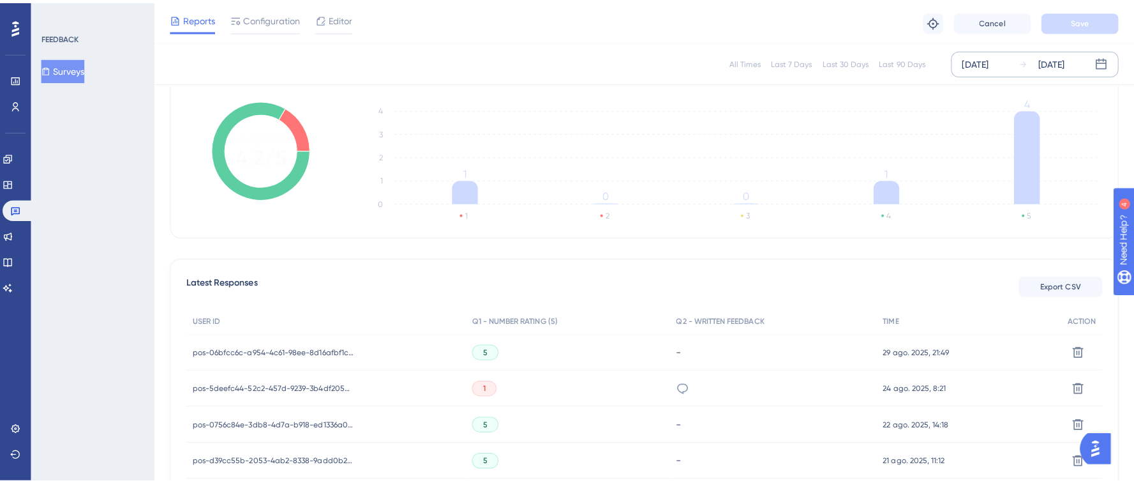
scroll to position [165, 0]
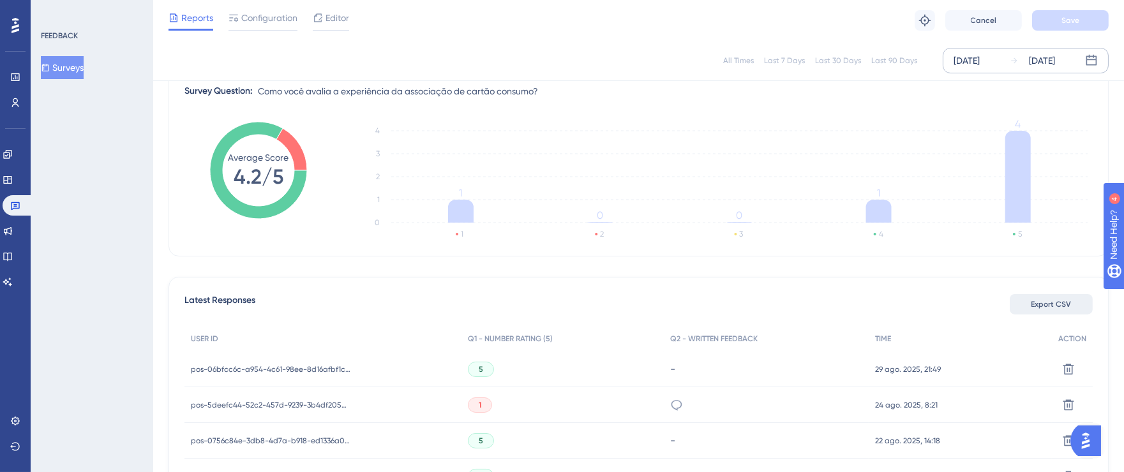
click at [1056, 304] on span "Export CSV" at bounding box center [1052, 304] width 40 height 10
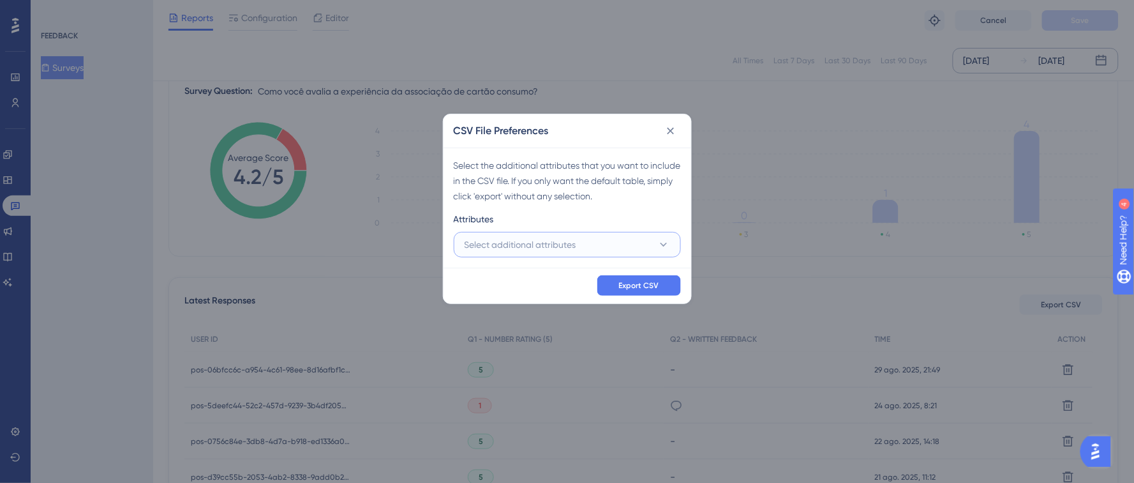
click at [546, 241] on span "Select additional attributes" at bounding box center [521, 244] width 112 height 15
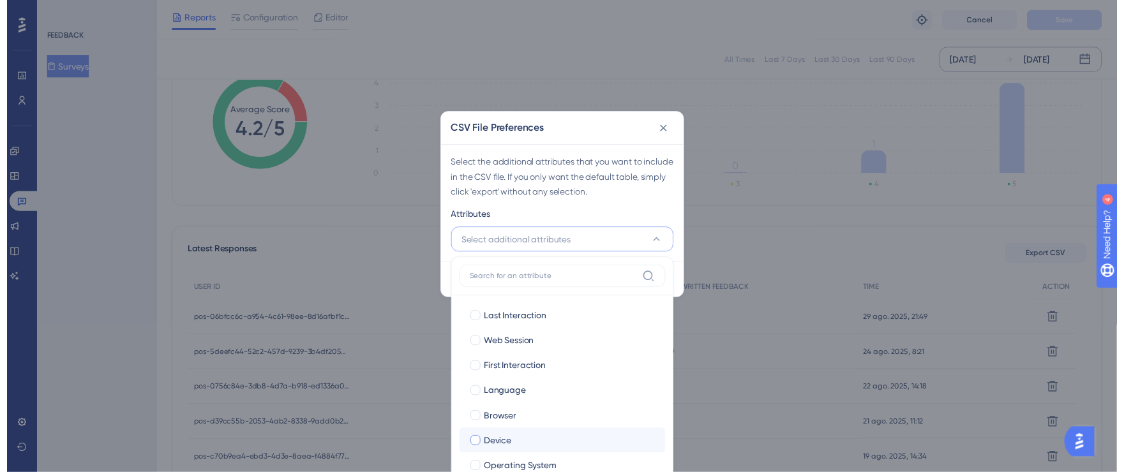
scroll to position [87, 0]
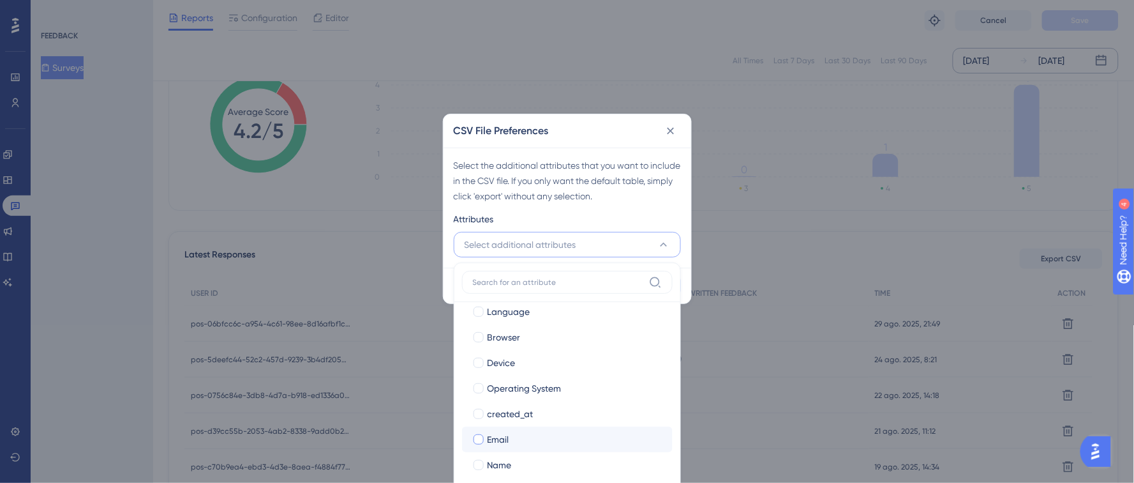
click at [482, 437] on div at bounding box center [479, 439] width 10 height 10
checkbox input "true"
click at [481, 463] on div at bounding box center [479, 465] width 10 height 10
checkbox input "true"
click at [597, 217] on div "Attributes" at bounding box center [567, 221] width 227 height 20
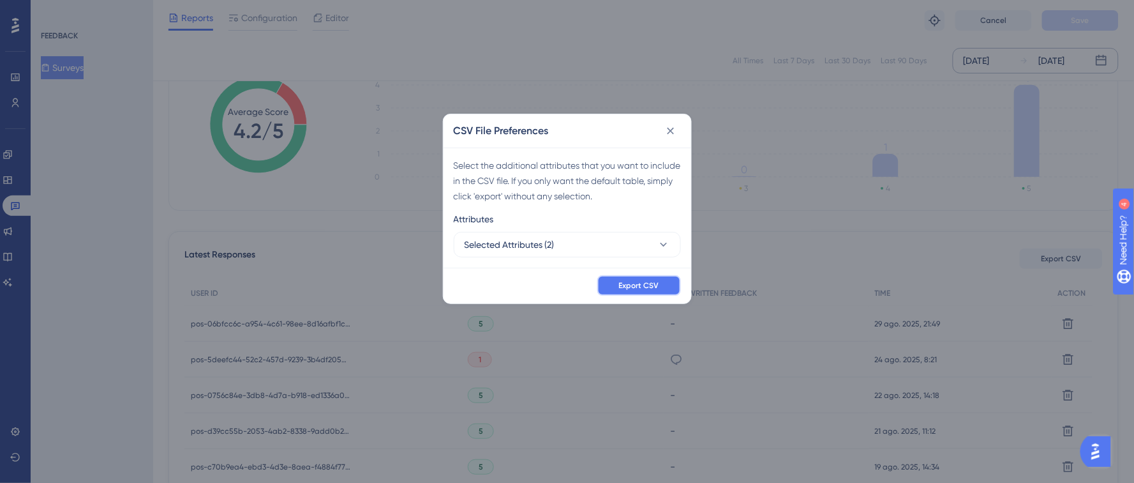
click at [625, 285] on span "Export CSV" at bounding box center [639, 285] width 40 height 10
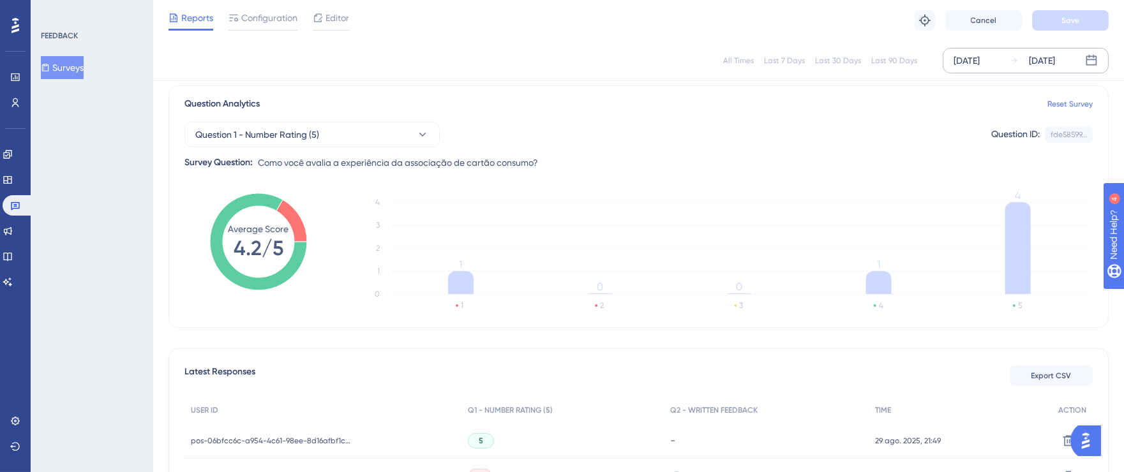
scroll to position [0, 0]
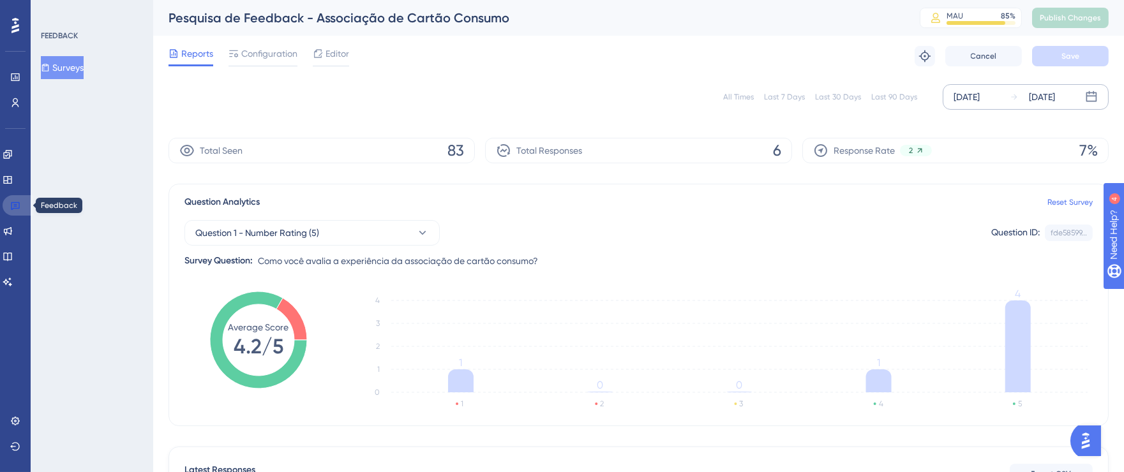
click at [18, 202] on icon at bounding box center [15, 206] width 9 height 8
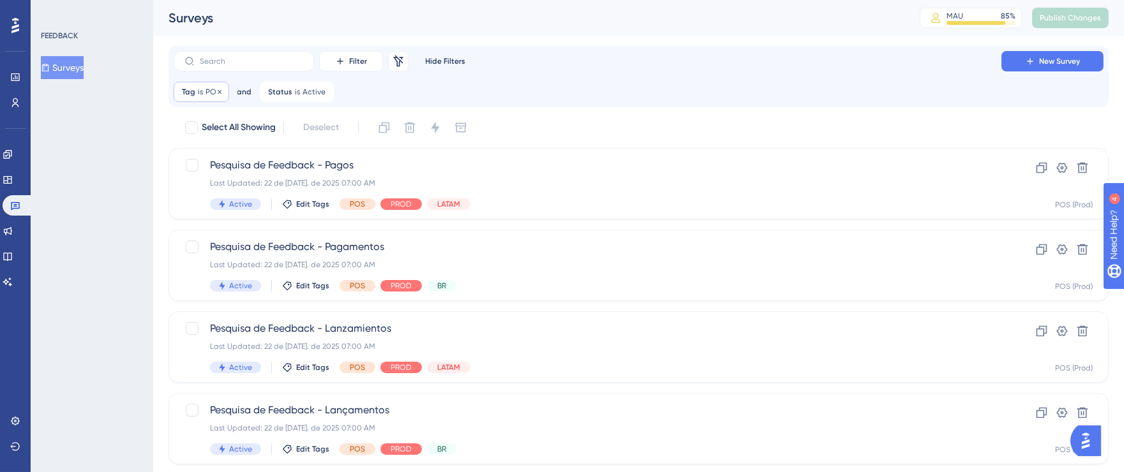
click at [190, 89] on span "Tag" at bounding box center [188, 92] width 13 height 10
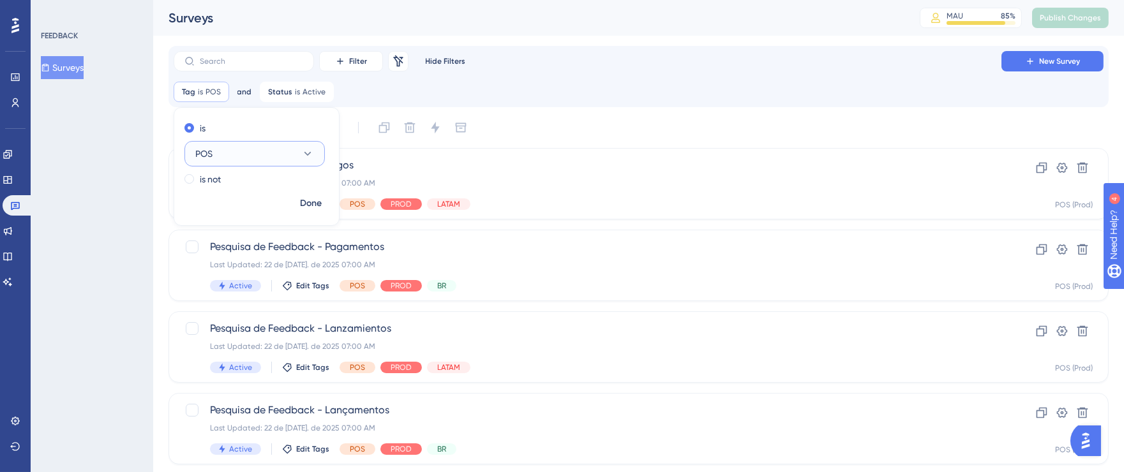
click at [311, 146] on button "POS" at bounding box center [254, 154] width 140 height 26
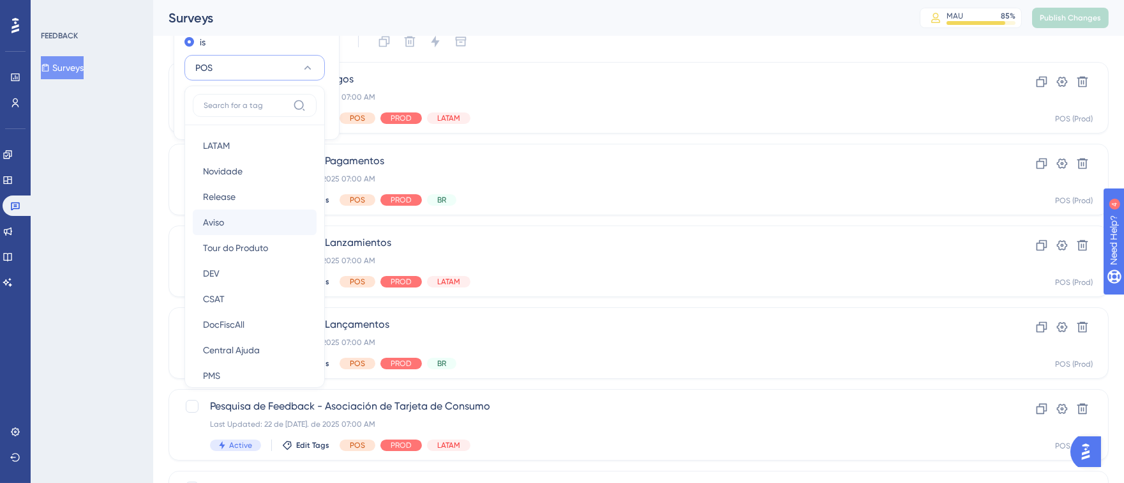
scroll to position [221, 0]
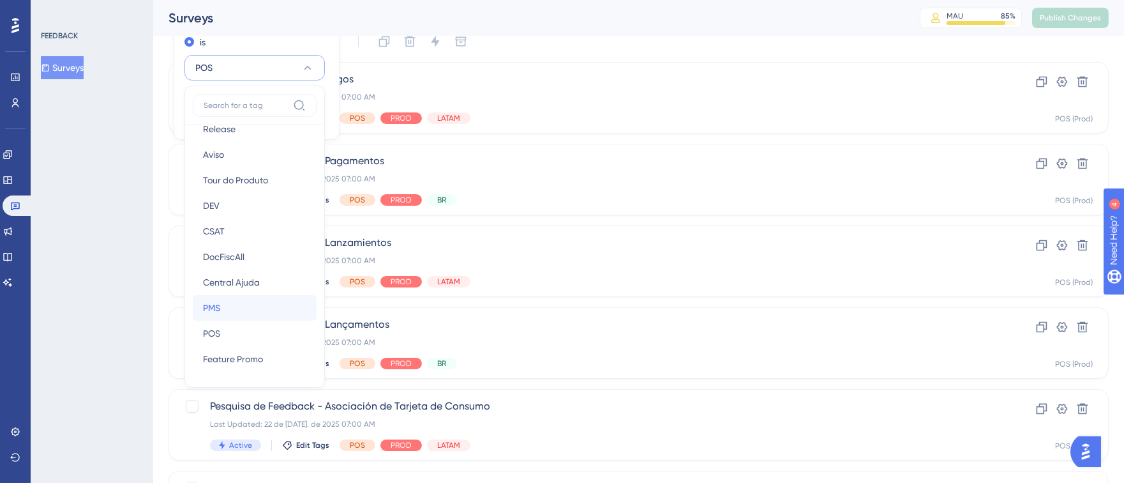
click at [236, 306] on div "PMS PMS" at bounding box center [254, 308] width 103 height 26
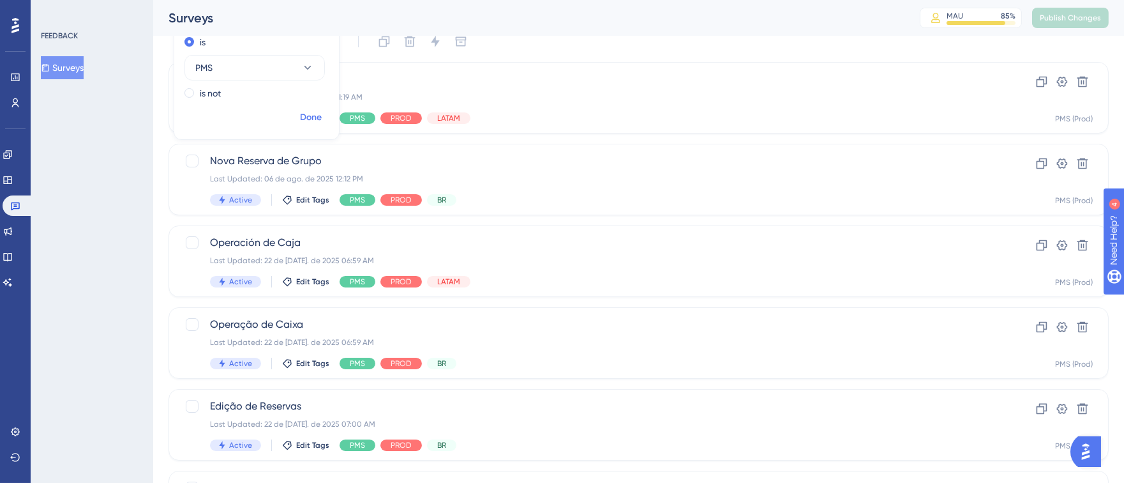
click at [305, 119] on span "Done" at bounding box center [311, 117] width 22 height 15
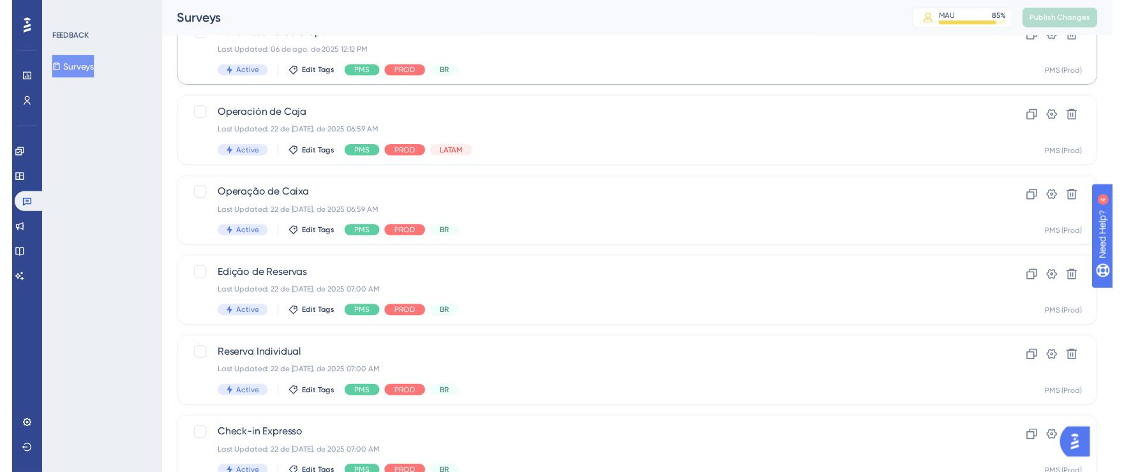
scroll to position [0, 0]
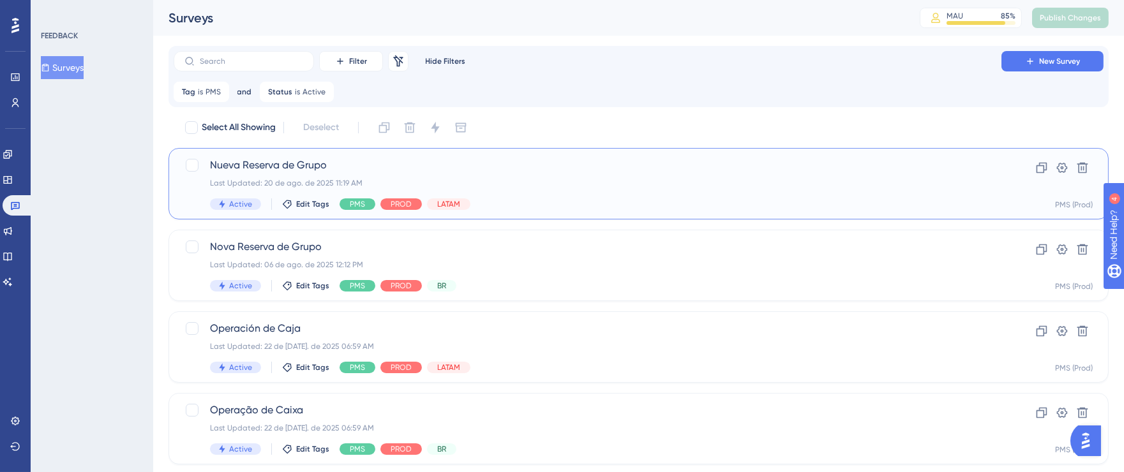
click at [800, 188] on div "Nueva Reserva de Grupo Last Updated: 20 de ago. de 2025 11:19 AM Active Edit Ta…" at bounding box center [587, 184] width 755 height 52
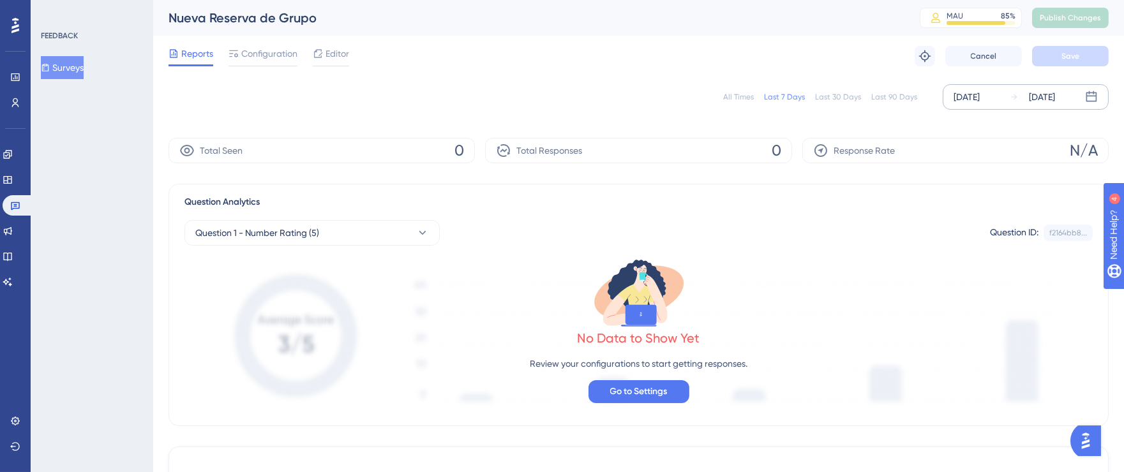
click at [980, 93] on div "[DATE]" at bounding box center [967, 96] width 26 height 15
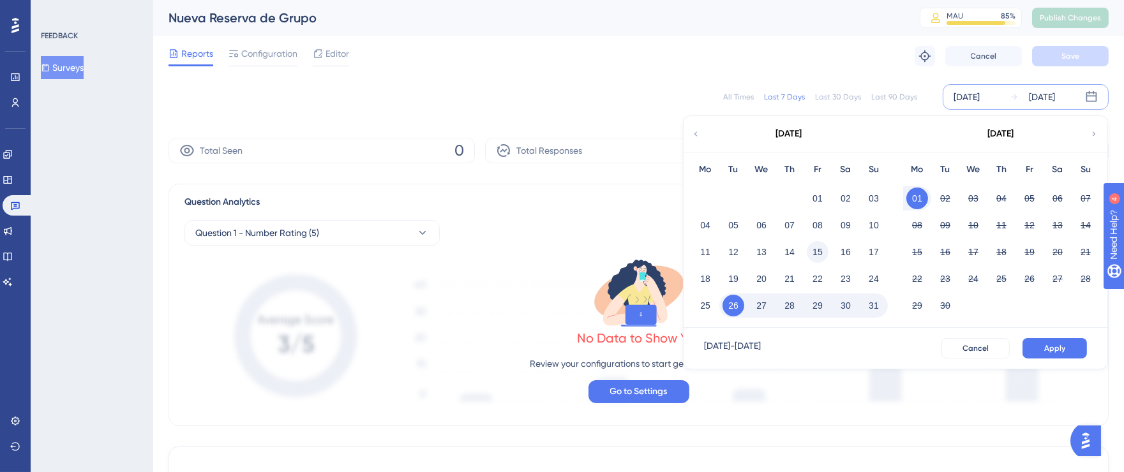
click at [812, 248] on button "15" at bounding box center [818, 252] width 22 height 22
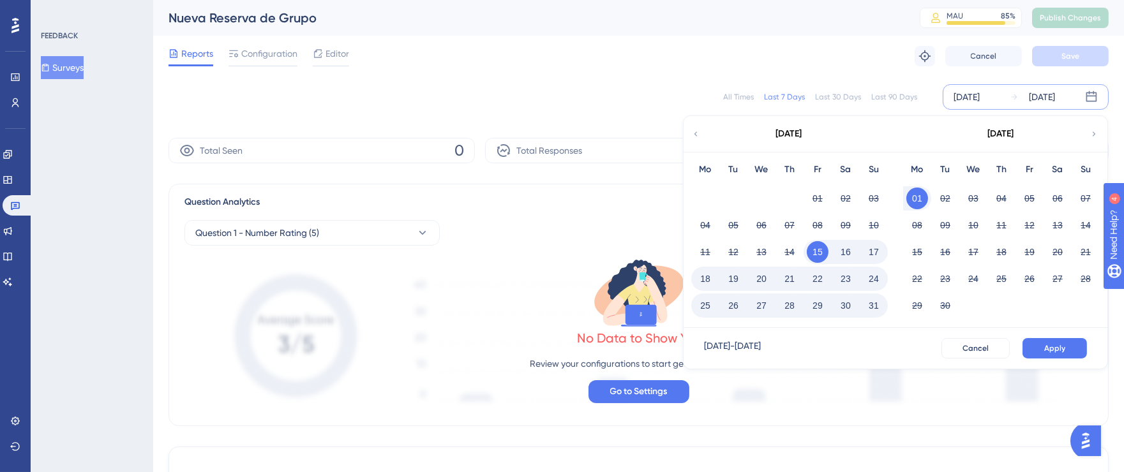
click at [876, 306] on button "31" at bounding box center [874, 306] width 22 height 22
click at [1036, 347] on button "Apply" at bounding box center [1055, 348] width 64 height 20
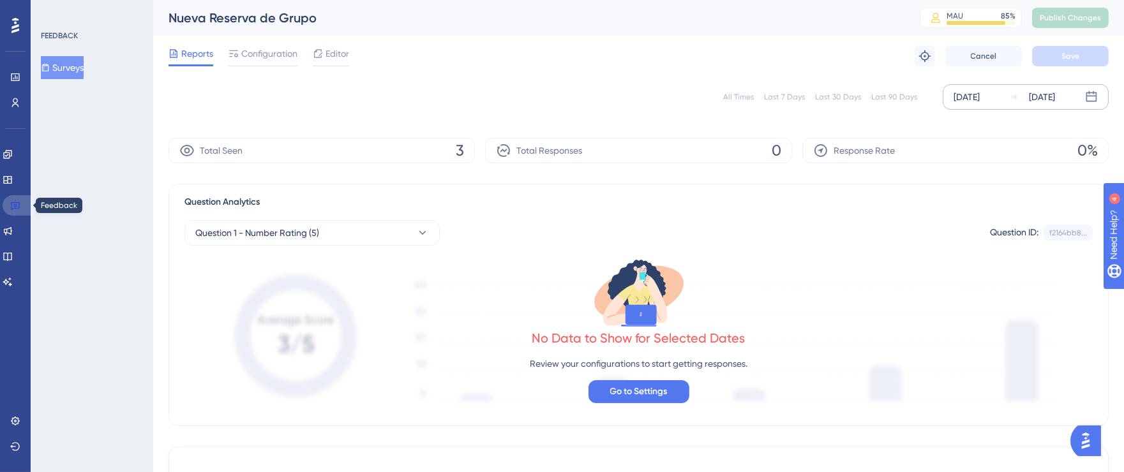
click at [23, 206] on link at bounding box center [18, 205] width 31 height 20
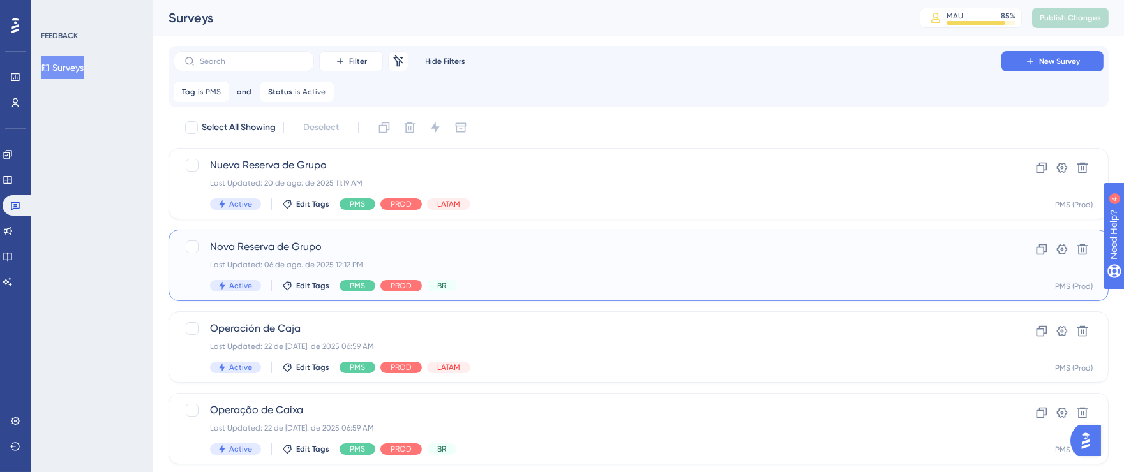
click at [635, 260] on div "Last Updated: 06 de ago. de 2025 12:12 PM" at bounding box center [587, 265] width 755 height 10
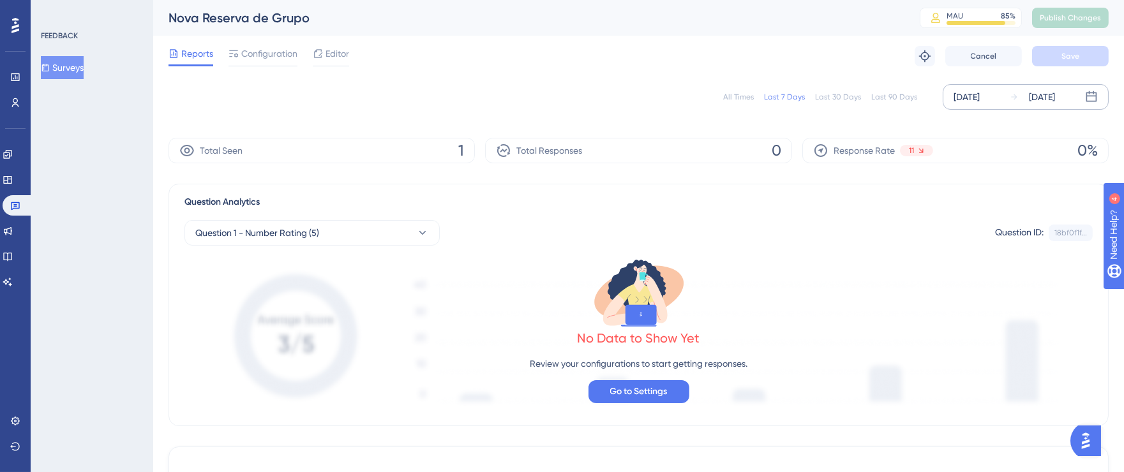
click at [954, 100] on div "[DATE]" at bounding box center [967, 96] width 26 height 15
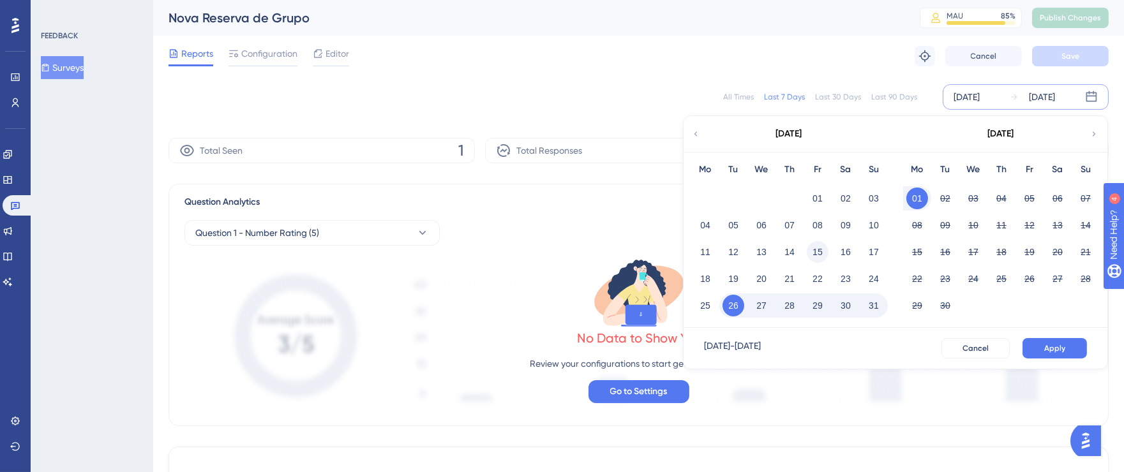
click at [820, 248] on button "15" at bounding box center [818, 252] width 22 height 22
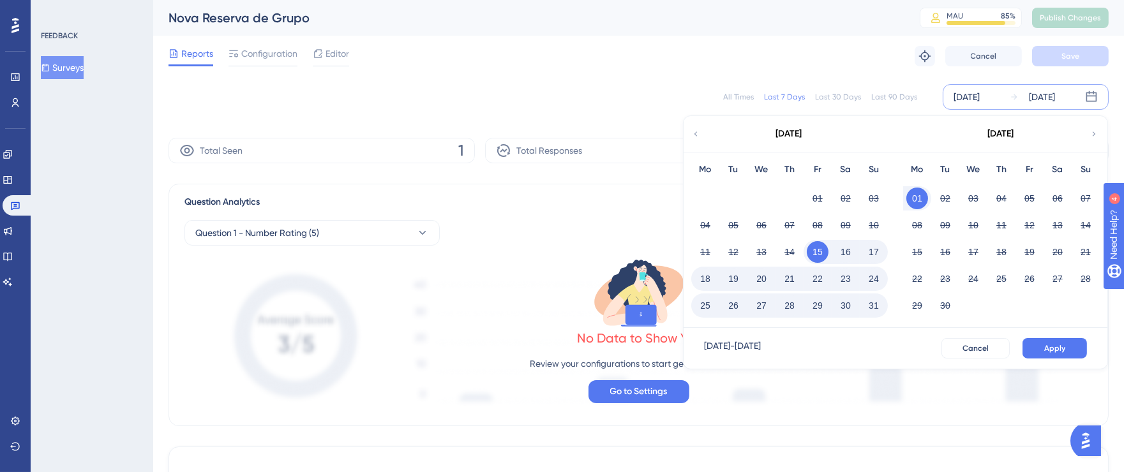
click at [877, 304] on button "31" at bounding box center [874, 306] width 22 height 22
click at [1053, 347] on span "Apply" at bounding box center [1054, 348] width 21 height 10
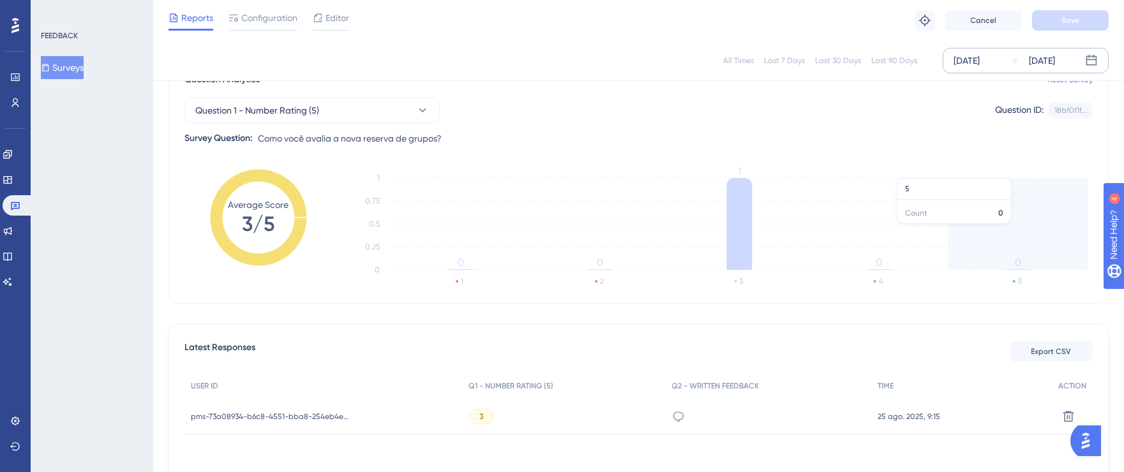
scroll to position [119, 0]
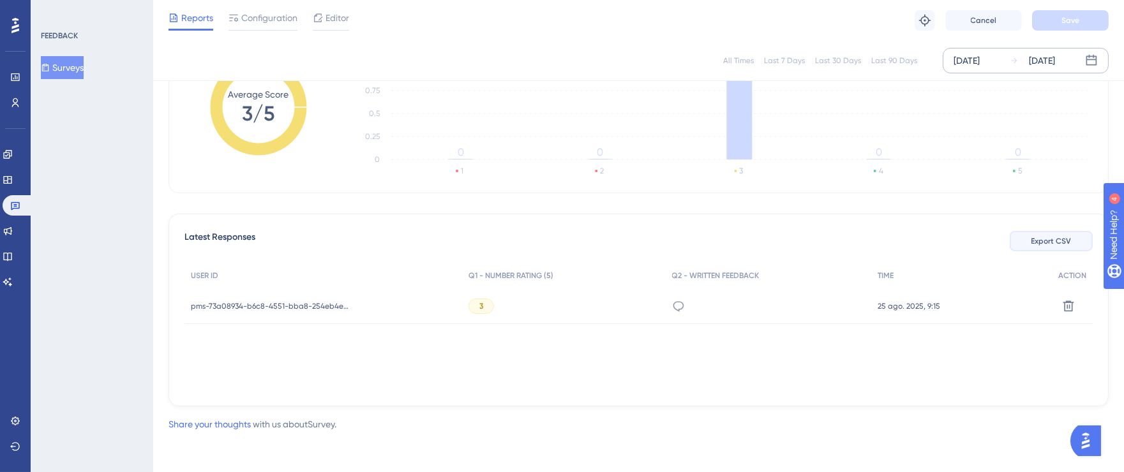
click at [1056, 239] on span "Export CSV" at bounding box center [1052, 241] width 40 height 10
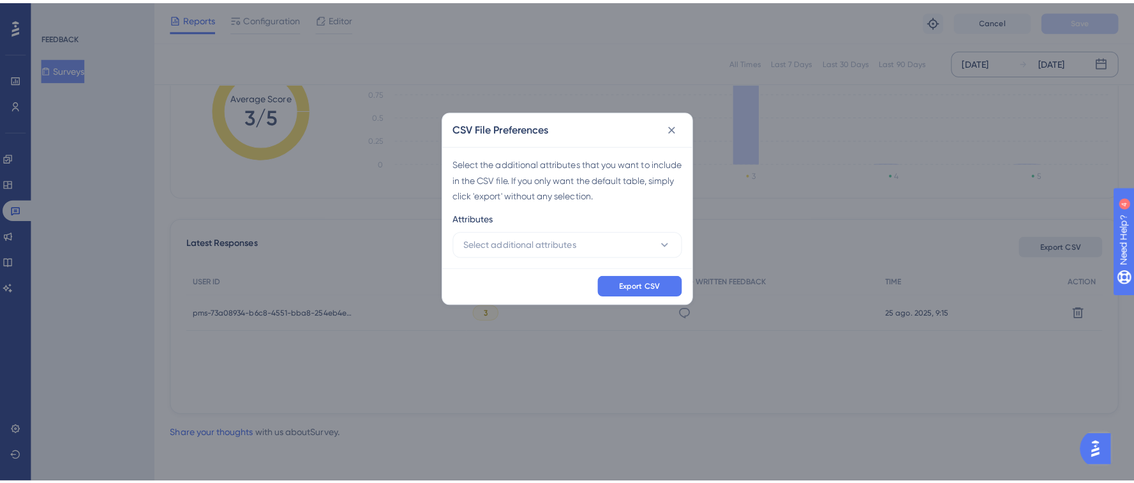
scroll to position [218, 0]
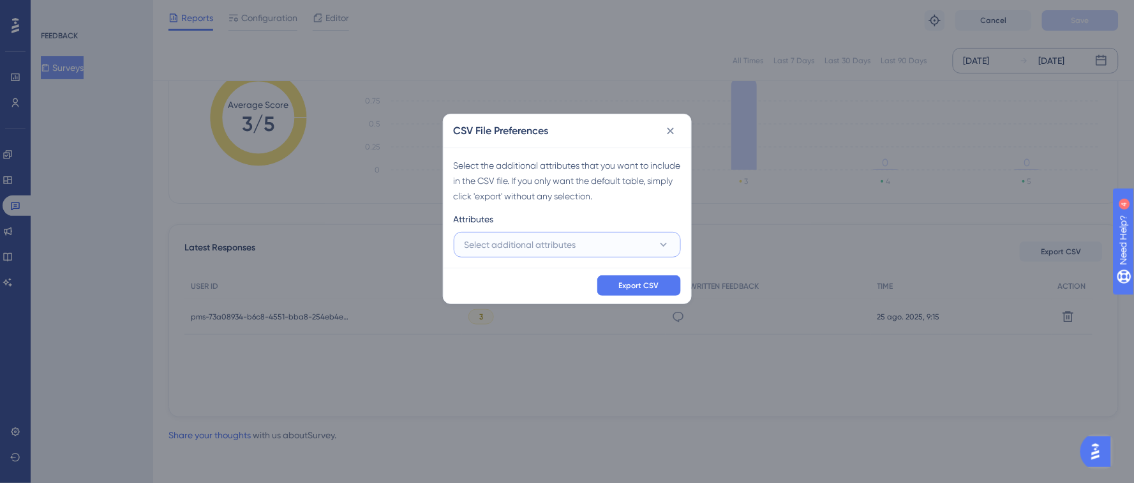
click at [511, 244] on span "Select additional attributes" at bounding box center [521, 244] width 112 height 15
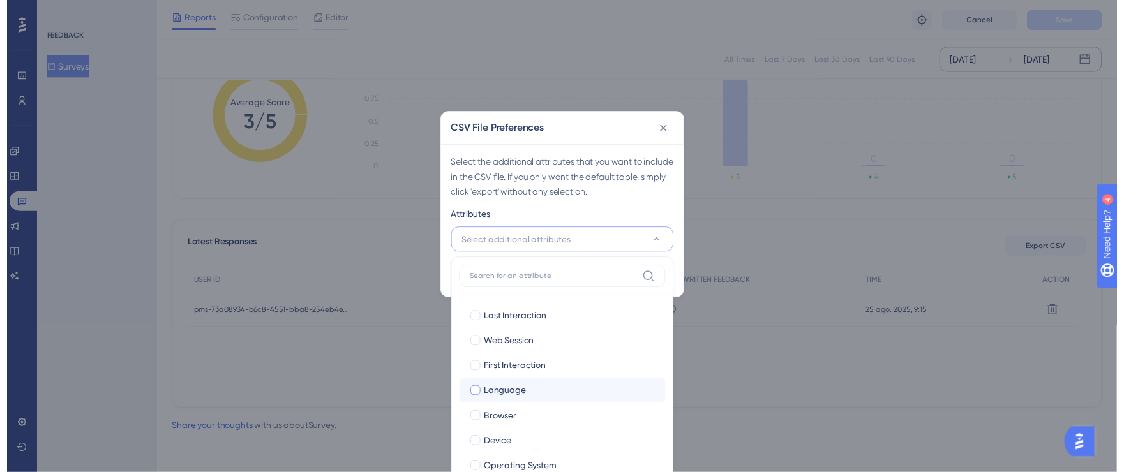
scroll to position [87, 0]
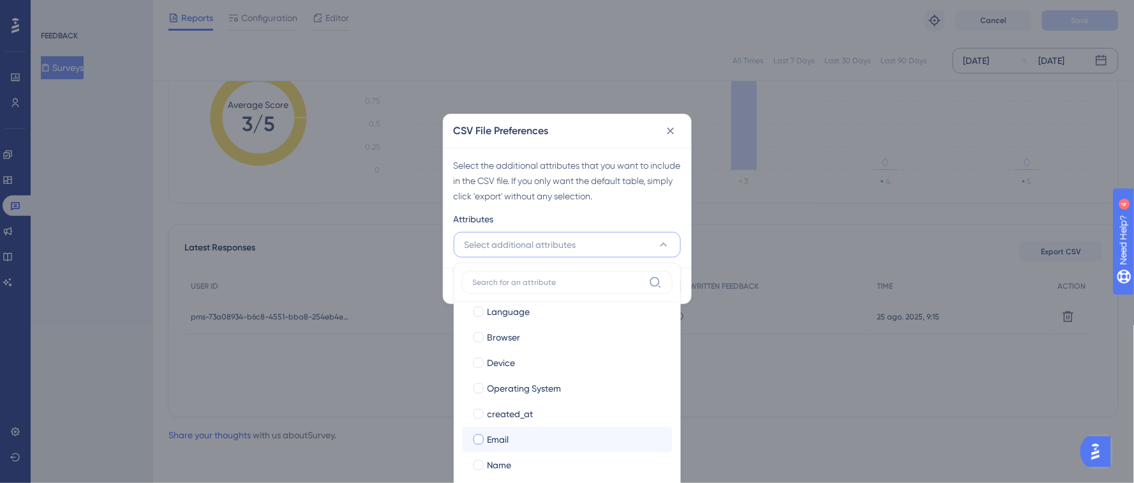
click at [477, 438] on div at bounding box center [479, 439] width 10 height 10
checkbox input "true"
click at [485, 462] on label "Name" at bounding box center [567, 464] width 190 height 15
checkbox input "true"
click at [632, 227] on div "Attributes" at bounding box center [567, 221] width 227 height 20
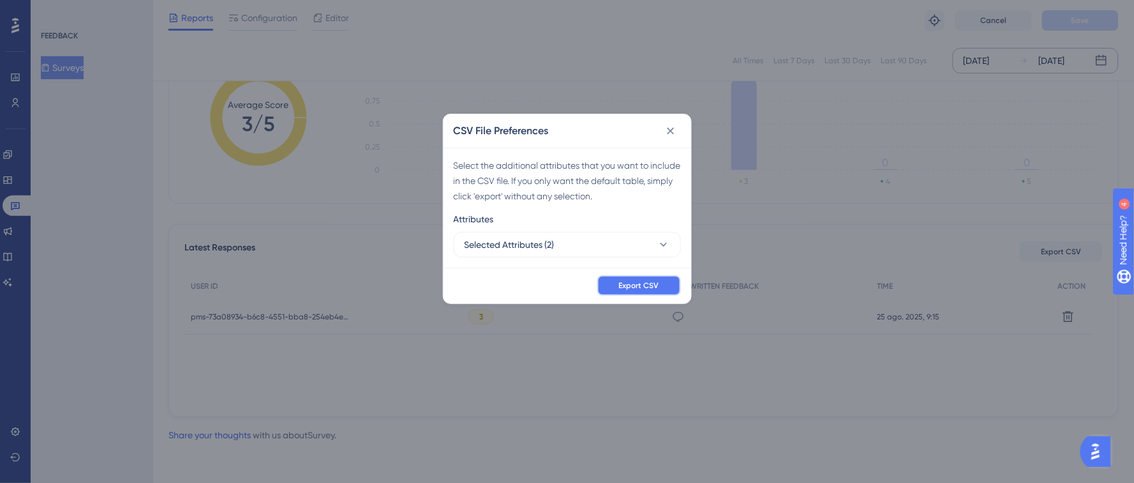
click at [638, 282] on span "Export CSV" at bounding box center [639, 285] width 40 height 10
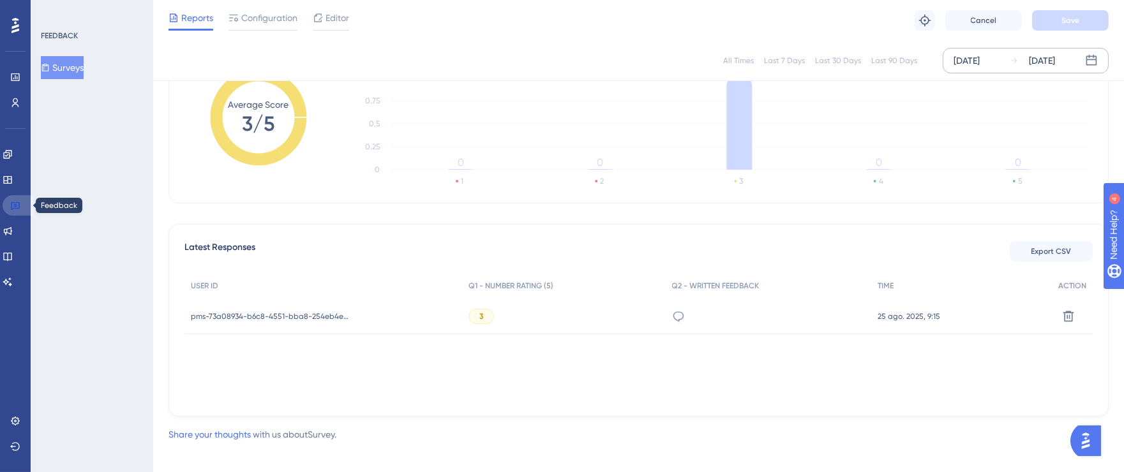
click at [21, 208] on link at bounding box center [18, 205] width 31 height 20
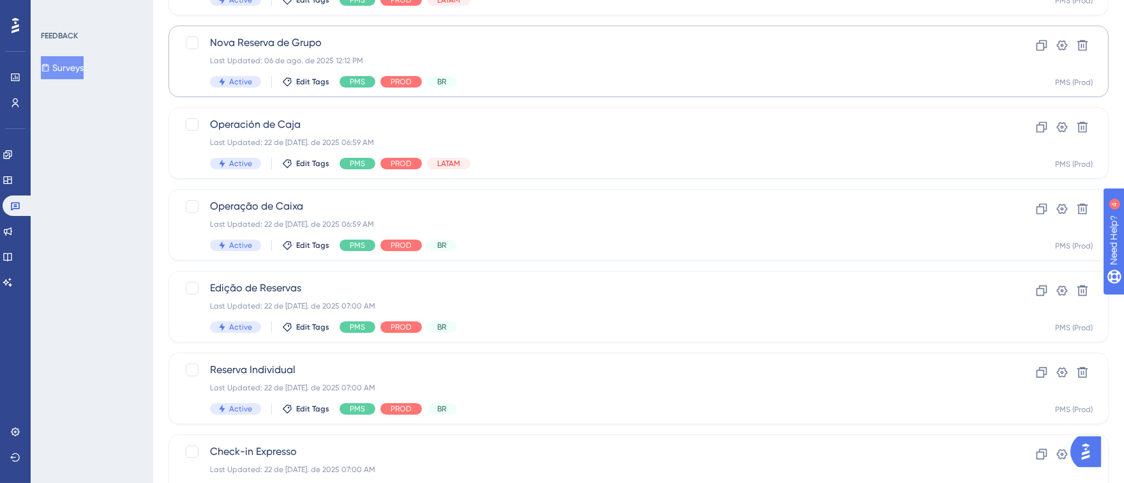
scroll to position [221, 0]
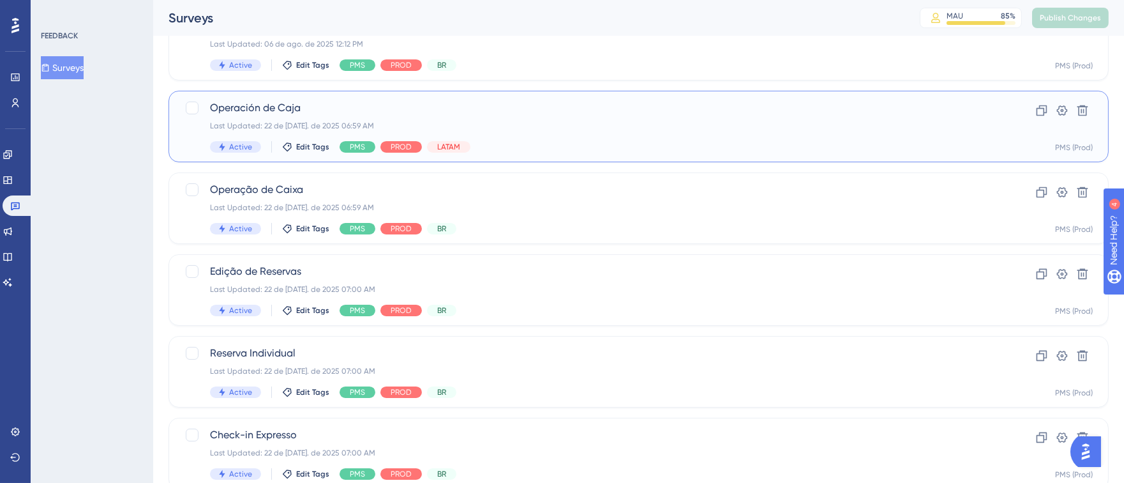
click at [638, 137] on div "Operación de Caja Last Updated: 22 de [DATE]. de 2025 06:59 AM Active Edit Tags…" at bounding box center [587, 126] width 755 height 52
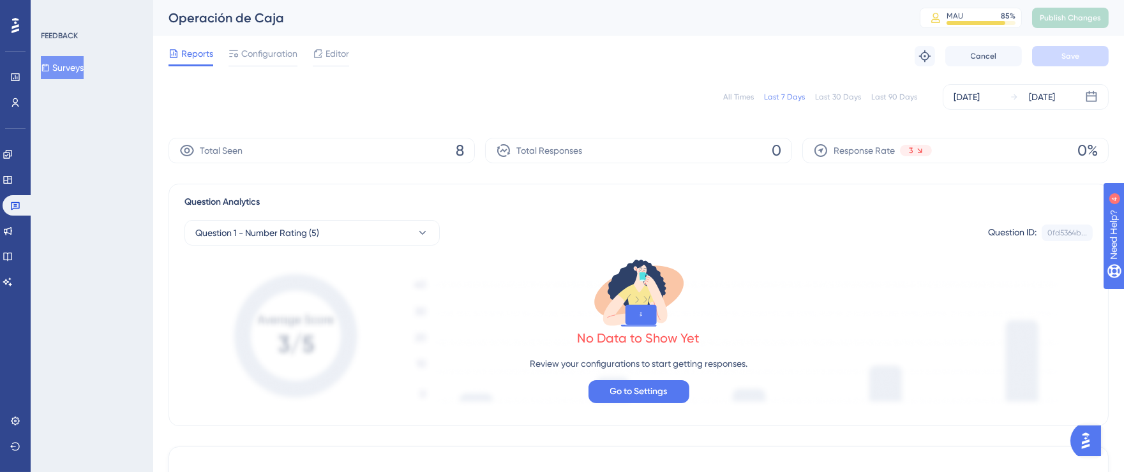
click at [980, 100] on div "[DATE]" at bounding box center [967, 96] width 26 height 15
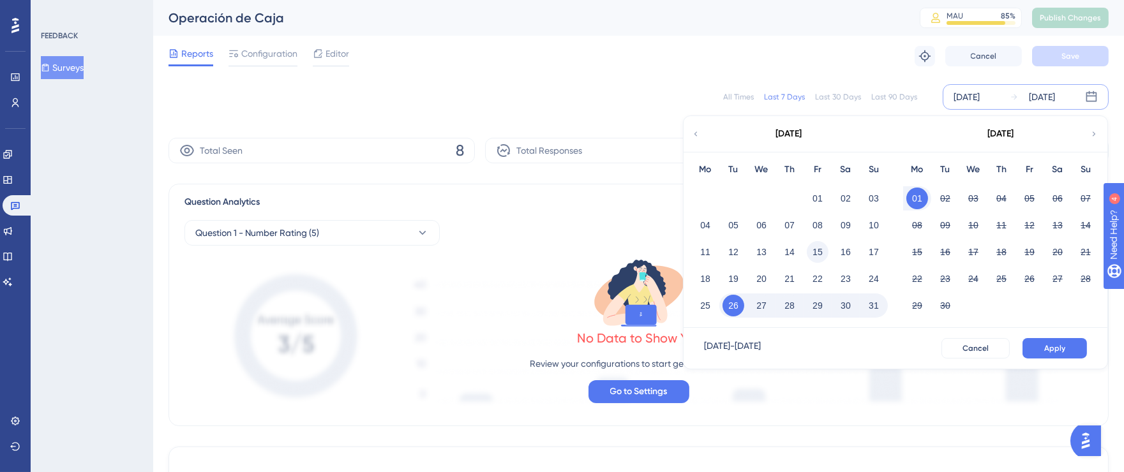
click at [822, 246] on button "15" at bounding box center [818, 252] width 22 height 22
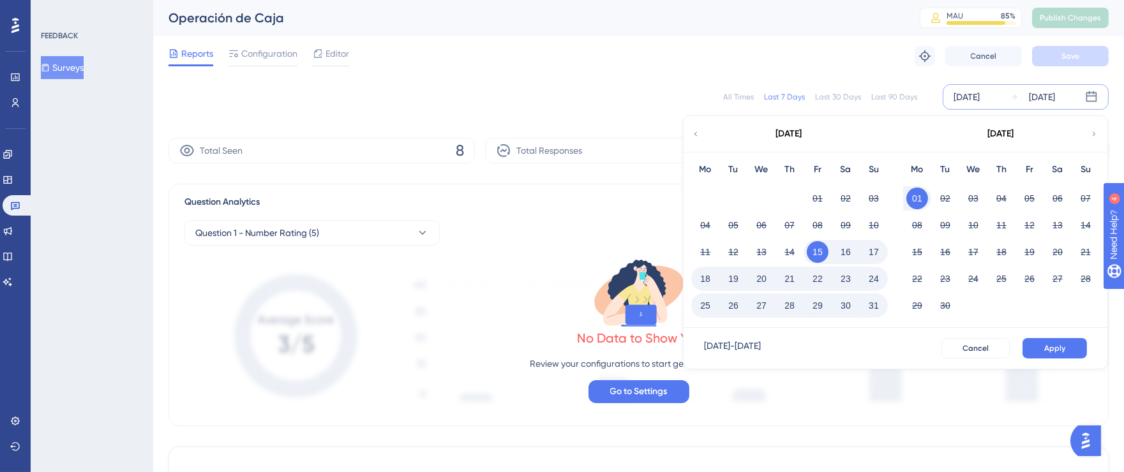
click at [876, 306] on button "31" at bounding box center [874, 306] width 22 height 22
click at [1032, 341] on button "Apply" at bounding box center [1055, 348] width 64 height 20
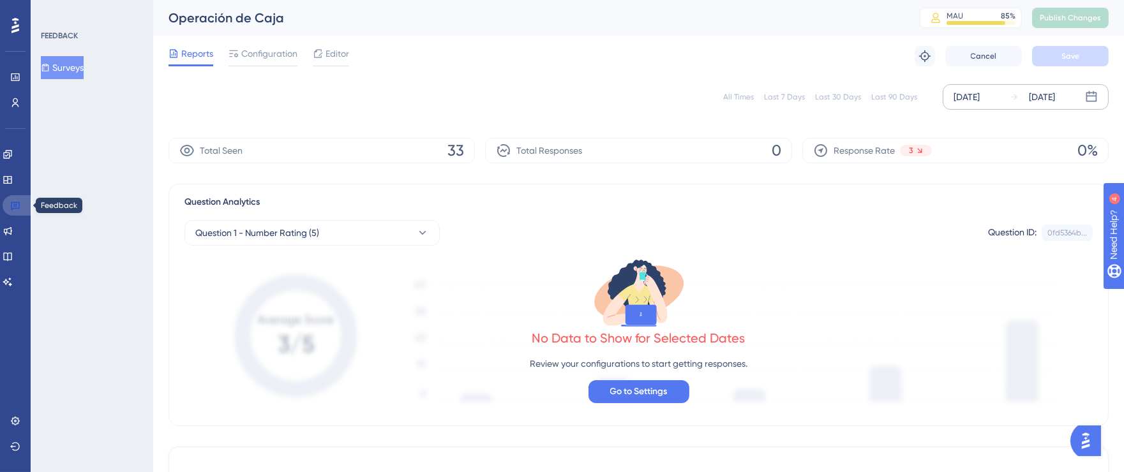
click at [19, 203] on icon at bounding box center [15, 206] width 9 height 8
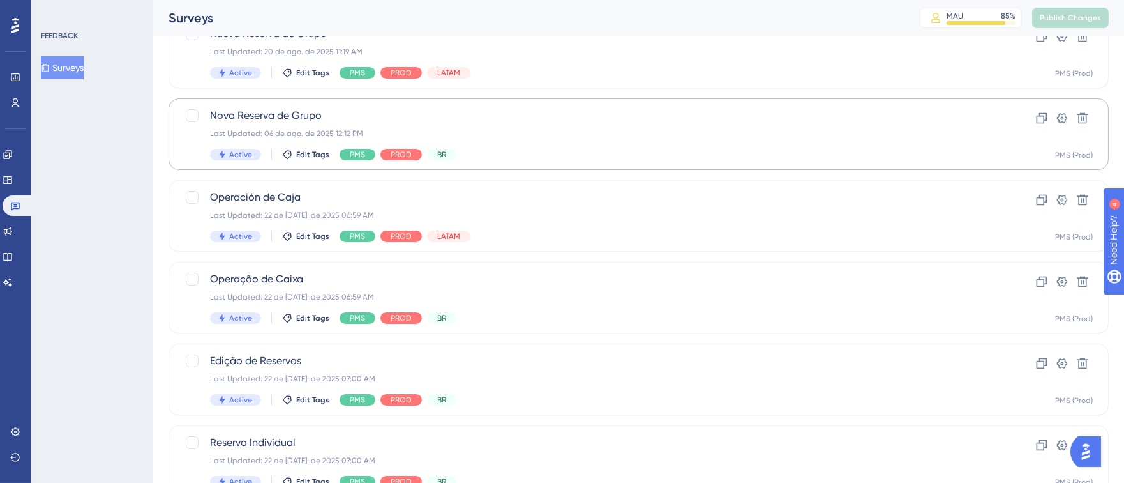
scroll to position [161, 0]
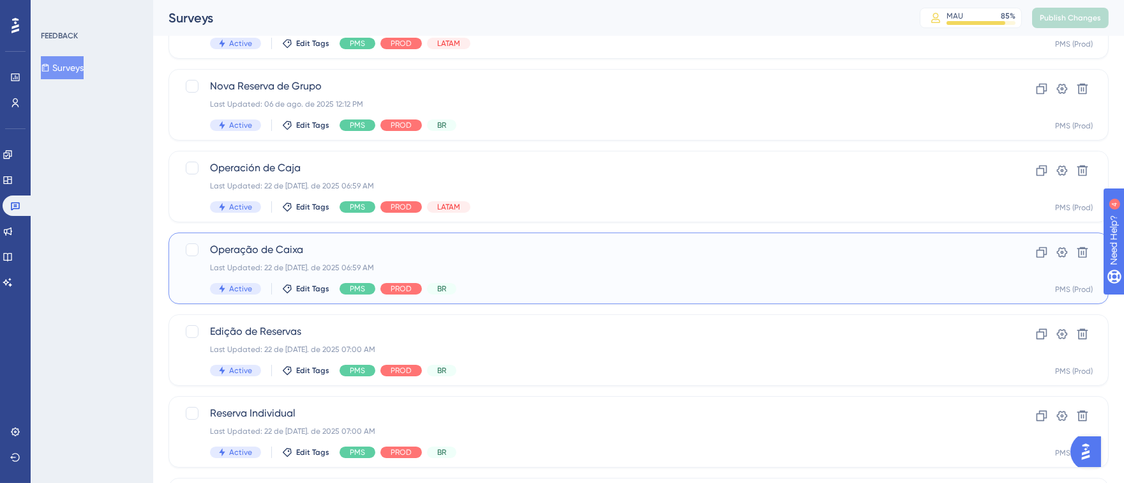
click at [591, 248] on span "Operação de Caixa" at bounding box center [587, 249] width 755 height 15
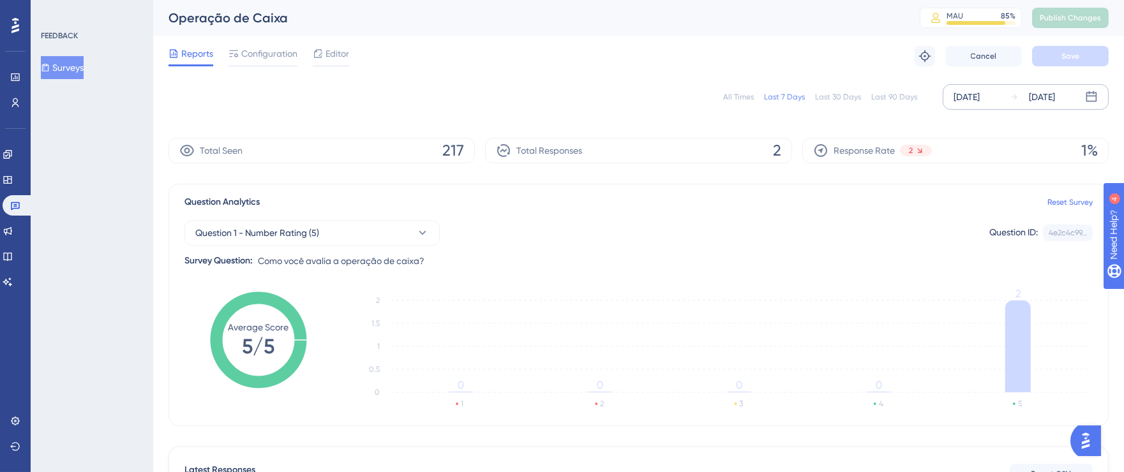
click at [975, 95] on div "[DATE]" at bounding box center [967, 96] width 26 height 15
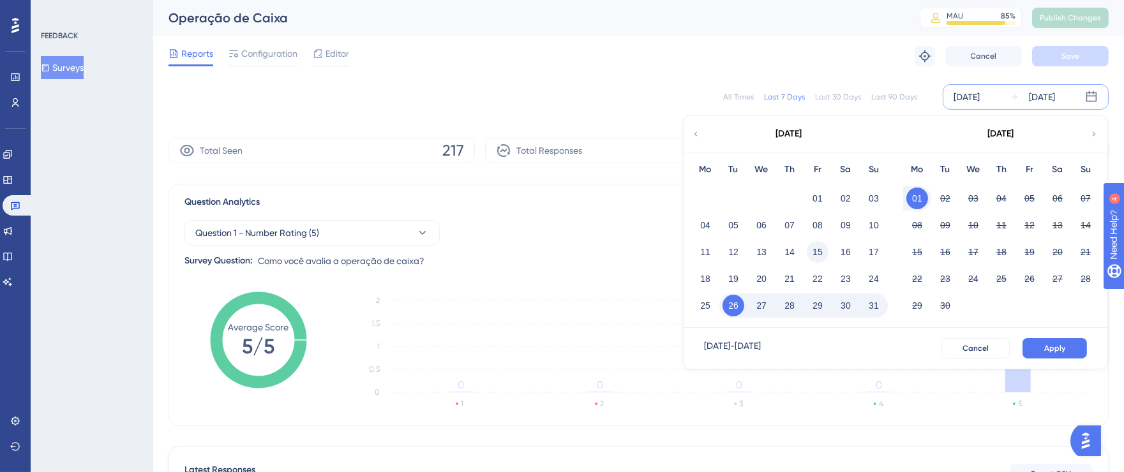
click at [819, 255] on button "15" at bounding box center [818, 252] width 22 height 22
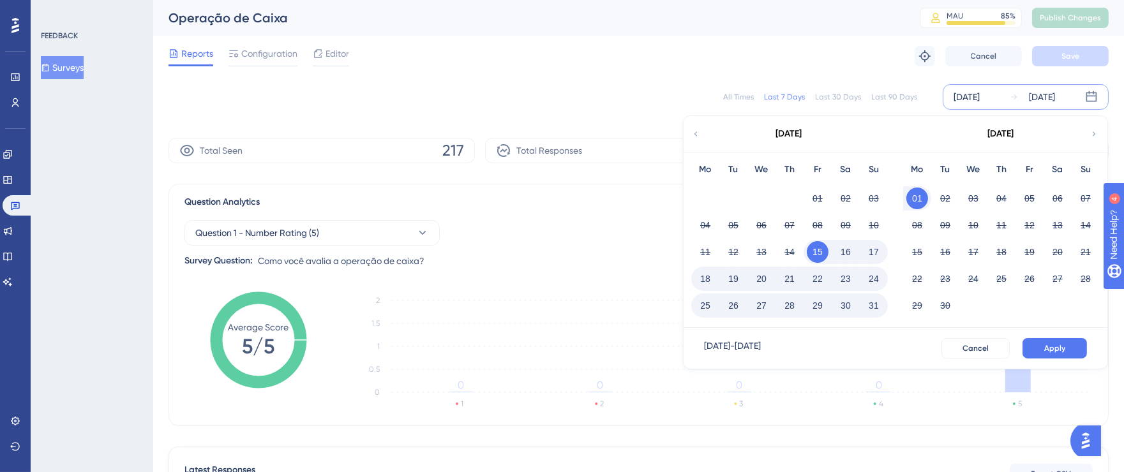
click at [874, 306] on button "31" at bounding box center [874, 306] width 22 height 22
click at [1060, 352] on span "Apply" at bounding box center [1054, 348] width 21 height 10
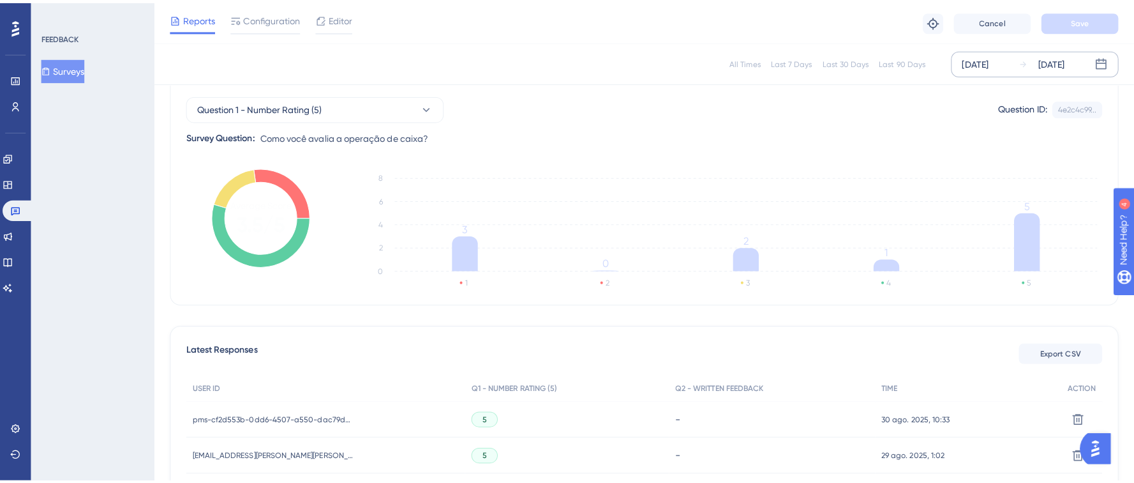
scroll to position [209, 0]
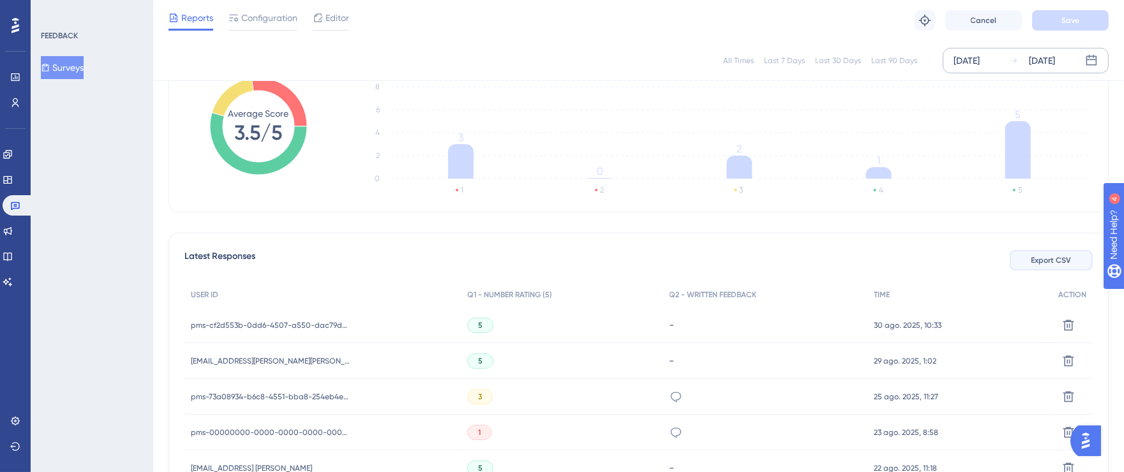
click at [1059, 265] on button "Export CSV" at bounding box center [1051, 260] width 83 height 20
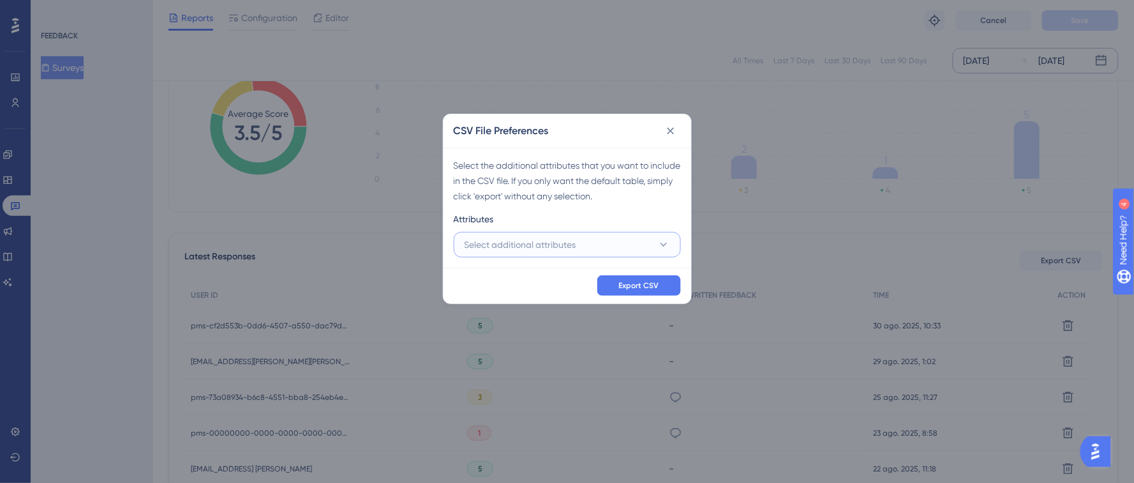
click at [542, 254] on button "Select additional attributes" at bounding box center [567, 245] width 227 height 26
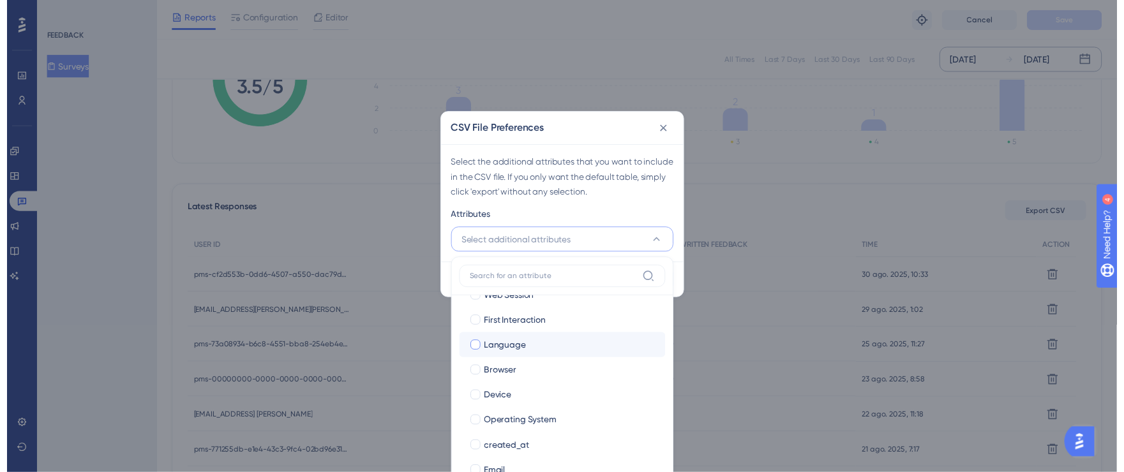
scroll to position [87, 0]
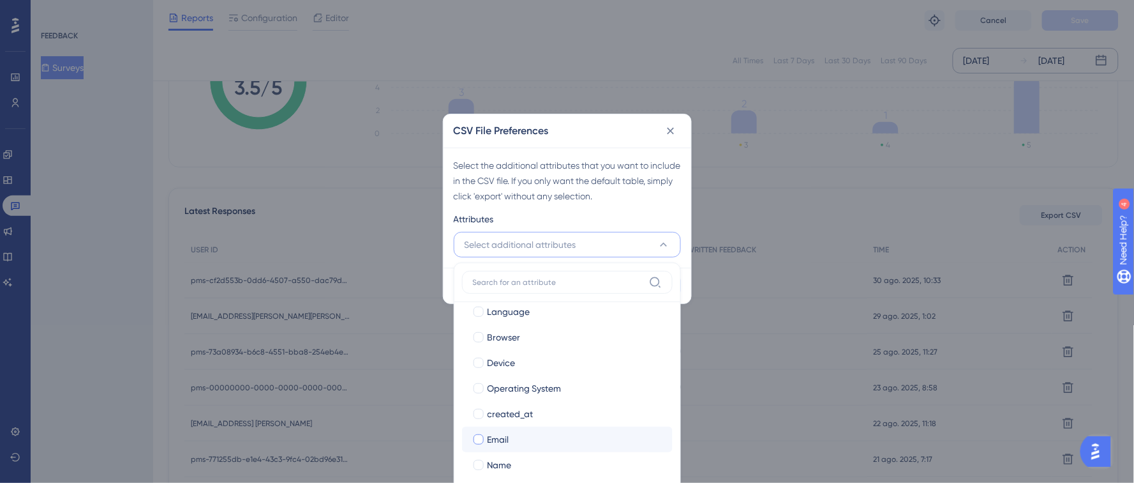
click at [478, 437] on div at bounding box center [479, 439] width 10 height 10
checkbox input "true"
click at [480, 462] on div at bounding box center [479, 465] width 10 height 10
checkbox input "true"
click at [663, 220] on div "Attributes" at bounding box center [567, 221] width 227 height 20
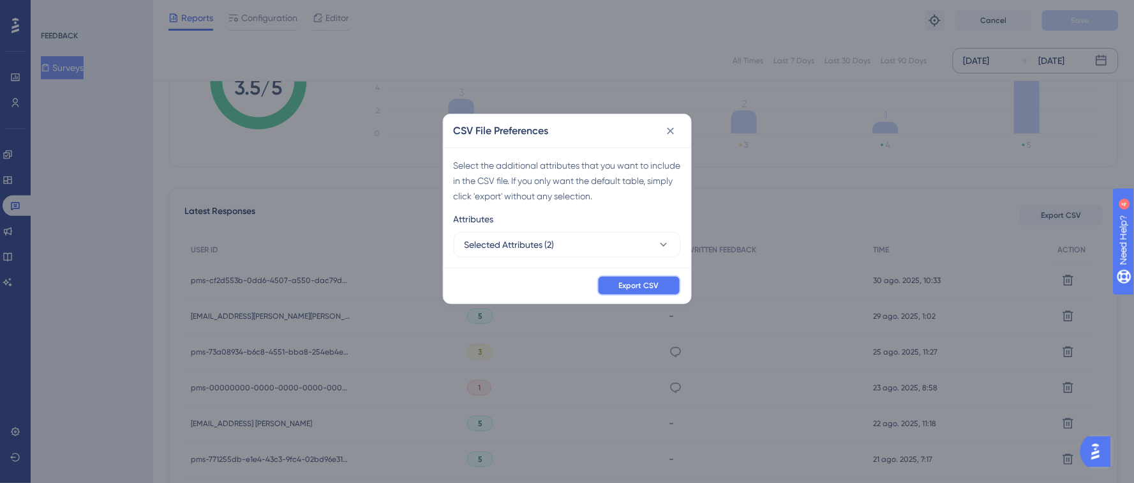
click at [651, 276] on button "Export CSV" at bounding box center [639, 285] width 84 height 20
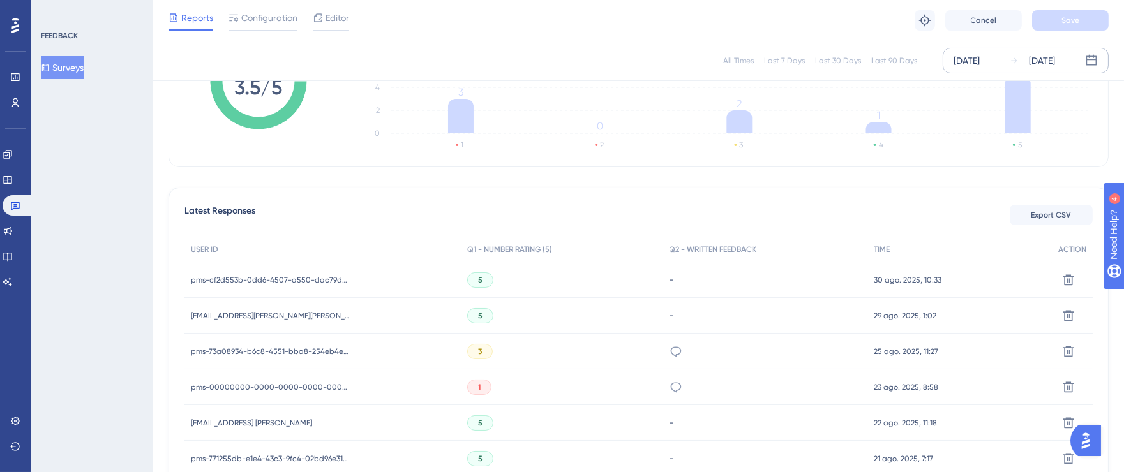
scroll to position [0, 0]
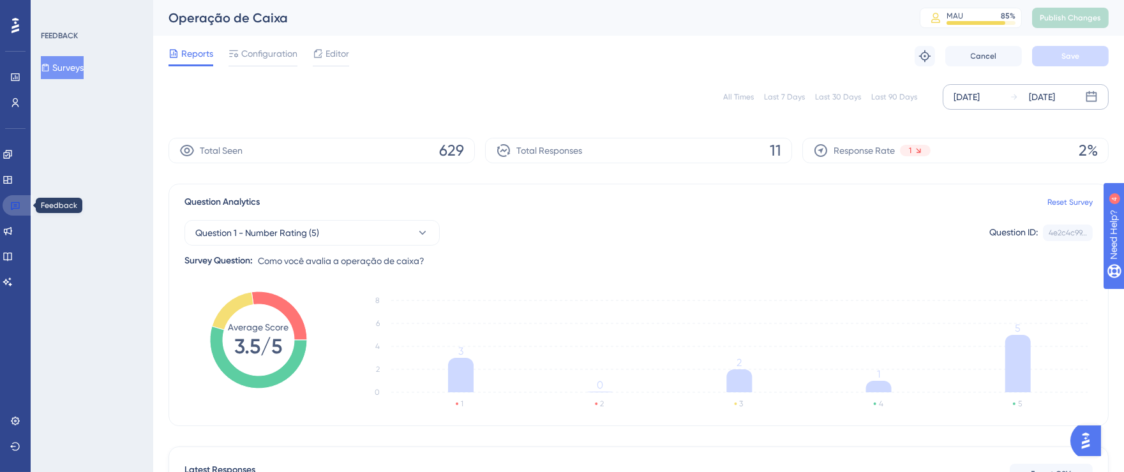
click at [13, 203] on icon at bounding box center [15, 205] width 10 height 10
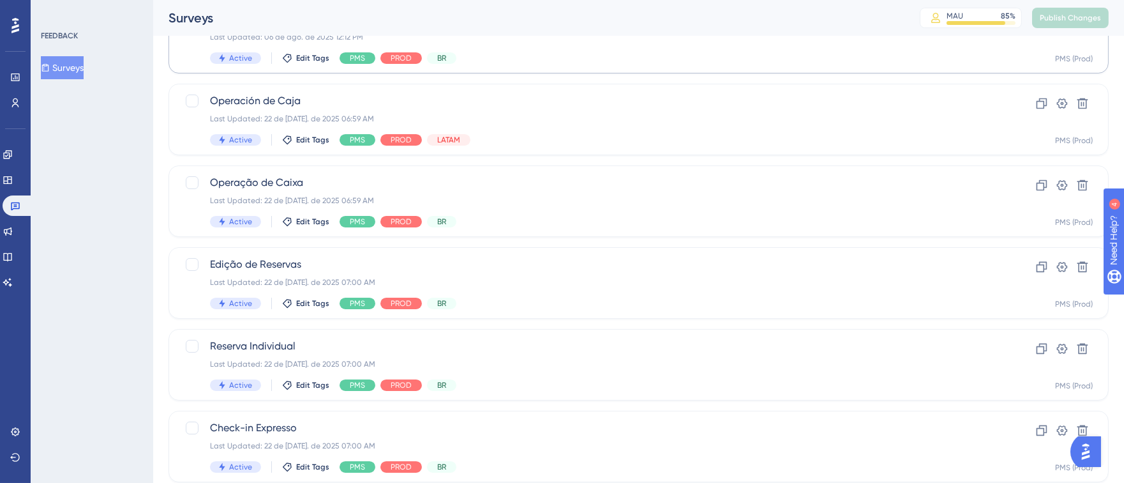
scroll to position [230, 0]
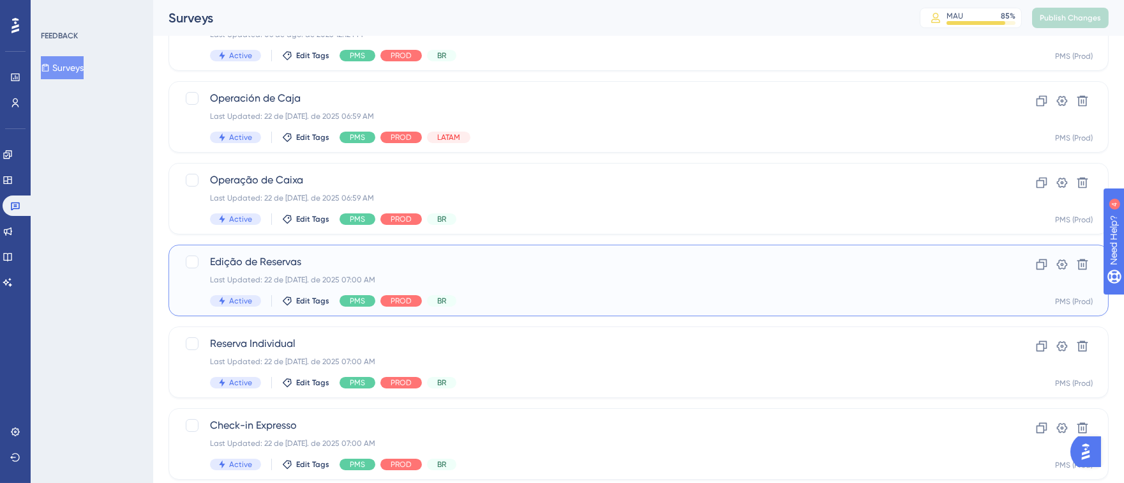
click at [612, 275] on div "Last Updated: 22 de [DATE]. de 2025 07:00 AM" at bounding box center [587, 279] width 755 height 10
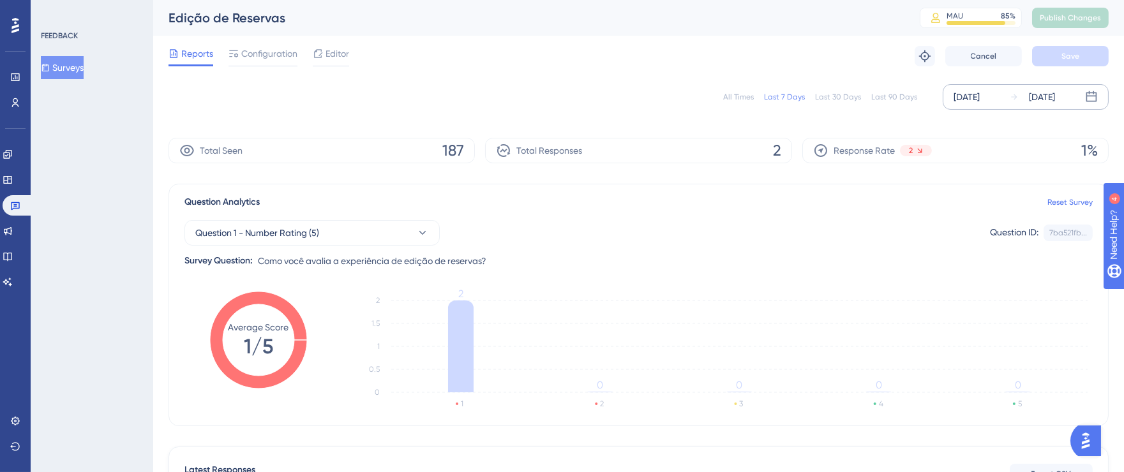
click at [971, 94] on div "[DATE]" at bounding box center [967, 96] width 26 height 15
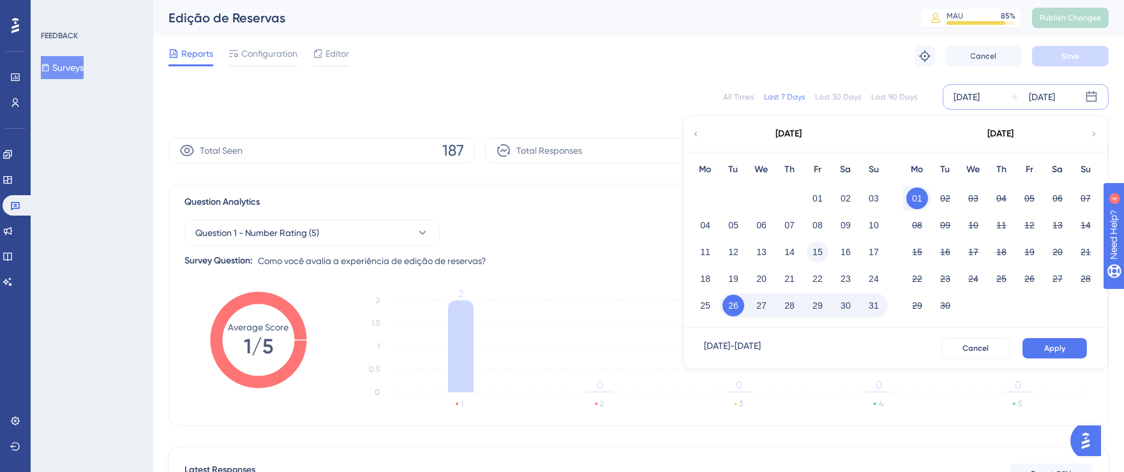
click at [808, 250] on button "15" at bounding box center [818, 252] width 22 height 22
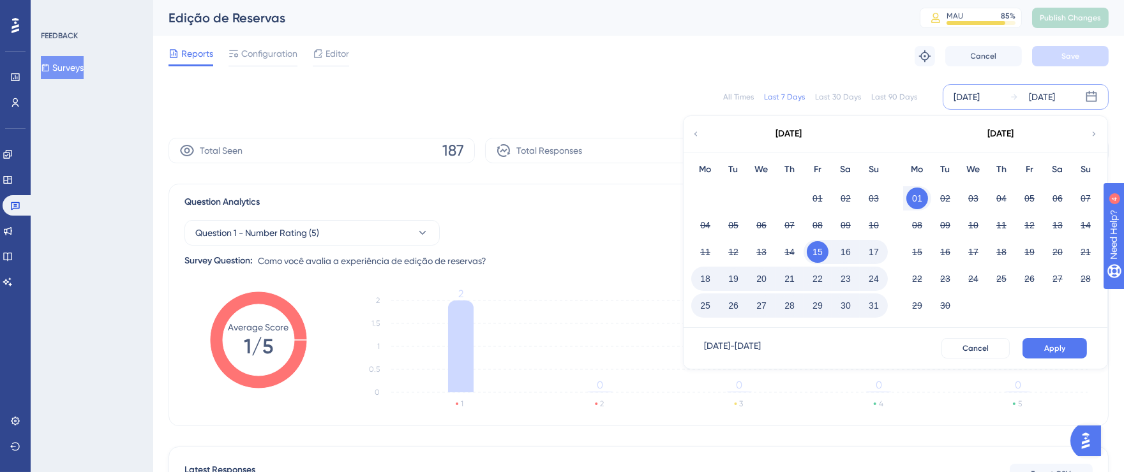
click at [875, 303] on button "31" at bounding box center [874, 306] width 22 height 22
click at [1043, 350] on button "Apply" at bounding box center [1055, 348] width 64 height 20
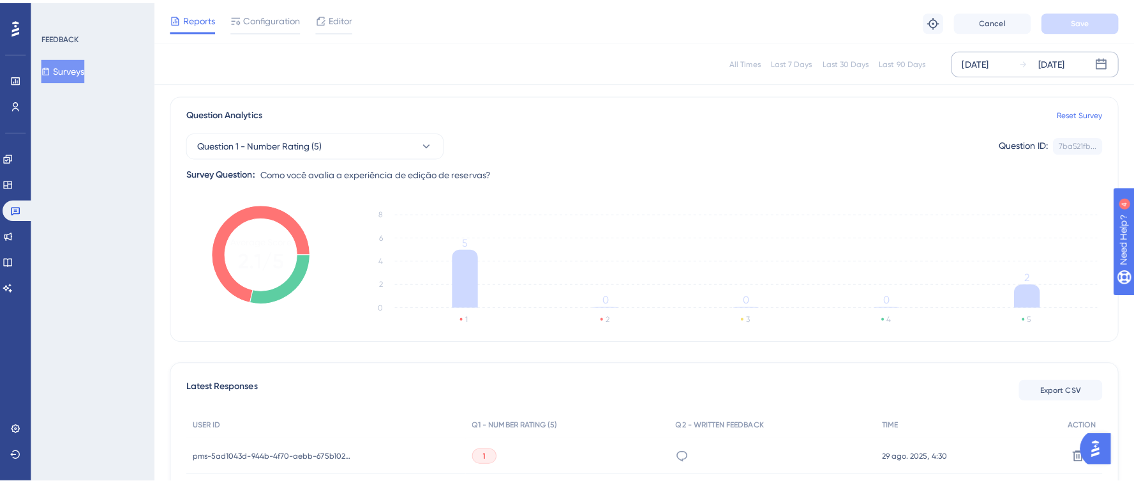
scroll to position [259, 0]
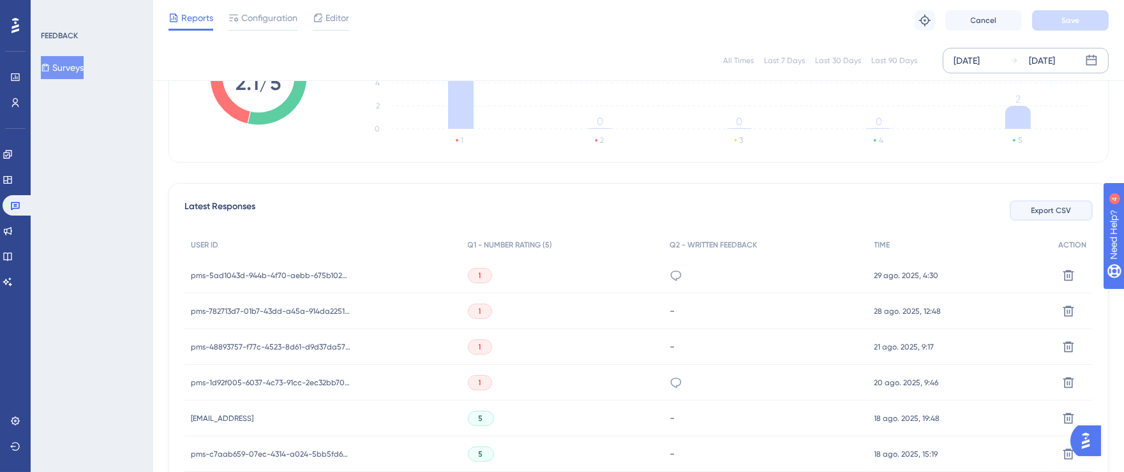
click at [1055, 216] on button "Export CSV" at bounding box center [1051, 210] width 83 height 20
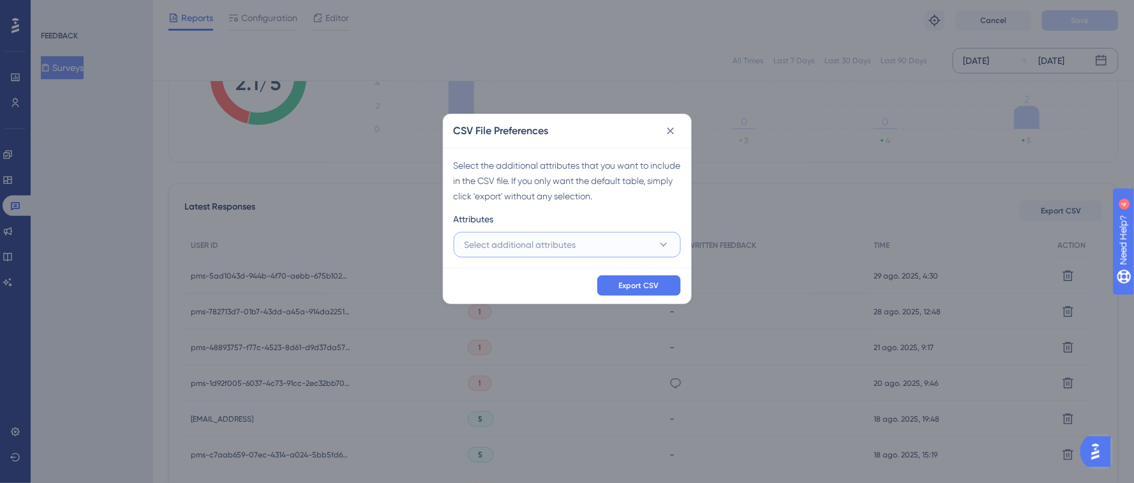
click at [502, 242] on span "Select additional attributes" at bounding box center [521, 244] width 112 height 15
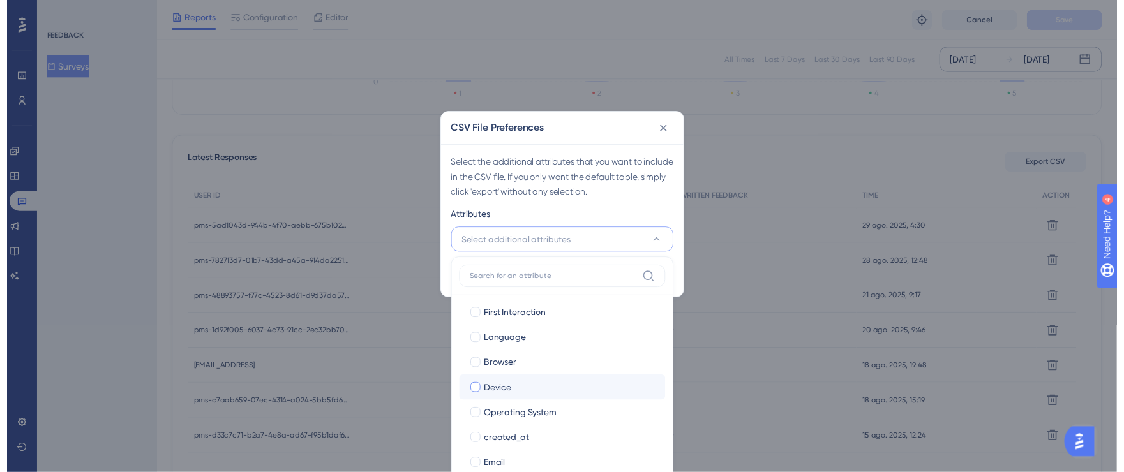
scroll to position [87, 0]
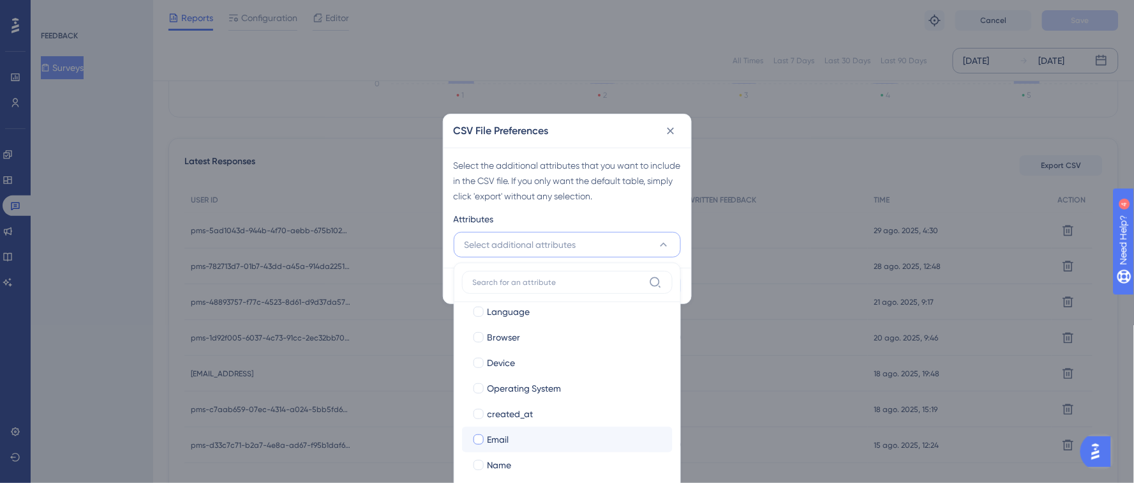
click at [479, 439] on div at bounding box center [479, 439] width 10 height 10
checkbox input "true"
click at [479, 462] on div at bounding box center [479, 465] width 10 height 10
checkbox input "true"
click at [618, 223] on div "Attributes" at bounding box center [567, 221] width 227 height 20
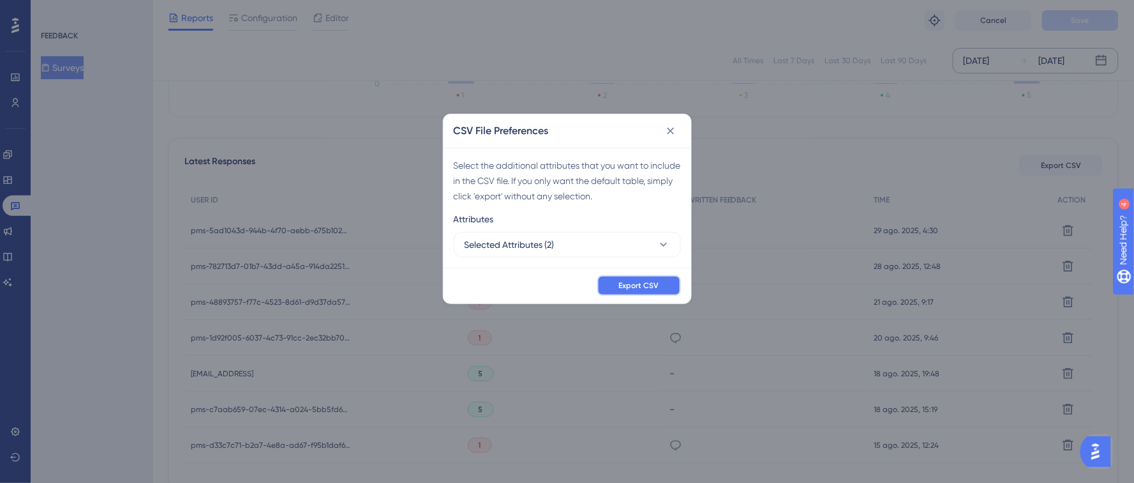
click at [627, 285] on span "Export CSV" at bounding box center [639, 285] width 40 height 10
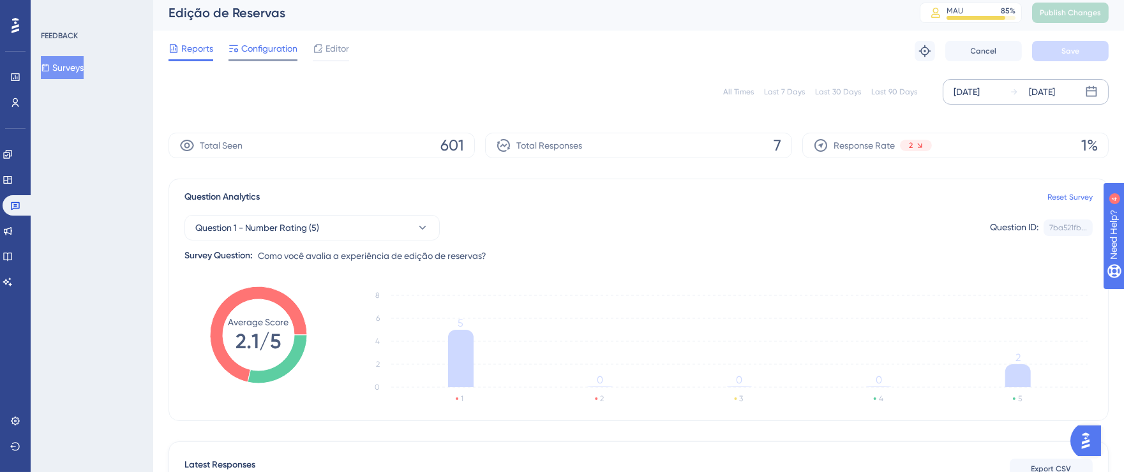
scroll to position [0, 0]
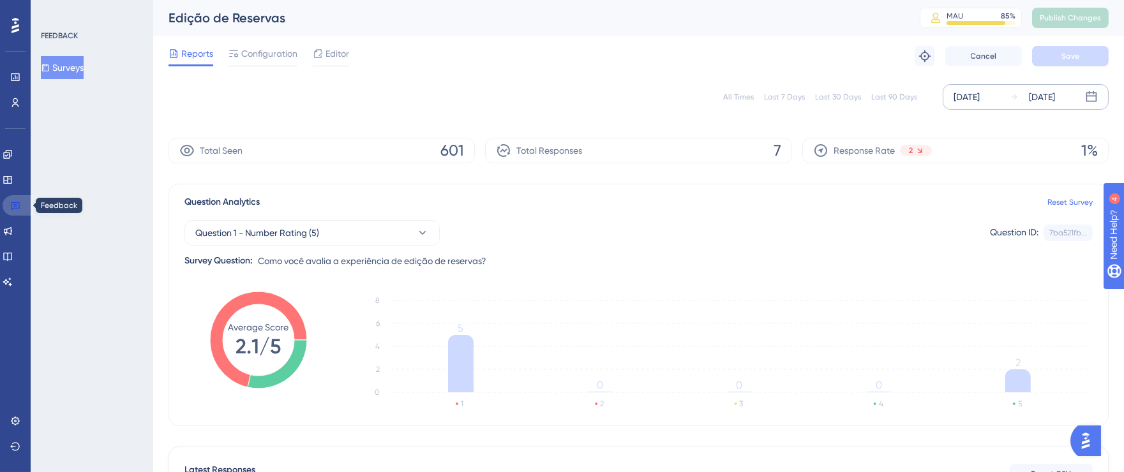
click at [14, 204] on icon at bounding box center [15, 205] width 10 height 10
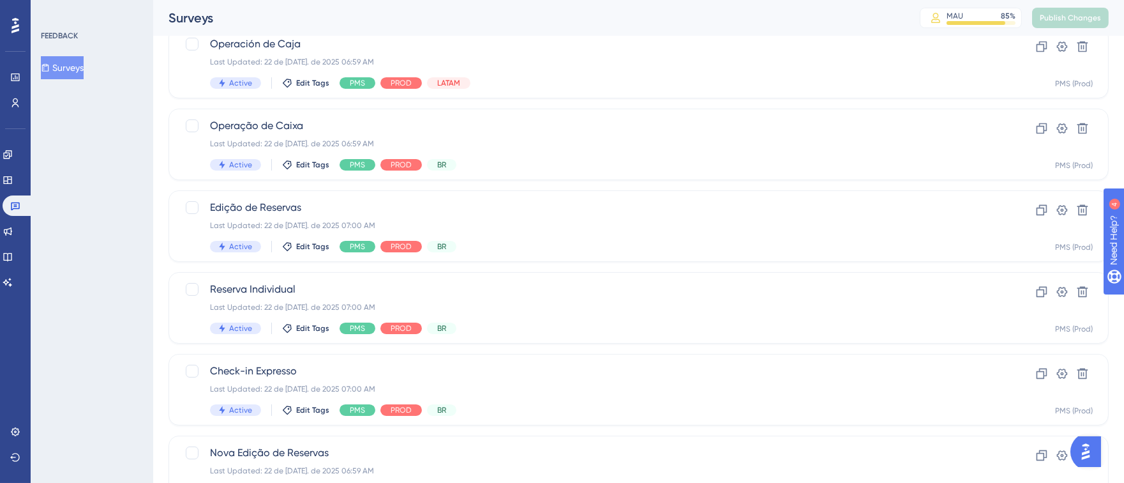
scroll to position [289, 0]
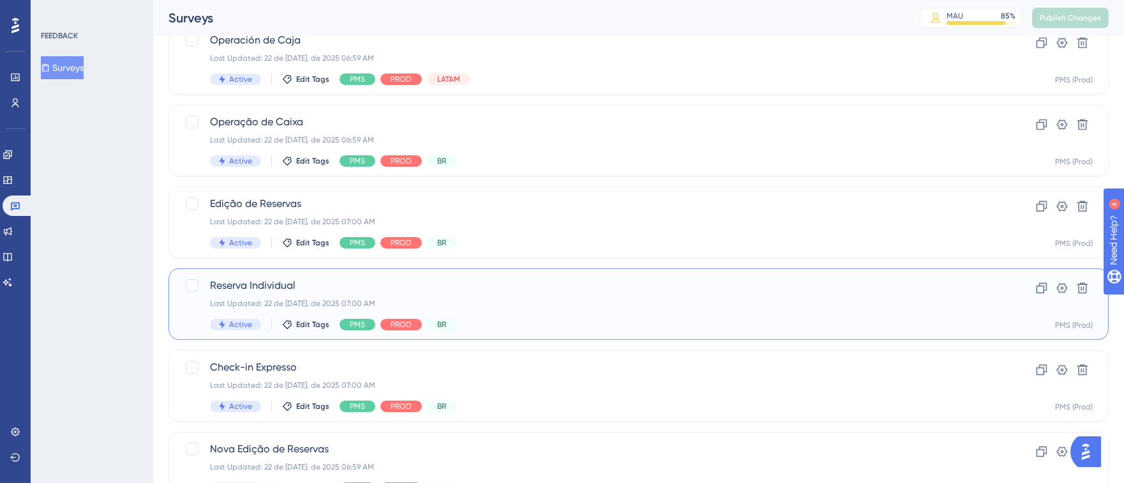
click at [760, 294] on div "Reserva Individual Last Updated: 22 de [DATE]. de 2025 07:00 AM Active Edit Tag…" at bounding box center [587, 304] width 755 height 52
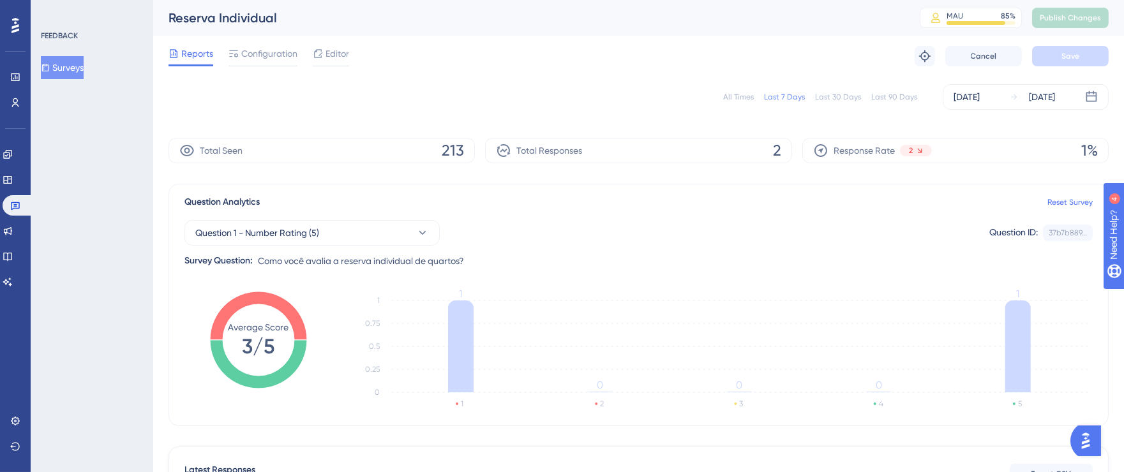
click at [979, 100] on div "[DATE]" at bounding box center [967, 96] width 26 height 15
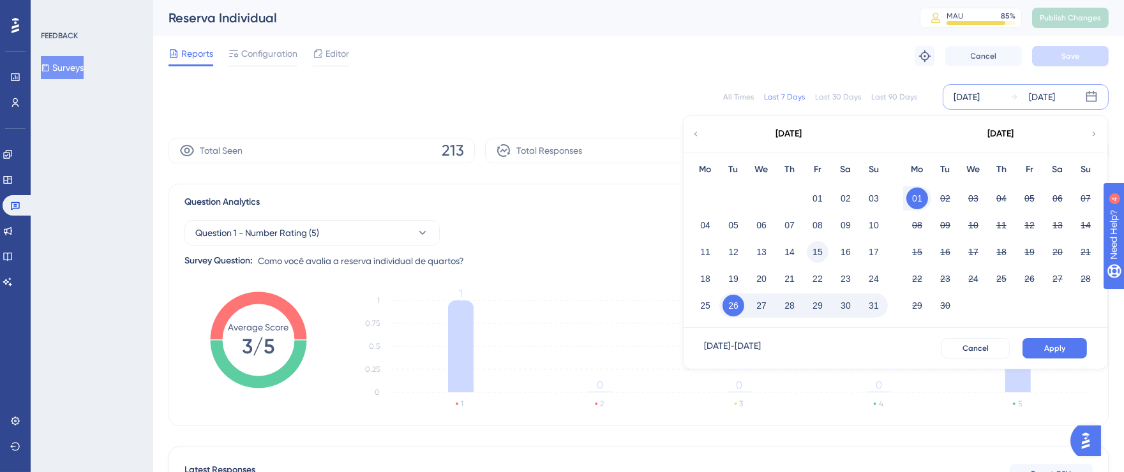
click at [825, 252] on button "15" at bounding box center [818, 252] width 22 height 22
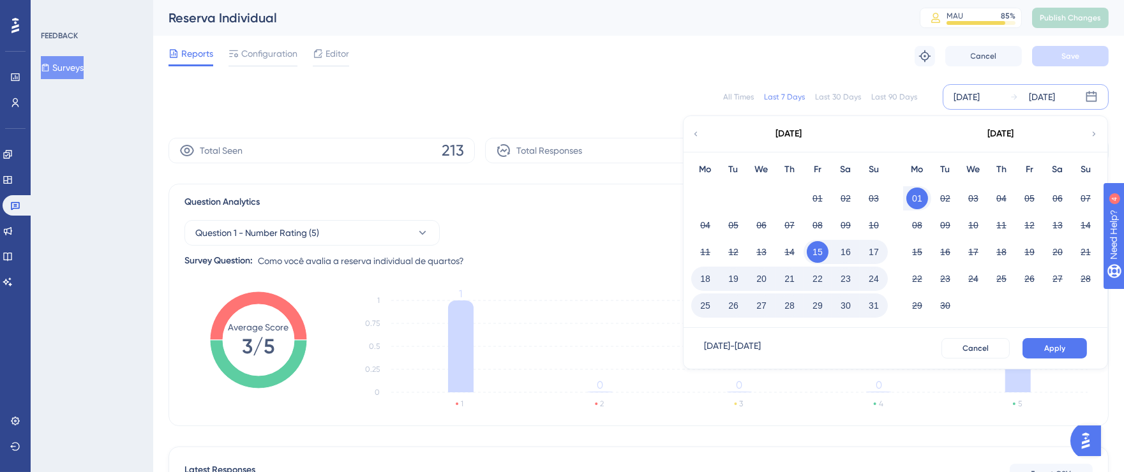
click at [876, 305] on button "31" at bounding box center [874, 306] width 22 height 22
click at [1057, 347] on span "Apply" at bounding box center [1054, 348] width 21 height 10
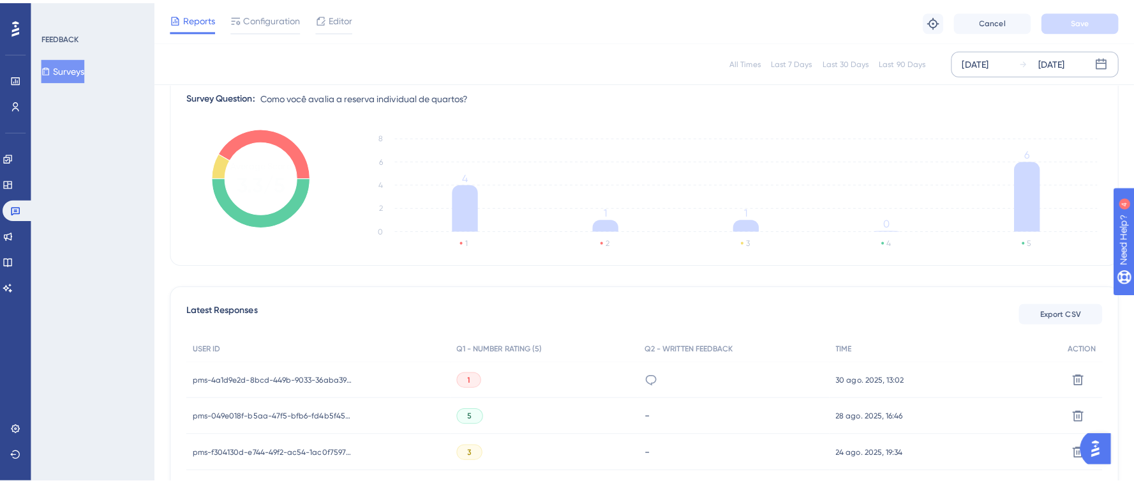
scroll to position [326, 0]
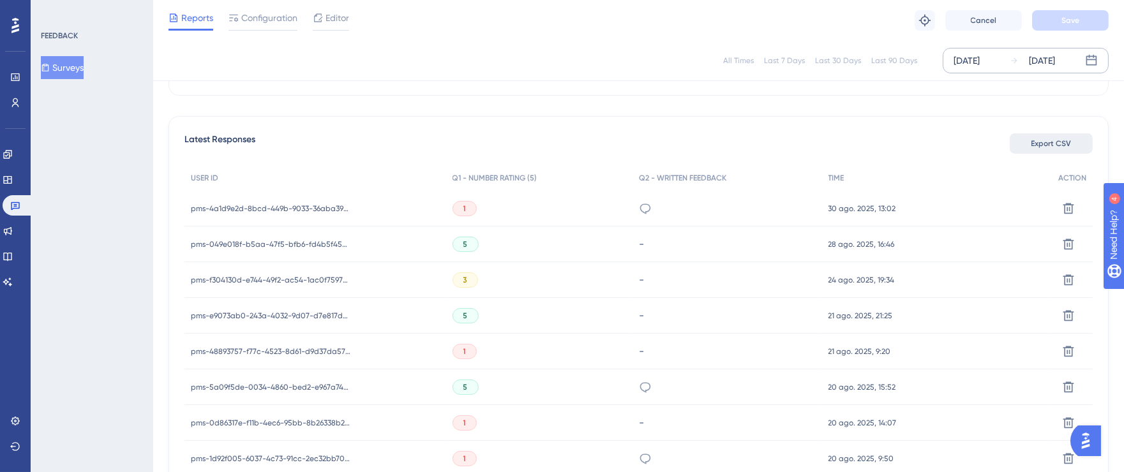
click at [1037, 143] on span "Export CSV" at bounding box center [1052, 144] width 40 height 10
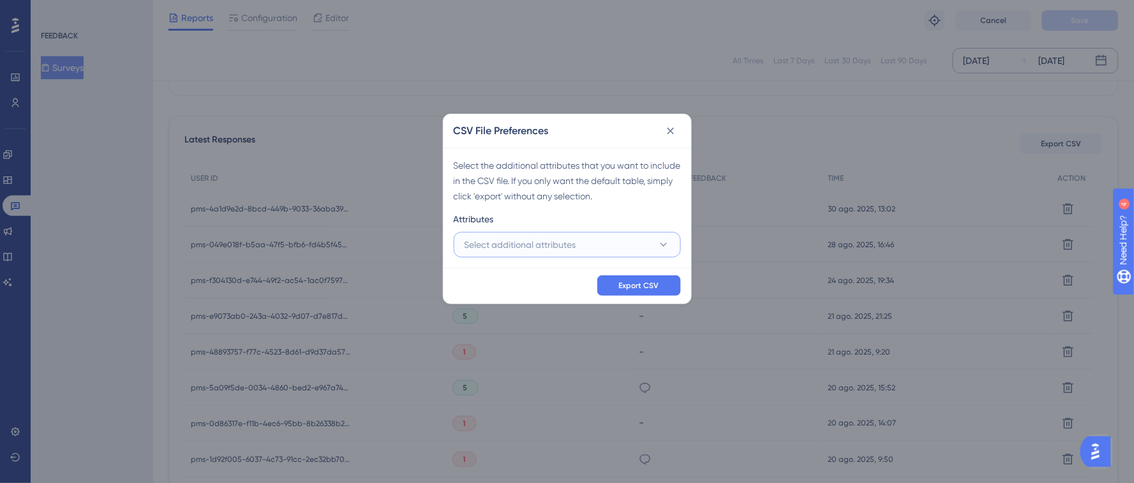
click at [480, 239] on span "Select additional attributes" at bounding box center [521, 244] width 112 height 15
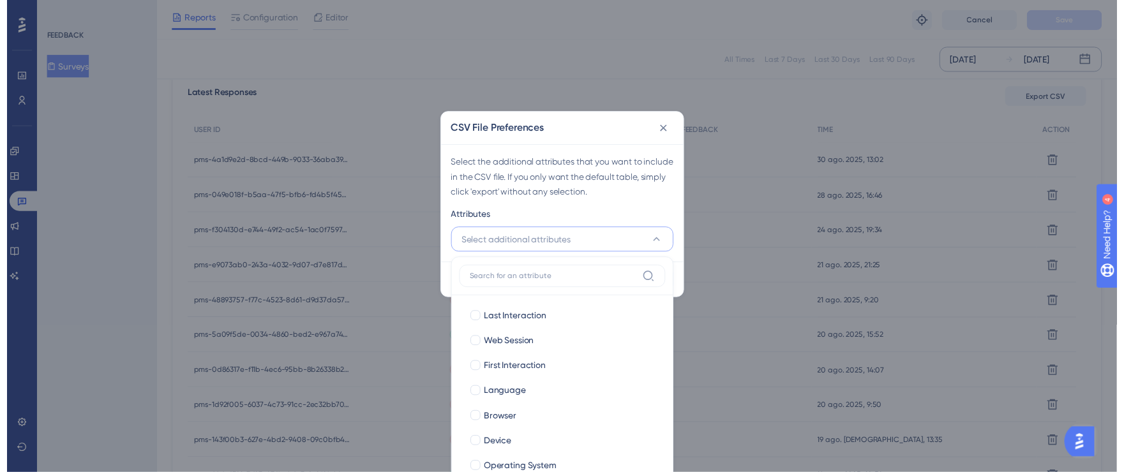
scroll to position [87, 0]
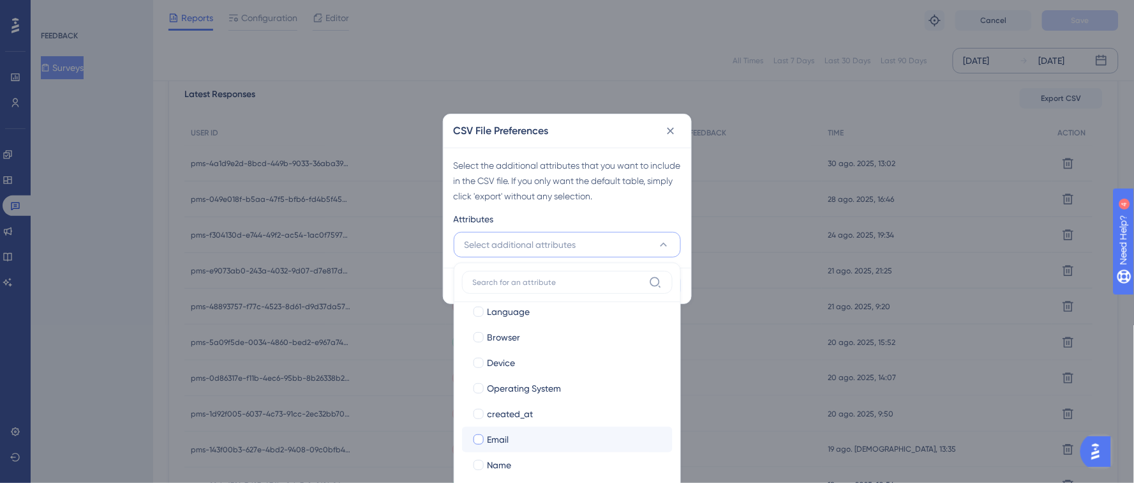
click at [479, 435] on div at bounding box center [479, 439] width 10 height 10
checkbox input "true"
click at [480, 470] on div at bounding box center [478, 464] width 13 height 13
checkbox input "true"
click at [643, 223] on div "Attributes" at bounding box center [567, 221] width 227 height 20
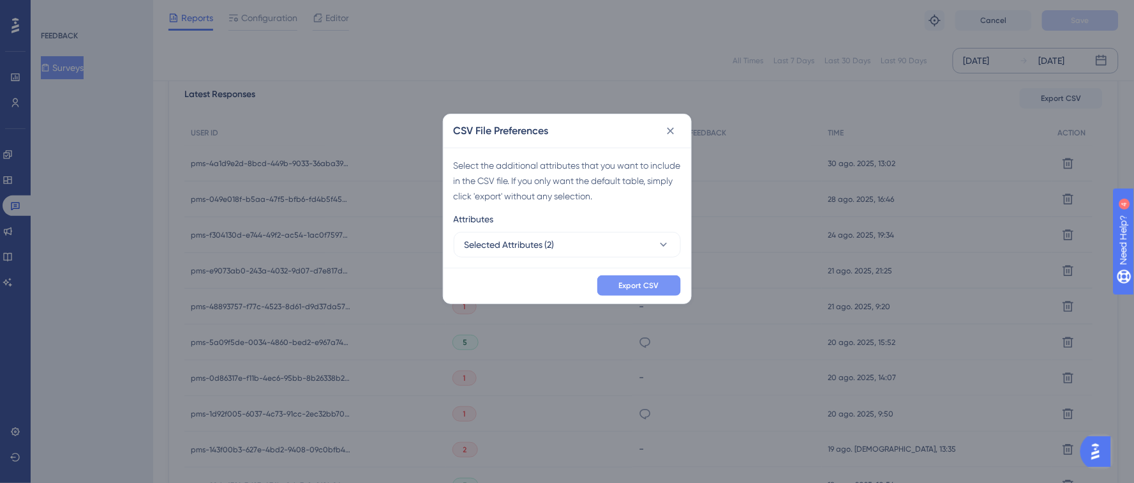
click at [642, 286] on span "Export CSV" at bounding box center [639, 285] width 40 height 10
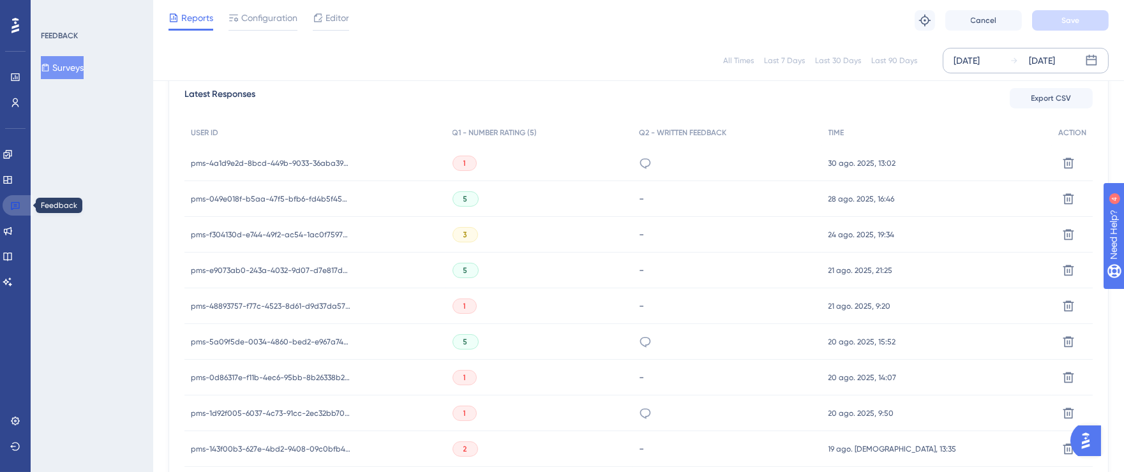
click at [15, 204] on icon at bounding box center [15, 206] width 9 height 8
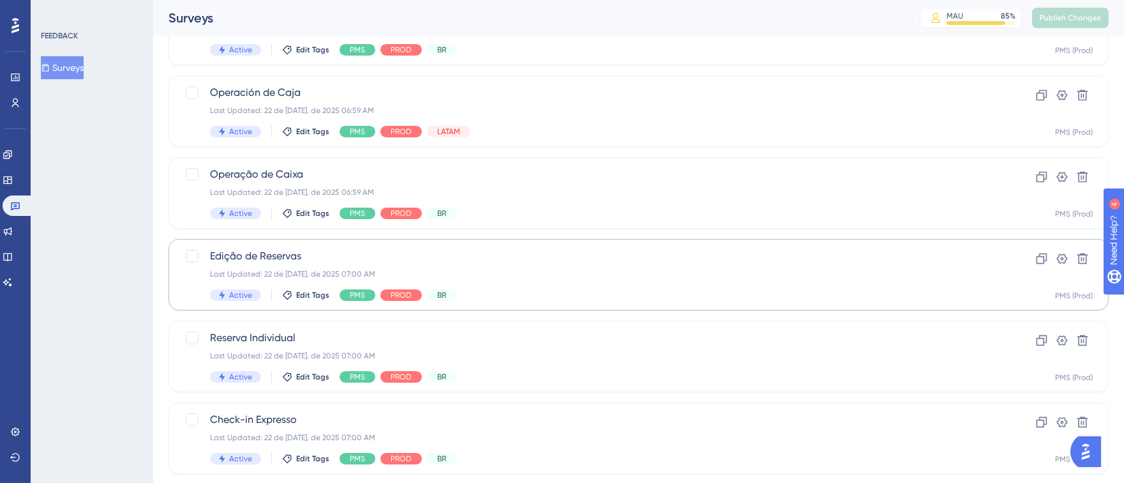
scroll to position [417, 0]
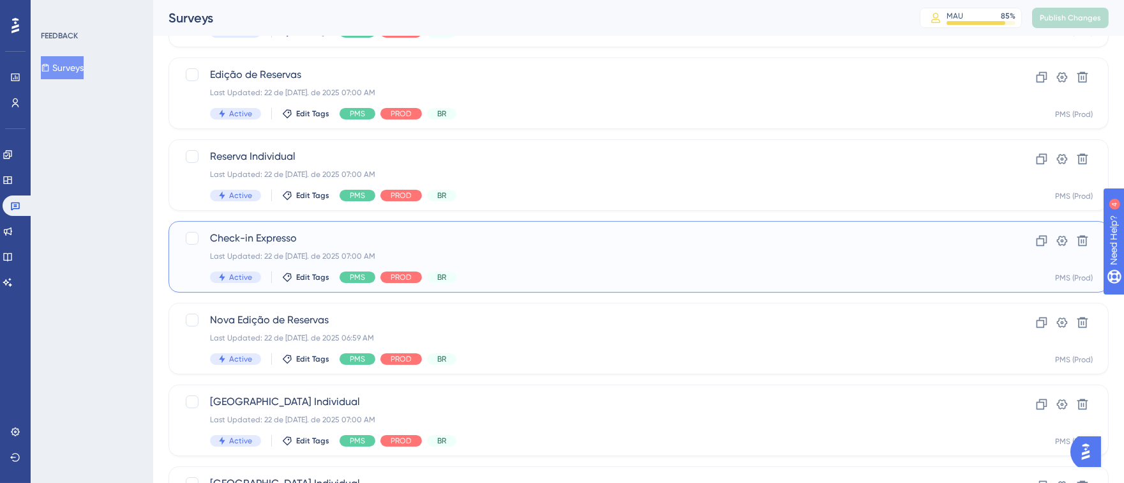
click at [652, 248] on div "Check-in Expresso Last Updated: 22 de [DATE]. de 2025 07:00 AM Active Edit Tags…" at bounding box center [587, 256] width 755 height 52
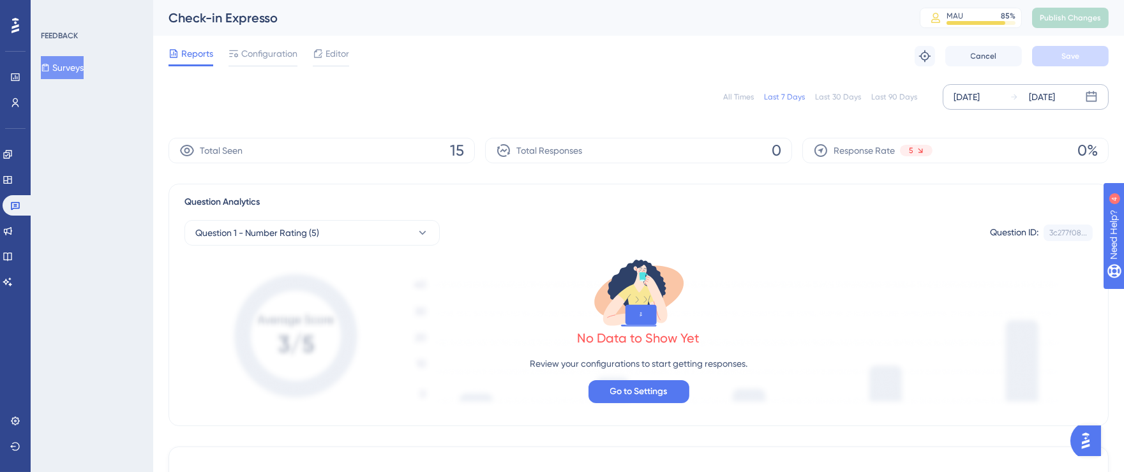
click at [957, 94] on div "[DATE]" at bounding box center [967, 96] width 26 height 15
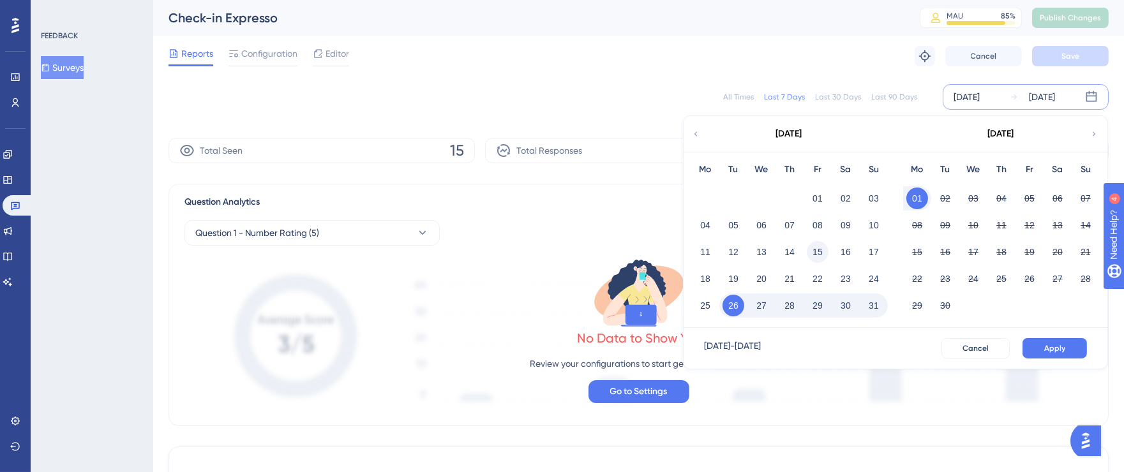
click at [811, 253] on button "15" at bounding box center [818, 252] width 22 height 22
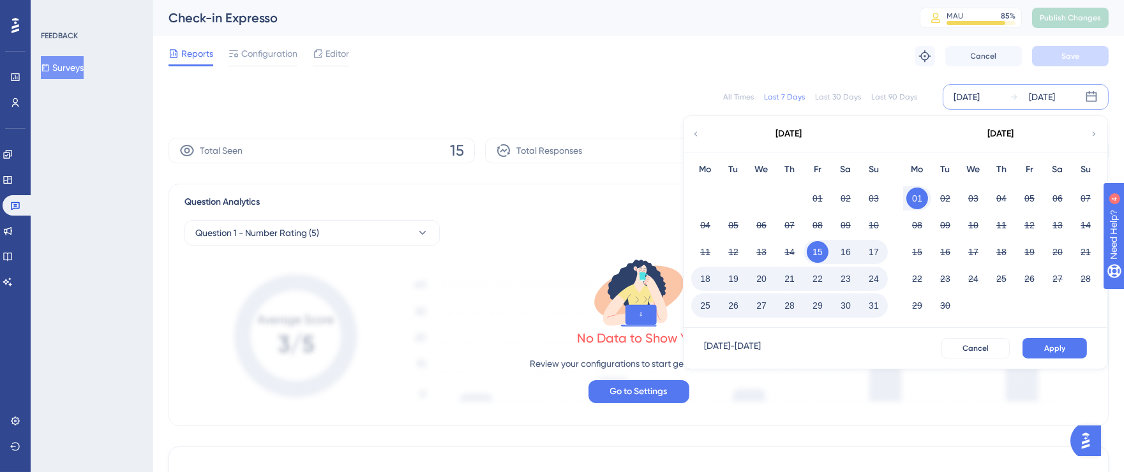
click at [872, 302] on button "31" at bounding box center [874, 306] width 22 height 22
click at [1049, 346] on span "Apply" at bounding box center [1054, 348] width 21 height 10
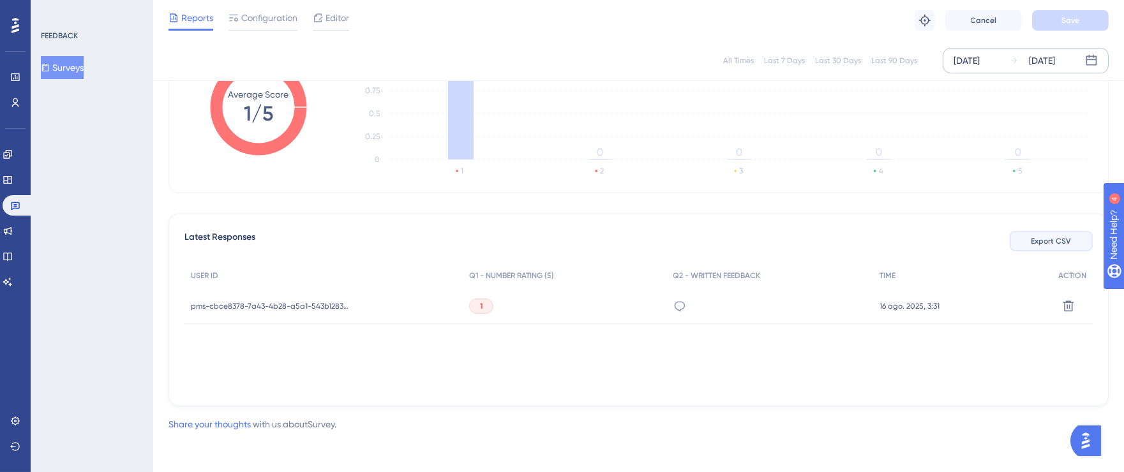
click at [1040, 231] on button "Export CSV" at bounding box center [1051, 241] width 83 height 20
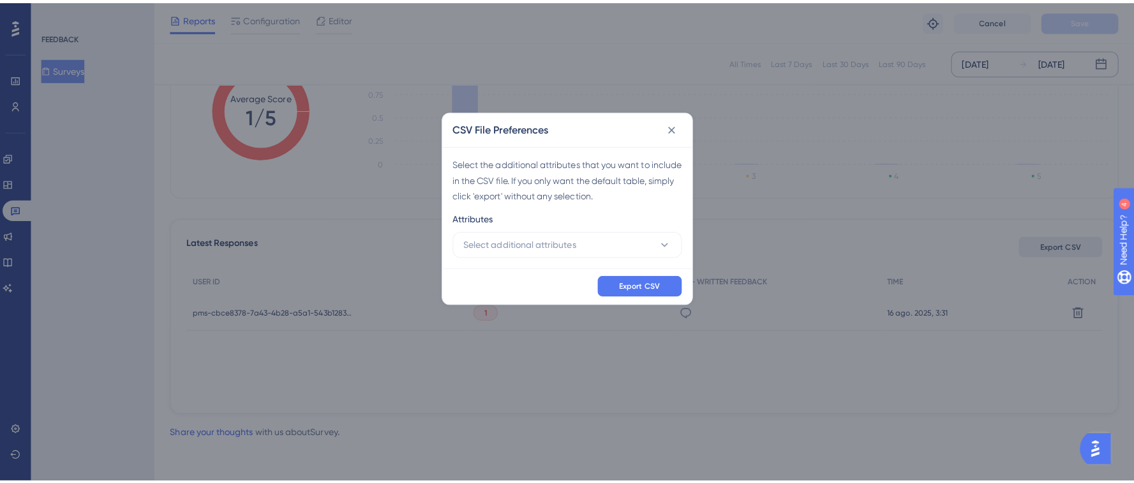
scroll to position [218, 0]
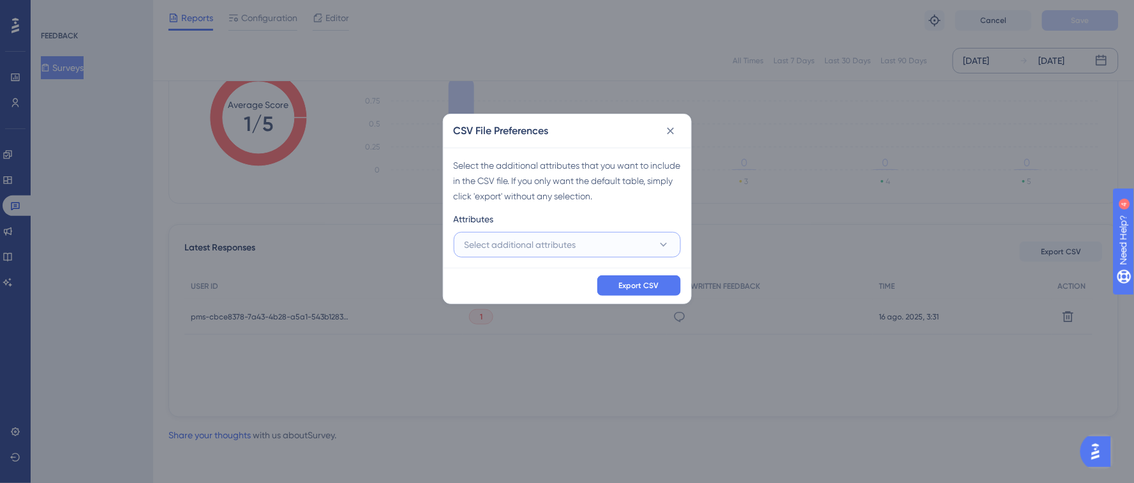
click at [553, 251] on span "Select additional attributes" at bounding box center [521, 244] width 112 height 15
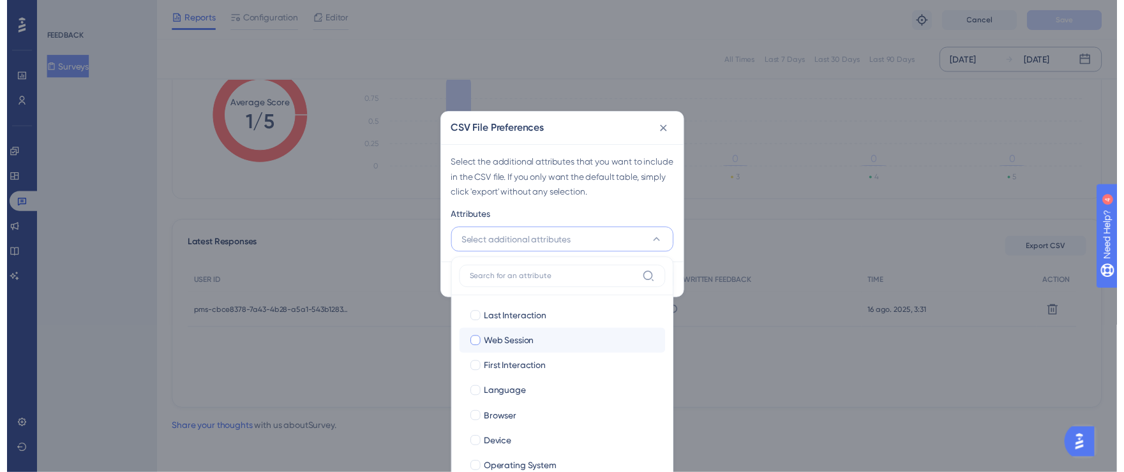
scroll to position [87, 0]
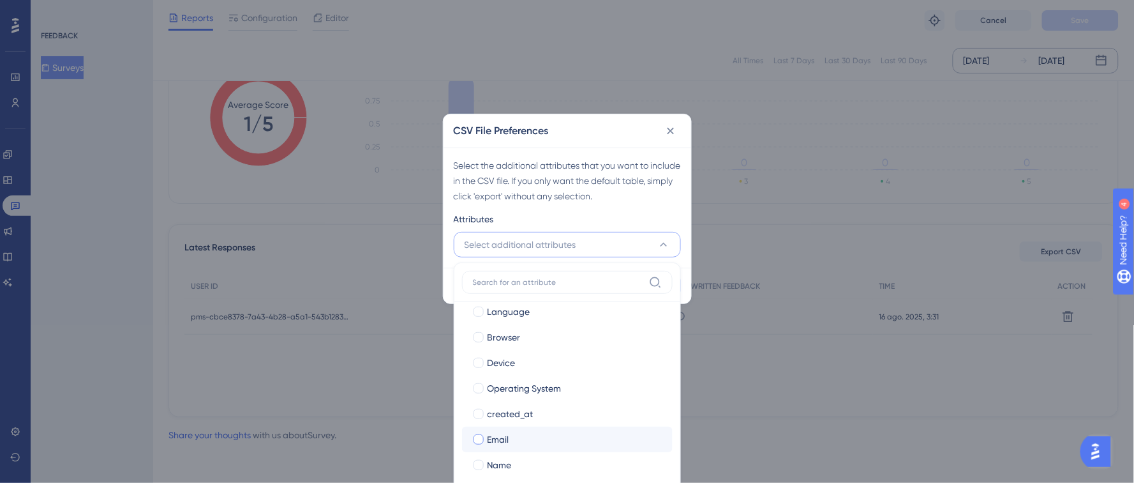
click at [479, 434] on div at bounding box center [479, 439] width 10 height 10
checkbox input "true"
click at [481, 464] on div at bounding box center [479, 465] width 10 height 10
checkbox input "true"
click at [651, 221] on div "Attributes" at bounding box center [567, 221] width 227 height 20
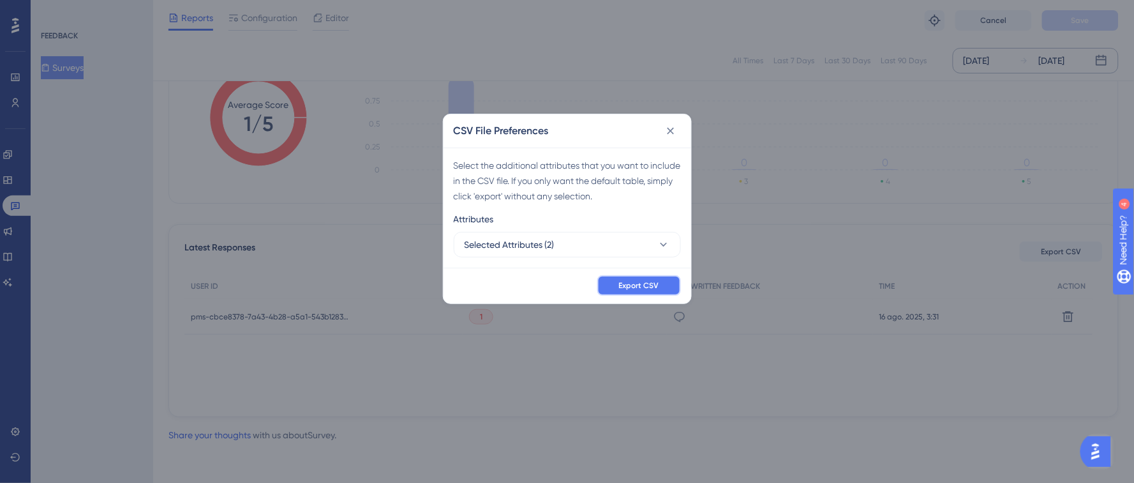
click at [657, 278] on button "Export CSV" at bounding box center [639, 285] width 84 height 20
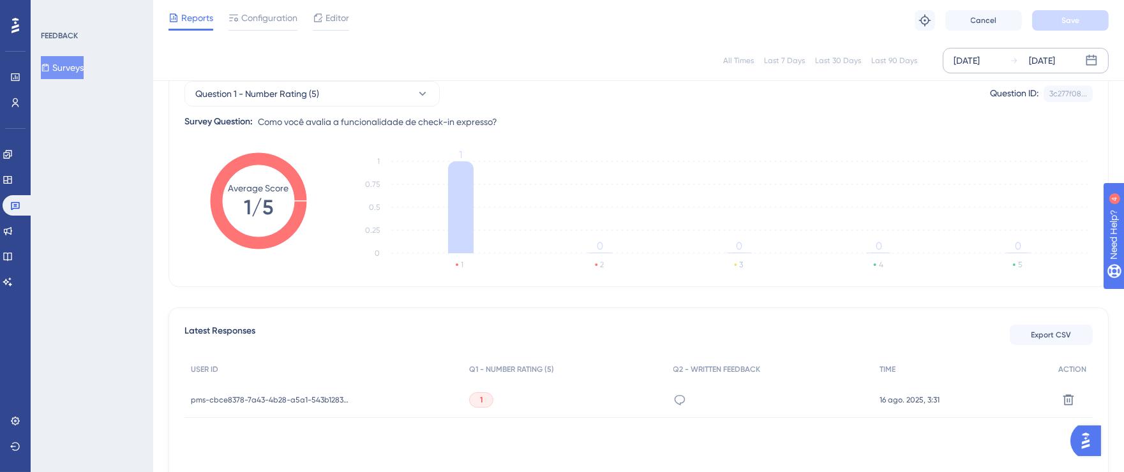
scroll to position [0, 0]
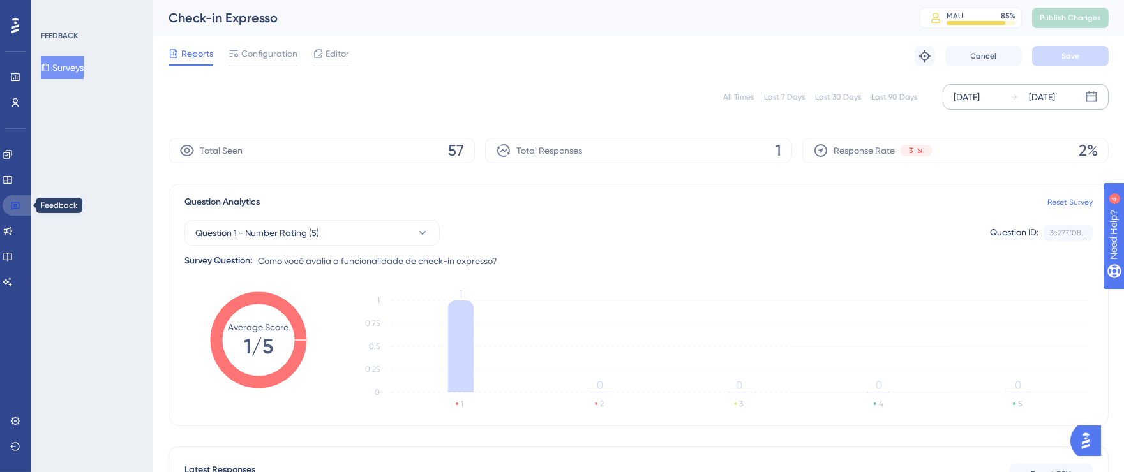
click at [15, 209] on icon at bounding box center [15, 205] width 10 height 10
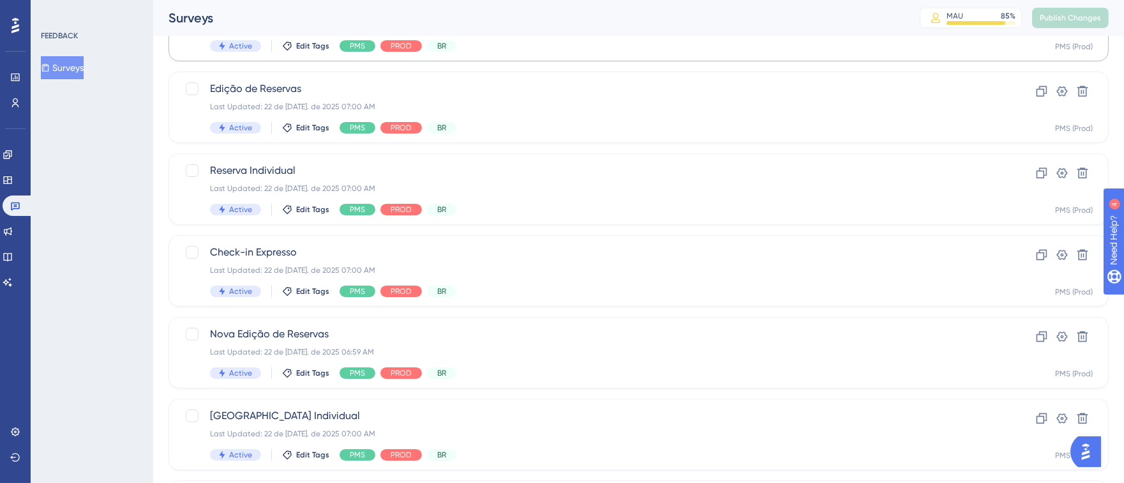
scroll to position [462, 0]
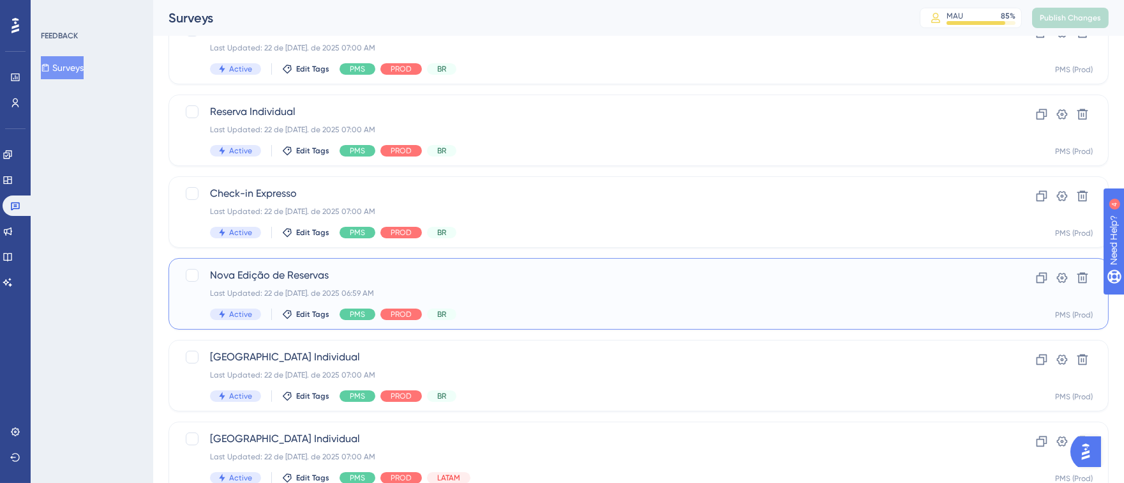
click at [670, 290] on div "Last Updated: 22 de [DATE]. de 2025 06:59 AM" at bounding box center [587, 293] width 755 height 10
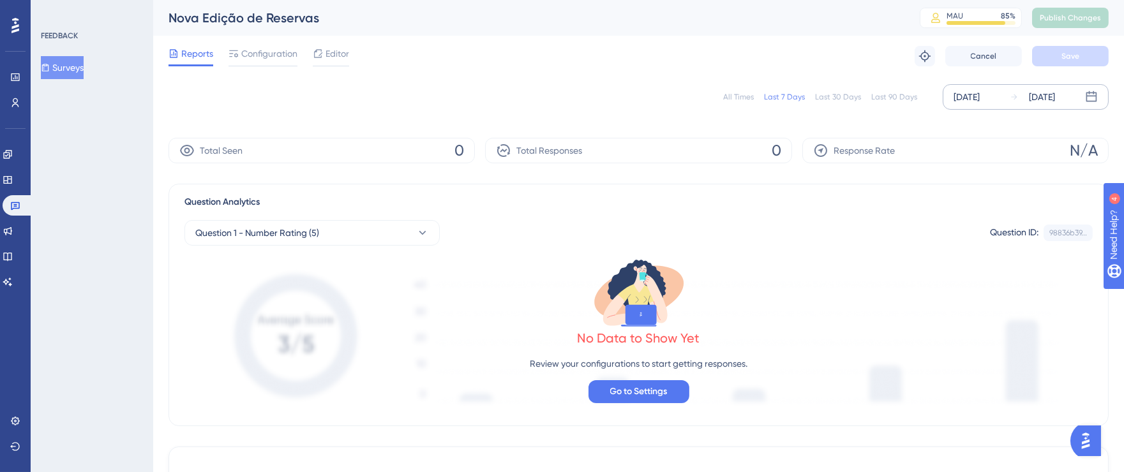
click at [962, 97] on div "[DATE]" at bounding box center [967, 96] width 26 height 15
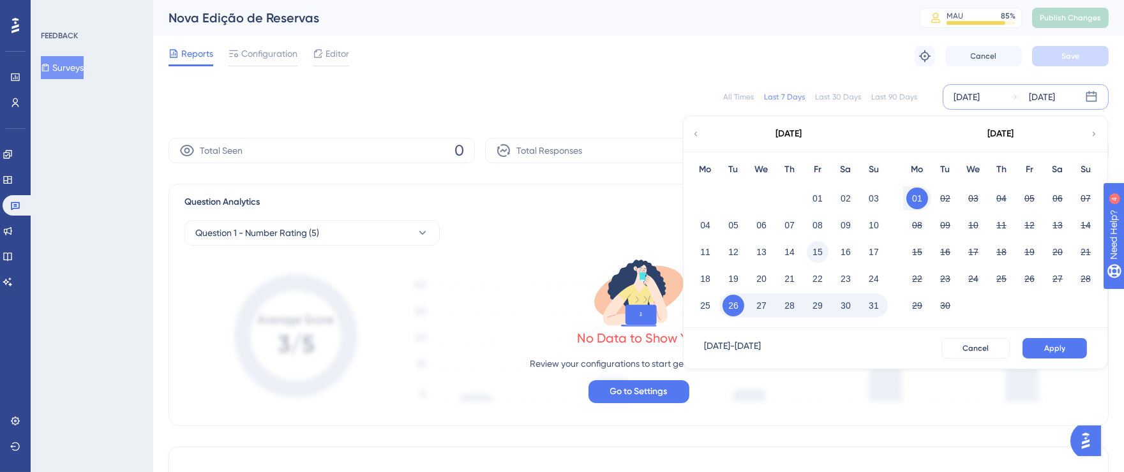
click at [821, 251] on button "15" at bounding box center [818, 252] width 22 height 22
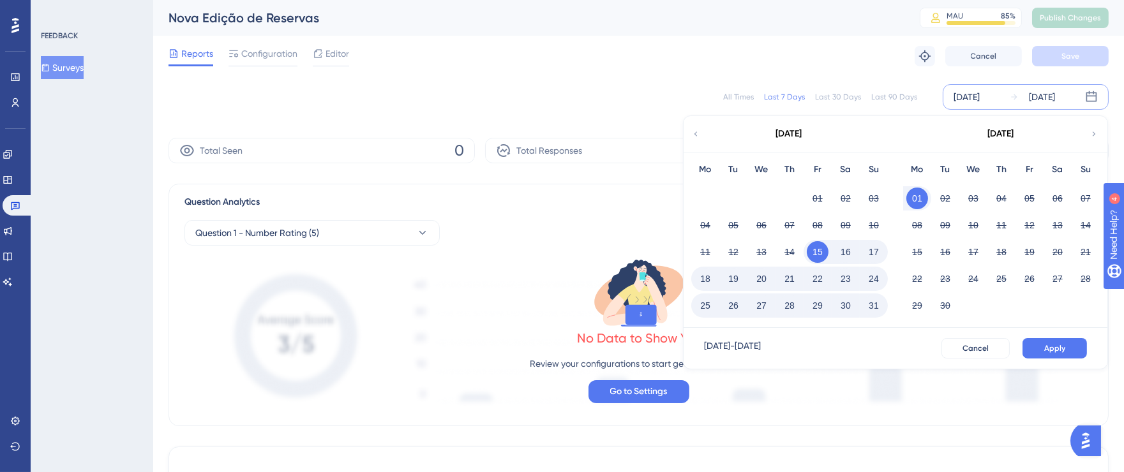
click at [871, 301] on button "31" at bounding box center [874, 306] width 22 height 22
click at [1051, 347] on span "Apply" at bounding box center [1054, 348] width 21 height 10
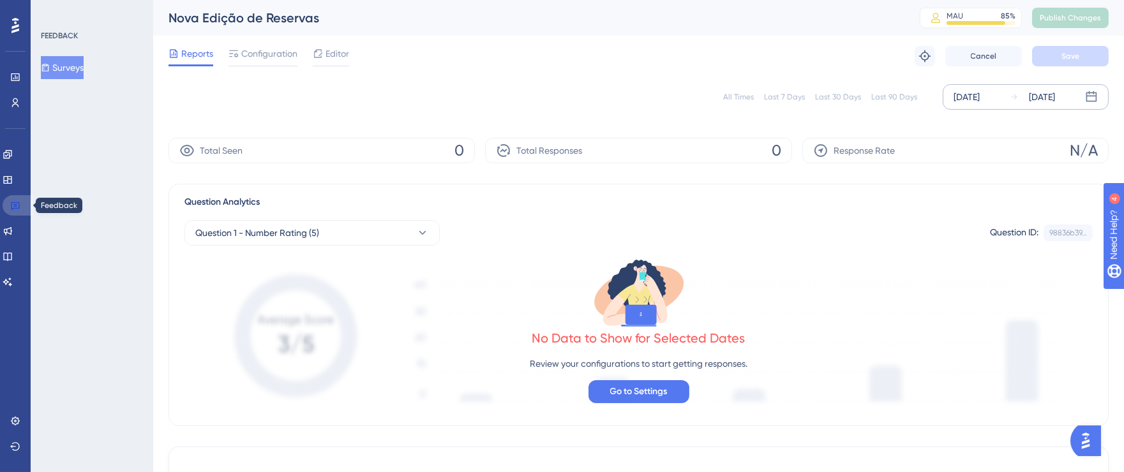
click at [13, 203] on icon at bounding box center [15, 205] width 10 height 10
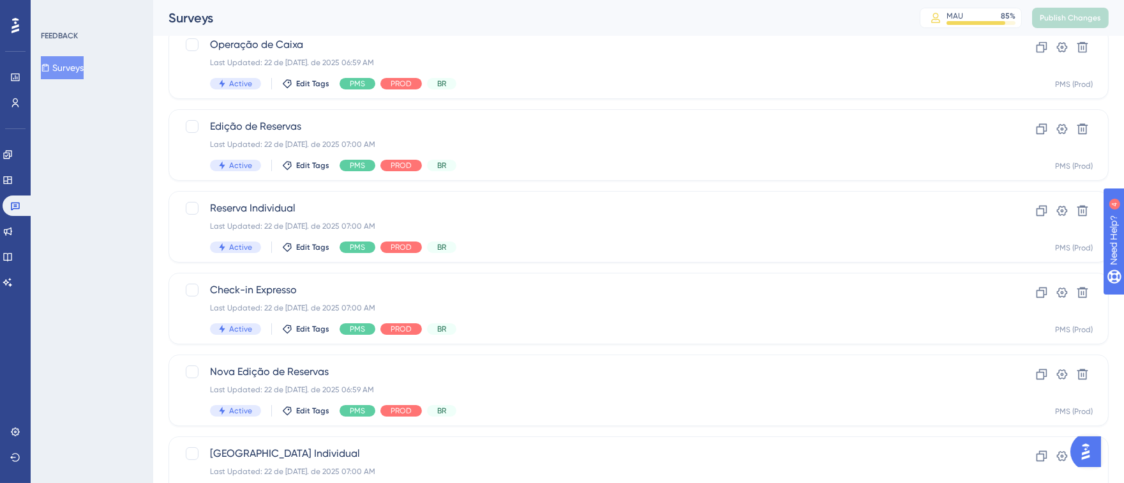
scroll to position [514, 0]
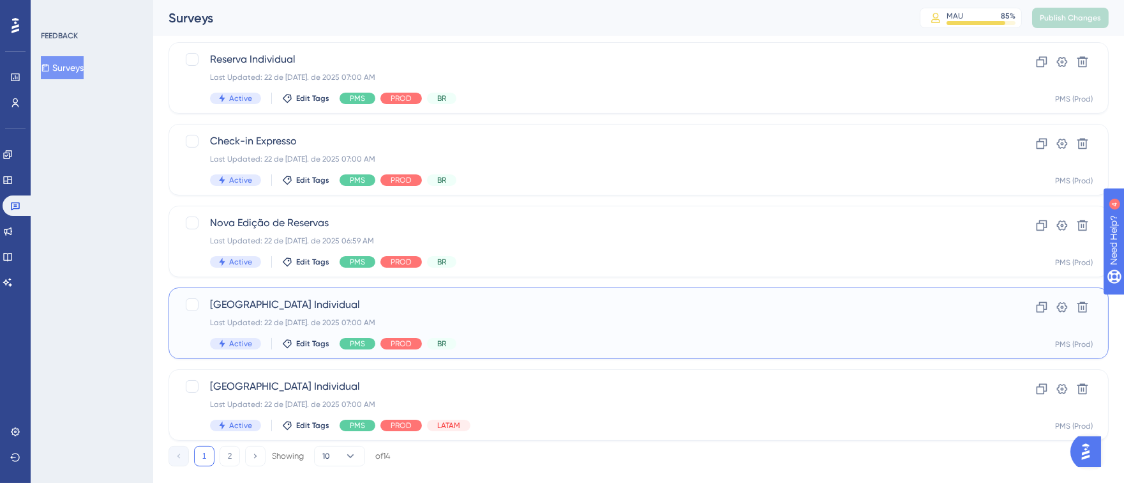
click at [543, 311] on div "Nova Reserva Individual Last Updated: 22 de [DATE]. de 2025 07:00 AM Active Edi…" at bounding box center [587, 323] width 755 height 52
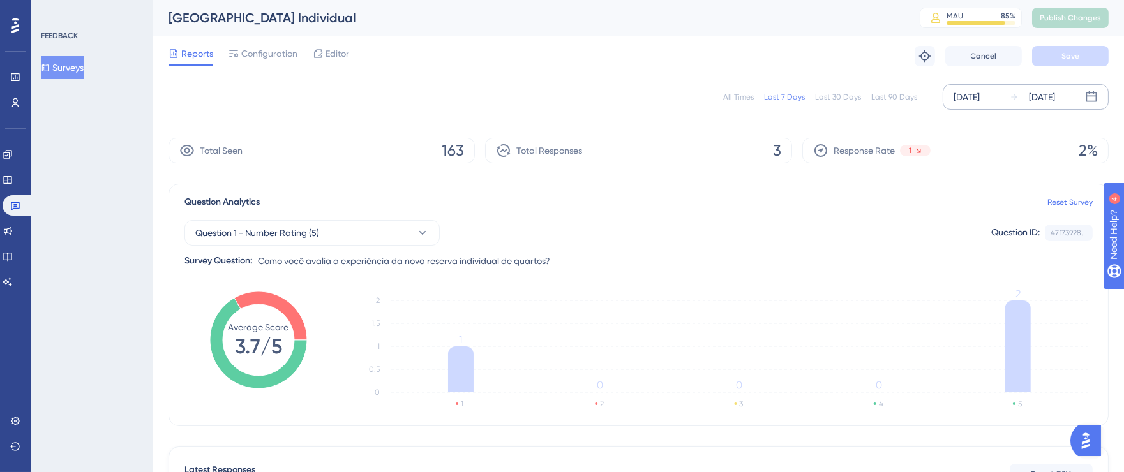
click at [980, 103] on div "[DATE]" at bounding box center [967, 96] width 26 height 15
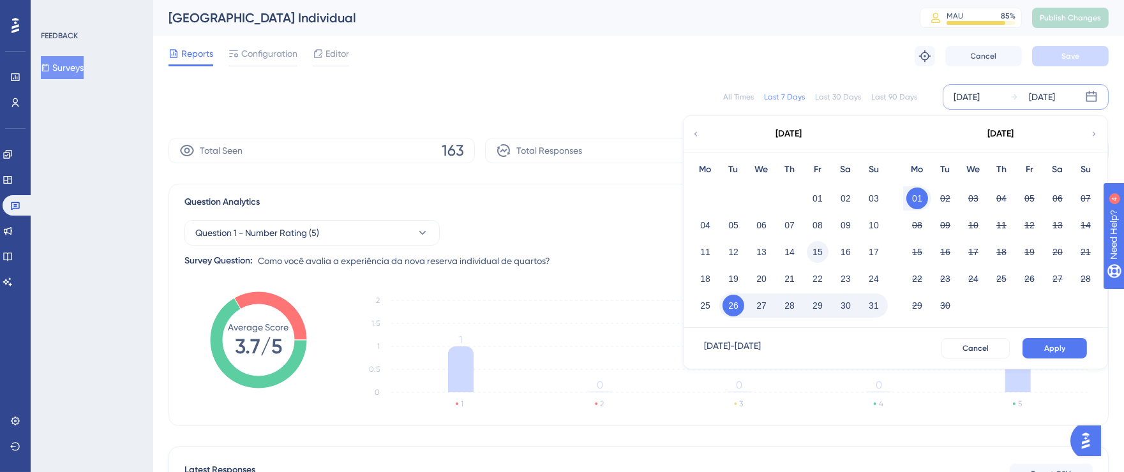
click at [818, 255] on button "15" at bounding box center [818, 252] width 22 height 22
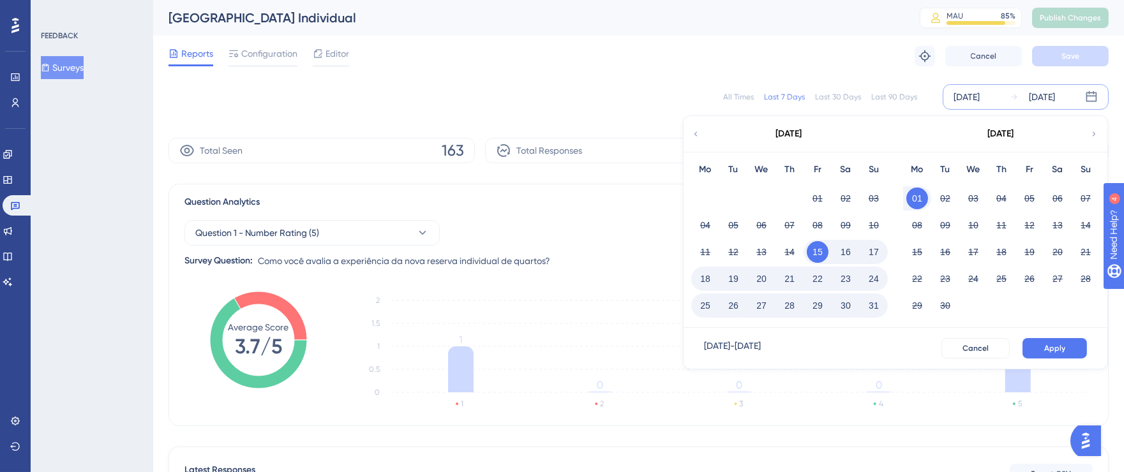
click at [876, 302] on button "31" at bounding box center [874, 306] width 22 height 22
click at [1062, 348] on span "Apply" at bounding box center [1054, 348] width 21 height 10
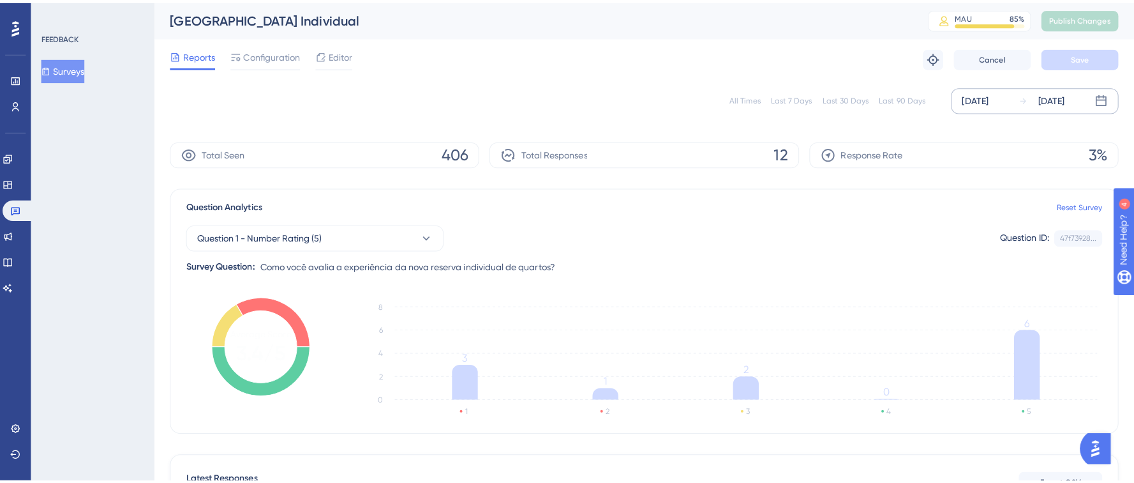
scroll to position [130, 0]
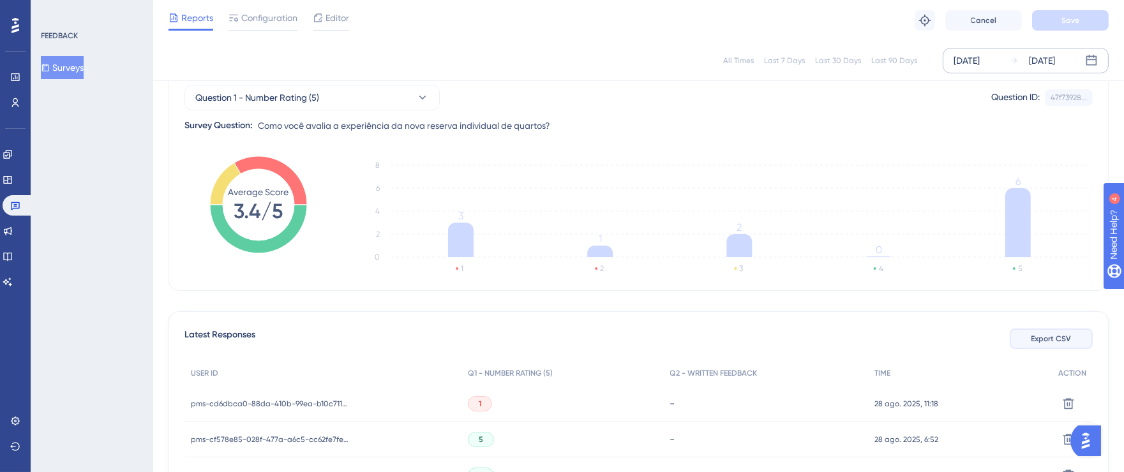
click at [1031, 331] on button "Export CSV" at bounding box center [1051, 339] width 83 height 20
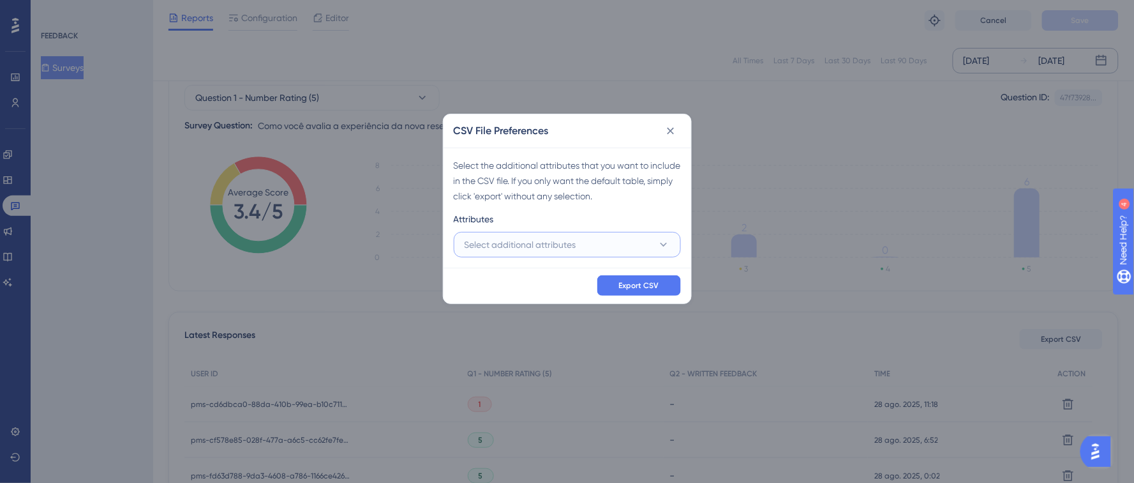
click at [598, 242] on button "Select additional attributes" at bounding box center [567, 245] width 227 height 26
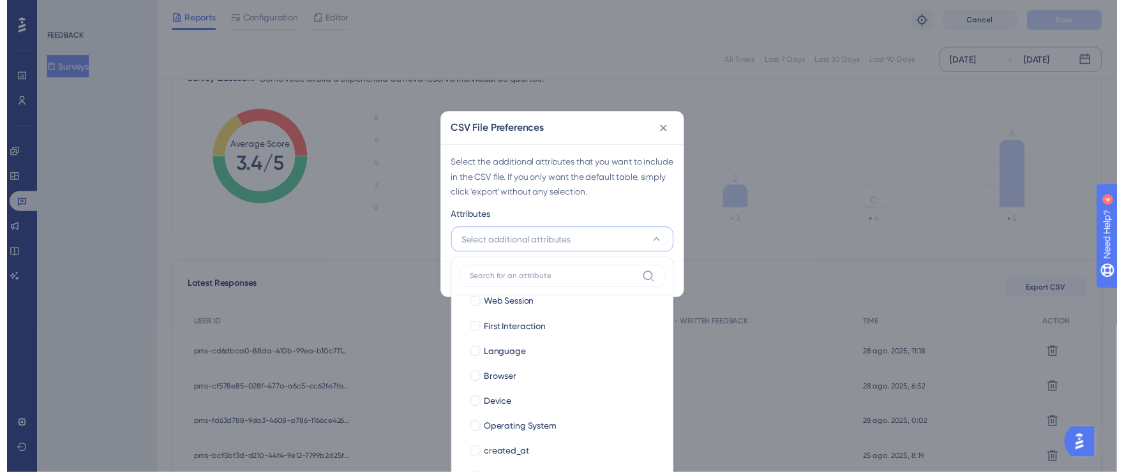
scroll to position [87, 0]
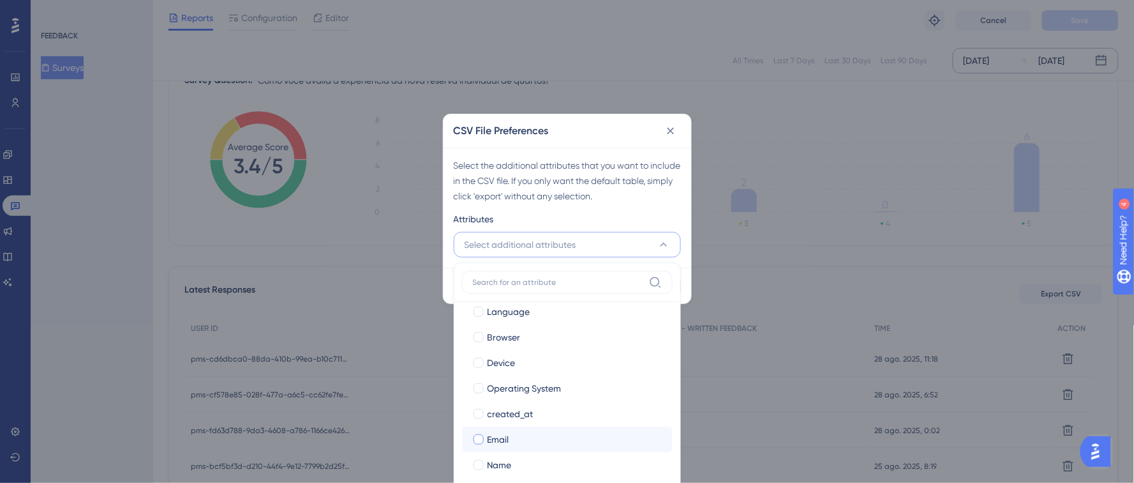
click at [475, 444] on div at bounding box center [479, 439] width 10 height 10
checkbox input "true"
click at [482, 462] on div at bounding box center [479, 465] width 10 height 10
checkbox input "true"
click at [640, 225] on div "Attributes" at bounding box center [567, 221] width 227 height 20
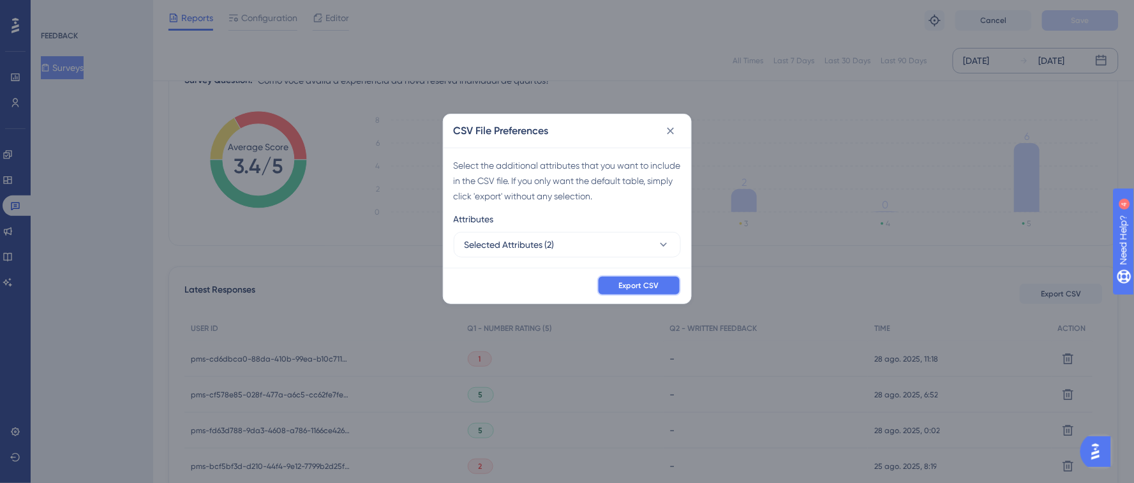
click at [649, 286] on span "Export CSV" at bounding box center [639, 285] width 40 height 10
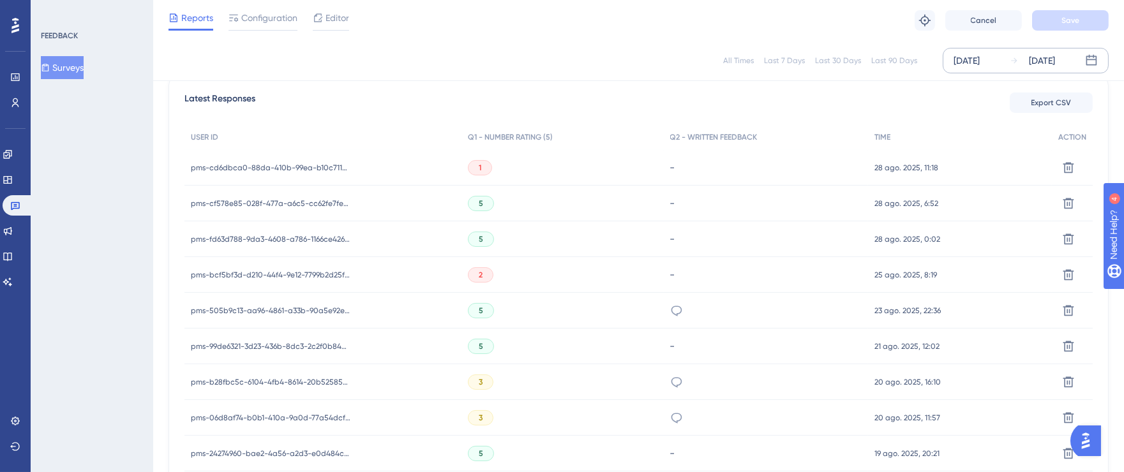
scroll to position [571, 0]
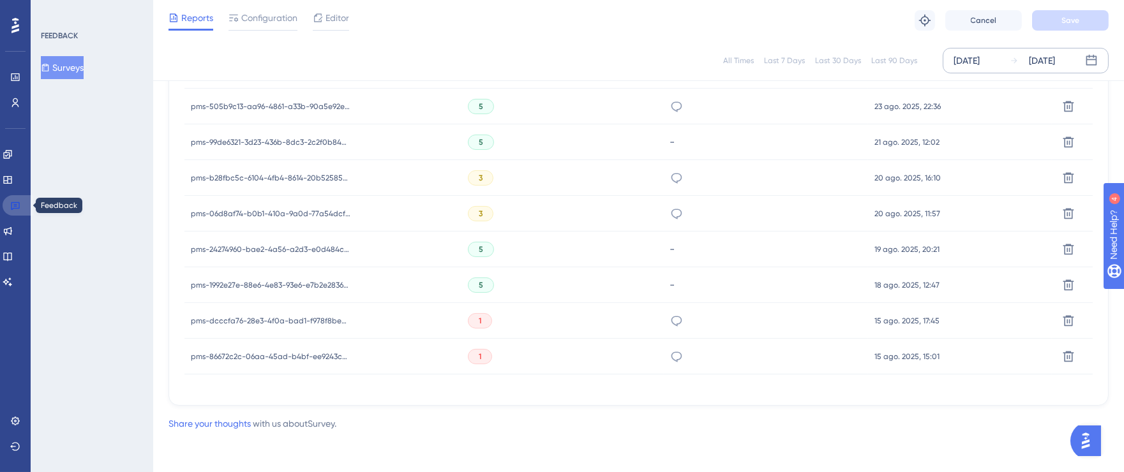
click at [19, 205] on icon at bounding box center [15, 206] width 9 height 8
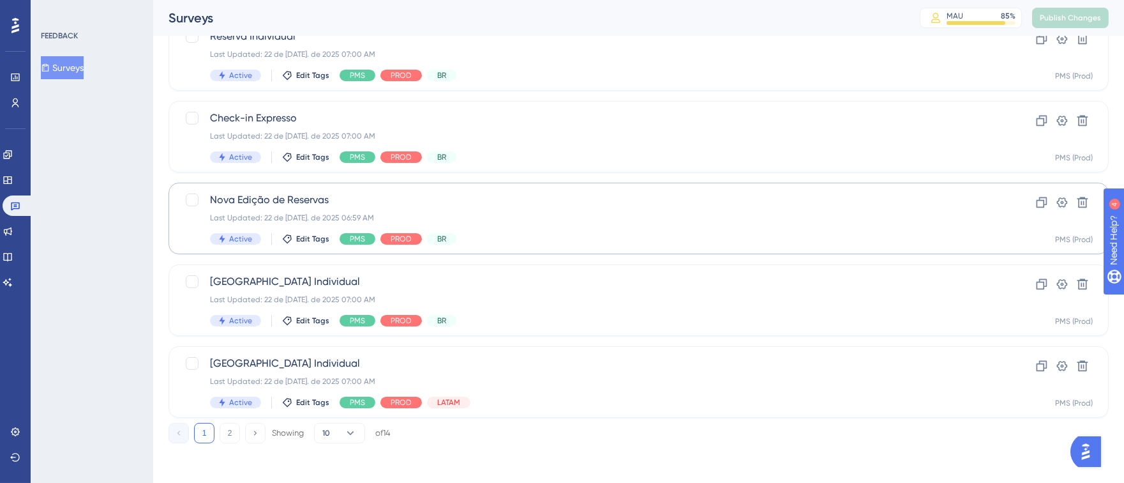
scroll to position [538, 0]
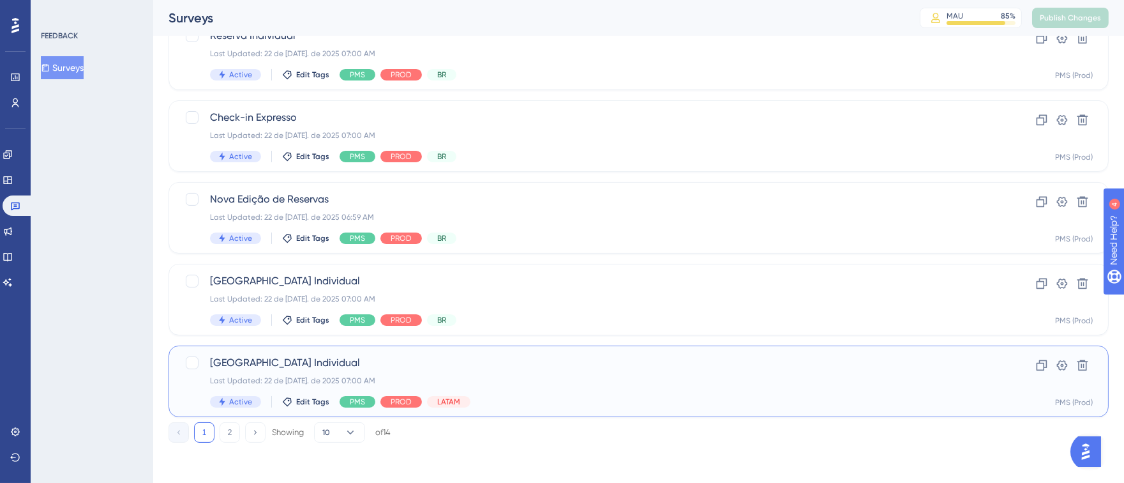
click at [530, 379] on div "Last Updated: 22 de [DATE]. de 2025 07:00 AM" at bounding box center [587, 380] width 755 height 10
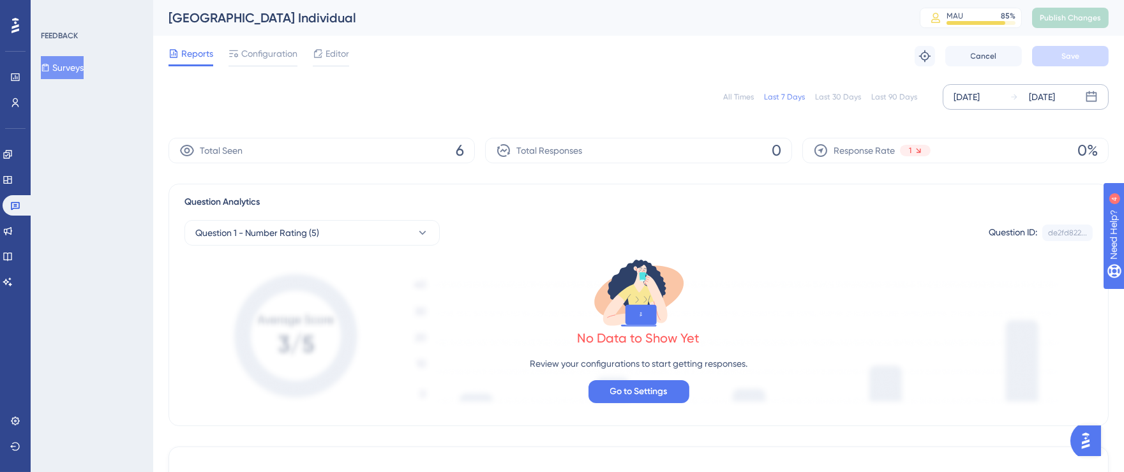
click at [980, 97] on div "[DATE]" at bounding box center [967, 96] width 26 height 15
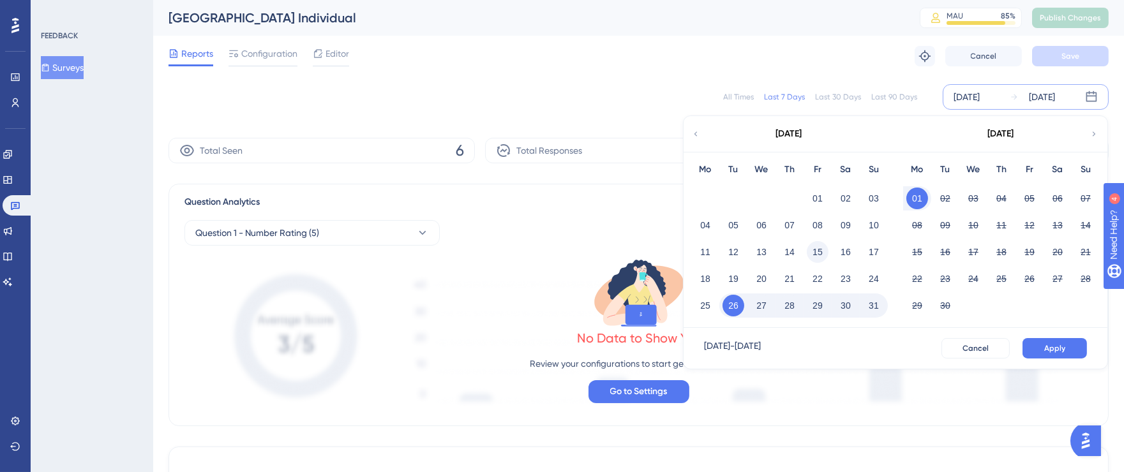
click at [817, 249] on button "15" at bounding box center [818, 252] width 22 height 22
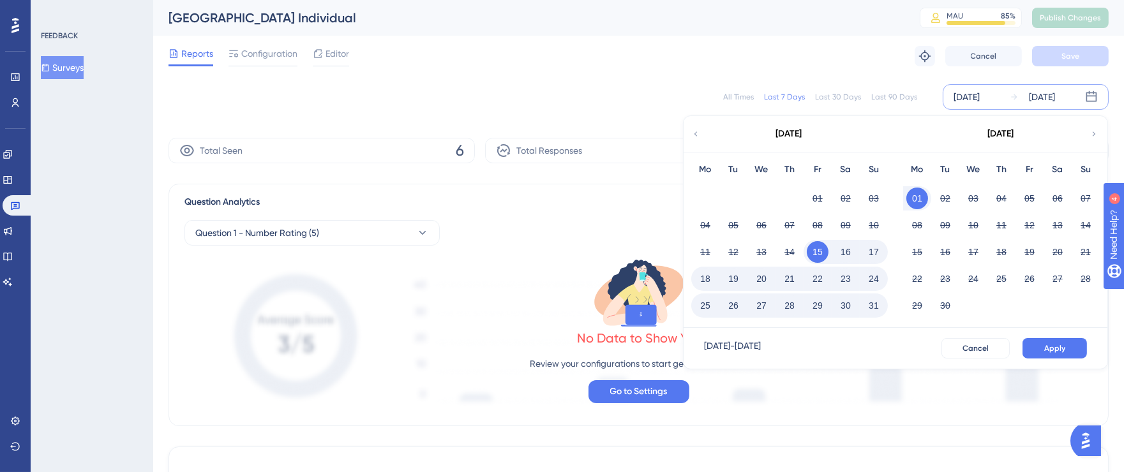
click at [880, 307] on button "31" at bounding box center [874, 306] width 22 height 22
click at [1037, 347] on button "Apply" at bounding box center [1055, 348] width 64 height 20
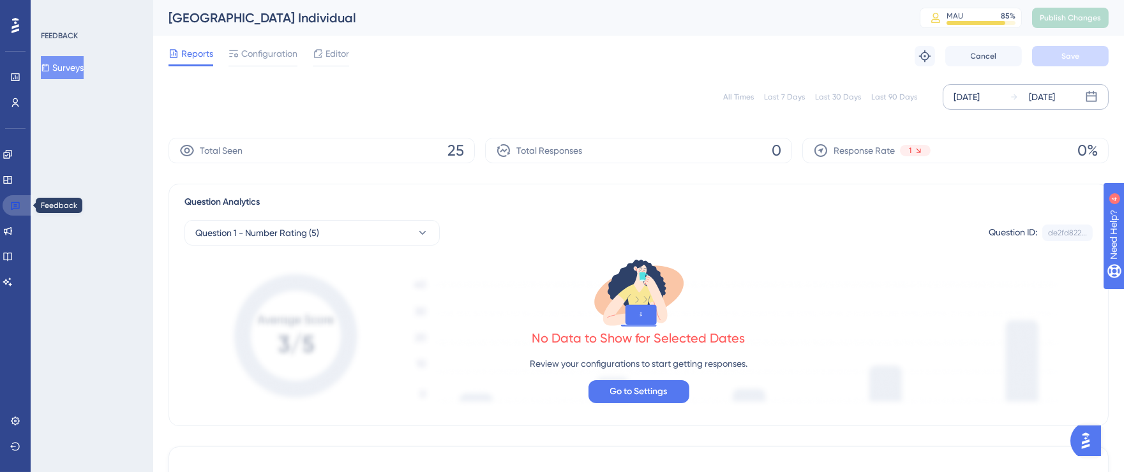
click at [19, 207] on icon at bounding box center [15, 205] width 10 height 10
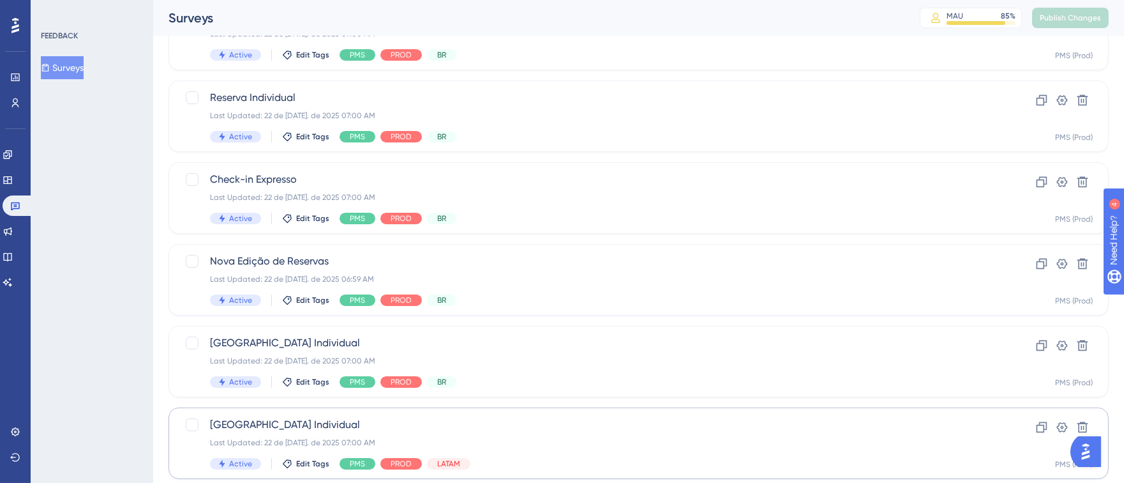
scroll to position [538, 0]
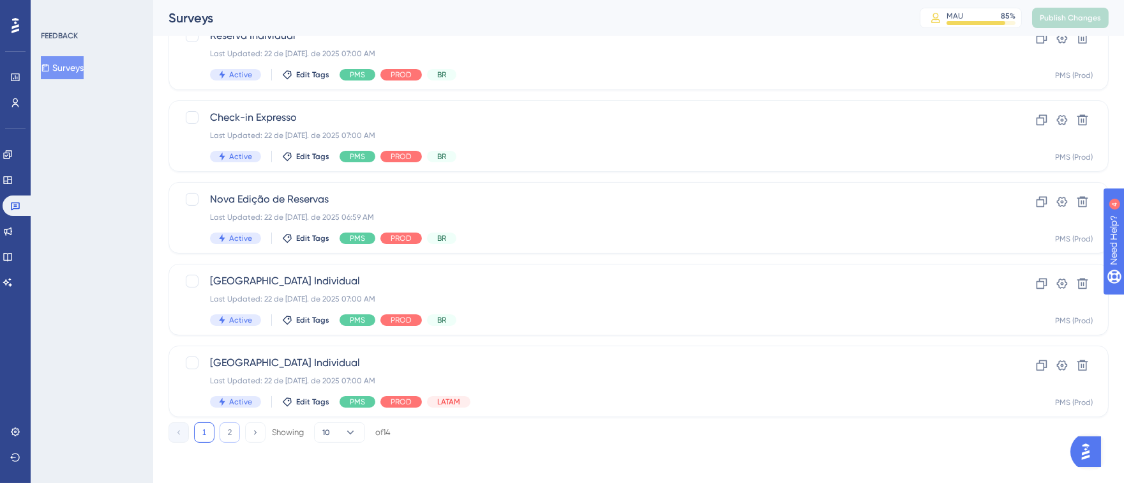
click at [230, 428] on button "2" at bounding box center [230, 432] width 20 height 20
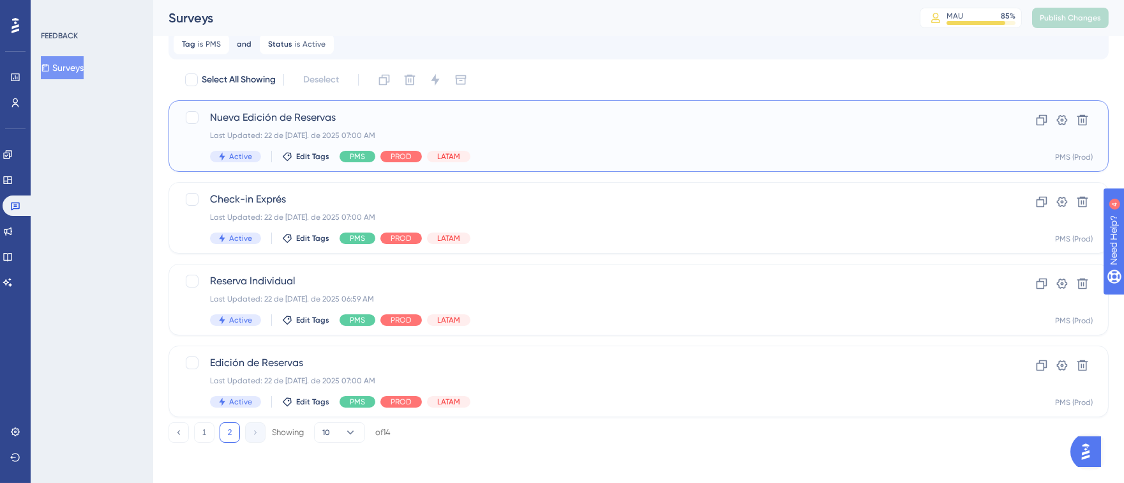
click at [630, 127] on div "Nueva Edición de Reservas Last Updated: 22 de [DATE]. de 2025 07:00 AM Active E…" at bounding box center [587, 136] width 755 height 52
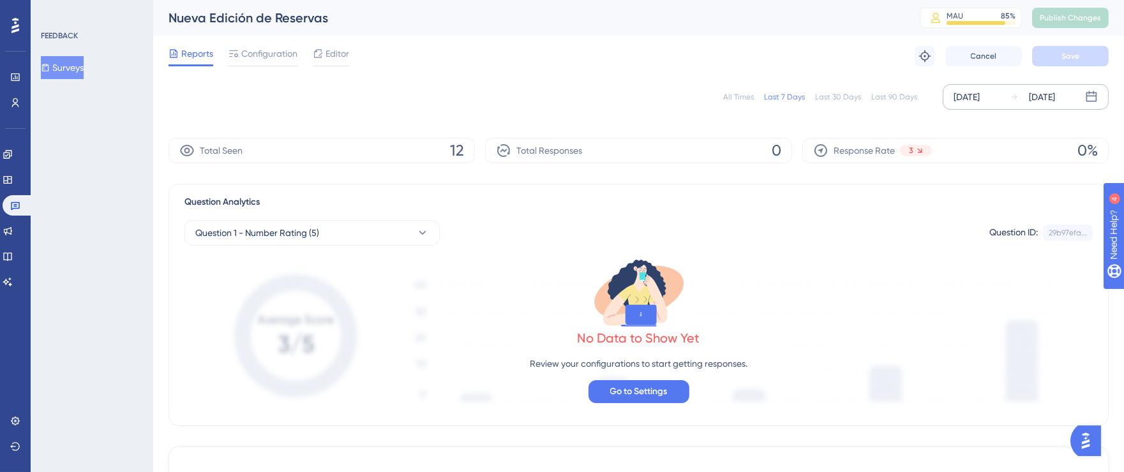
click at [980, 94] on div "[DATE]" at bounding box center [967, 96] width 26 height 15
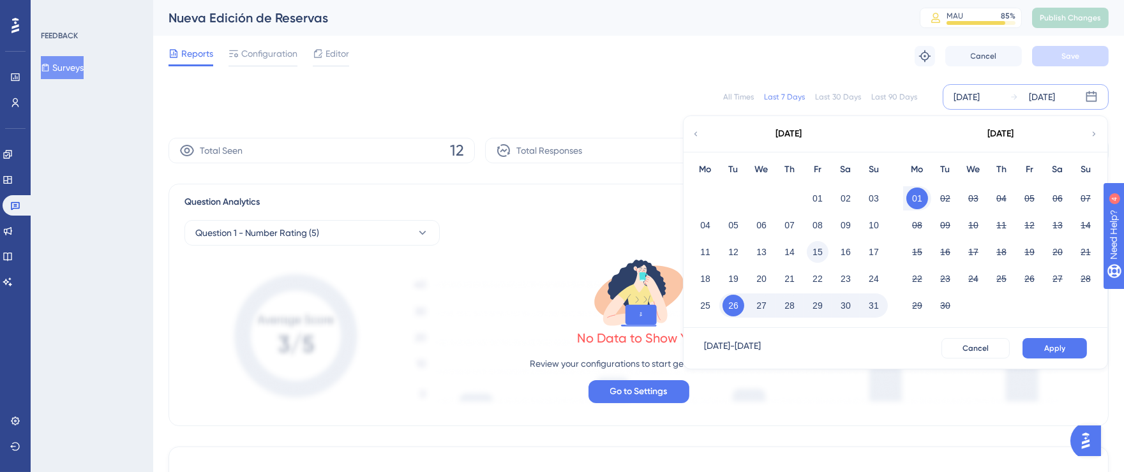
click at [809, 251] on button "15" at bounding box center [818, 252] width 22 height 22
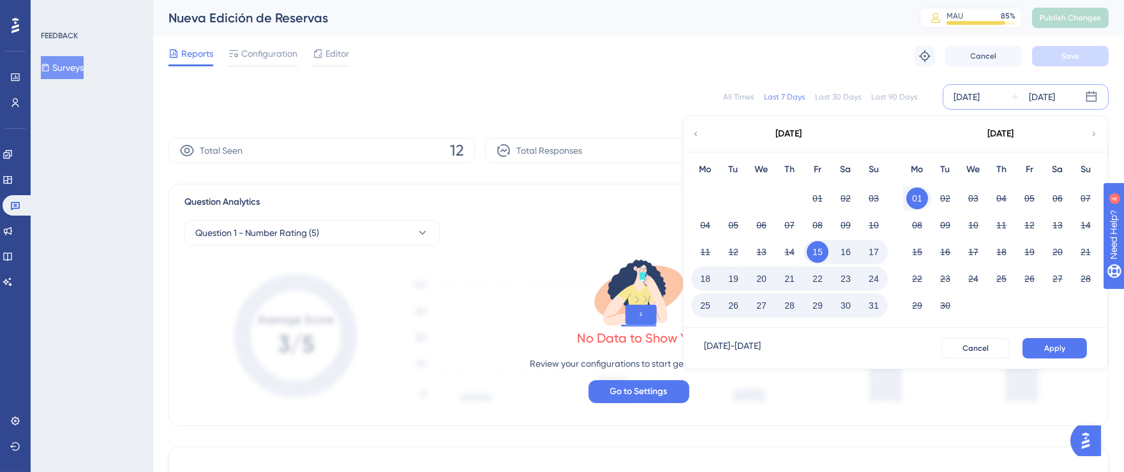
click at [868, 306] on button "31" at bounding box center [874, 306] width 22 height 22
click at [1063, 341] on button "Apply" at bounding box center [1055, 348] width 64 height 20
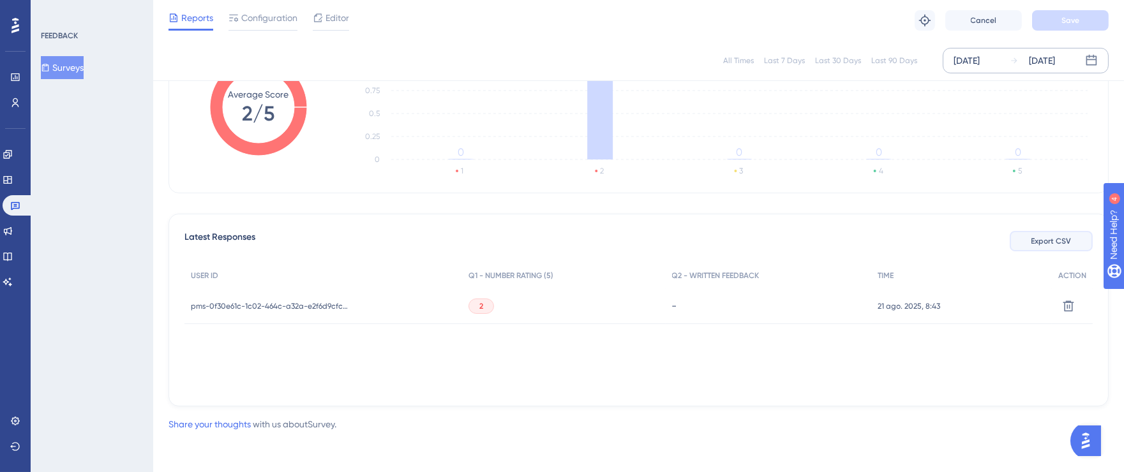
click at [1039, 245] on span "Export CSV" at bounding box center [1052, 241] width 40 height 10
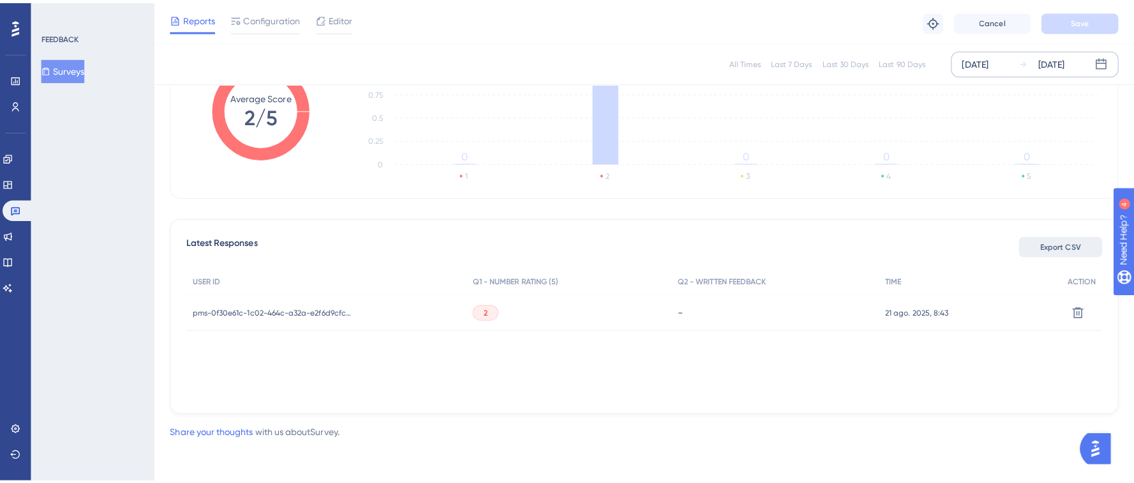
scroll to position [218, 0]
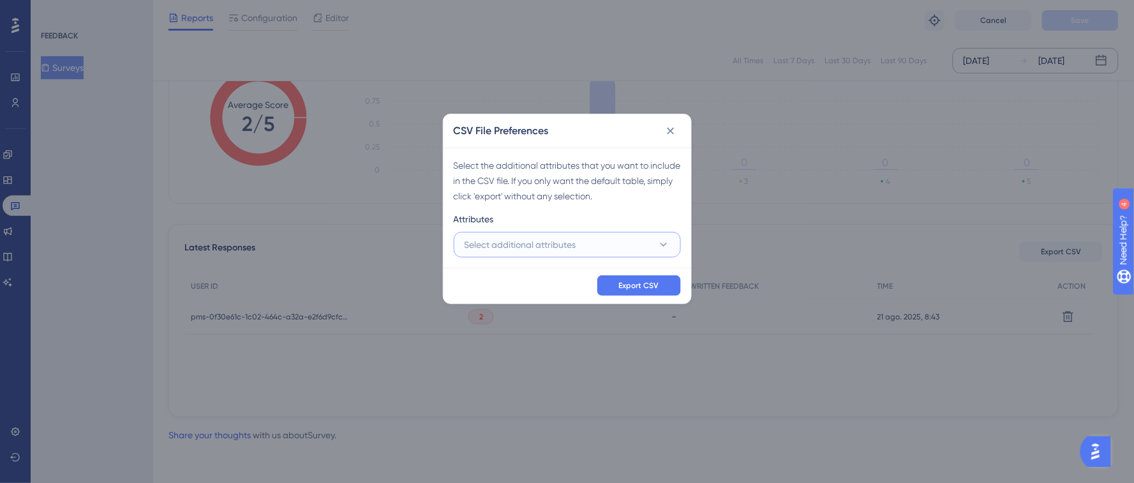
click at [534, 240] on span "Select additional attributes" at bounding box center [521, 244] width 112 height 15
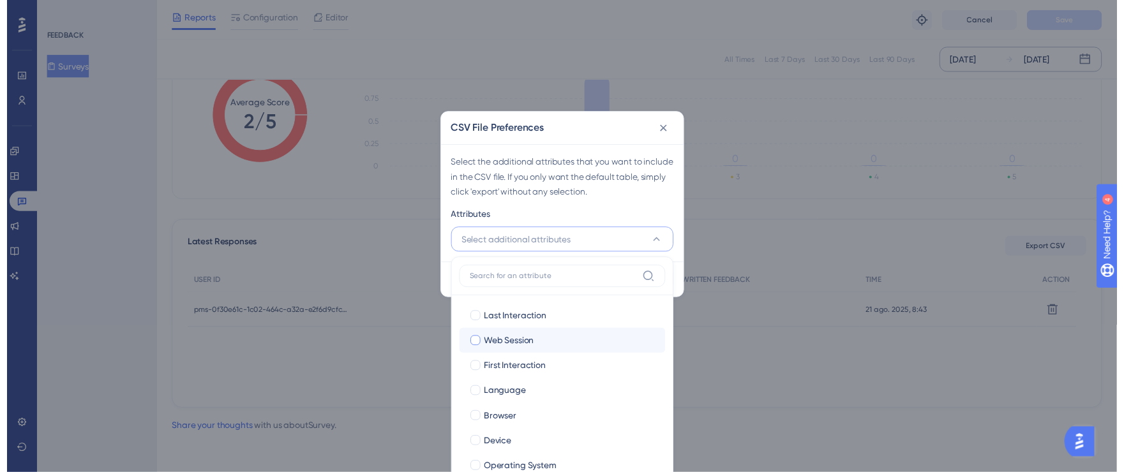
scroll to position [87, 0]
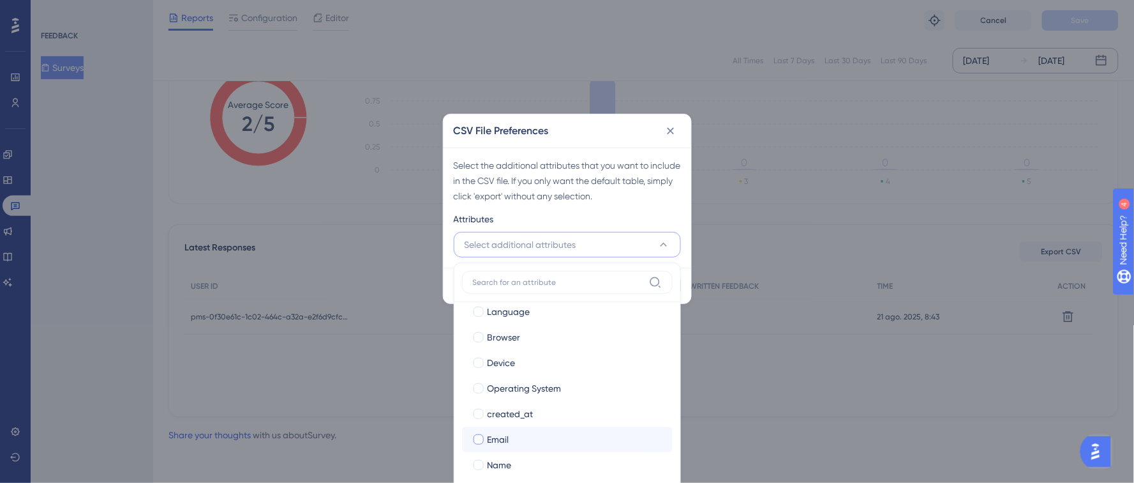
click at [477, 437] on div at bounding box center [479, 439] width 10 height 10
checkbox input "true"
click at [481, 463] on div at bounding box center [479, 465] width 10 height 10
checkbox input "true"
click at [638, 211] on div "Attributes" at bounding box center [567, 221] width 227 height 20
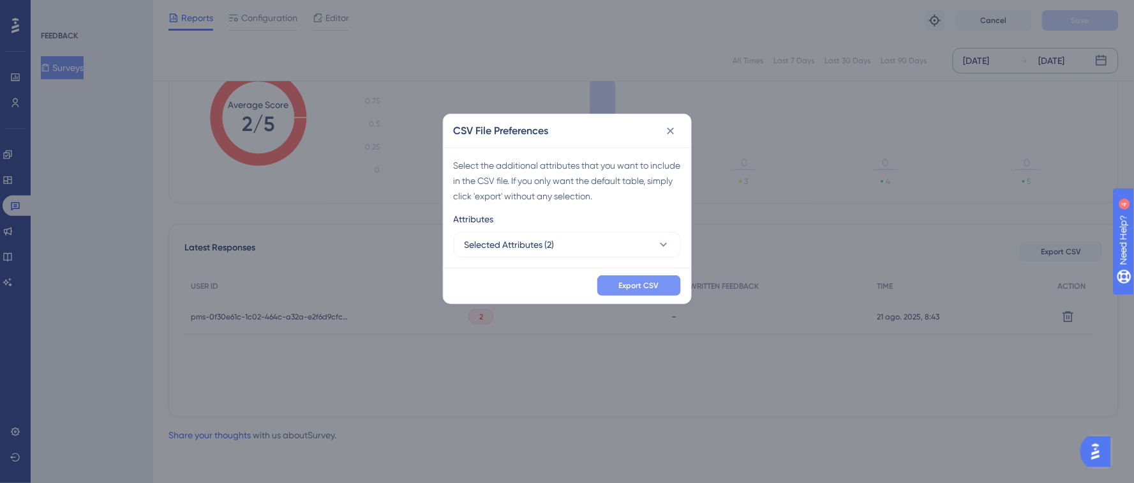
click at [639, 282] on span "Export CSV" at bounding box center [639, 285] width 40 height 10
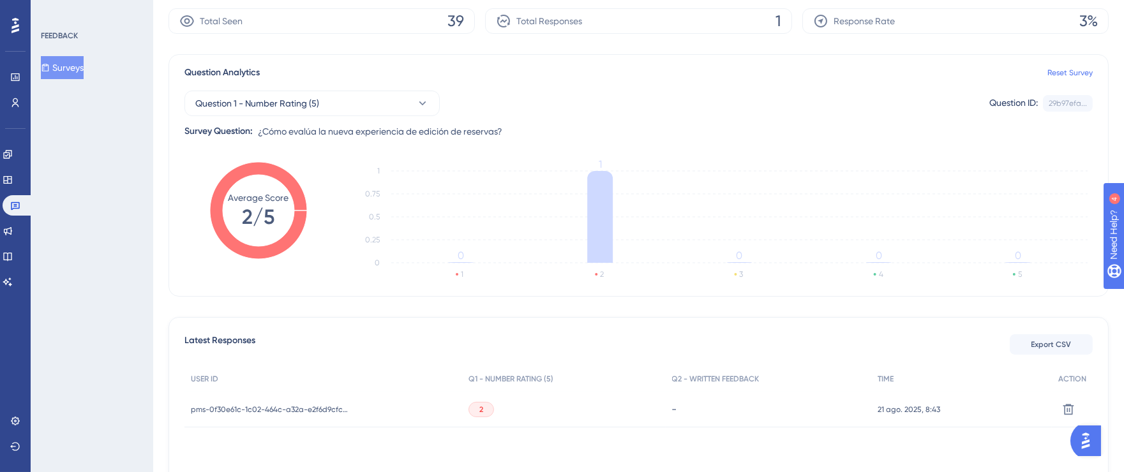
scroll to position [0, 0]
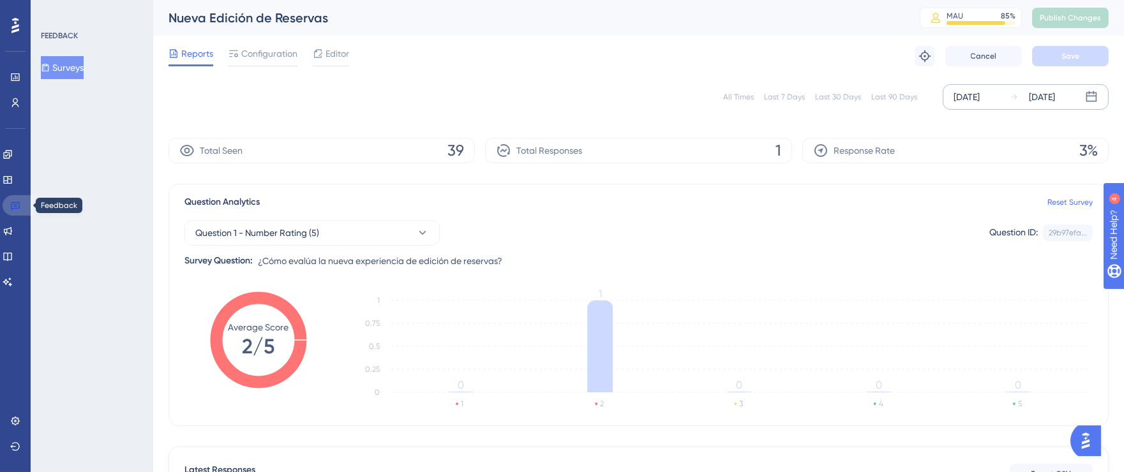
click at [13, 204] on icon at bounding box center [15, 205] width 10 height 10
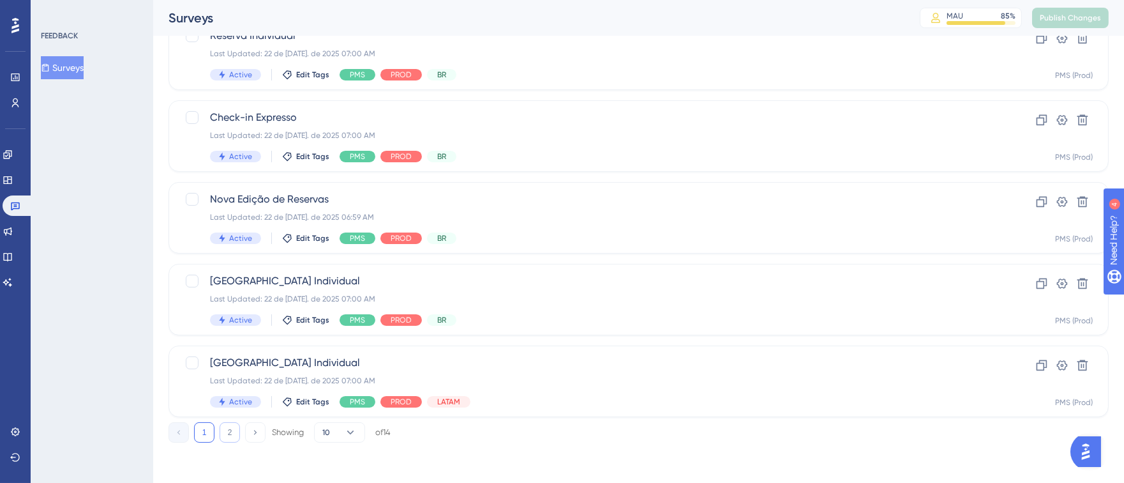
click at [229, 428] on button "2" at bounding box center [230, 432] width 20 height 20
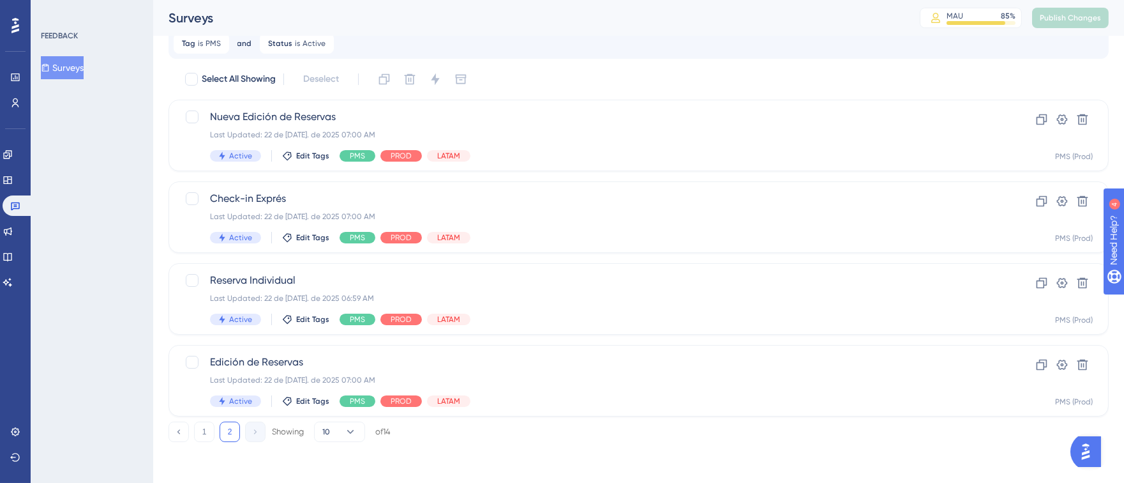
scroll to position [48, 0]
click at [663, 221] on div "Check-in Exprés Last Updated: 22 de [DATE]. de 2025 07:00 AM Active Edit Tags P…" at bounding box center [587, 217] width 755 height 52
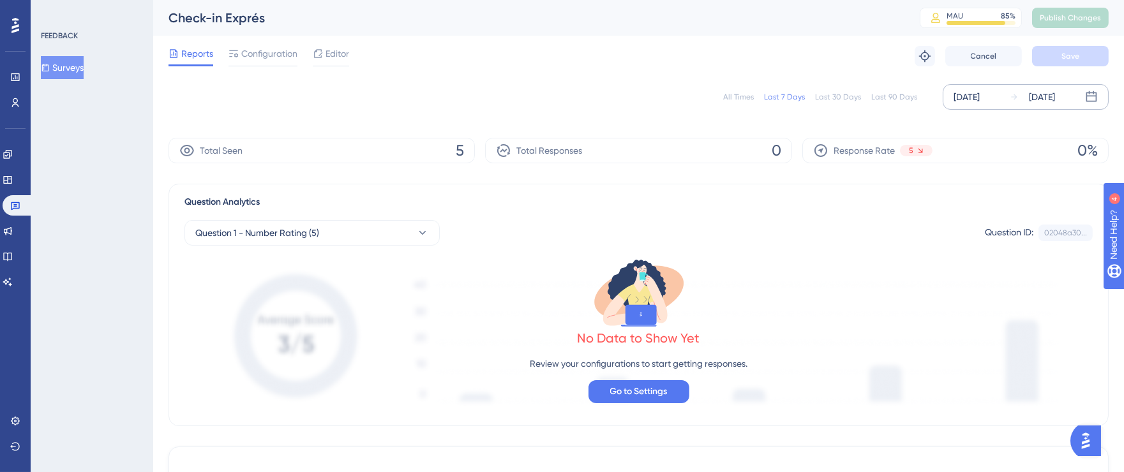
click at [980, 95] on div "[DATE]" at bounding box center [967, 96] width 26 height 15
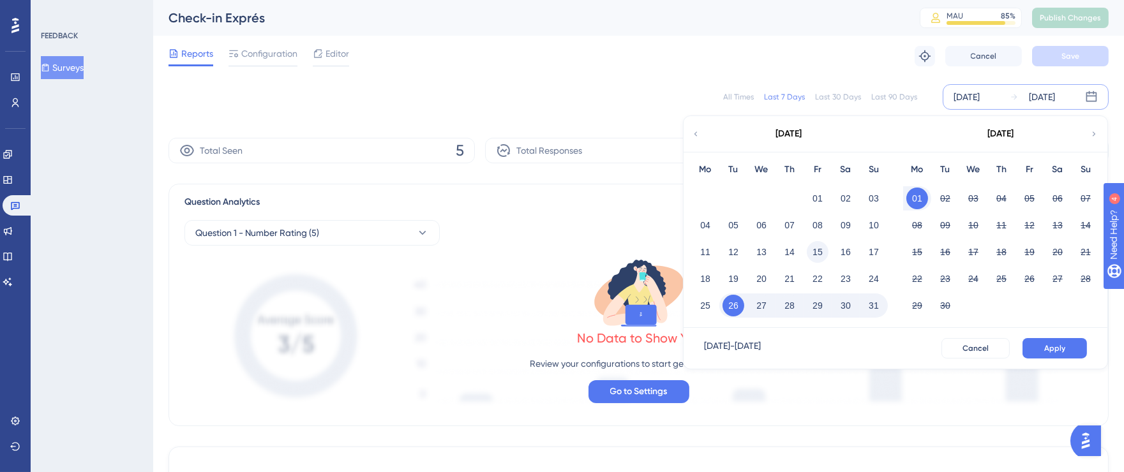
click at [808, 246] on button "15" at bounding box center [818, 252] width 22 height 22
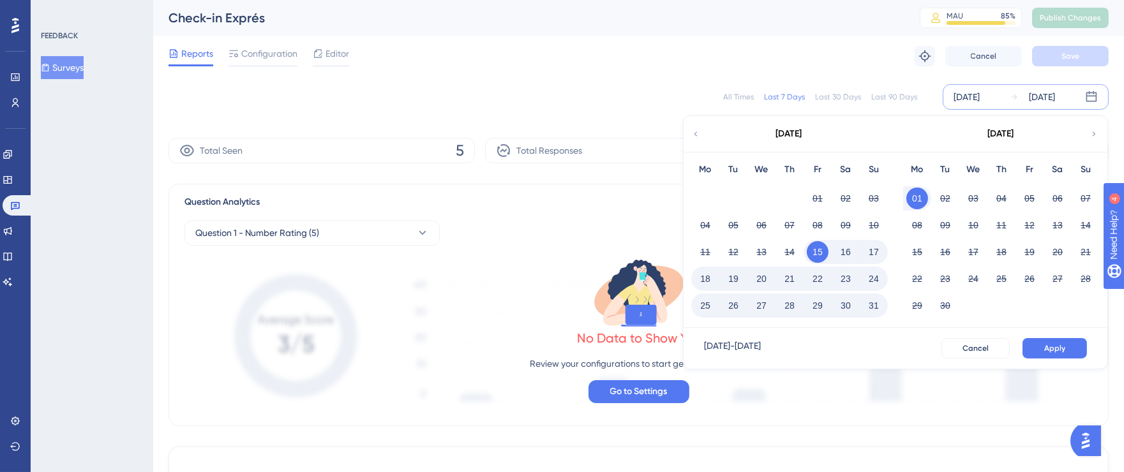
click at [876, 304] on button "31" at bounding box center [874, 306] width 22 height 22
click at [1052, 343] on span "Apply" at bounding box center [1054, 348] width 21 height 10
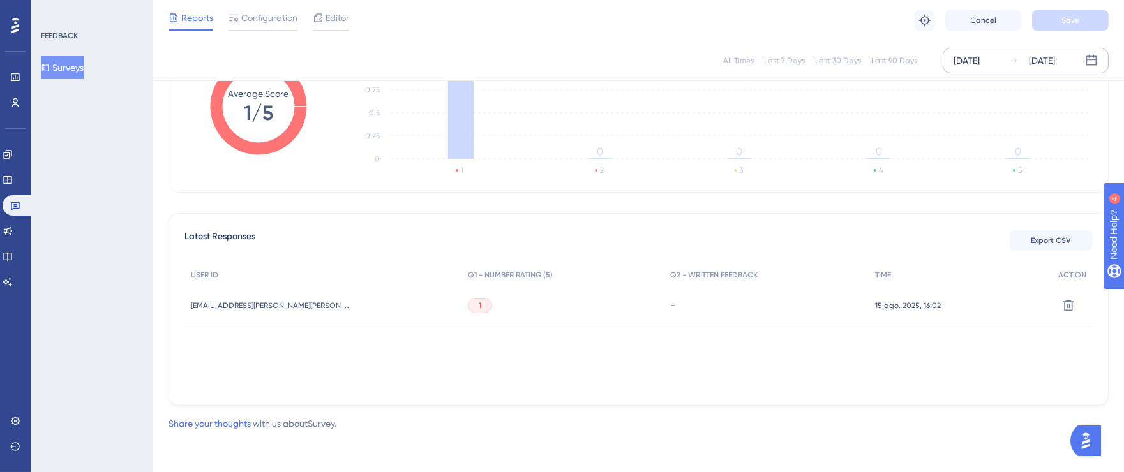
scroll to position [228, 0]
click at [1046, 237] on span "Export CSV" at bounding box center [1052, 241] width 40 height 10
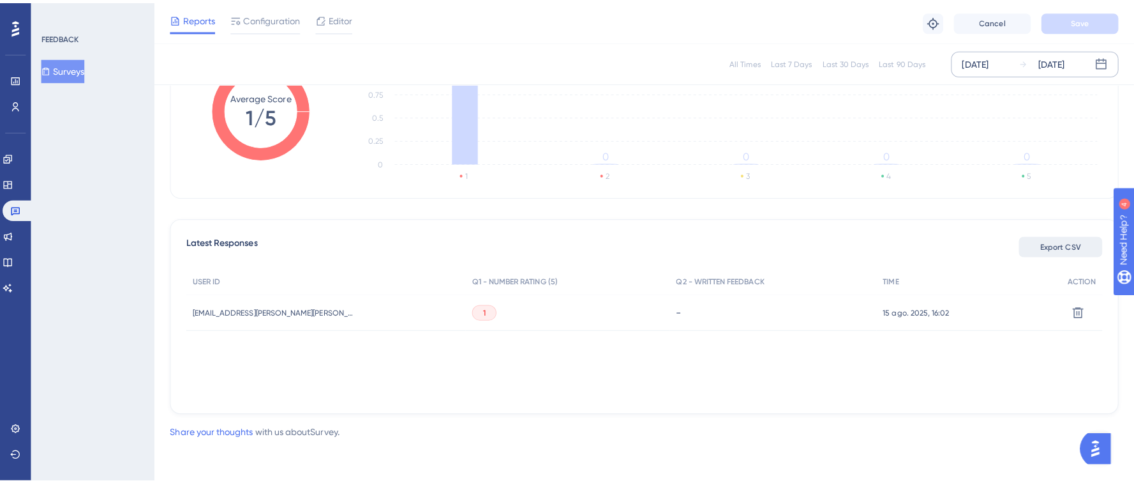
scroll to position [218, 0]
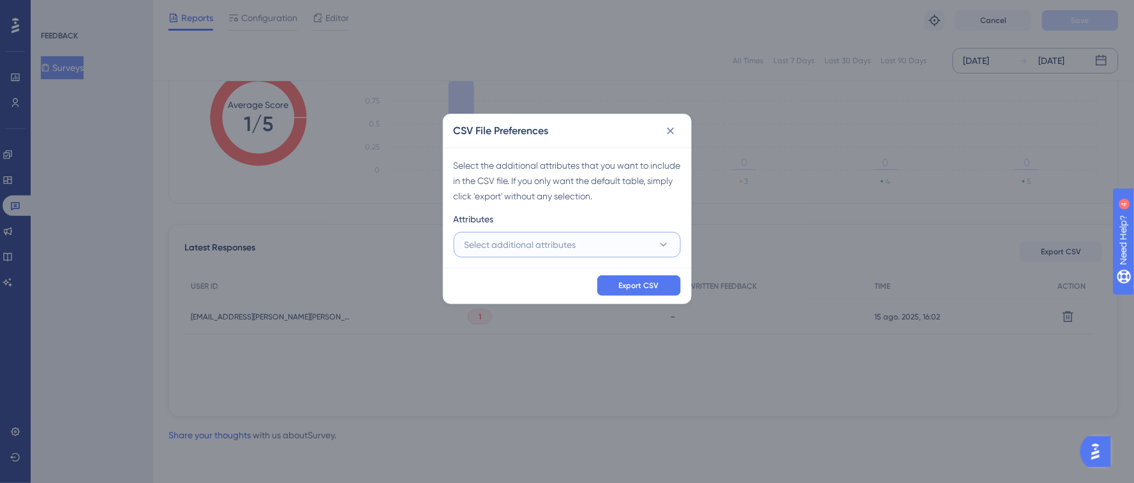
click at [553, 244] on span "Select additional attributes" at bounding box center [521, 244] width 112 height 15
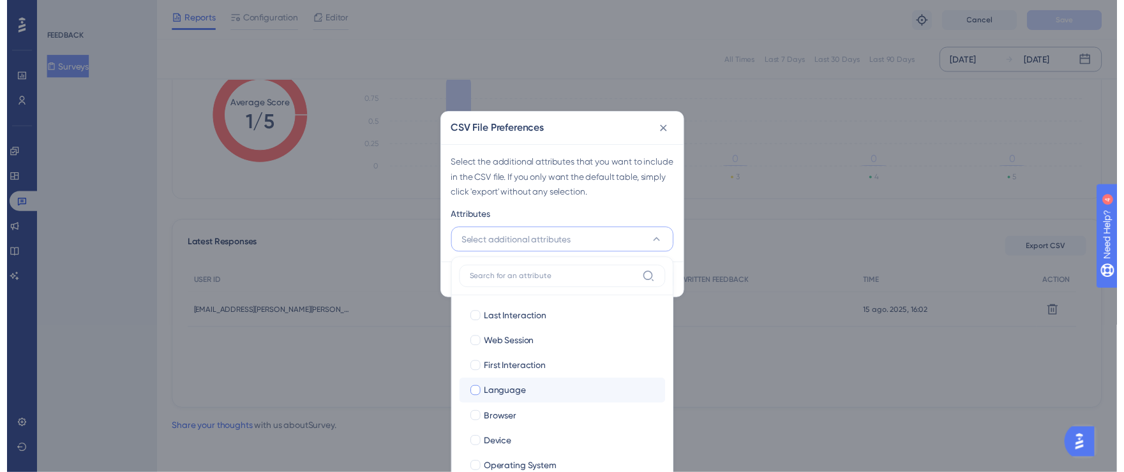
scroll to position [87, 0]
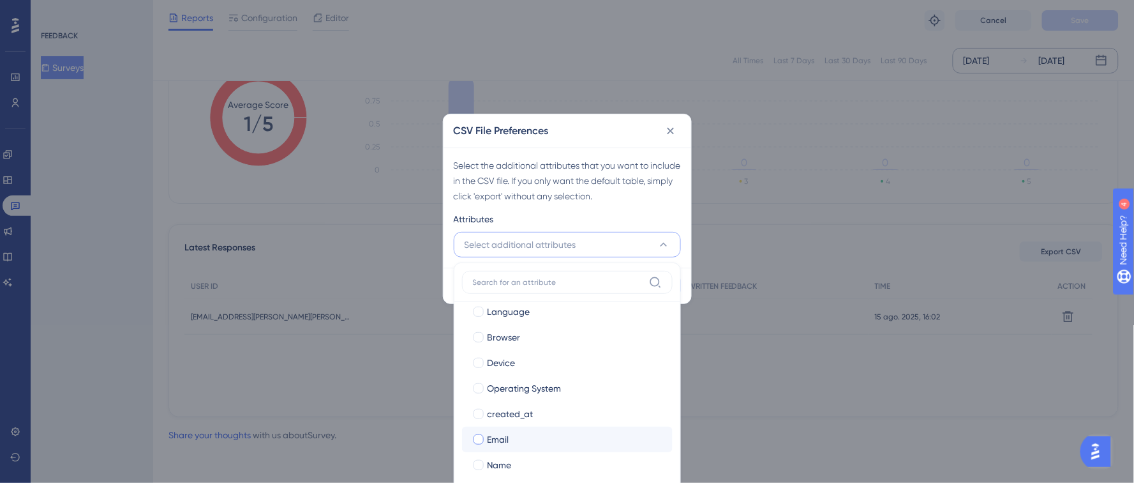
click at [481, 439] on div at bounding box center [479, 439] width 10 height 10
checkbox input "true"
click at [483, 458] on label "Name" at bounding box center [567, 464] width 190 height 15
checkbox input "true"
click at [666, 216] on div "Attributes" at bounding box center [567, 221] width 227 height 20
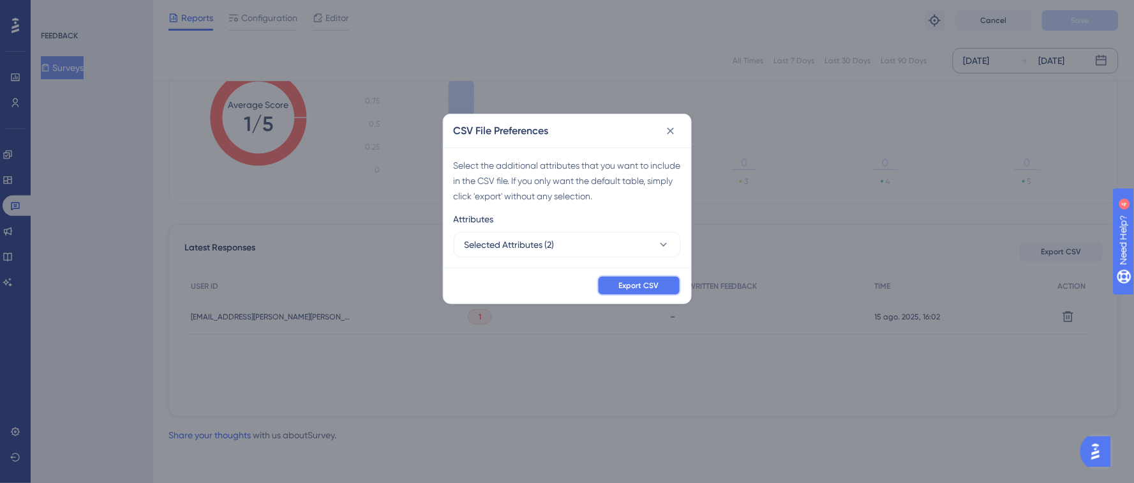
click at [670, 279] on button "Export CSV" at bounding box center [639, 285] width 84 height 20
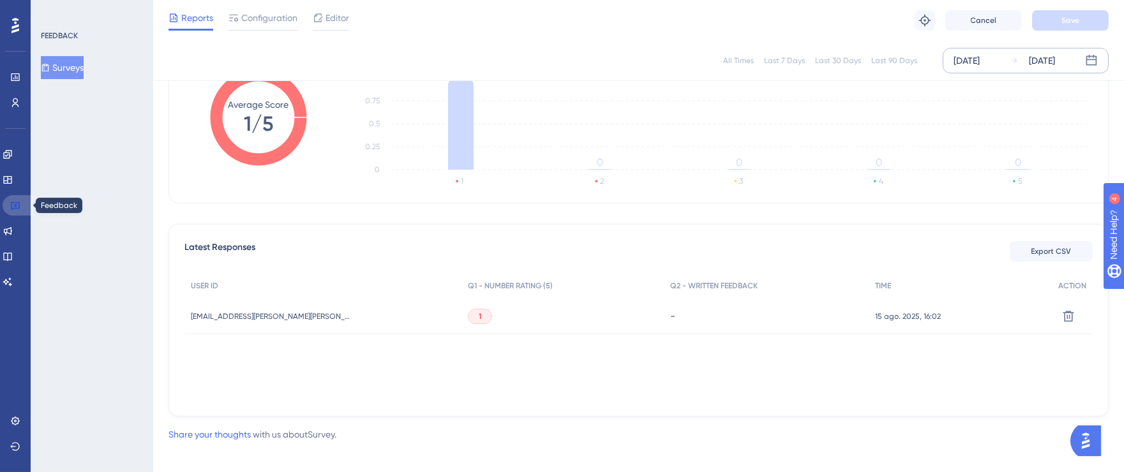
click at [15, 207] on icon at bounding box center [15, 205] width 10 height 10
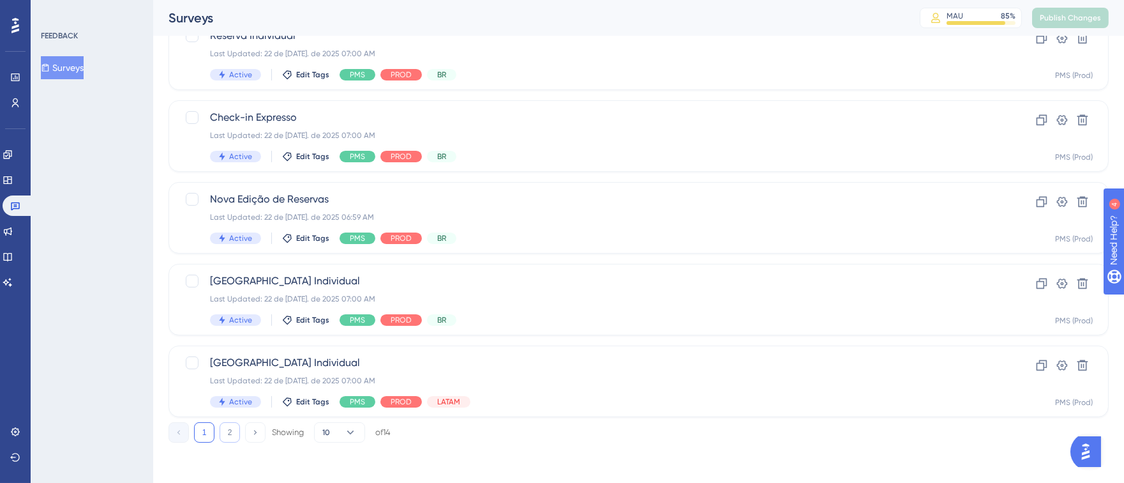
click at [228, 428] on button "2" at bounding box center [230, 432] width 20 height 20
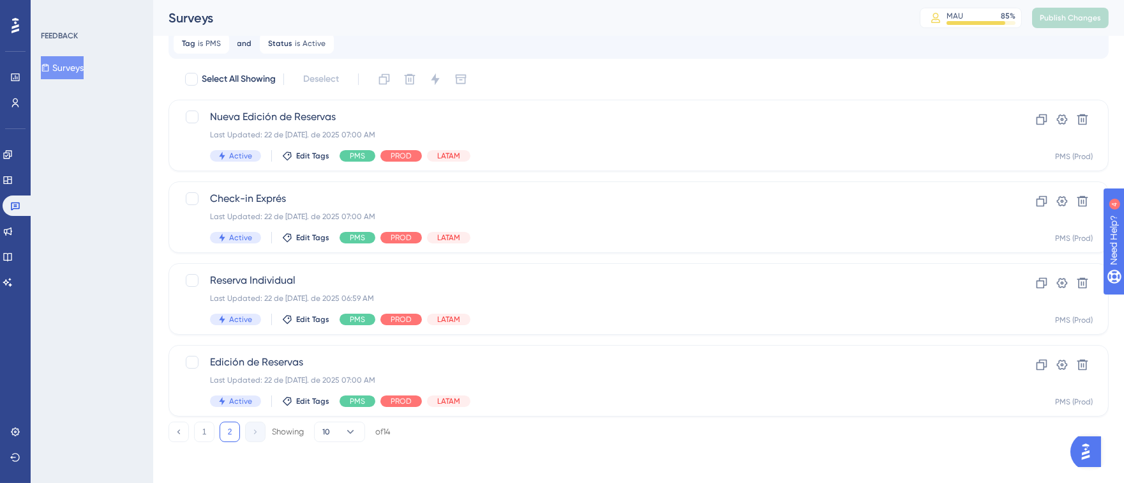
scroll to position [48, 0]
click at [799, 292] on div "Reserva Individual Last Updated: 22 de [DATE]. de 2025 06:59 AM Active Edit Tag…" at bounding box center [587, 299] width 755 height 52
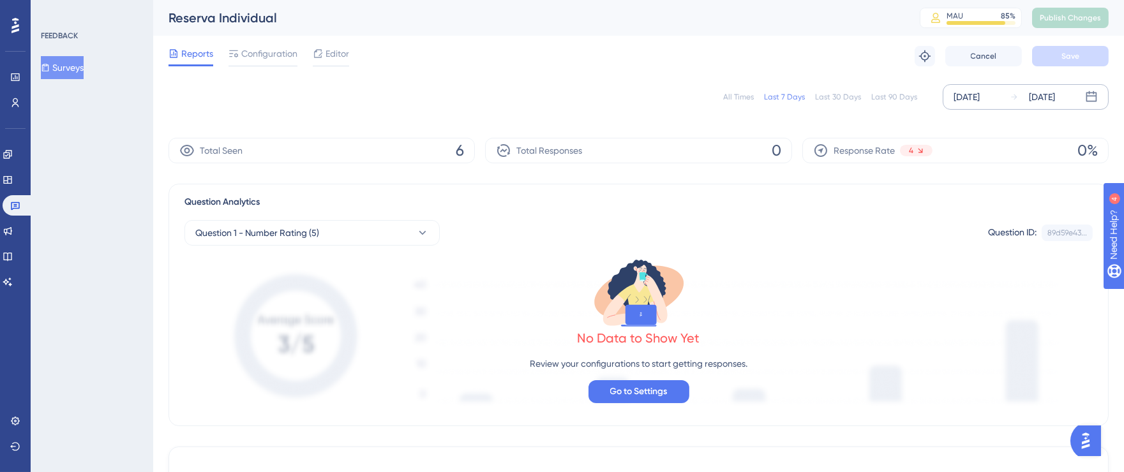
click at [980, 96] on div "[DATE]" at bounding box center [967, 96] width 26 height 15
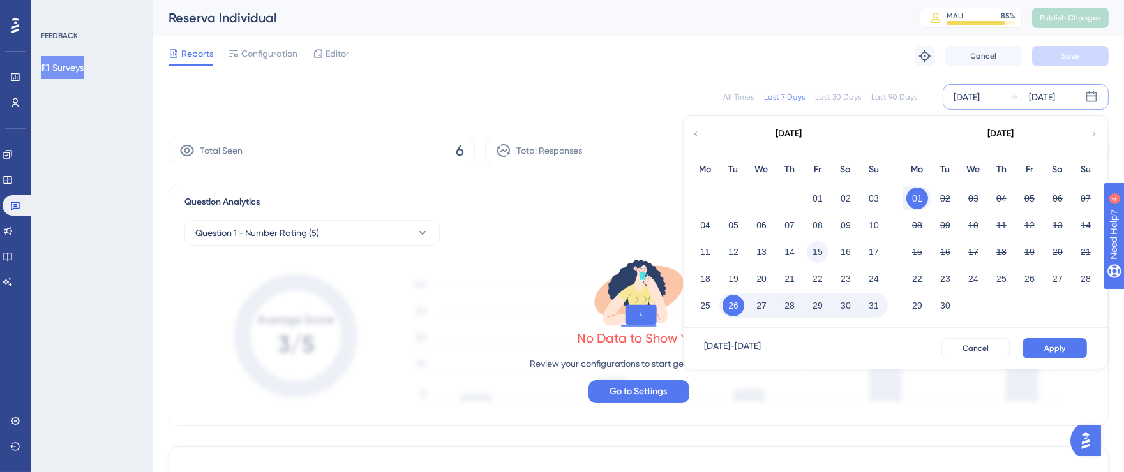
click at [817, 252] on button "15" at bounding box center [818, 252] width 22 height 22
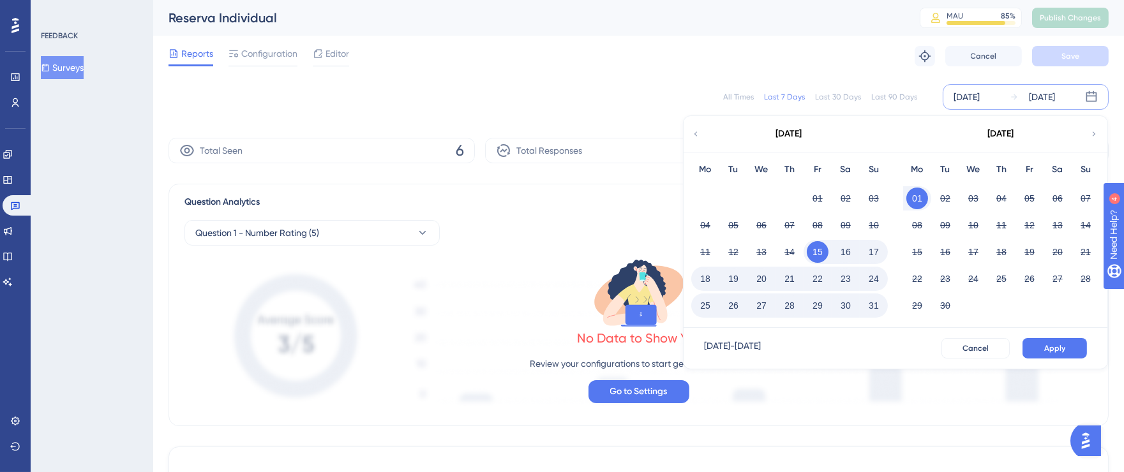
click at [867, 302] on button "31" at bounding box center [874, 306] width 22 height 22
click at [1053, 347] on span "Apply" at bounding box center [1054, 348] width 21 height 10
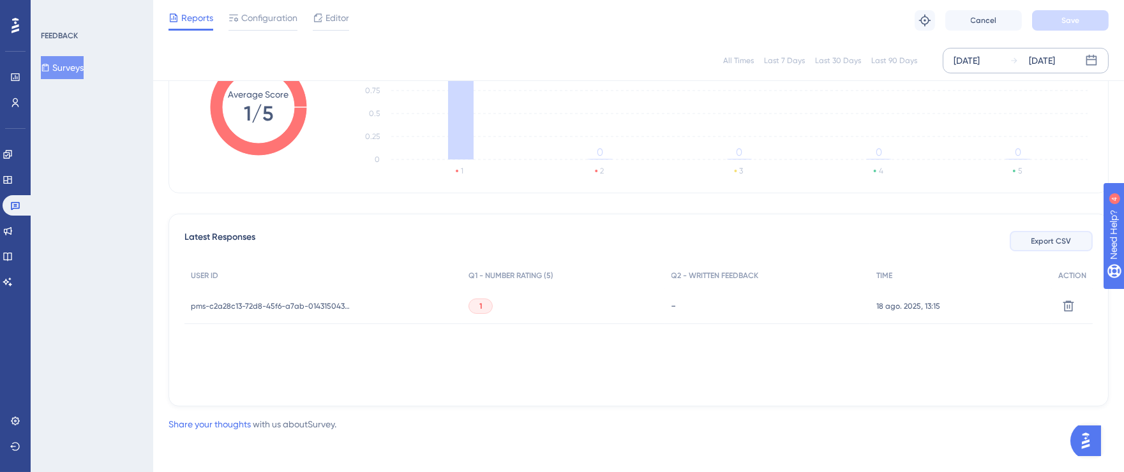
click at [1034, 236] on span "Export CSV" at bounding box center [1052, 241] width 40 height 10
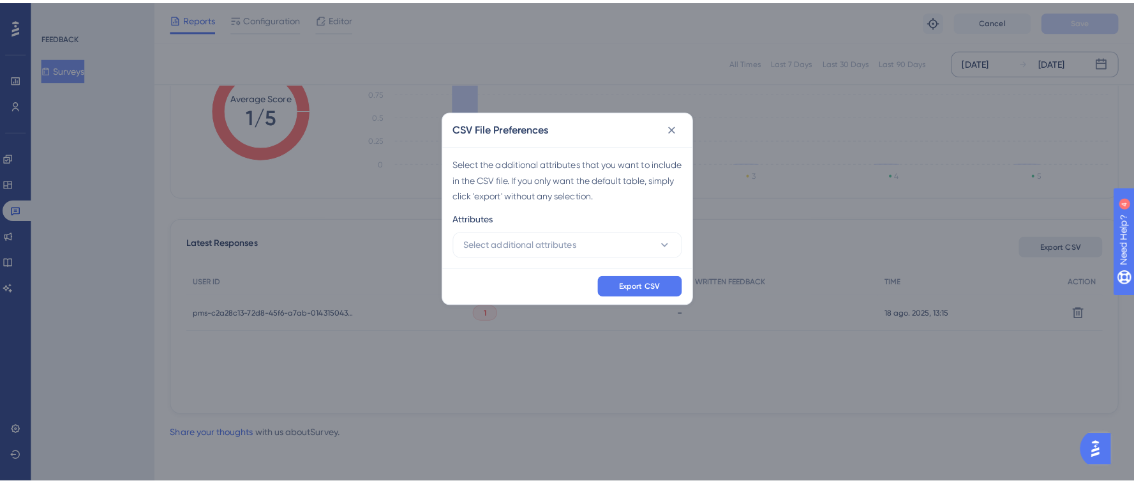
scroll to position [218, 0]
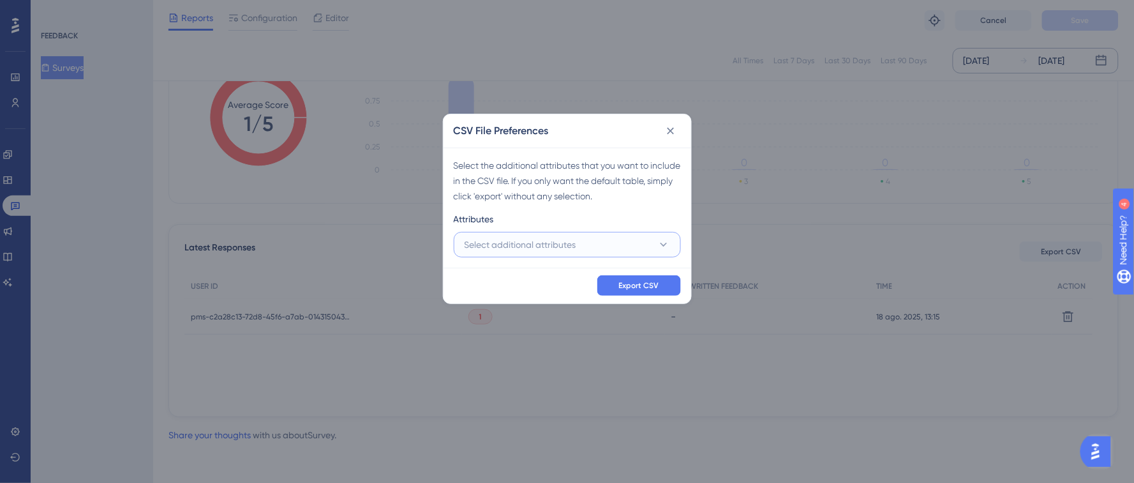
click at [543, 246] on span "Select additional attributes" at bounding box center [521, 244] width 112 height 15
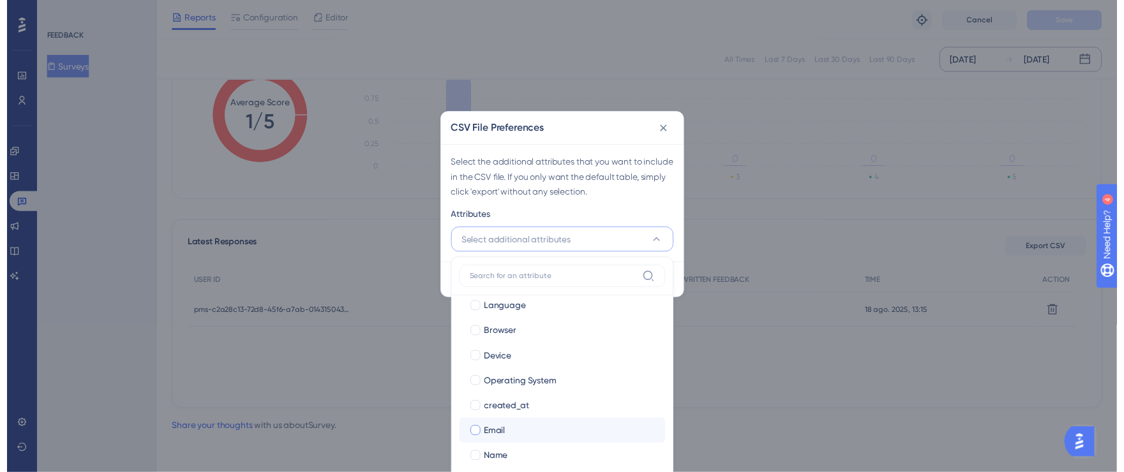
scroll to position [87, 0]
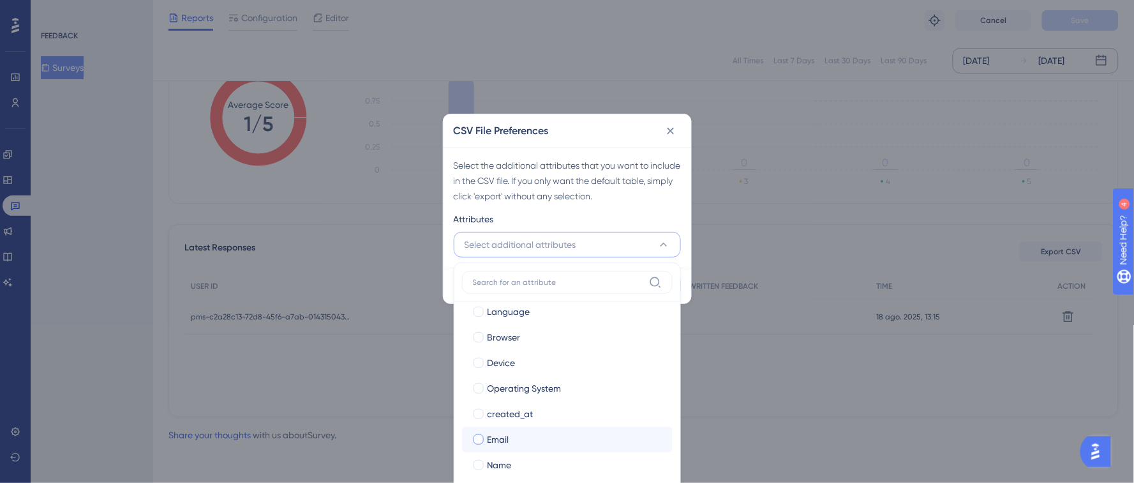
click at [480, 440] on div at bounding box center [479, 439] width 10 height 10
checkbox input "true"
click at [480, 462] on div at bounding box center [479, 465] width 10 height 10
checkbox input "true"
click at [653, 218] on div "Attributes" at bounding box center [567, 221] width 227 height 20
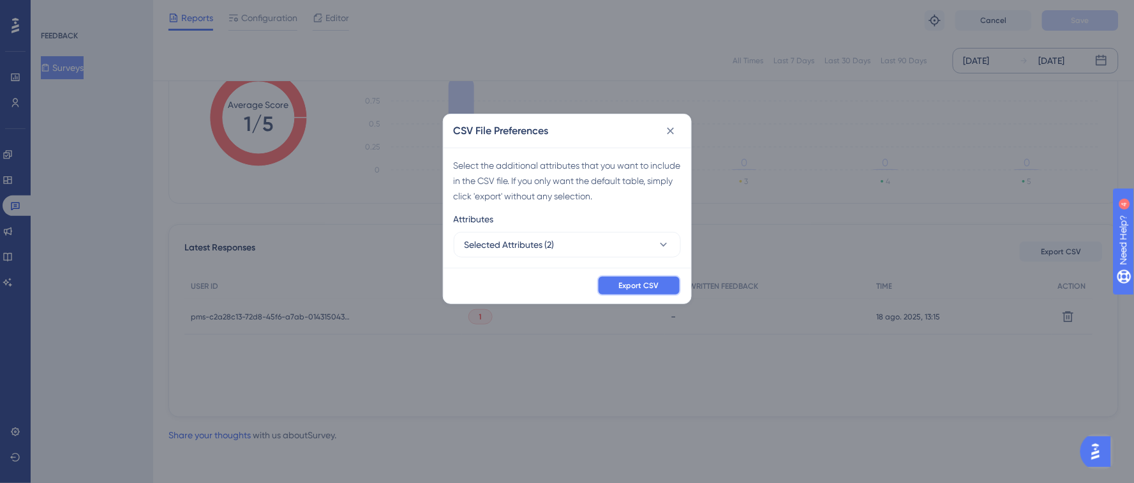
click at [656, 289] on span "Export CSV" at bounding box center [639, 285] width 40 height 10
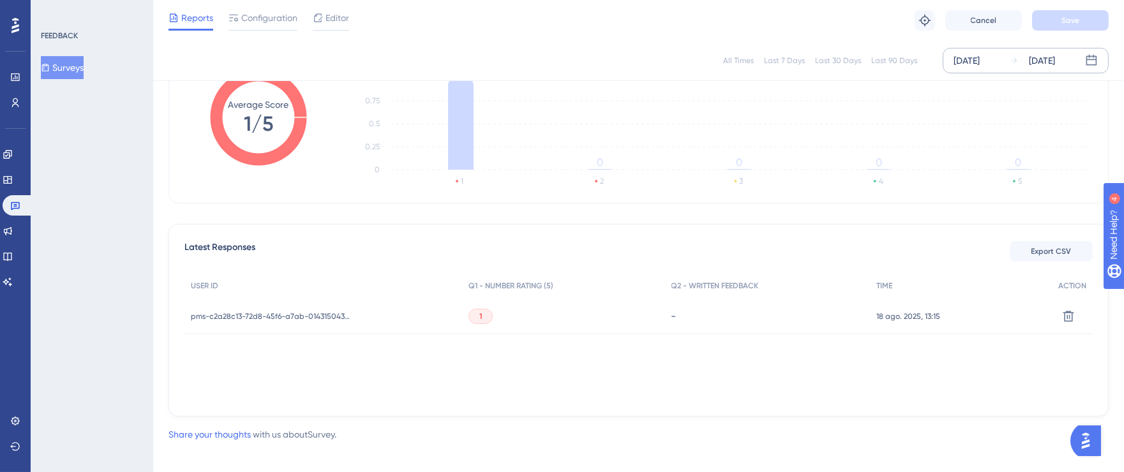
scroll to position [0, 0]
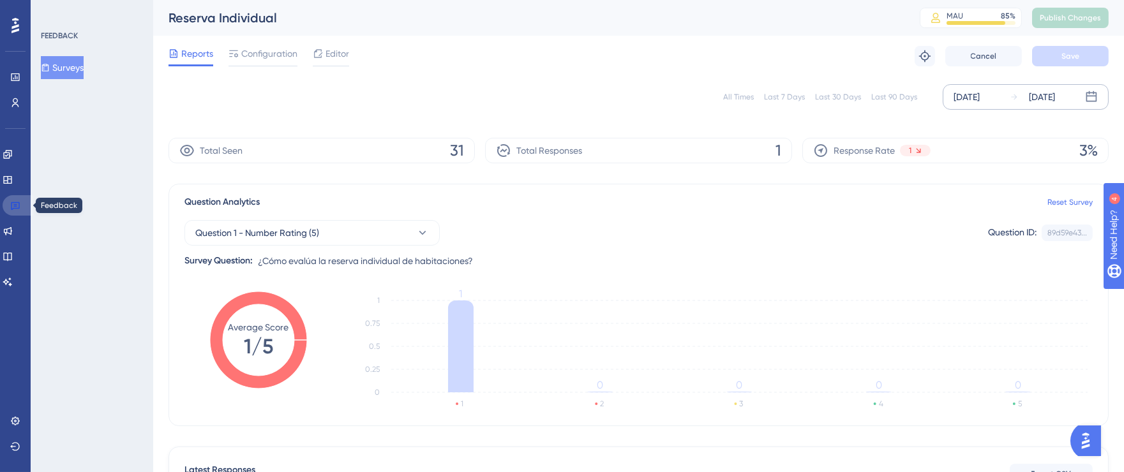
click at [9, 204] on link at bounding box center [18, 205] width 31 height 20
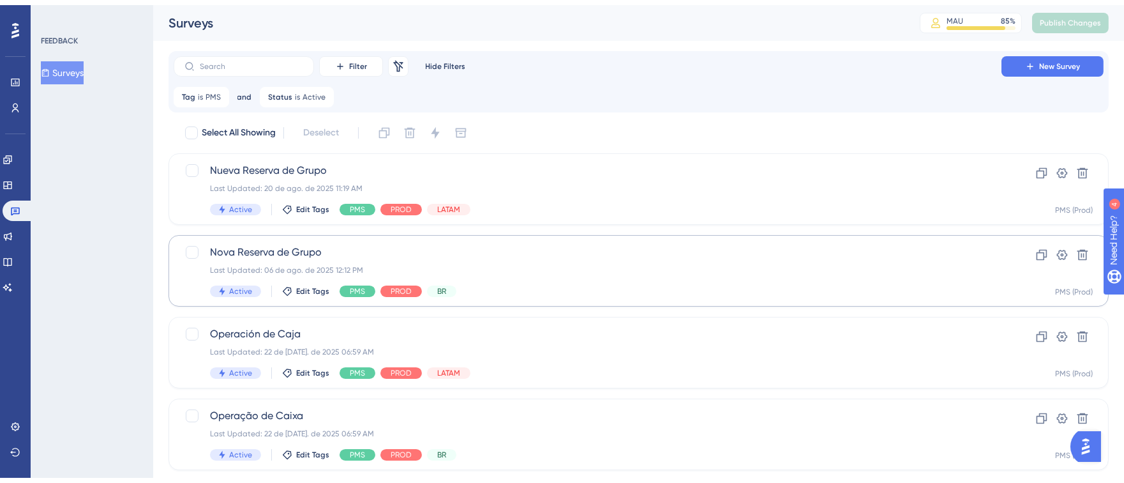
scroll to position [538, 0]
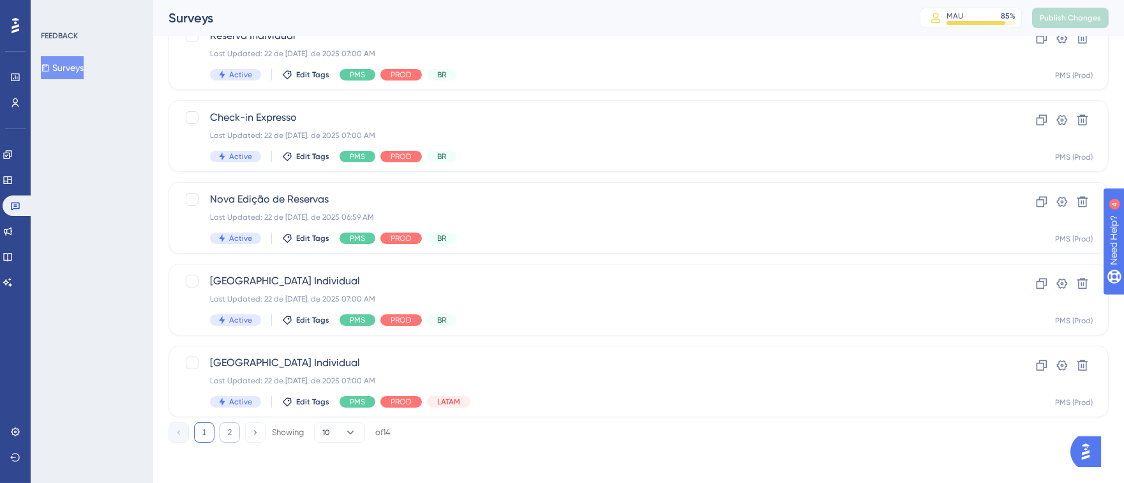
click at [228, 427] on button "2" at bounding box center [230, 432] width 20 height 20
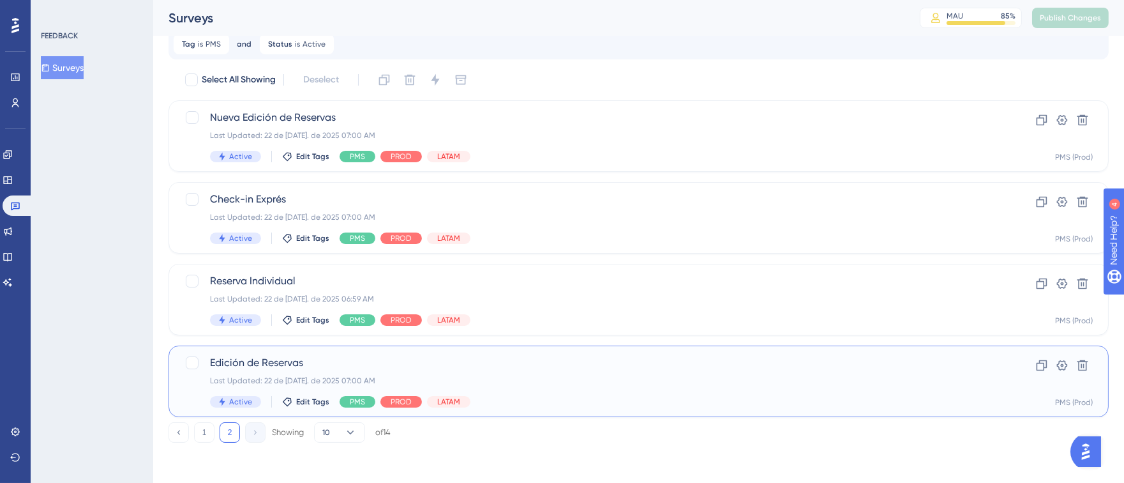
click at [756, 368] on span "Edición de Reservas" at bounding box center [587, 362] width 755 height 15
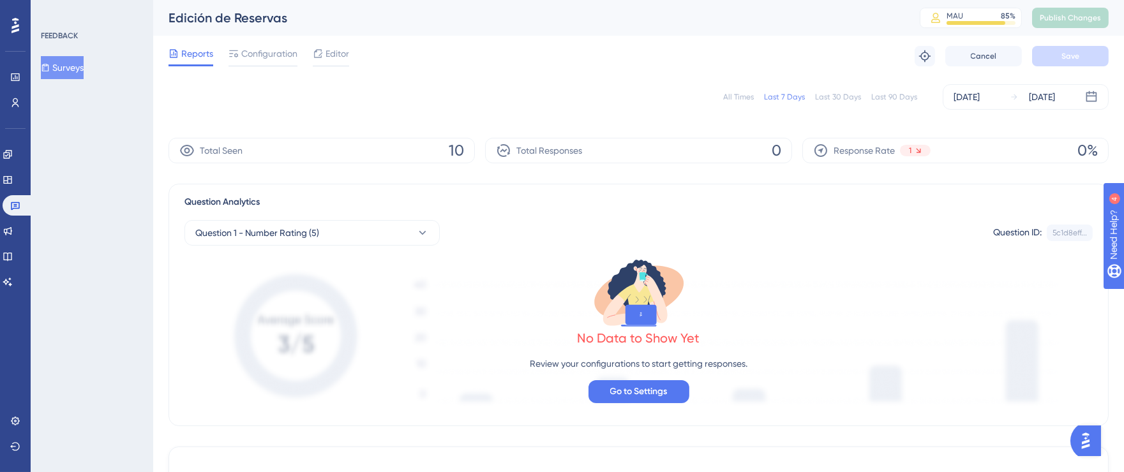
click at [980, 96] on div "[DATE]" at bounding box center [967, 96] width 26 height 15
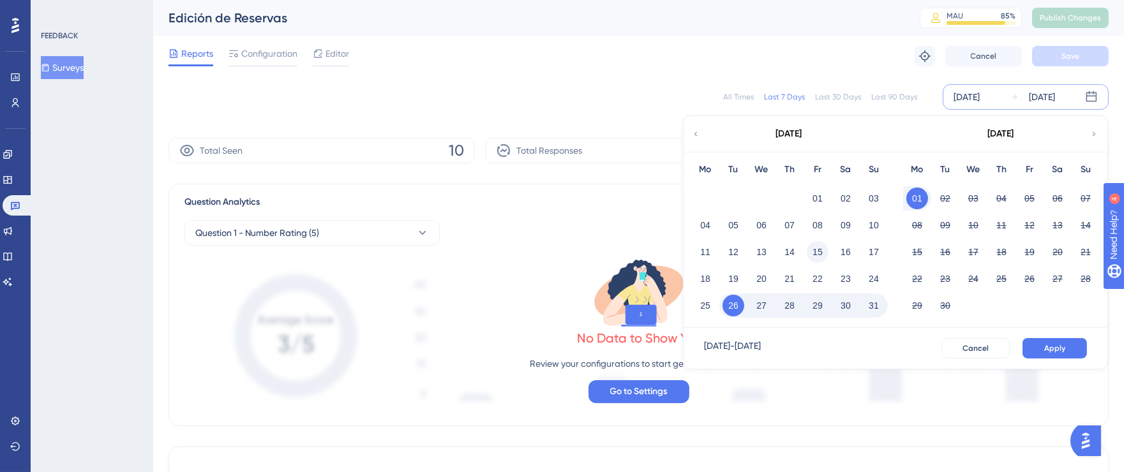
click at [821, 250] on button "15" at bounding box center [818, 252] width 22 height 22
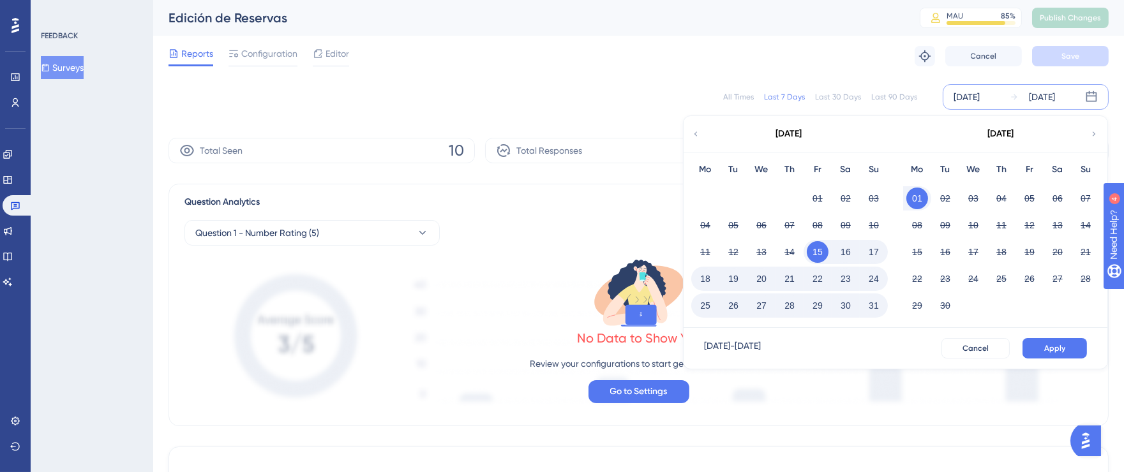
click at [879, 303] on button "31" at bounding box center [874, 306] width 22 height 22
click at [1051, 343] on span "Apply" at bounding box center [1054, 348] width 21 height 10
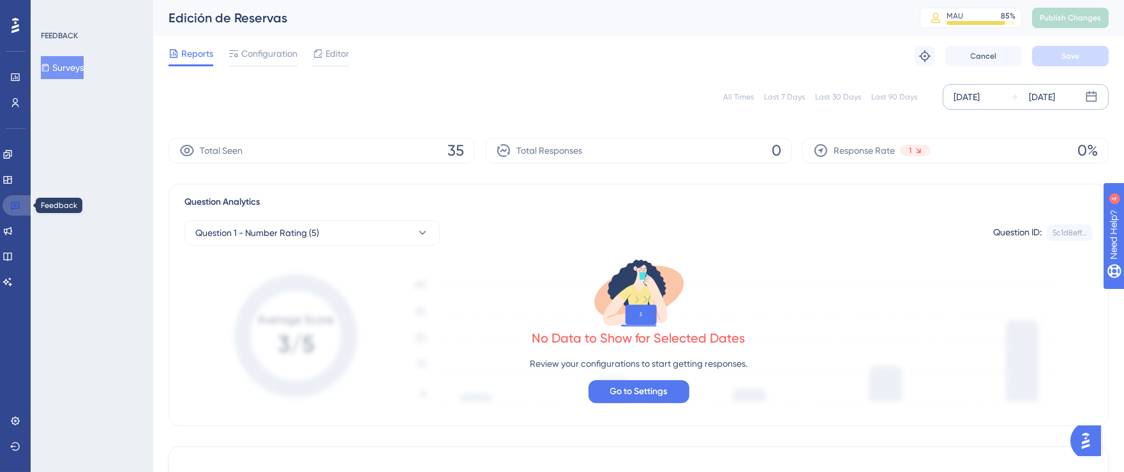
click at [22, 204] on link at bounding box center [18, 205] width 31 height 20
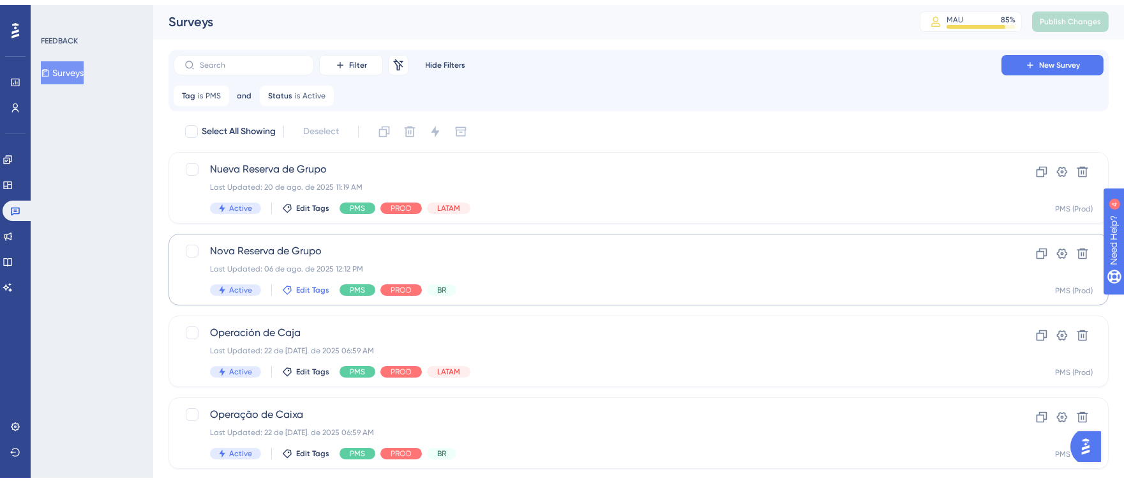
scroll to position [538, 0]
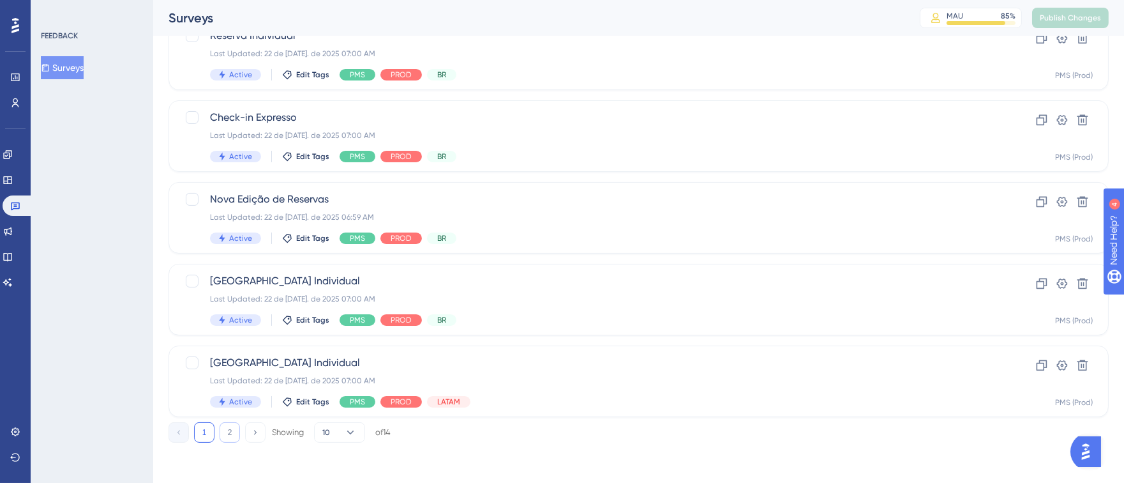
click at [230, 427] on button "2" at bounding box center [230, 432] width 20 height 20
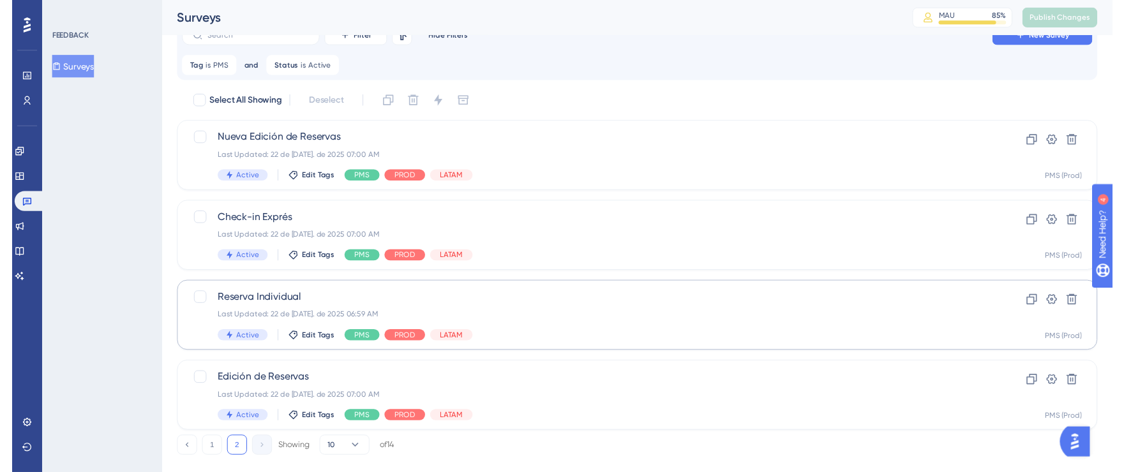
scroll to position [0, 0]
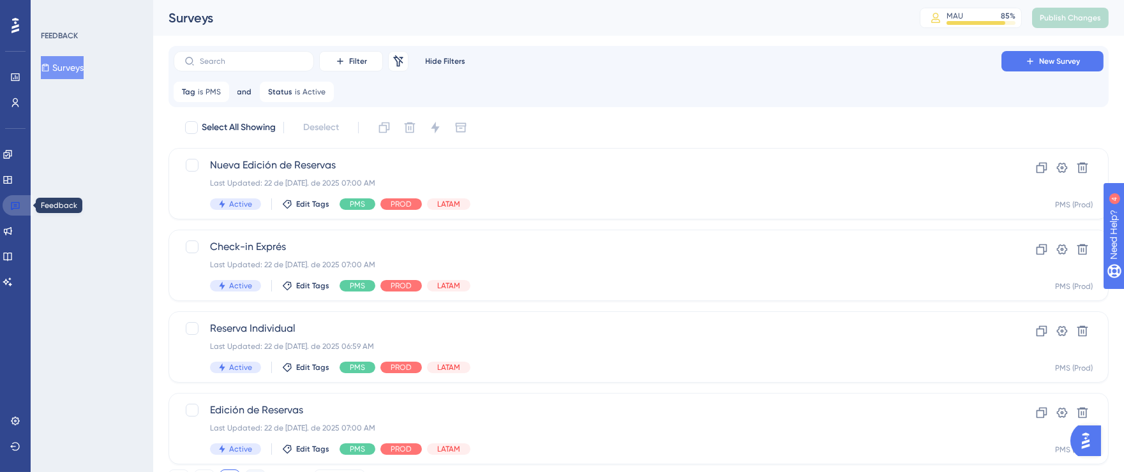
click at [18, 207] on icon at bounding box center [15, 205] width 10 height 10
click at [17, 201] on icon at bounding box center [15, 205] width 10 height 10
